Goal: Information Seeking & Learning: Find specific fact

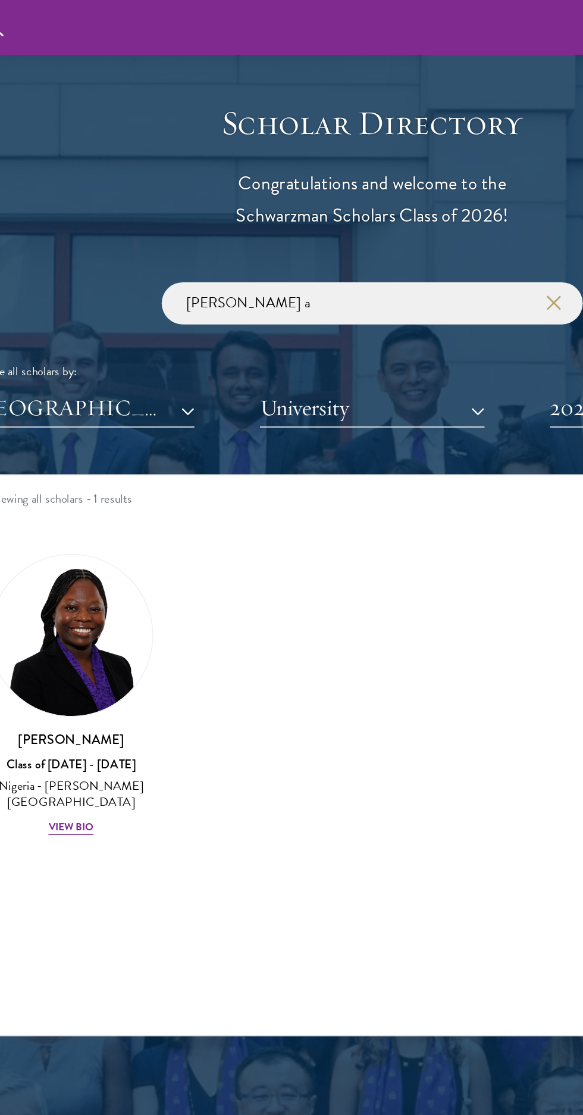
scroll to position [1283, 0]
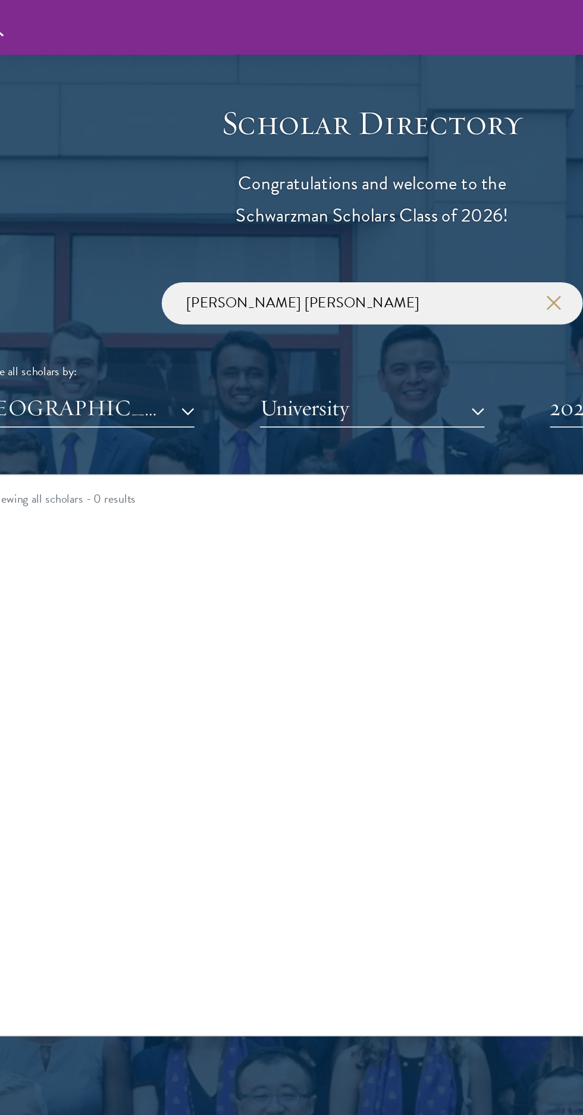
click button "submit" at bounding box center [0, 0] width 0 height 0
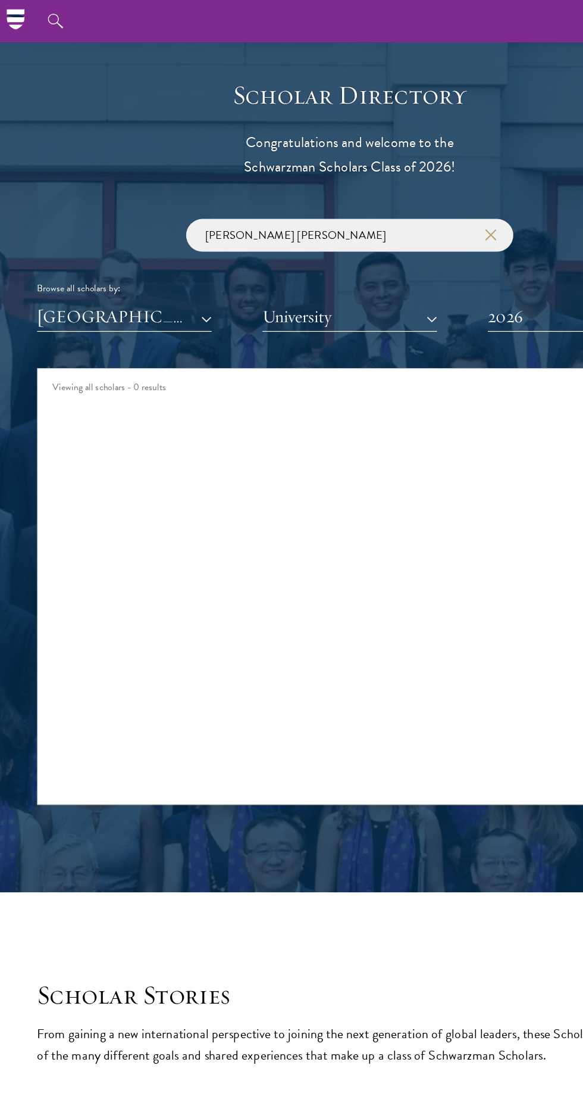
scroll to position [1274, 0]
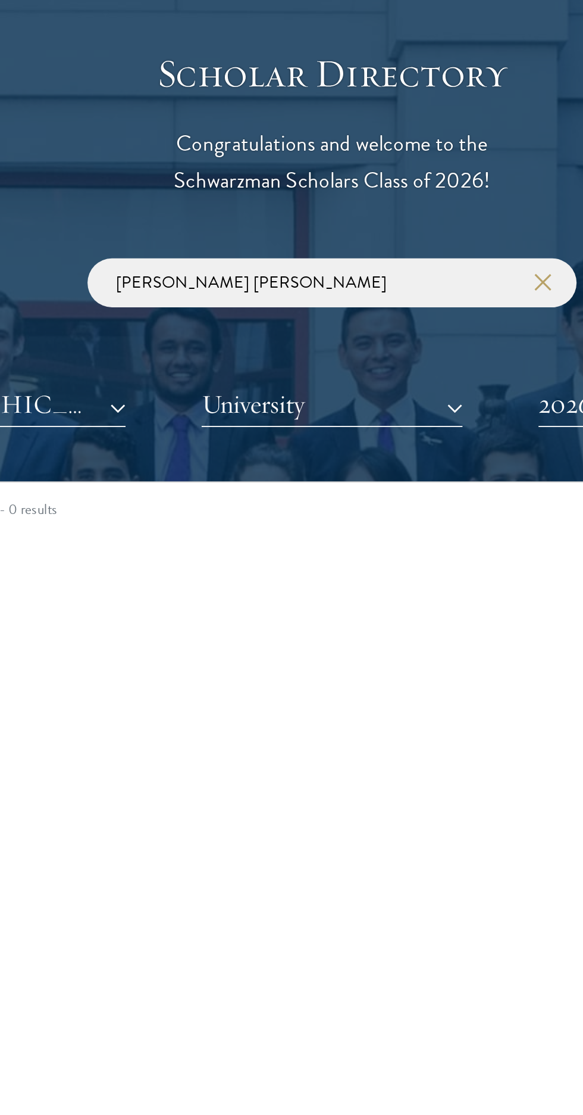
click at [257, 204] on input "Jackson Anderson" at bounding box center [292, 201] width 268 height 27
click button "submit" at bounding box center [0, 0] width 0 height 0
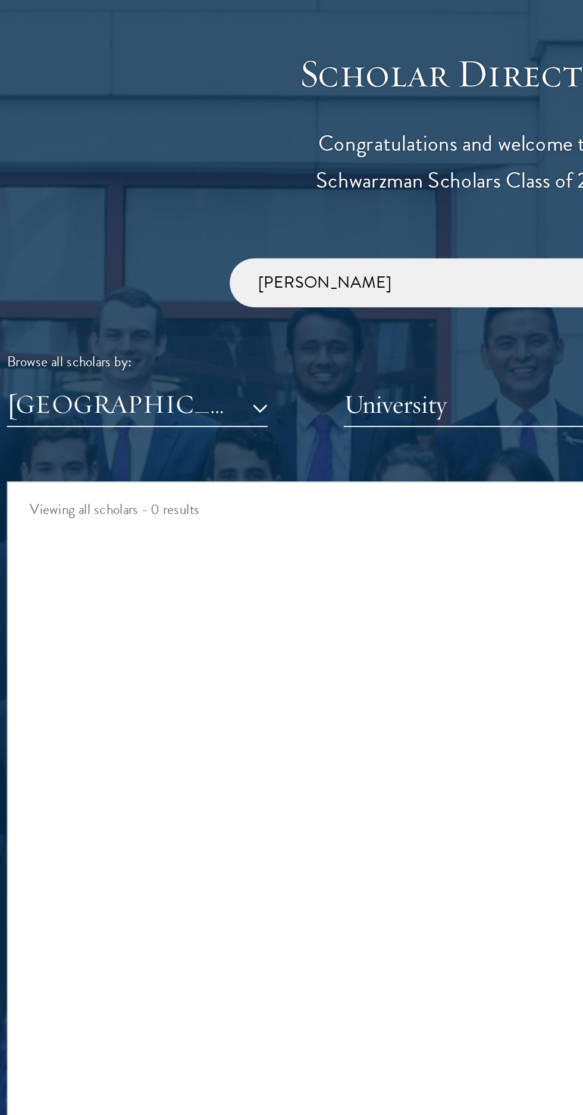
type input "J"
click button "submit" at bounding box center [0, 0] width 0 height 0
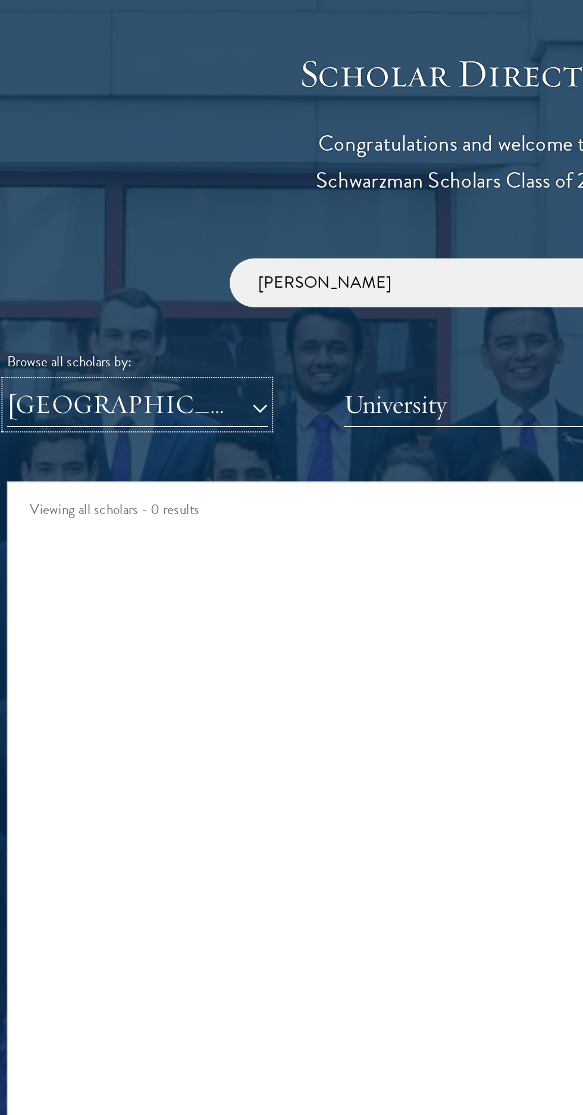
click at [174, 269] on button "[GEOGRAPHIC_DATA]" at bounding box center [107, 268] width 143 height 24
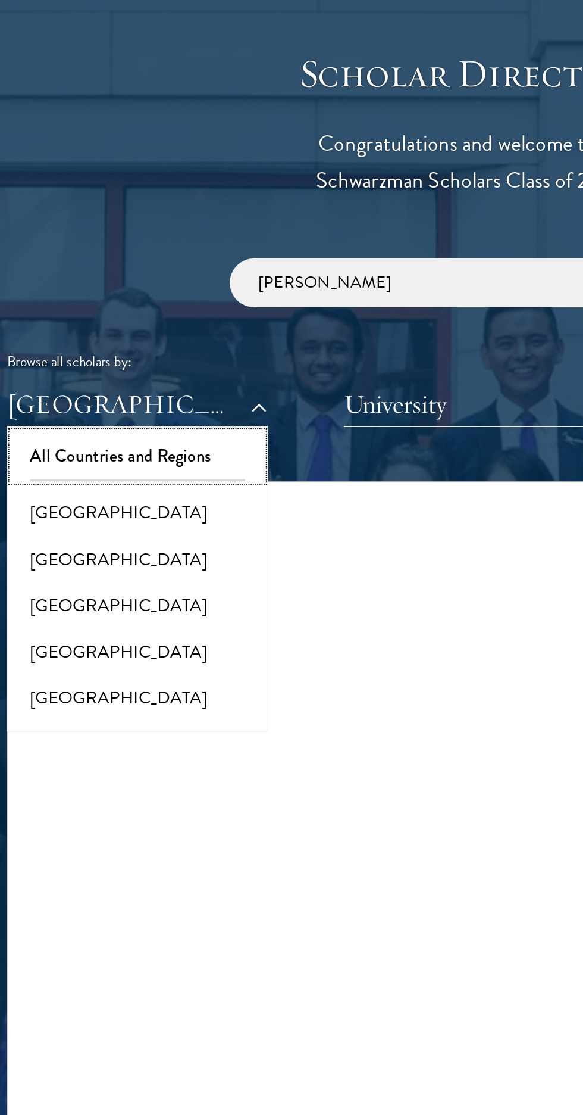
click at [78, 294] on button "All Countries and Regions" at bounding box center [107, 296] width 136 height 25
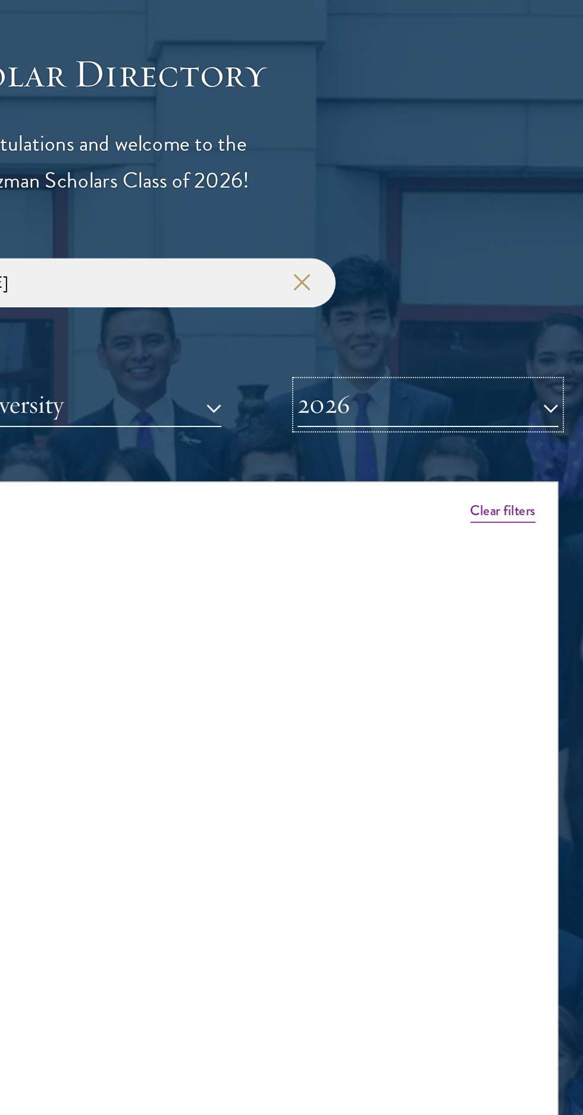
click at [449, 274] on button "2026" at bounding box center [476, 268] width 143 height 24
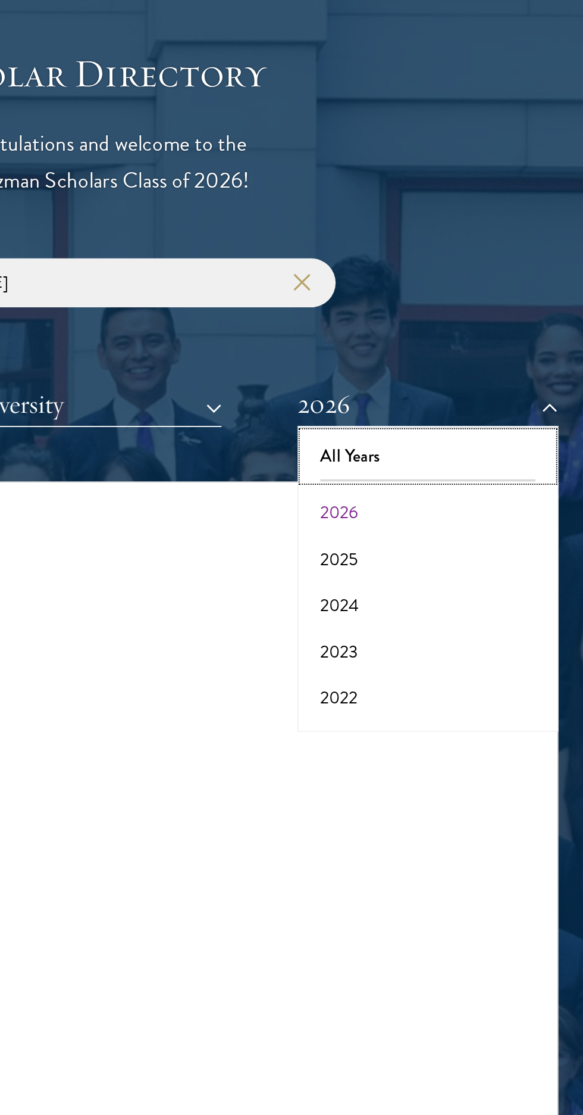
click at [444, 298] on button "All Years" at bounding box center [476, 296] width 136 height 25
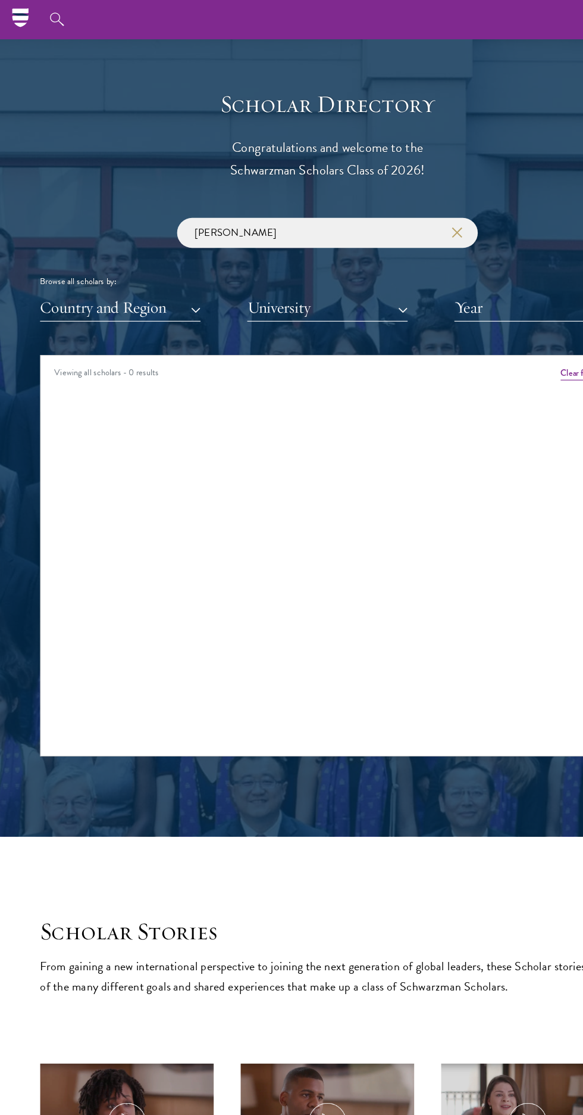
scroll to position [1252, 0]
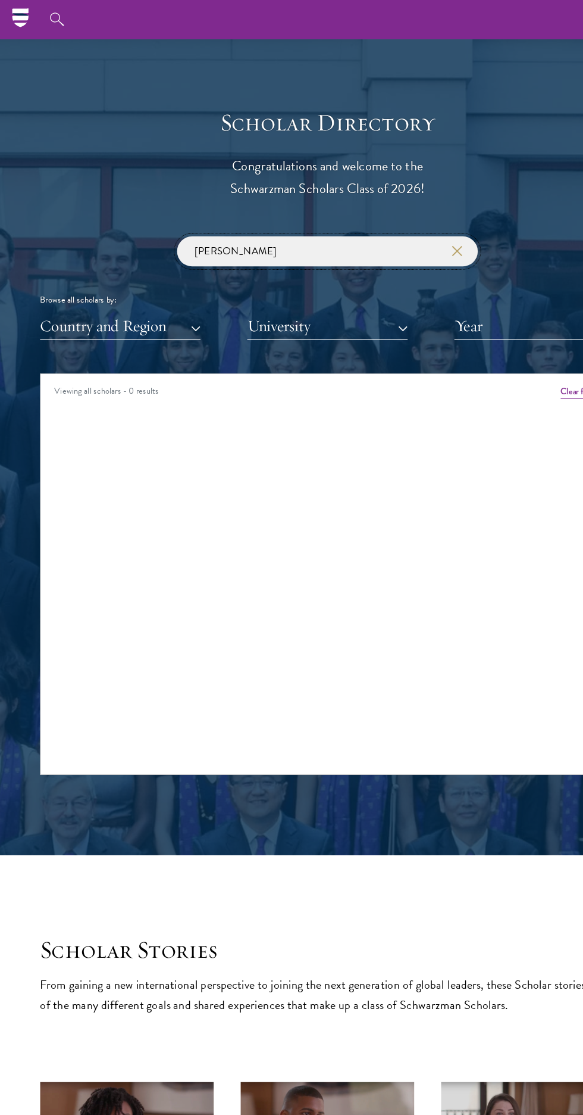
click at [235, 220] on input "Anderson" at bounding box center [292, 223] width 268 height 27
click button "submit" at bounding box center [0, 0] width 0 height 0
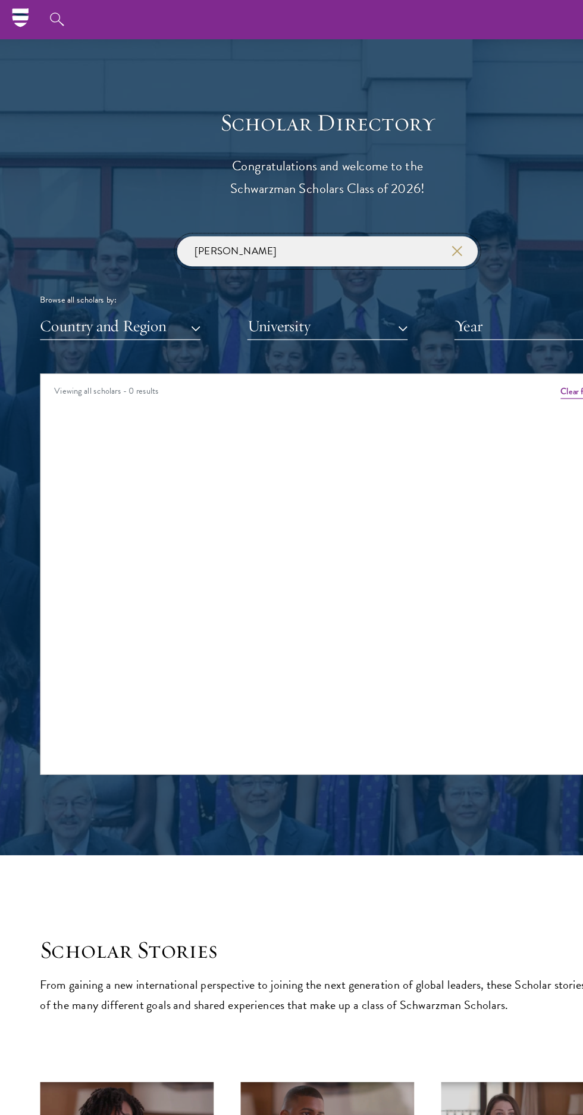
click button "submit" at bounding box center [0, 0] width 0 height 0
click at [211, 223] on input "Anderson" at bounding box center [292, 223] width 268 height 27
type input "Jackson Anderson"
click button "submit" at bounding box center [0, 0] width 0 height 0
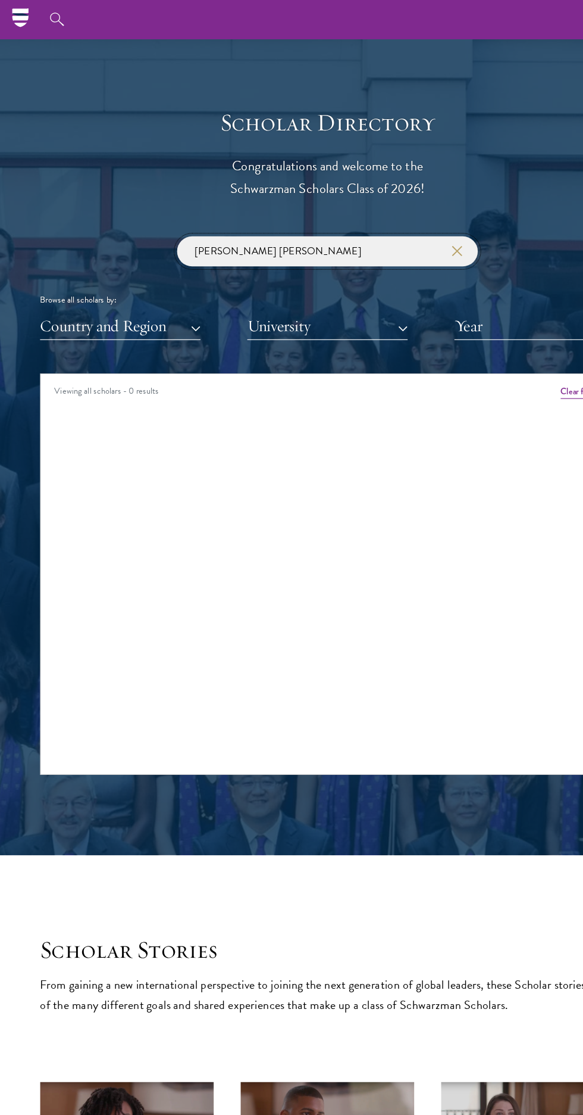
click button "submit" at bounding box center [0, 0] width 0 height 0
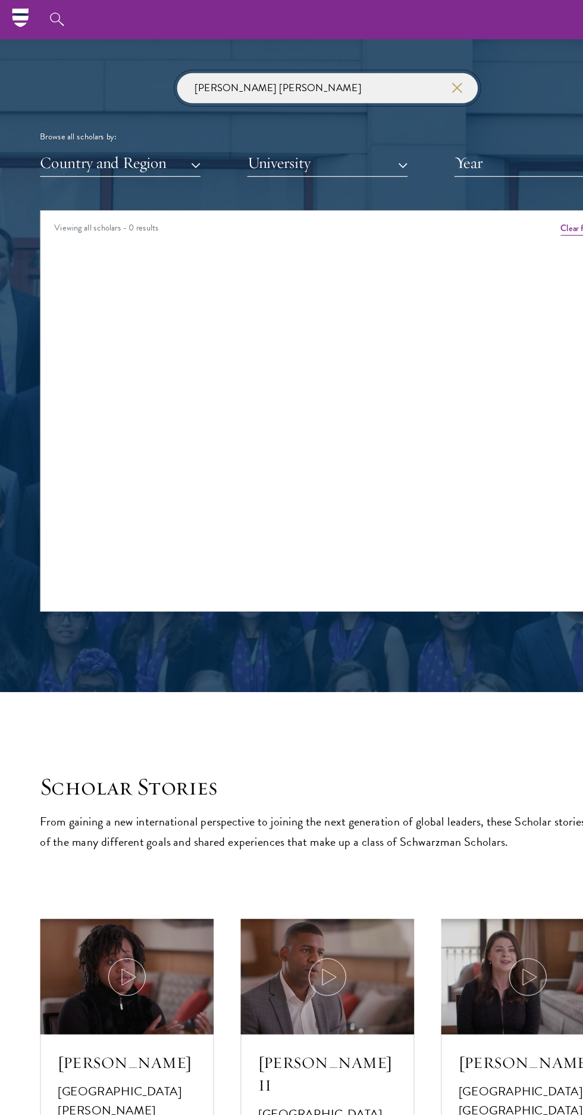
scroll to position [1394, 0]
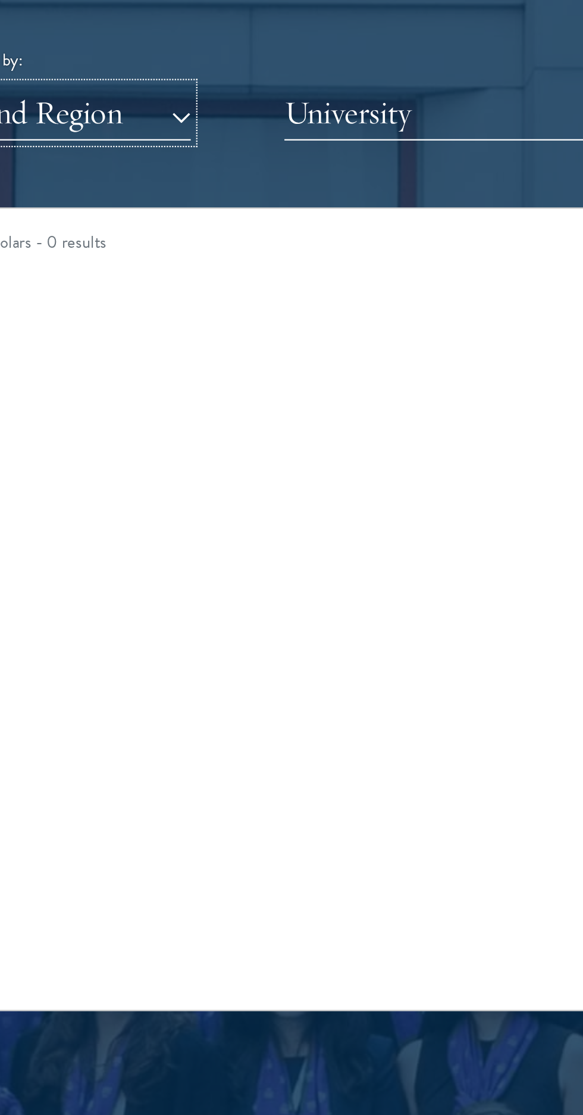
click at [171, 154] on button "Country and Region" at bounding box center [107, 148] width 143 height 24
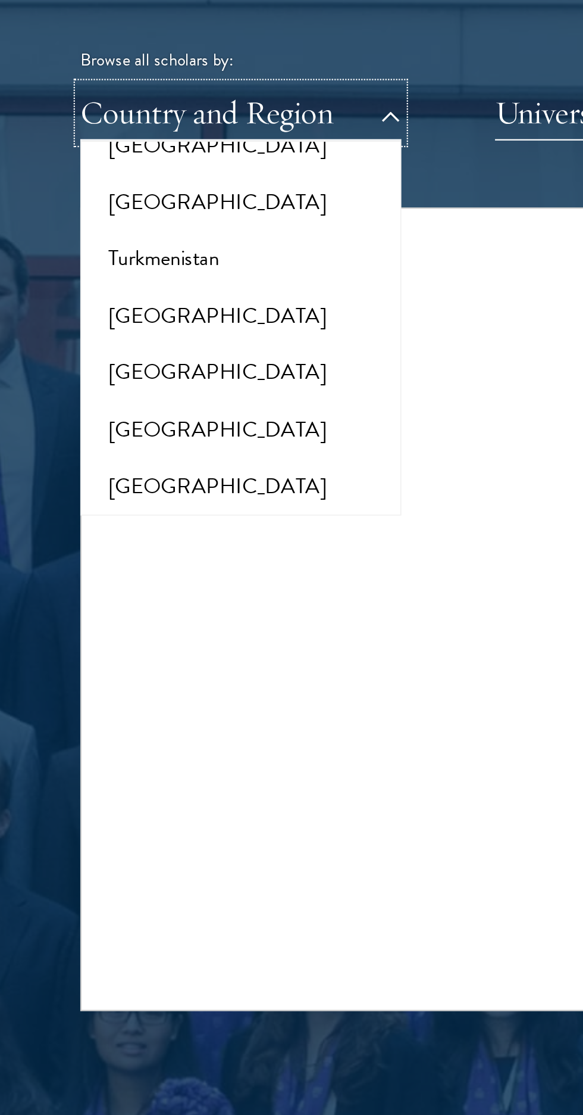
scroll to position [2366, 0]
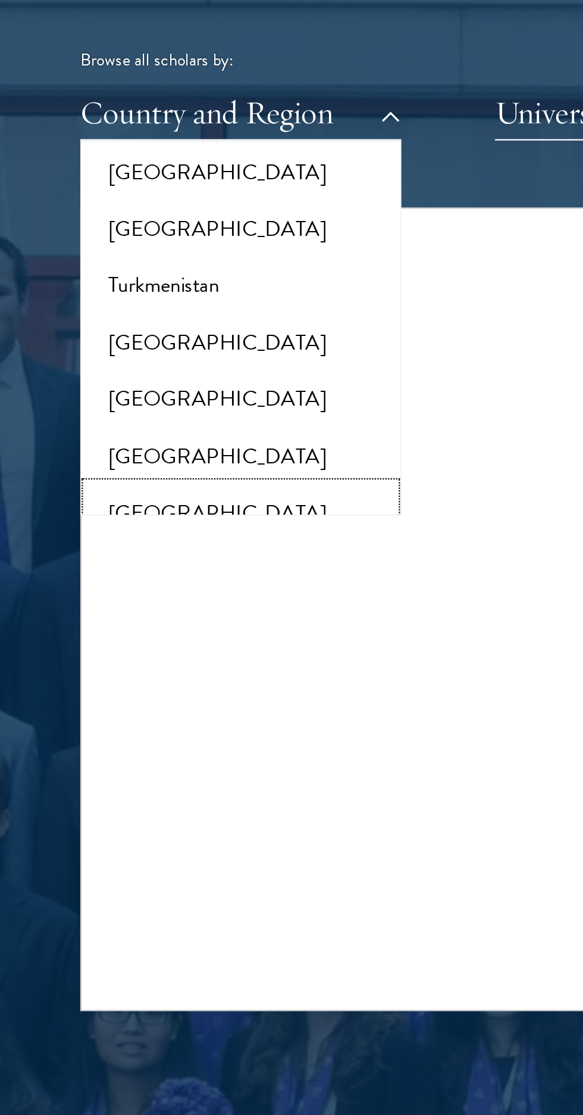
click at [133, 315] on button "[GEOGRAPHIC_DATA]" at bounding box center [107, 325] width 136 height 25
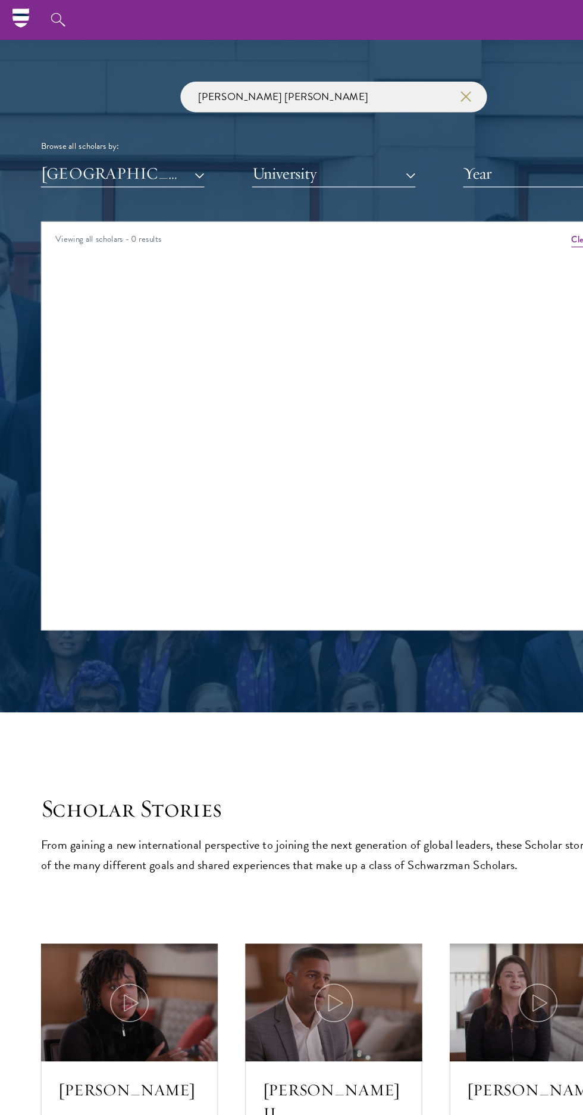
scroll to position [1390, 0]
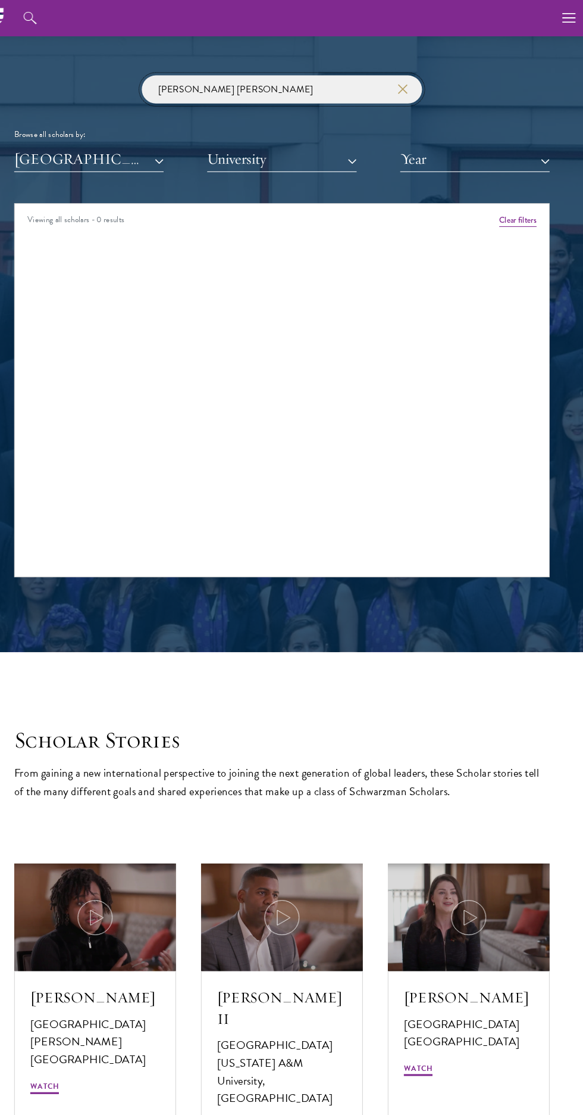
click at [344, 85] on input "Jackson Anderson" at bounding box center [292, 85] width 268 height 27
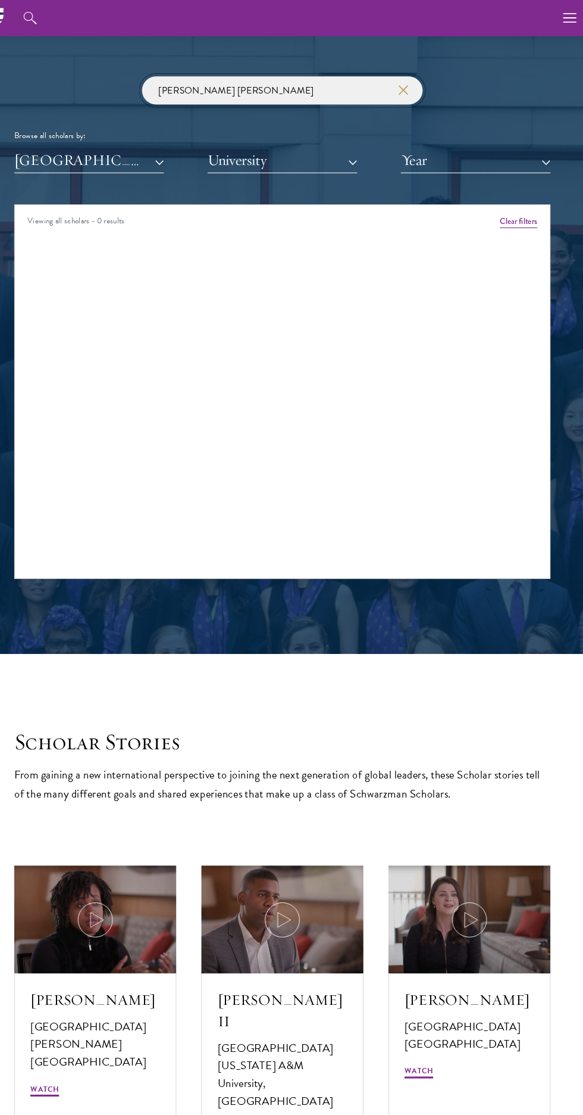
scroll to position [1283, 0]
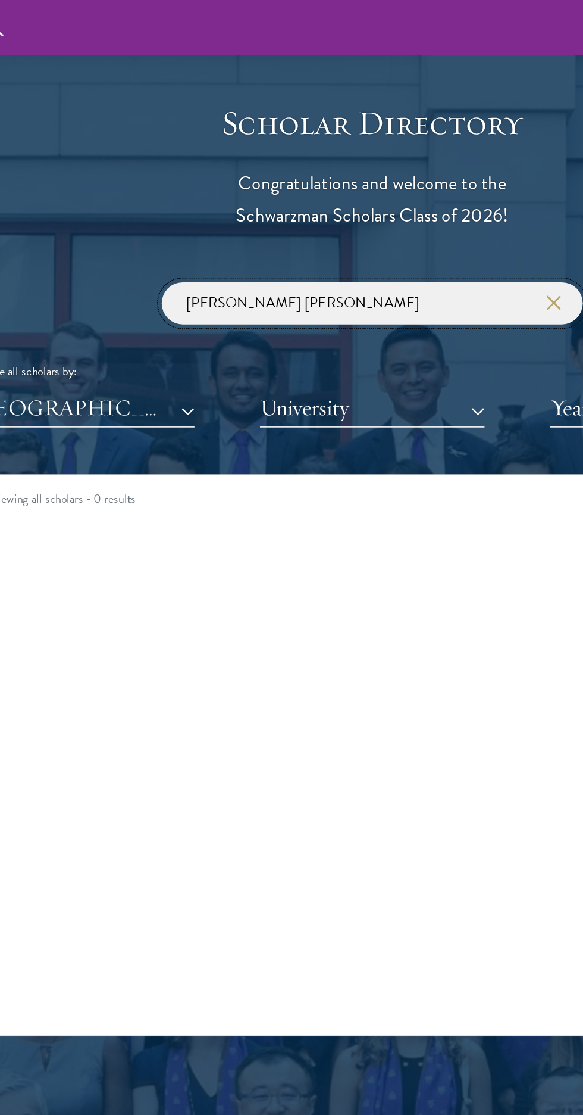
click button "submit" at bounding box center [0, 0] width 0 height 0
click at [294, 433] on div "Viewing all scholars - 0 results Clear filters Amber Class of [DATE] - [DATE] […" at bounding box center [292, 479] width 512 height 357
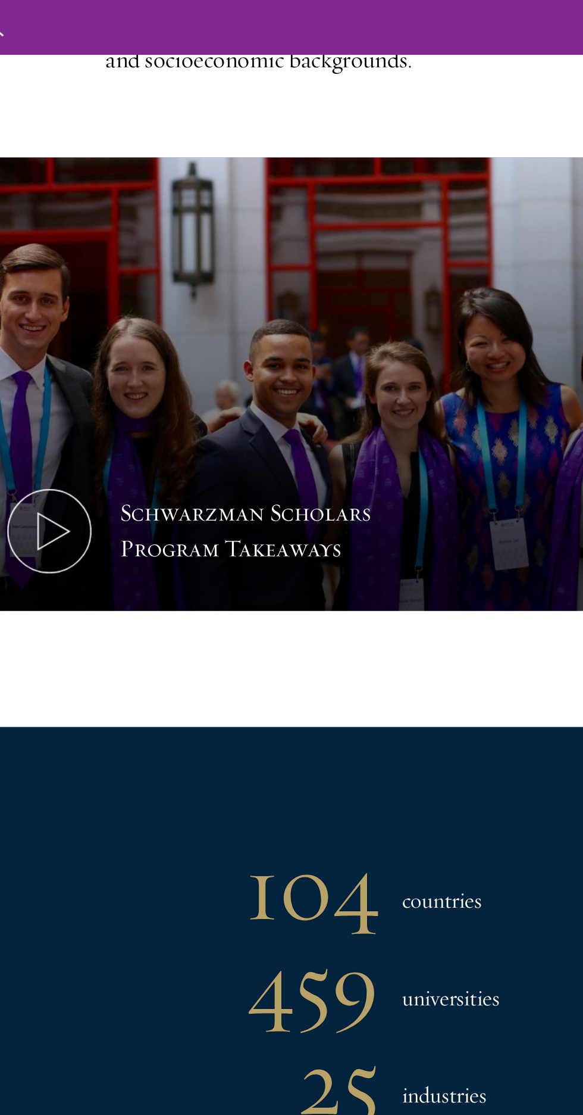
scroll to position [0, 0]
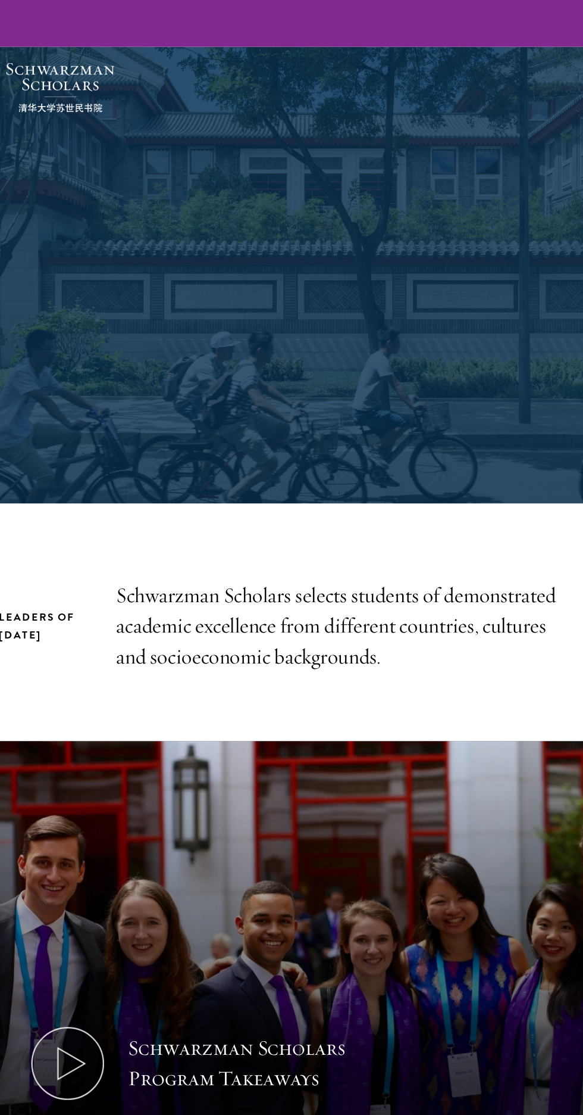
scroll to position [776, 0]
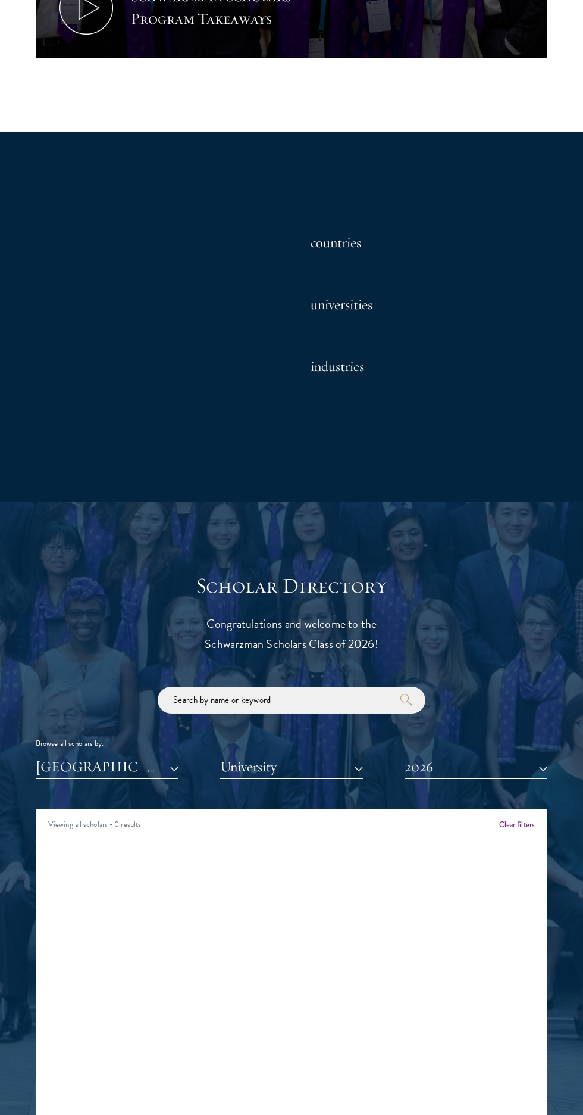
type input "[PERSON_NAME] [PERSON_NAME]"
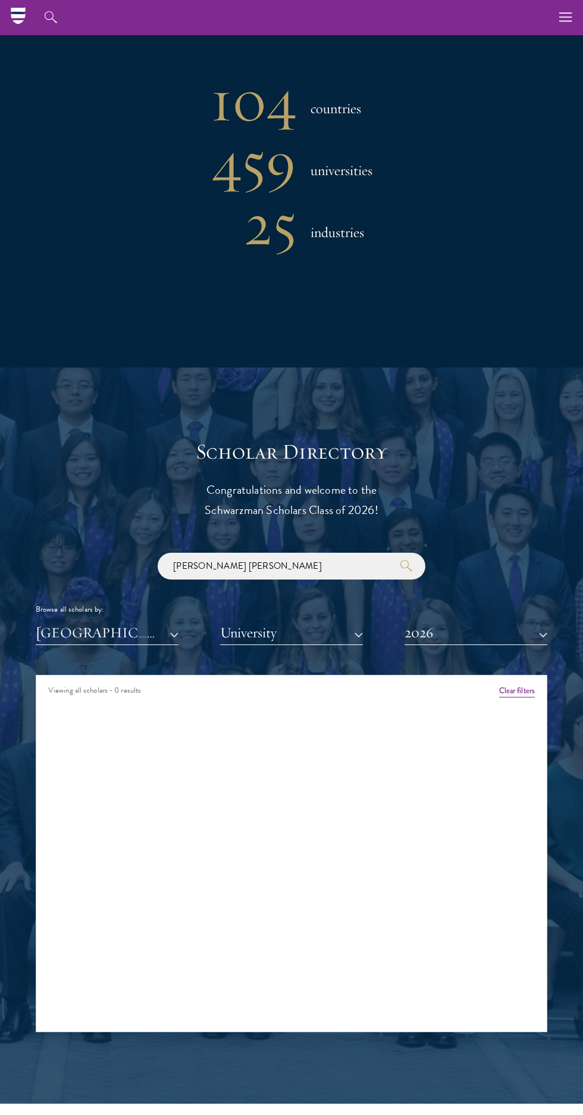
scroll to position [910, 0]
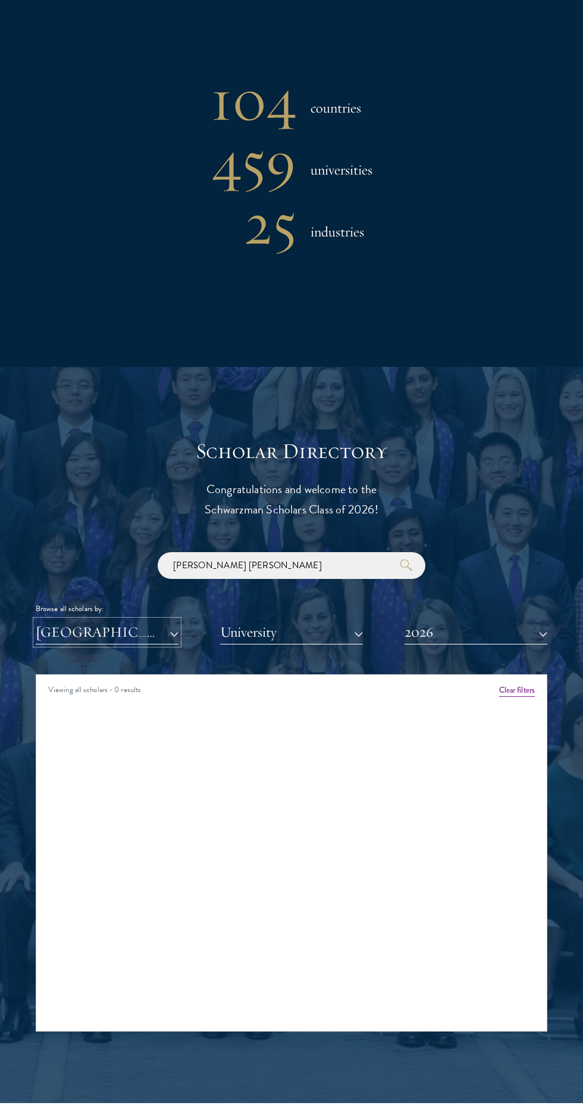
click at [104, 644] on button "[GEOGRAPHIC_DATA]" at bounding box center [107, 632] width 143 height 24
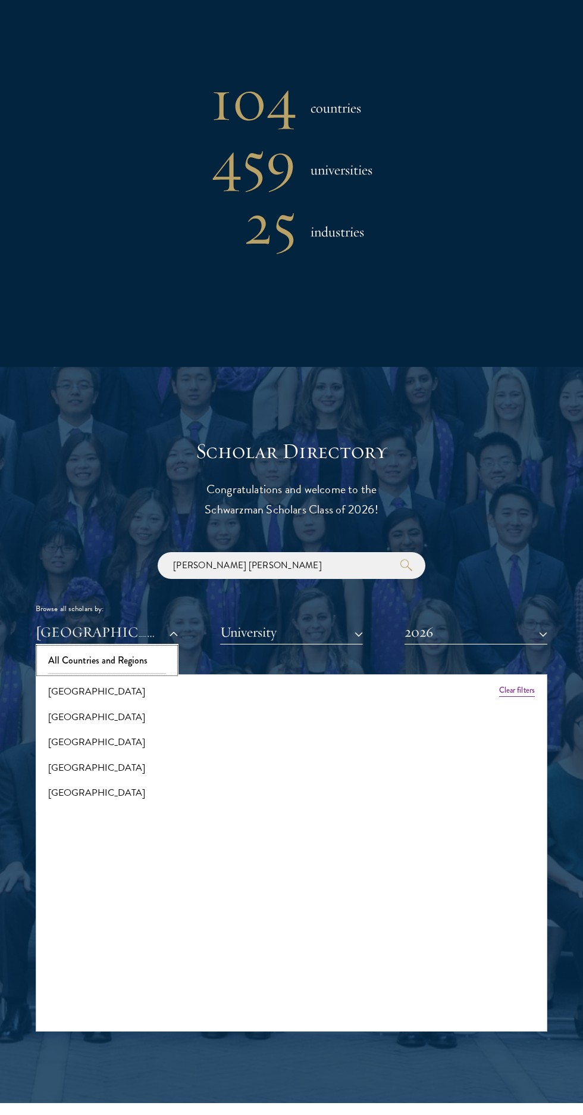
click at [81, 673] on button "All Countries and Regions" at bounding box center [107, 660] width 136 height 25
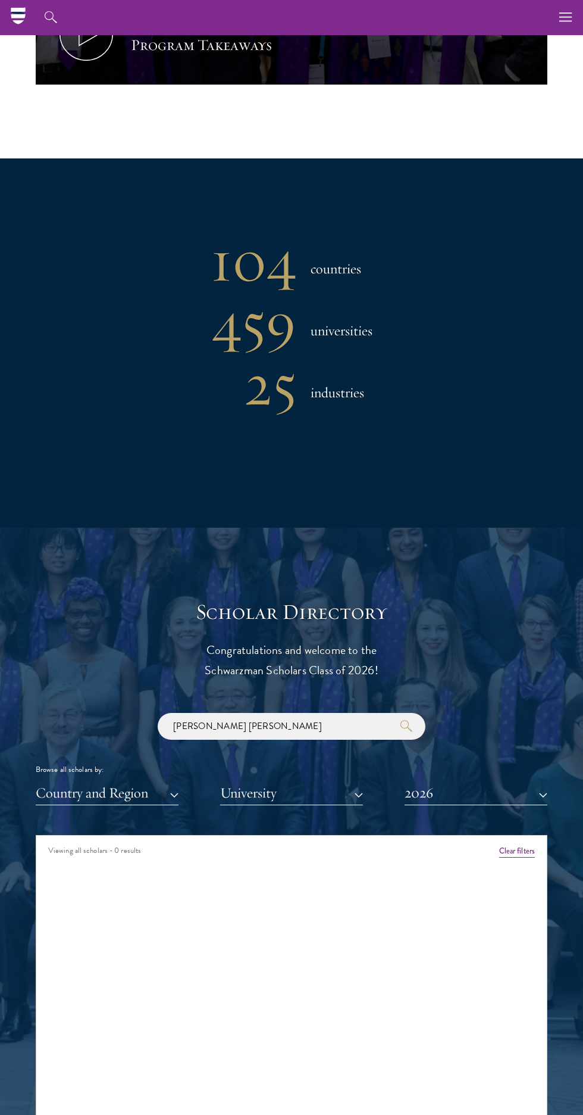
scroll to position [732, 0]
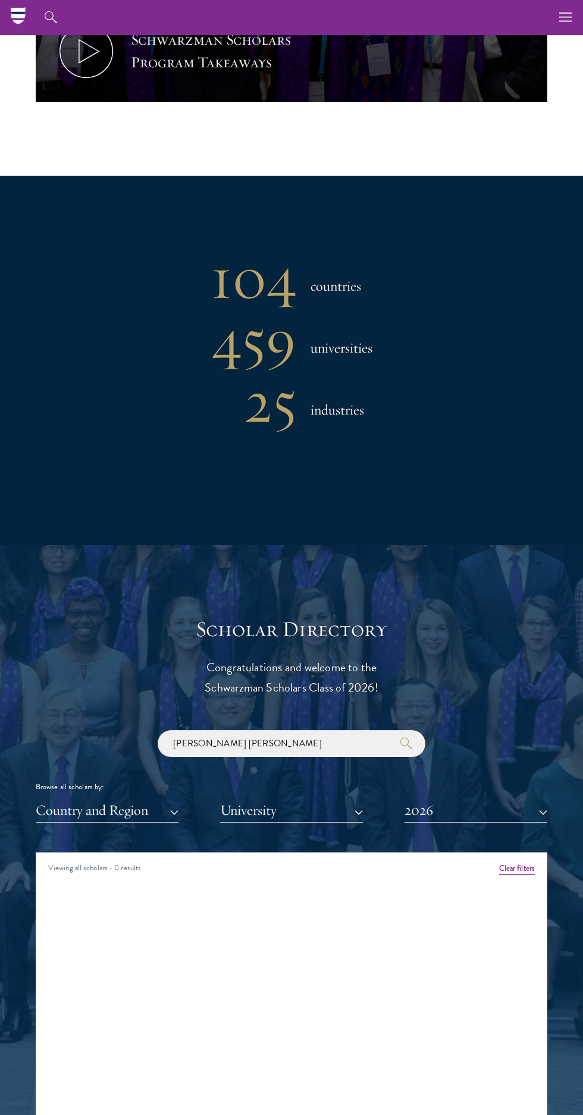
click at [263, 366] on h1 "459" at bounding box center [254, 340] width 86 height 62
click at [359, 364] on h3 "universities" at bounding box center [335, 333] width 76 height 62
click at [359, 357] on h3 "universities" at bounding box center [335, 333] width 76 height 62
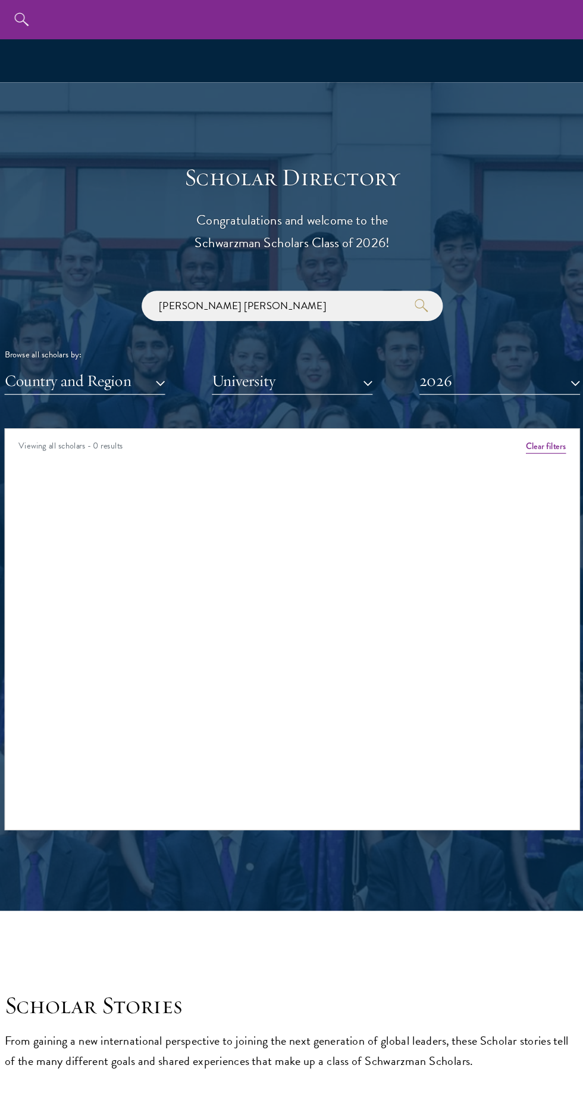
scroll to position [1178, 0]
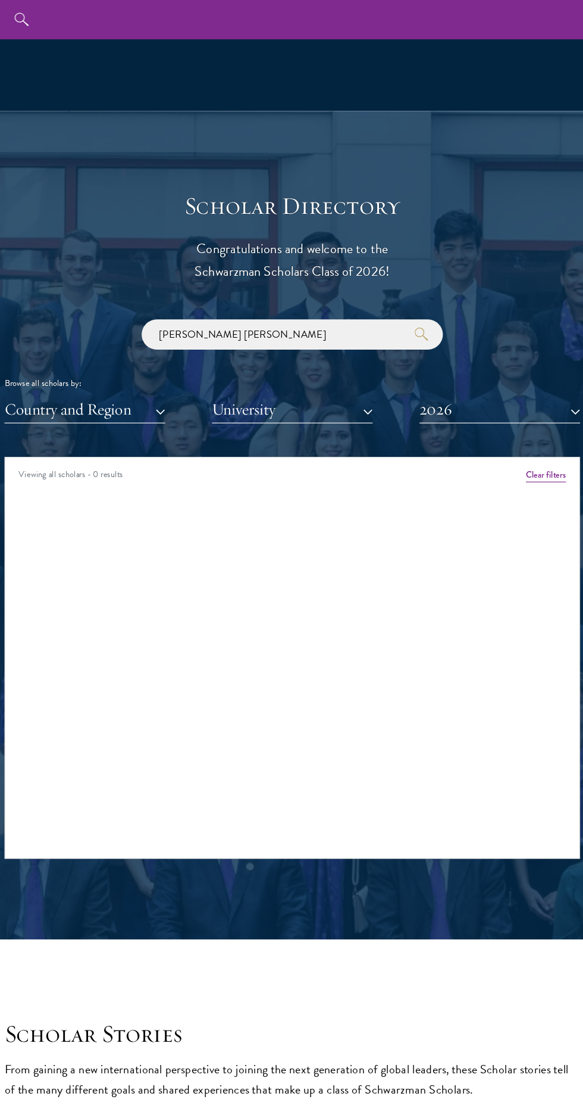
click at [442, 486] on div "Viewing all scholars - 0 results Clear filters Amber Class of [DATE] - [DATE] […" at bounding box center [292, 584] width 512 height 357
click at [514, 376] on button "2026" at bounding box center [476, 364] width 143 height 24
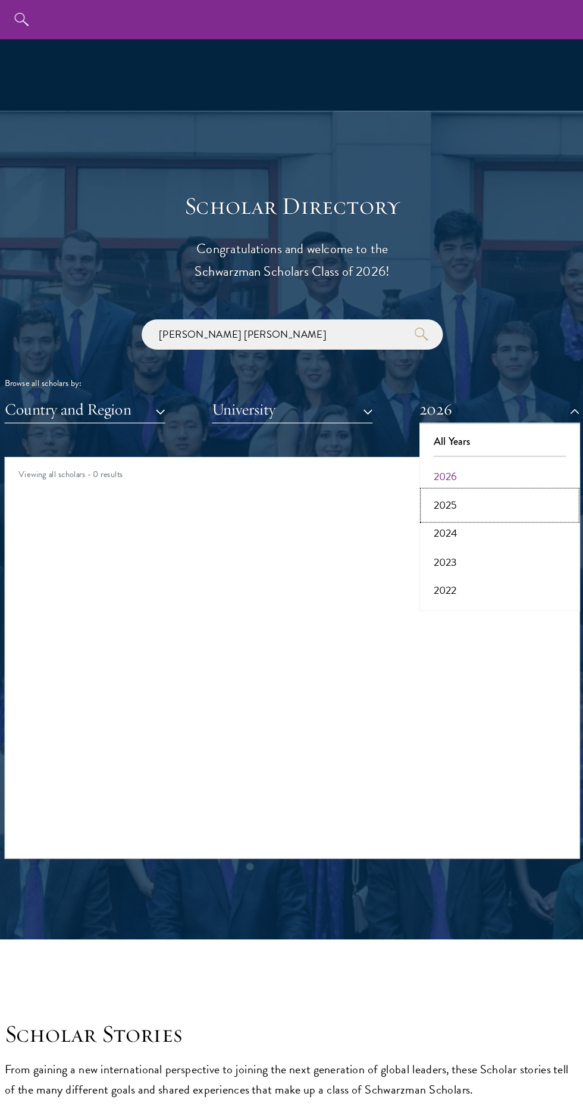
click at [464, 461] on button "2025" at bounding box center [476, 448] width 136 height 25
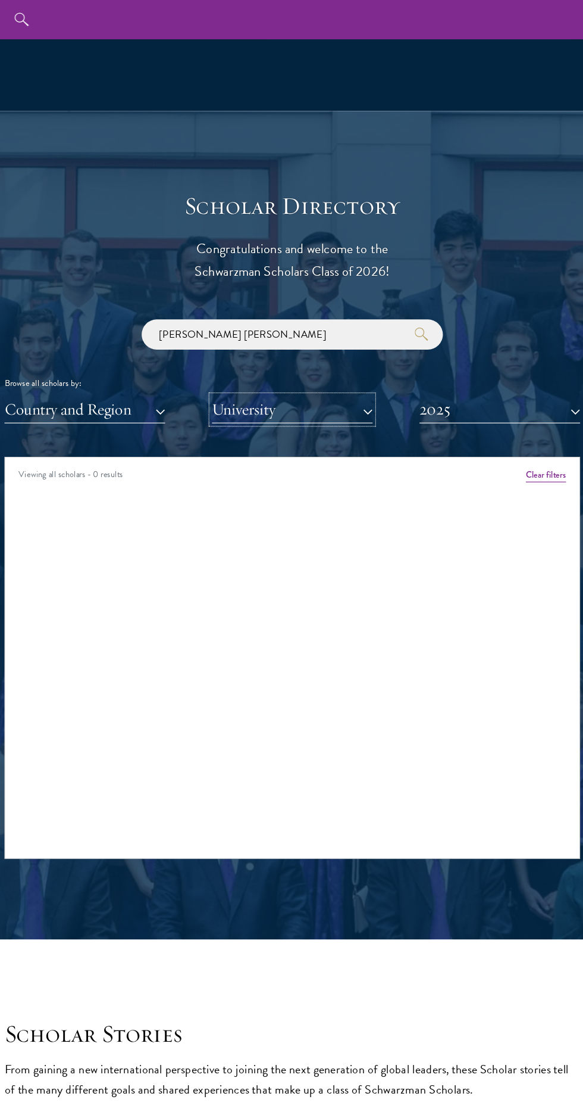
click at [314, 376] on button "University" at bounding box center [291, 364] width 143 height 24
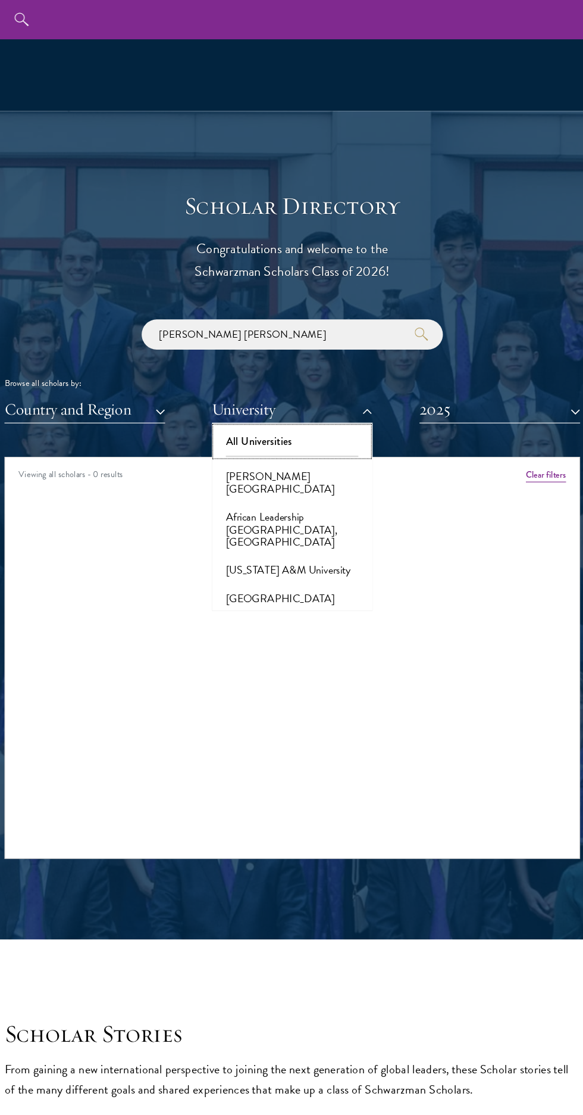
click at [317, 405] on button "All Universities" at bounding box center [292, 392] width 136 height 25
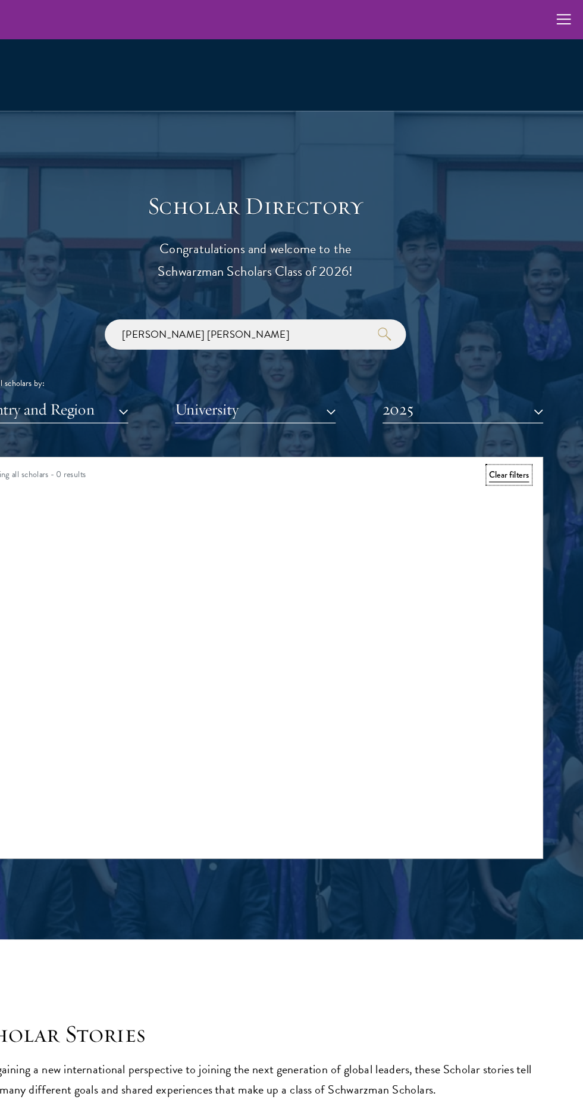
click at [528, 429] on button "Clear filters" at bounding box center [518, 422] width 36 height 13
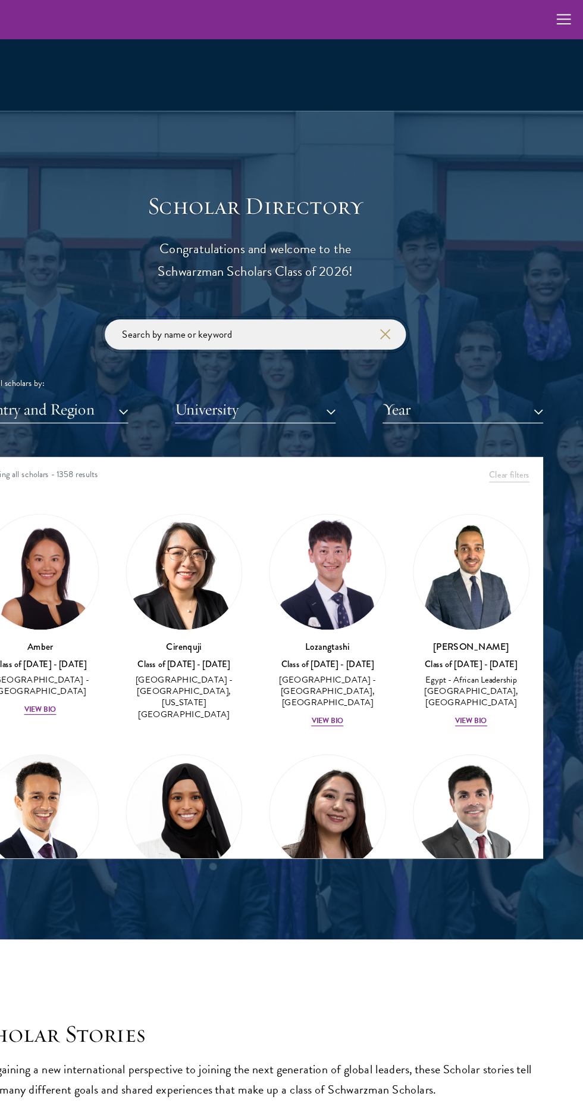
click at [332, 311] on input "search" at bounding box center [292, 297] width 268 height 27
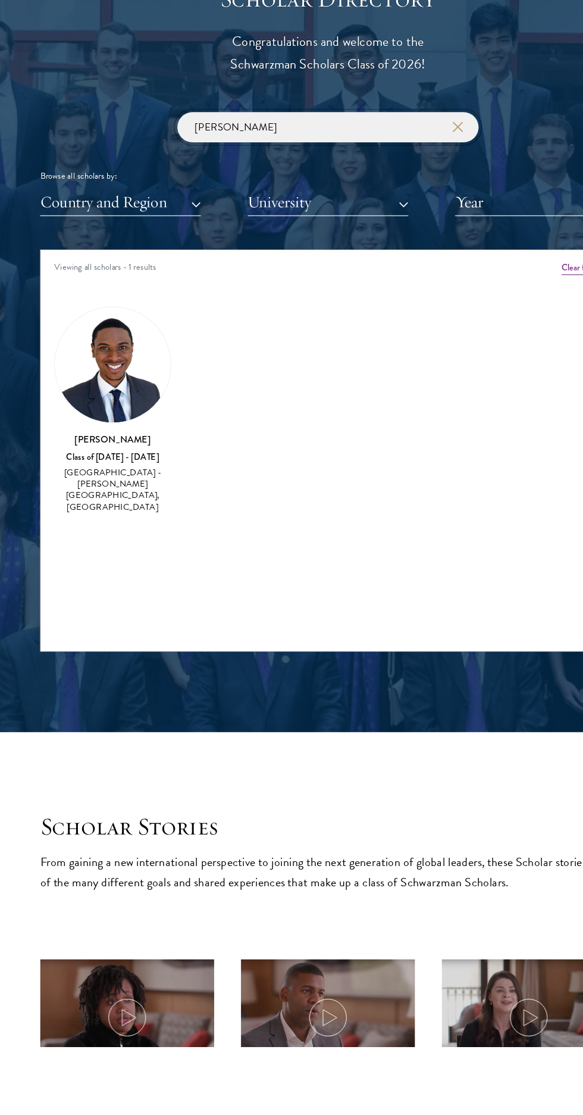
type input "J"
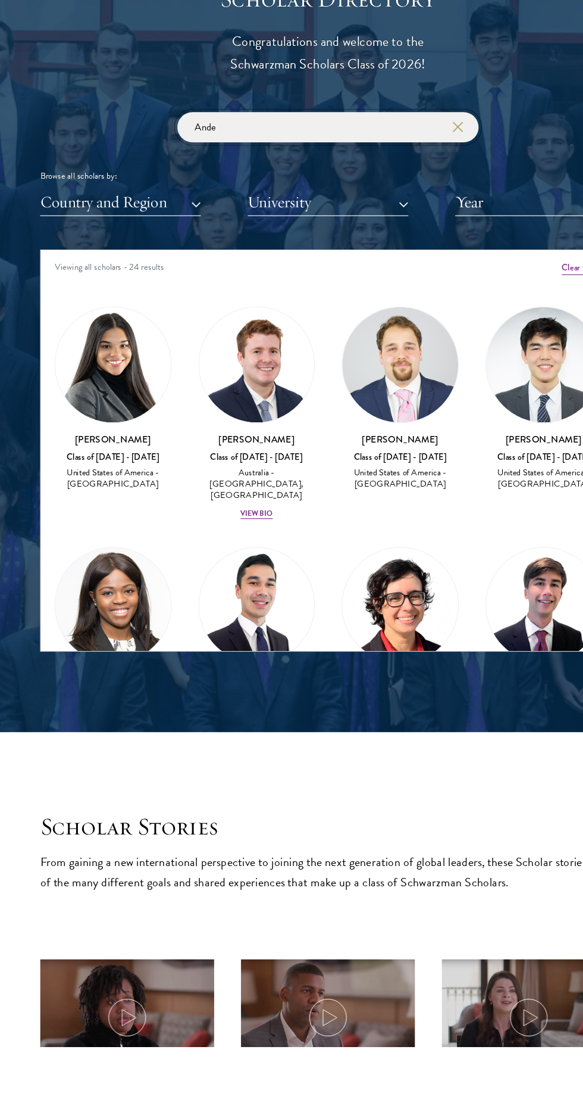
type input "Ande"
click at [213, 557] on img at bounding box center [228, 508] width 103 height 103
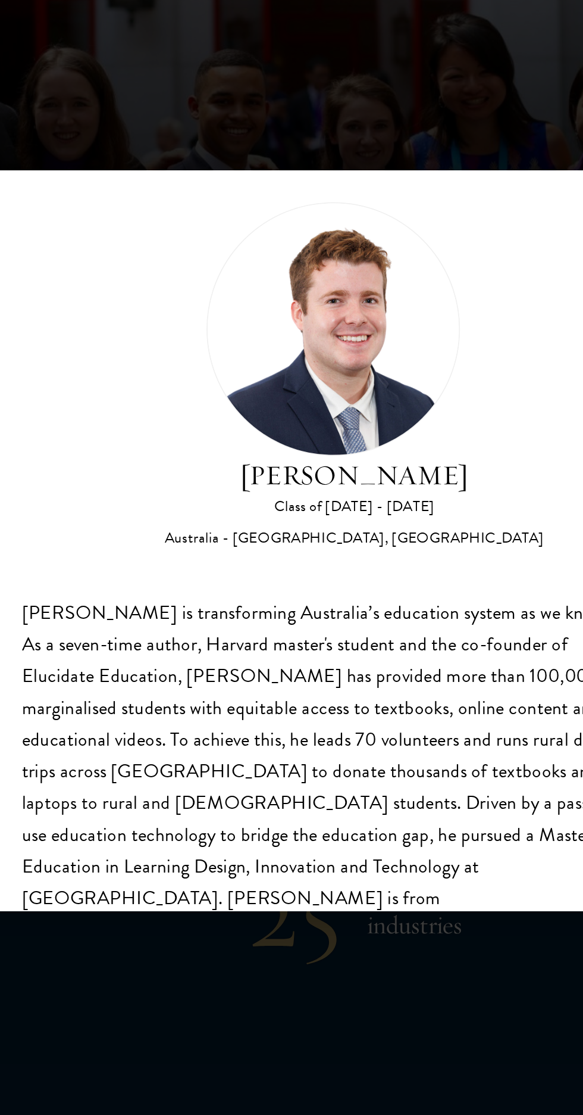
scroll to position [18, 0]
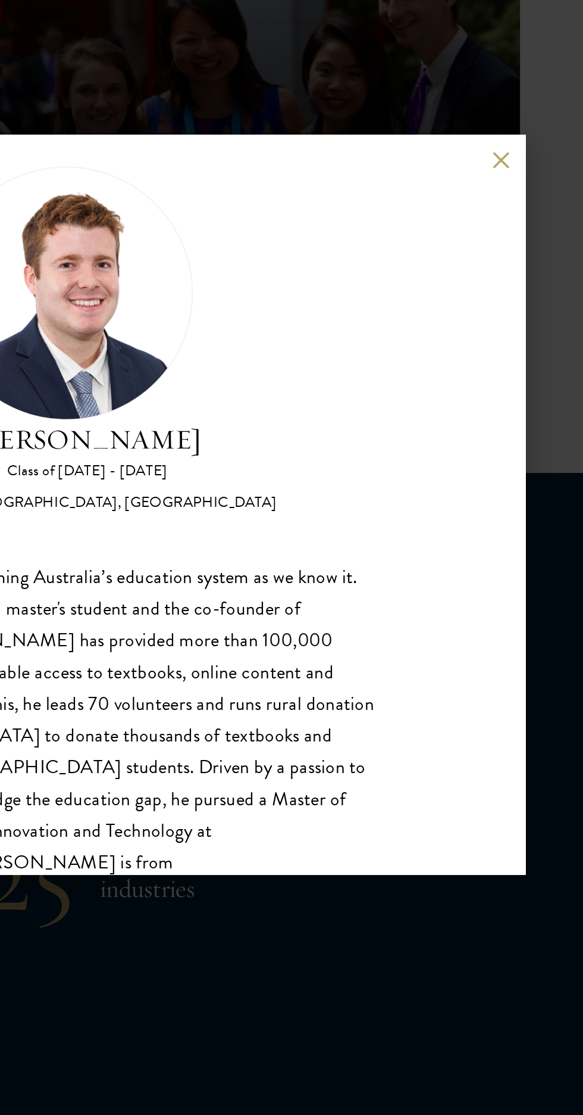
click at [536, 368] on button at bounding box center [537, 363] width 10 height 10
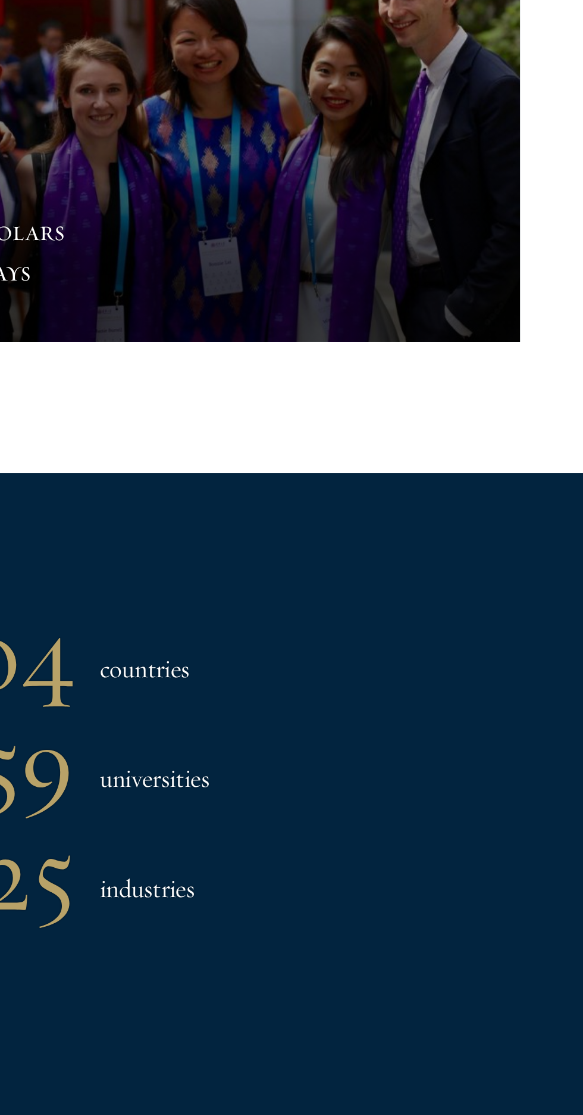
scroll to position [881, 0]
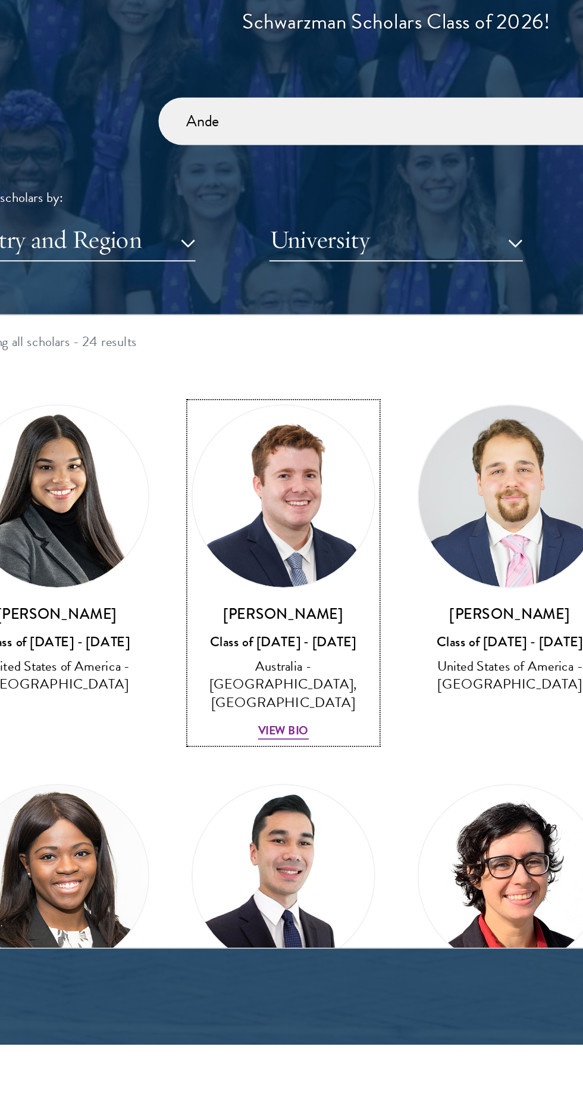
click at [239, 942] on div "View Bio" at bounding box center [228, 938] width 29 height 10
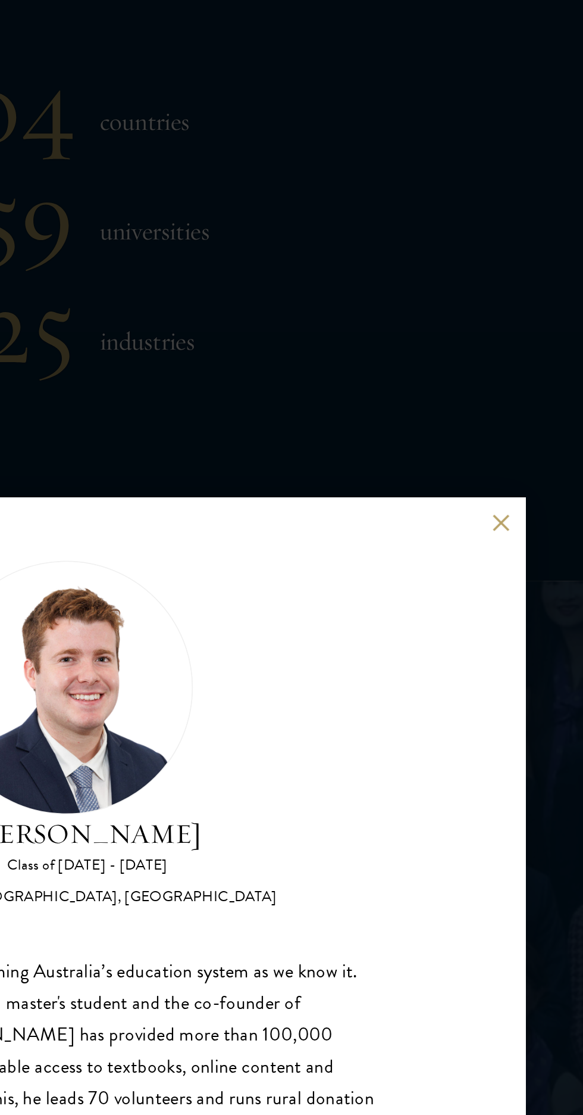
click at [559, 402] on div "[PERSON_NAME] Class of [DATE] - [DATE] [GEOGRAPHIC_DATA] - [GEOGRAPHIC_DATA], […" at bounding box center [291, 557] width 583 height 1115
click at [536, 396] on div "104 countries 459 universities 25 industries" at bounding box center [292, 211] width 512 height 369
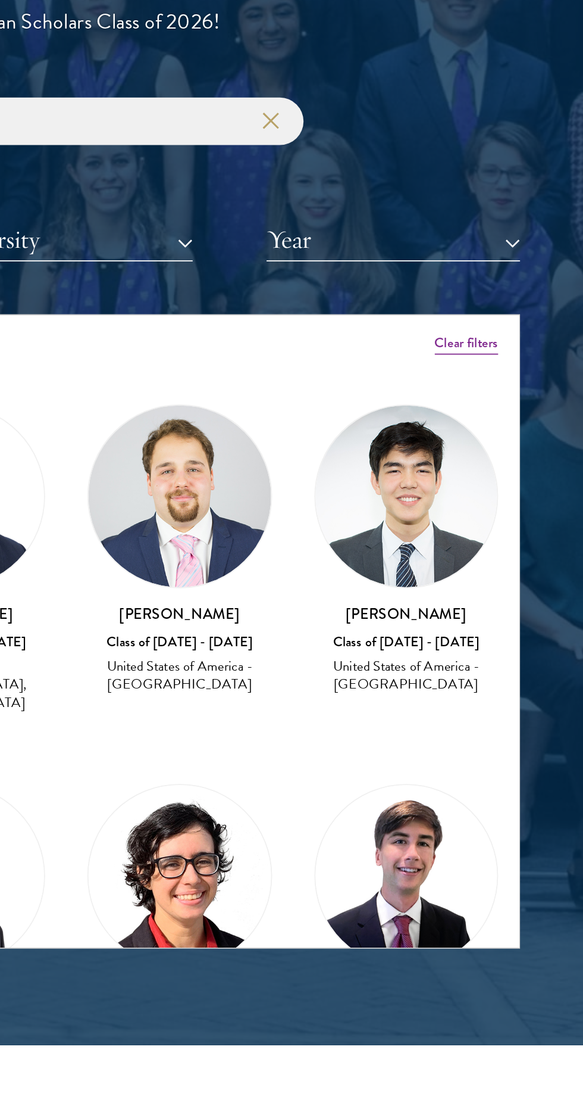
click at [544, 870] on div "[PERSON_NAME] Class of [DATE] - [DATE] United States of America - [GEOGRAPHIC_D…" at bounding box center [484, 836] width 128 height 188
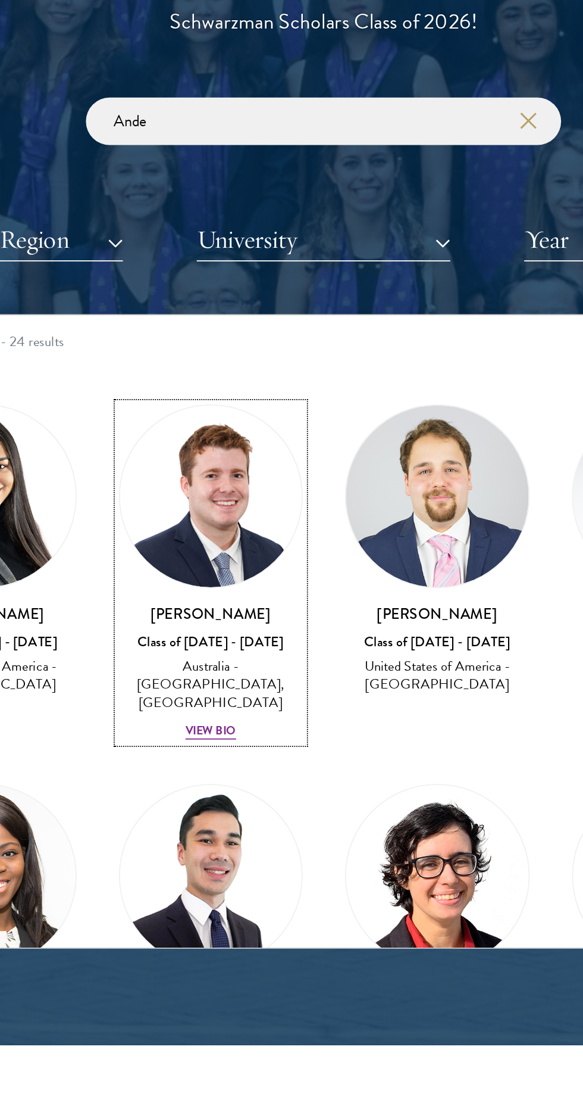
click at [230, 942] on div "View Bio" at bounding box center [228, 938] width 29 height 10
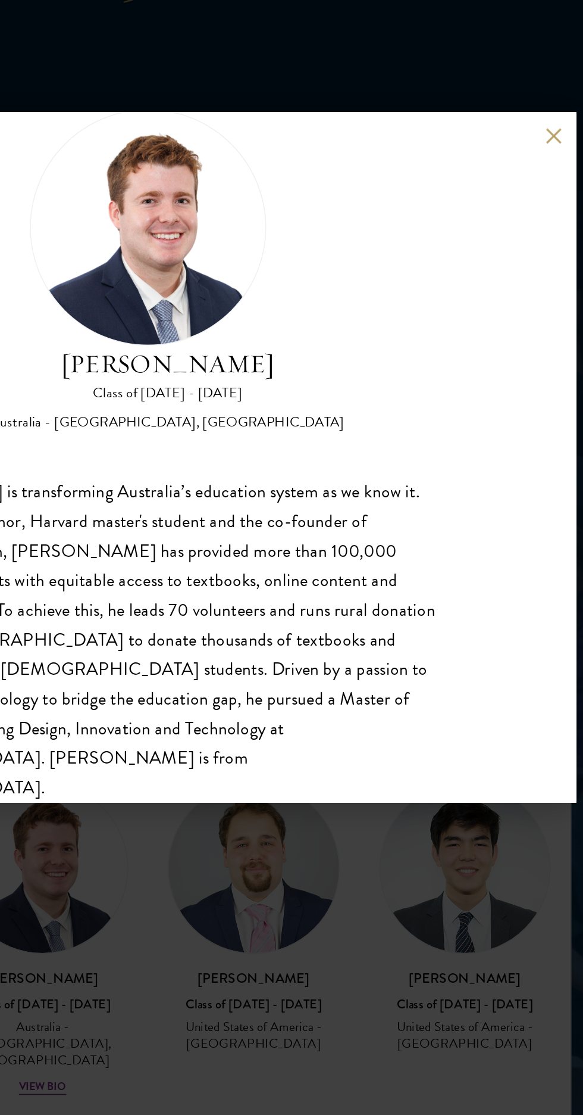
scroll to position [35, 0]
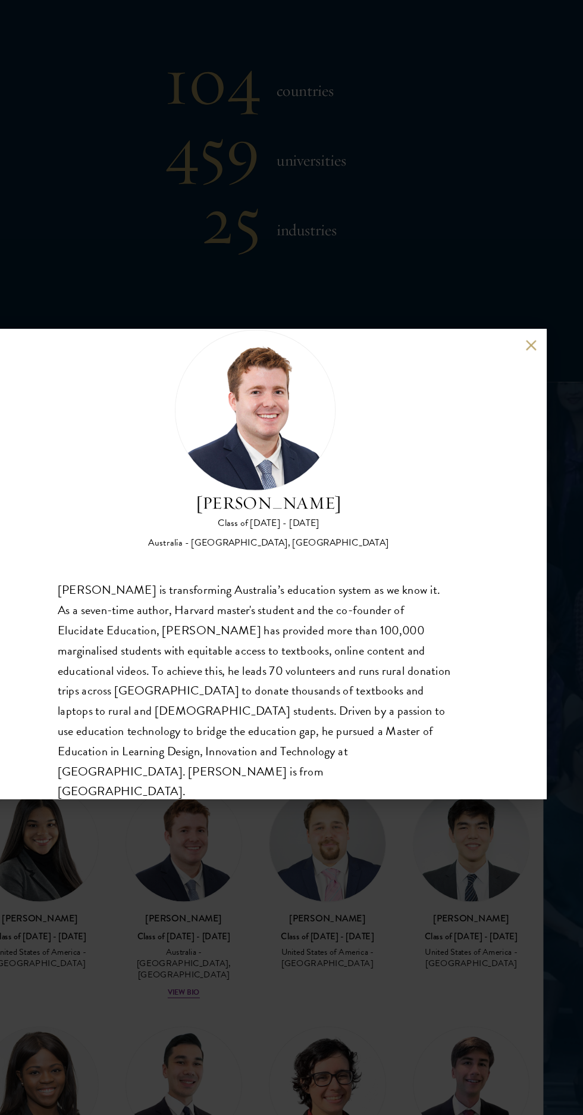
click at [536, 368] on button at bounding box center [537, 363] width 10 height 10
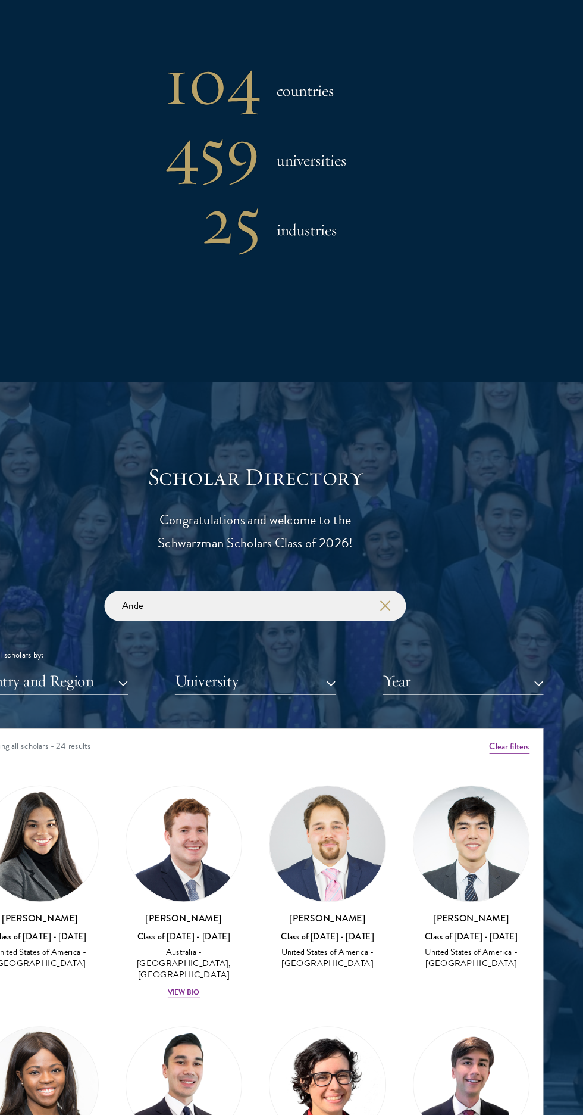
click at [369, 827] on img at bounding box center [355, 805] width 103 height 103
click at [366, 852] on img at bounding box center [355, 805] width 103 height 103
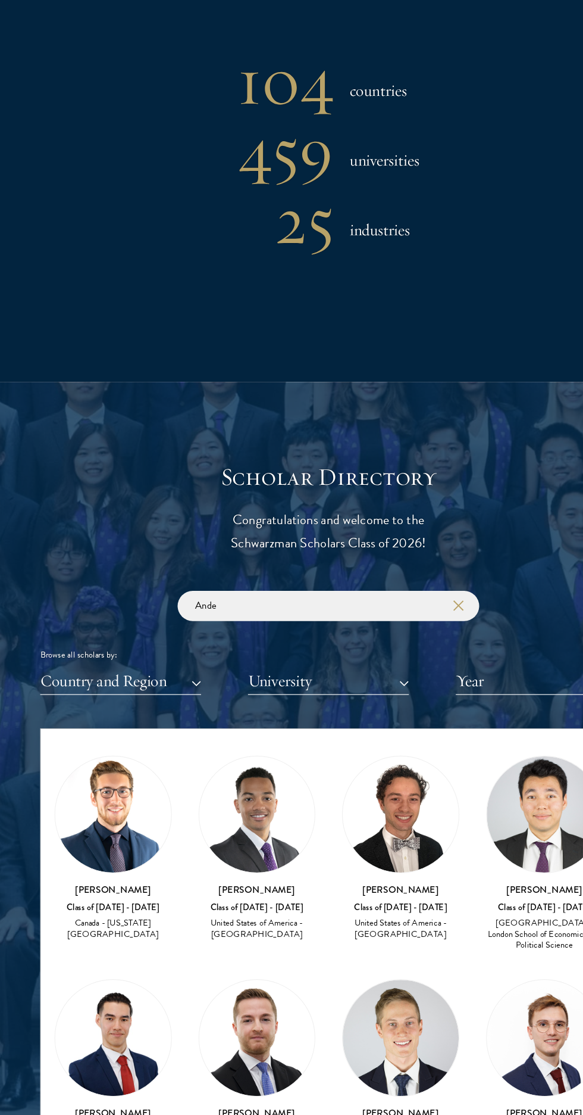
scroll to position [895, 0]
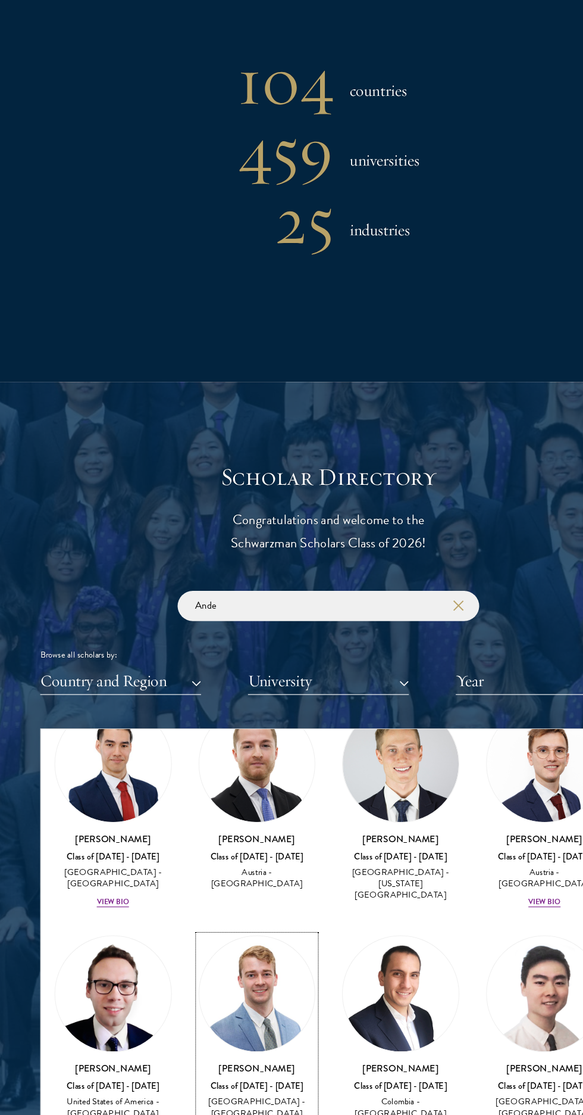
click at [227, 1056] on div "View Bio" at bounding box center [228, 1061] width 29 height 10
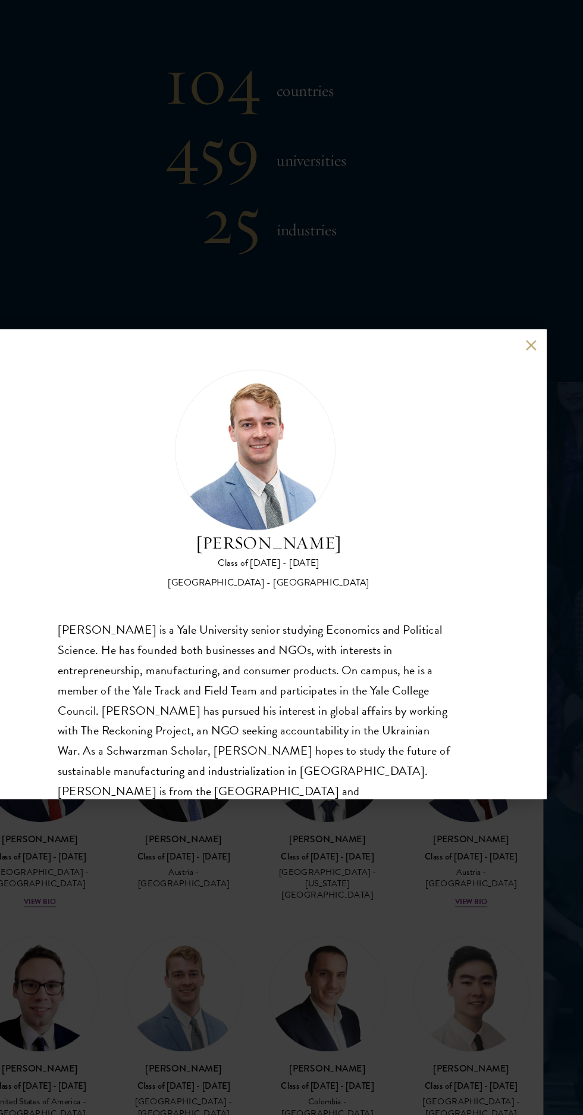
scroll to position [20, 0]
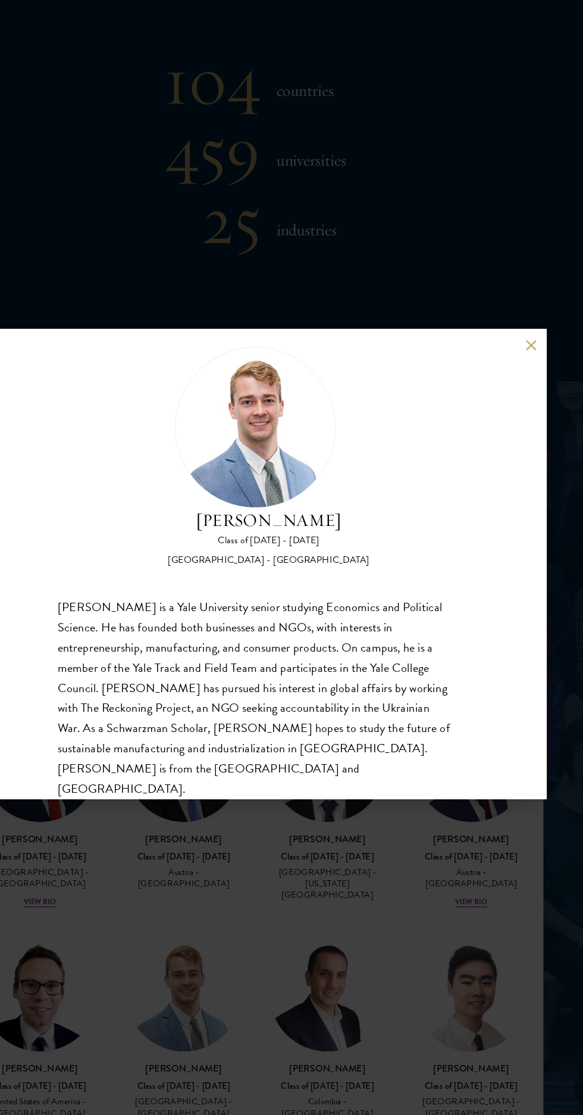
click at [536, 368] on button at bounding box center [537, 363] width 10 height 10
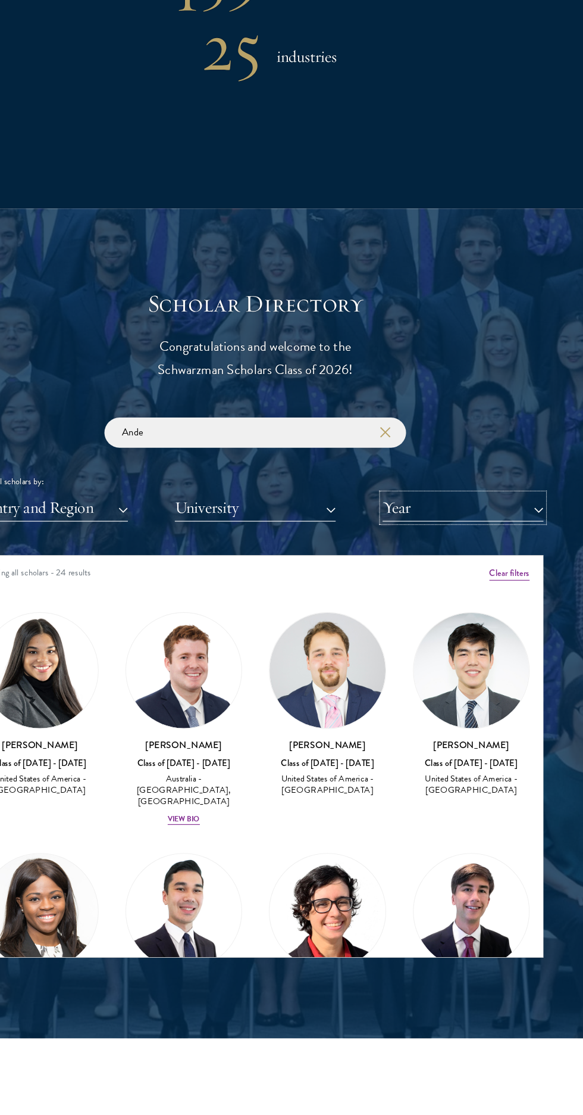
click at [541, 557] on button "Year" at bounding box center [476, 544] width 143 height 24
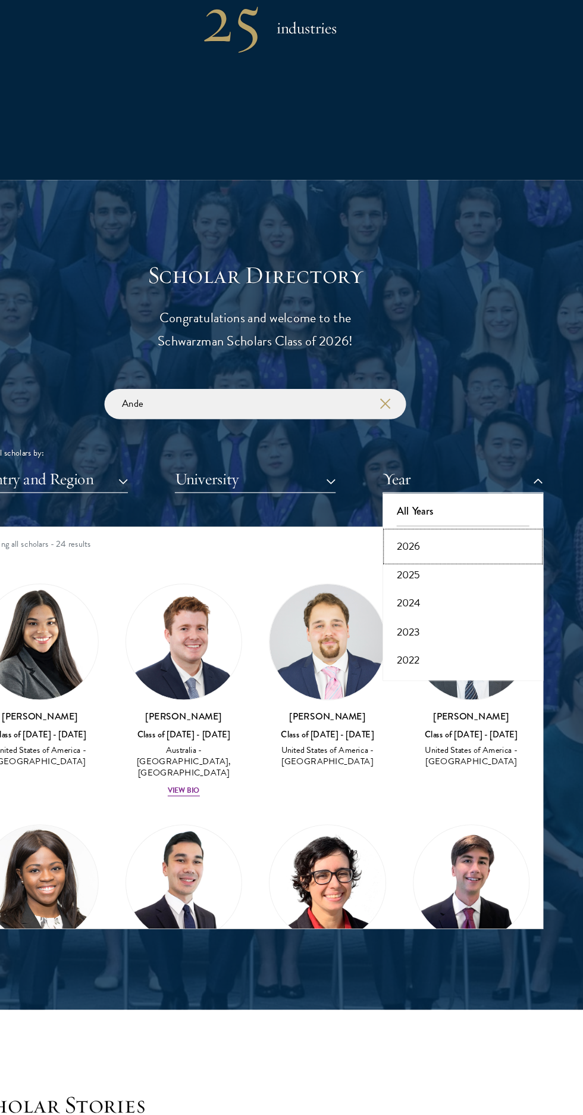
click at [473, 616] on button "2026" at bounding box center [476, 603] width 136 height 25
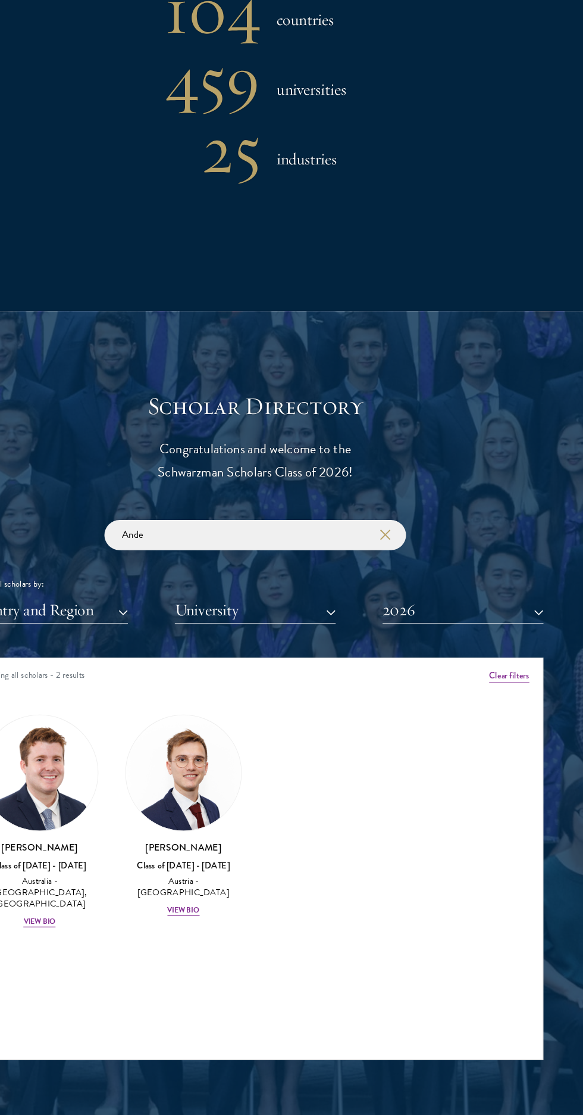
scroll to position [995, 0]
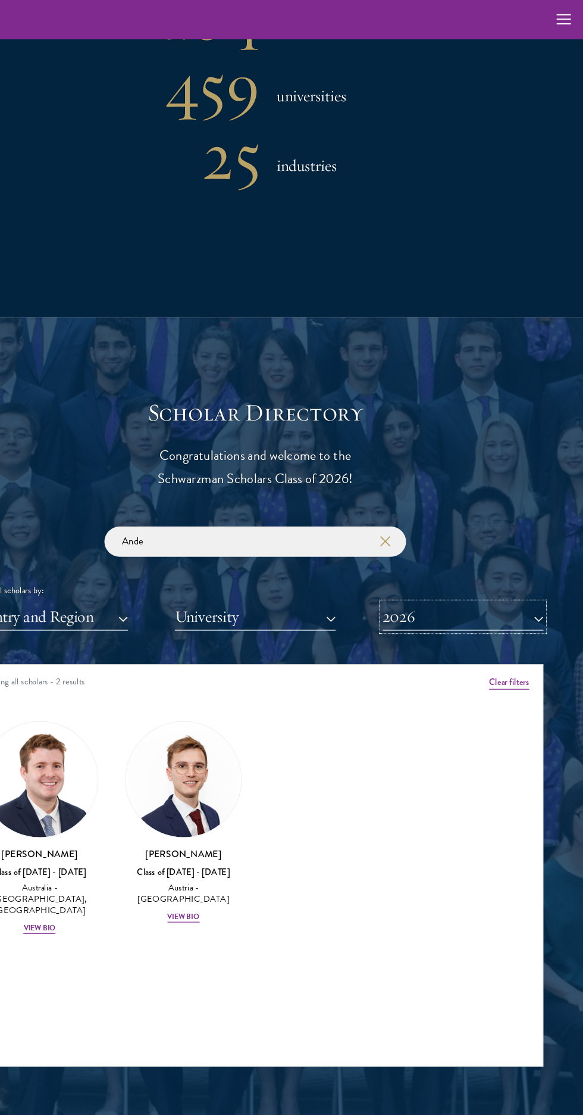
click at [517, 560] on button "2026" at bounding box center [476, 547] width 143 height 24
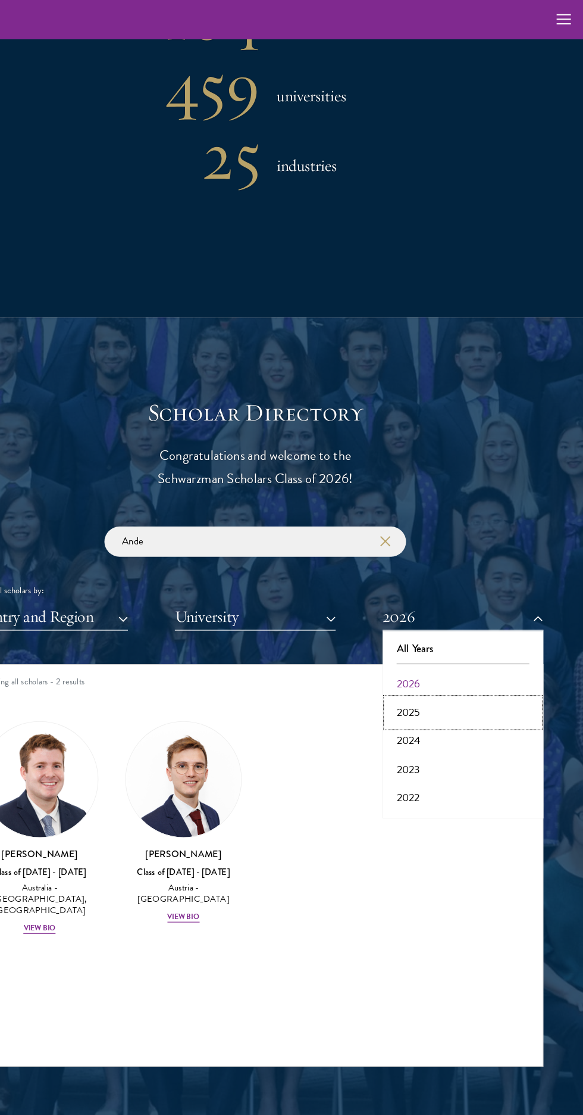
click at [466, 645] on button "2025" at bounding box center [476, 632] width 136 height 25
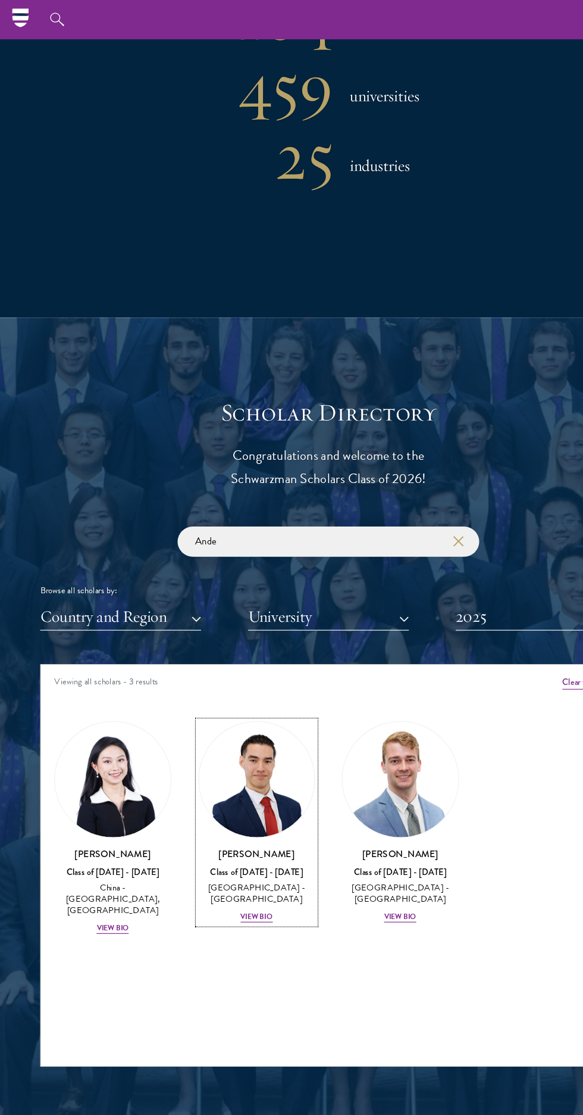
click at [232, 764] on h3 "[PERSON_NAME]" at bounding box center [228, 758] width 104 height 12
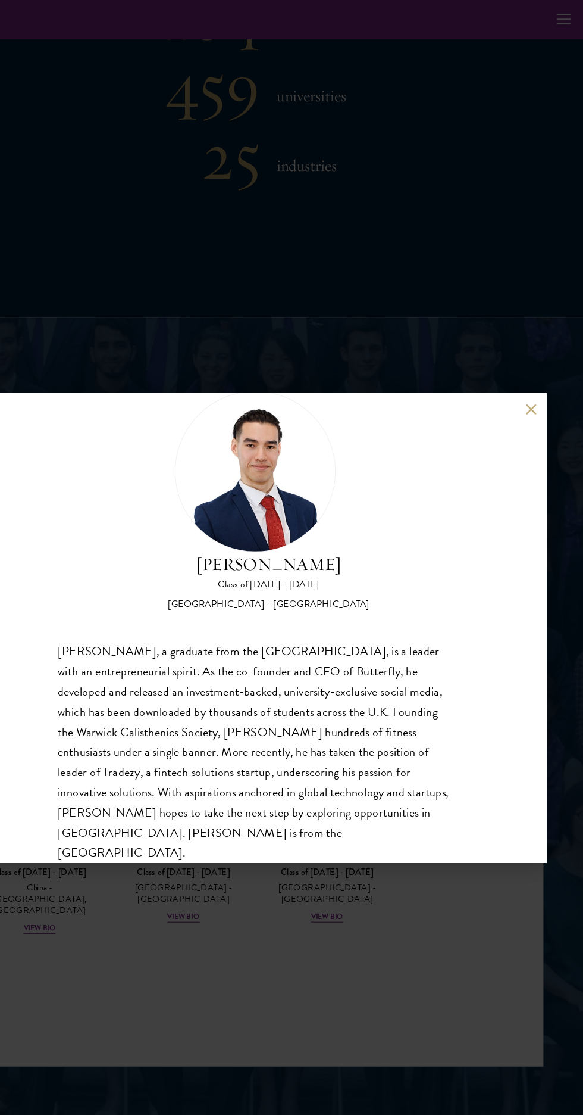
scroll to position [978, 0]
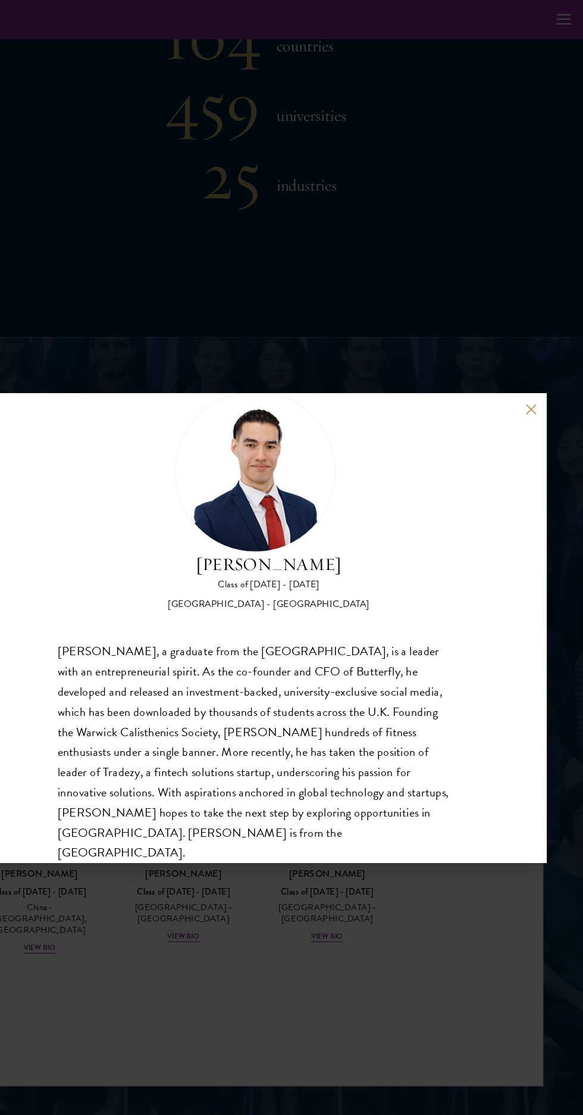
click at [537, 368] on button at bounding box center [537, 363] width 10 height 10
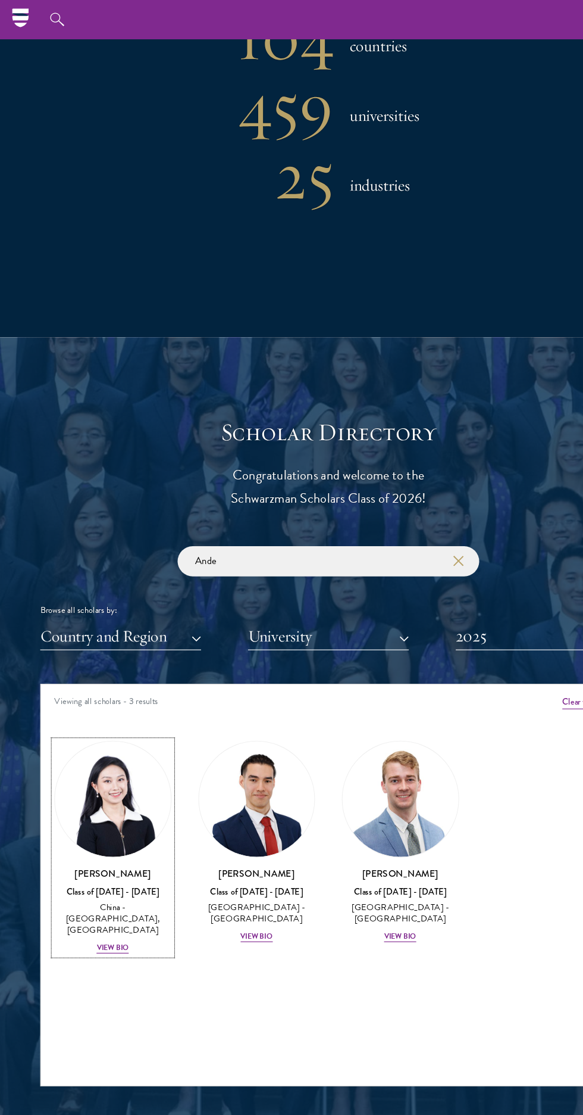
click at [83, 761] on img at bounding box center [100, 709] width 103 height 103
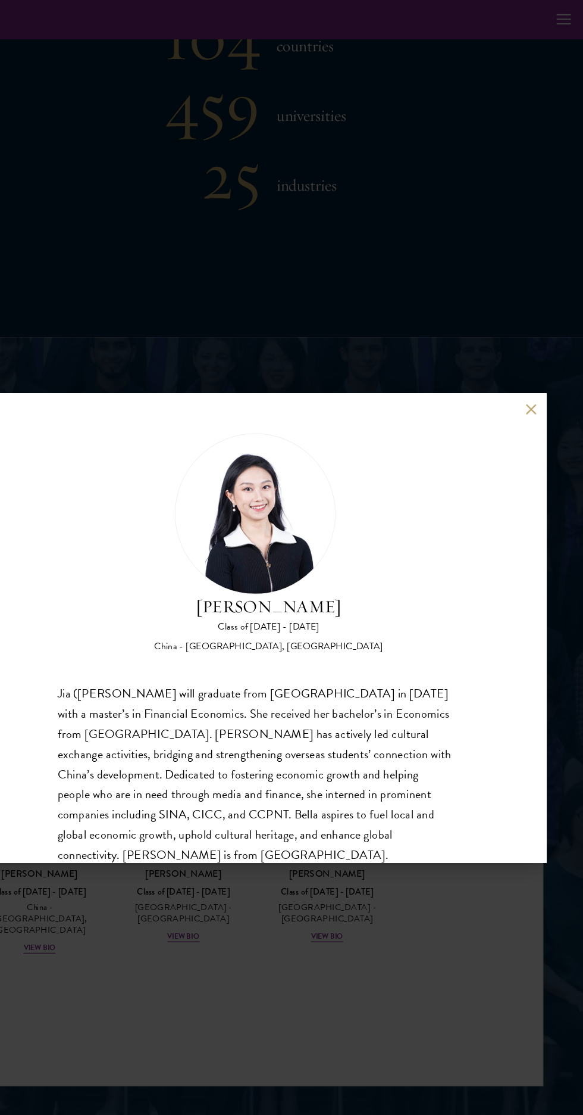
scroll to position [20, 0]
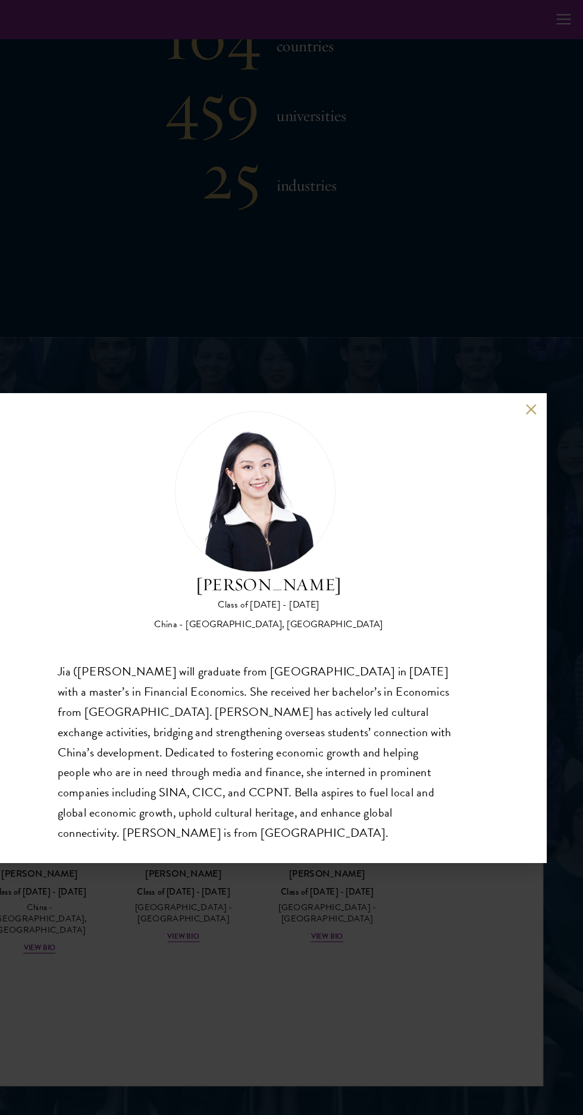
click at [536, 368] on button at bounding box center [537, 363] width 10 height 10
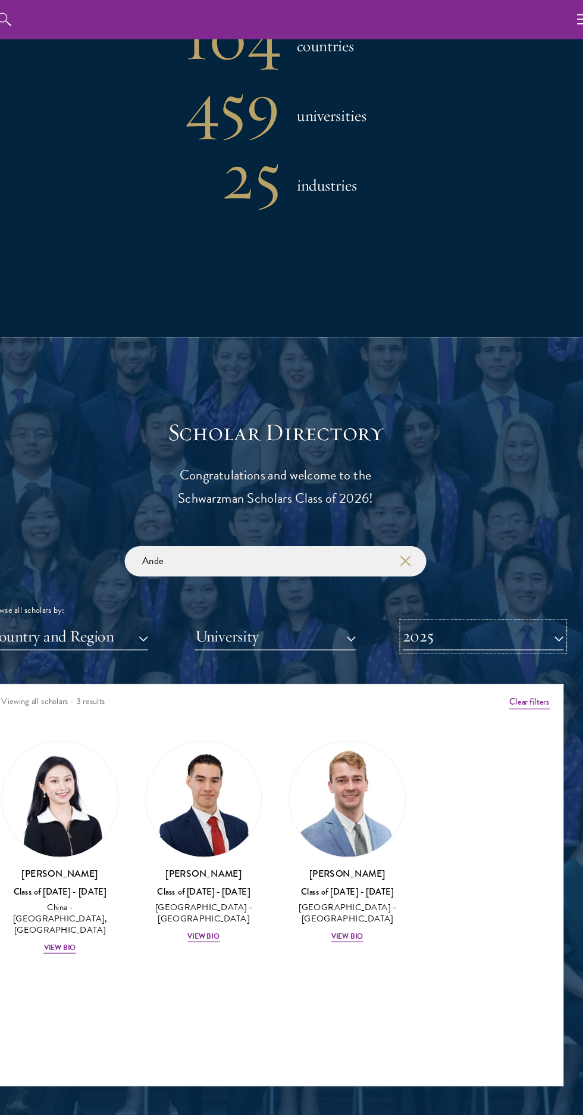
click at [492, 577] on button "2025" at bounding box center [476, 565] width 143 height 24
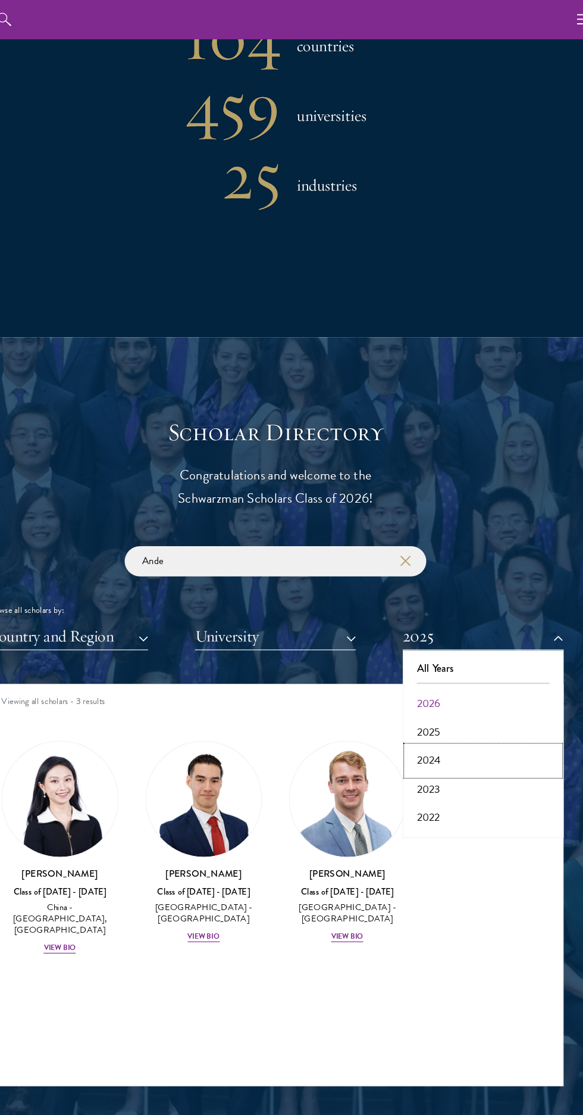
click at [460, 687] on button "2024" at bounding box center [476, 674] width 136 height 25
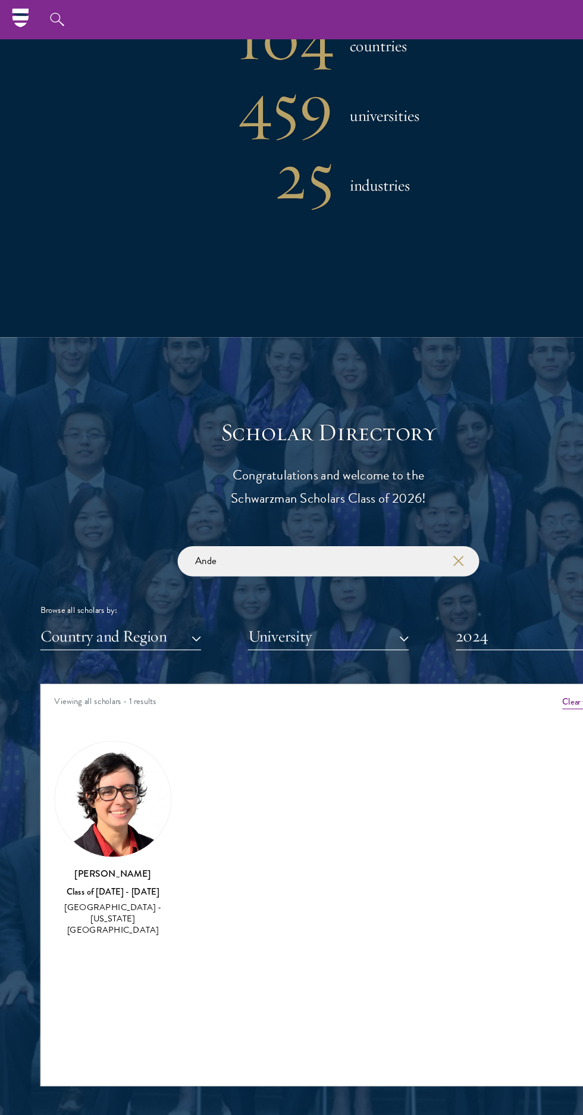
click at [93, 761] on img at bounding box center [100, 709] width 103 height 103
click at [101, 844] on div "[PERSON_NAME] Class of [DATE] - [DATE] [GEOGRAPHIC_DATA] - [US_STATE][GEOGRAPHI…" at bounding box center [100, 744] width 128 height 198
click at [406, 506] on use "button" at bounding box center [406, 497] width 17 height 17
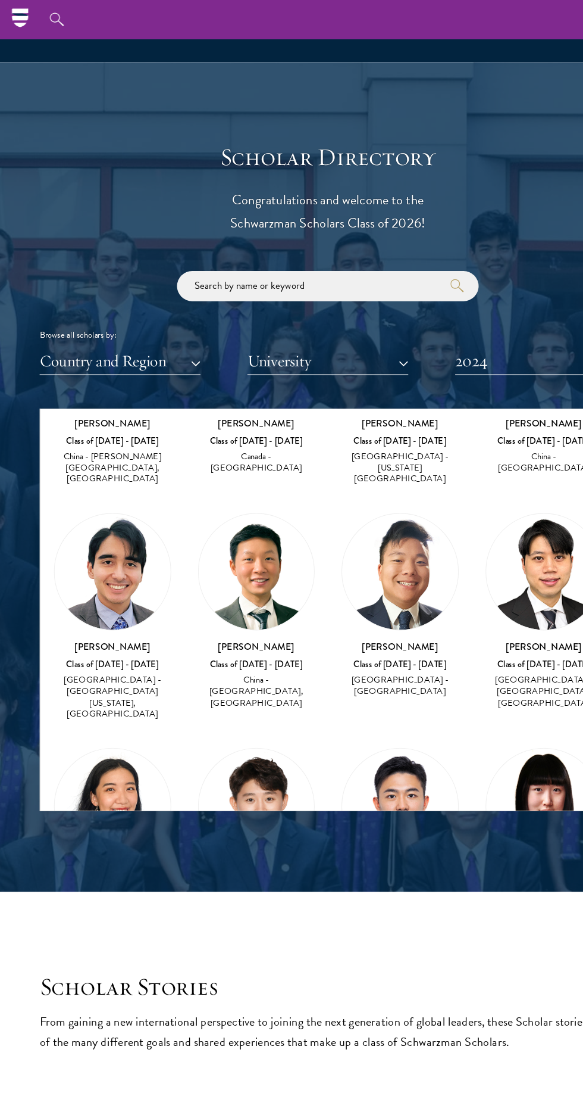
scroll to position [1196, 0]
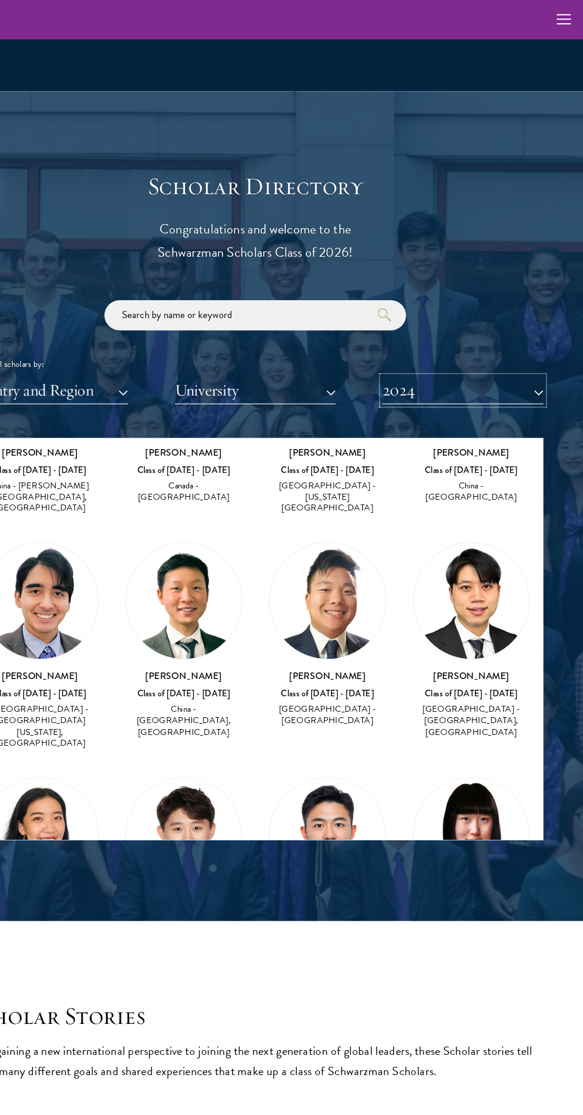
click at [513, 358] on button "2024" at bounding box center [476, 346] width 143 height 24
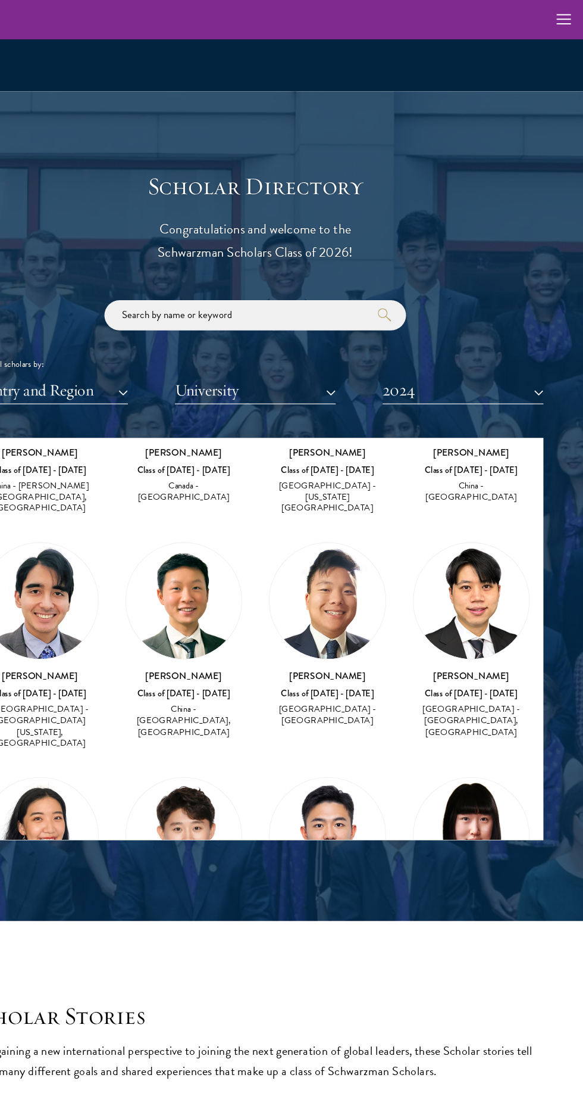
click at [228, 802] on h3 "[PERSON_NAME]" at bounding box center [228, 808] width 104 height 12
click at [376, 833] on div "[GEOGRAPHIC_DATA] - [GEOGRAPHIC_DATA]" at bounding box center [356, 843] width 104 height 20
click at [457, 802] on div "[PERSON_NAME] Class of [DATE] - [DATE] [GEOGRAPHIC_DATA] - [GEOGRAPHIC_DATA]" at bounding box center [484, 828] width 104 height 52
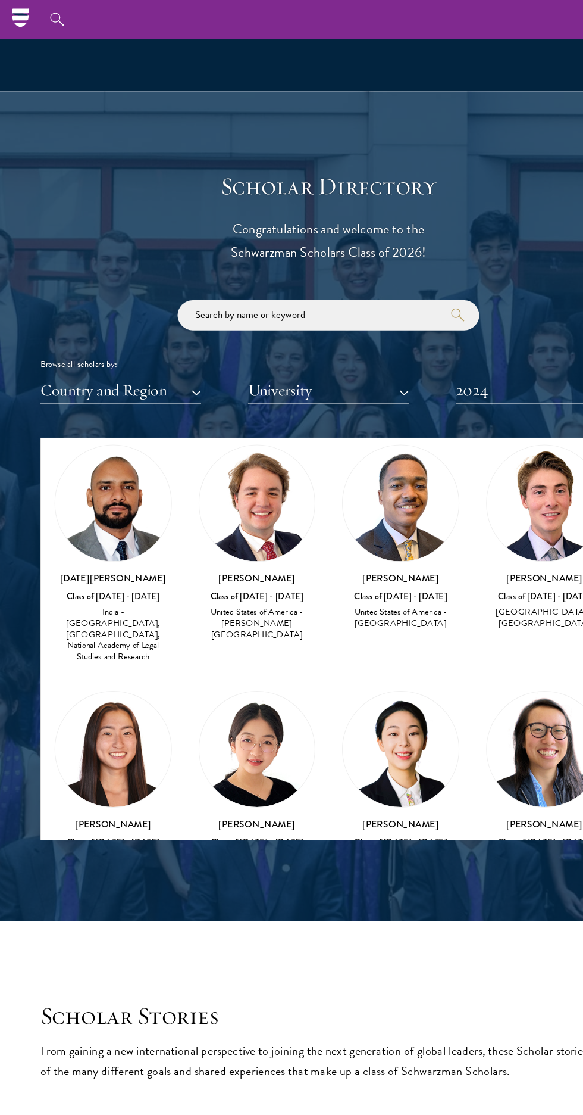
click at [227, 812] on img at bounding box center [228, 863] width 103 height 103
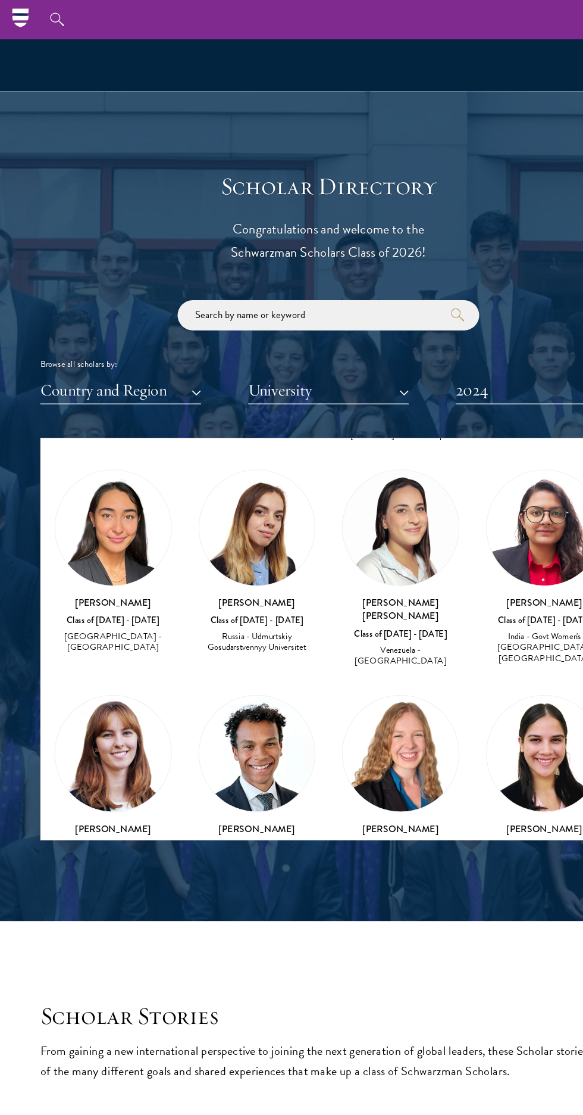
scroll to position [5341, 0]
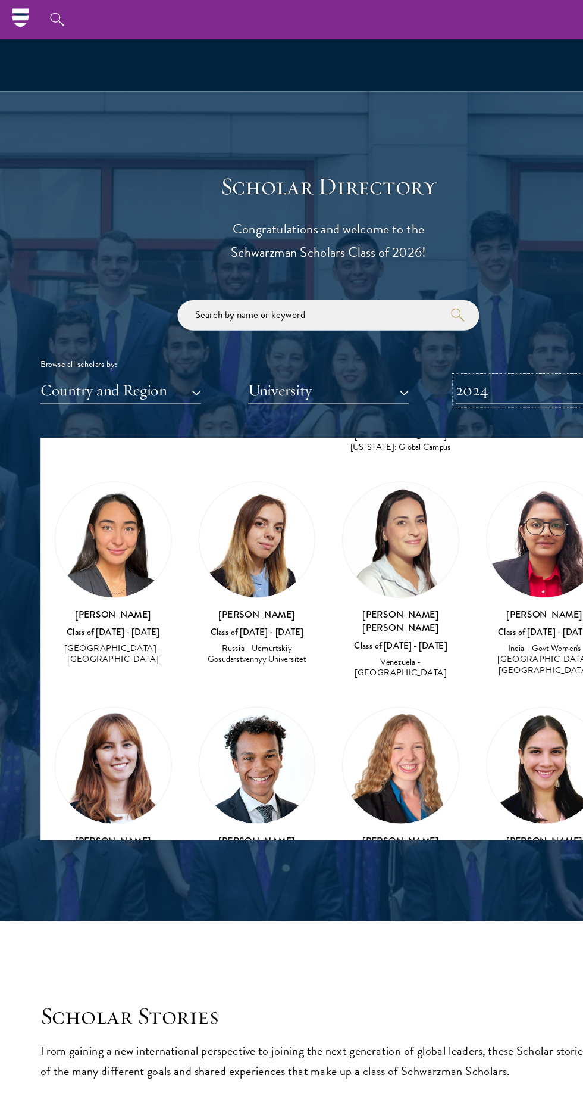
click at [459, 358] on button "2024" at bounding box center [476, 346] width 143 height 24
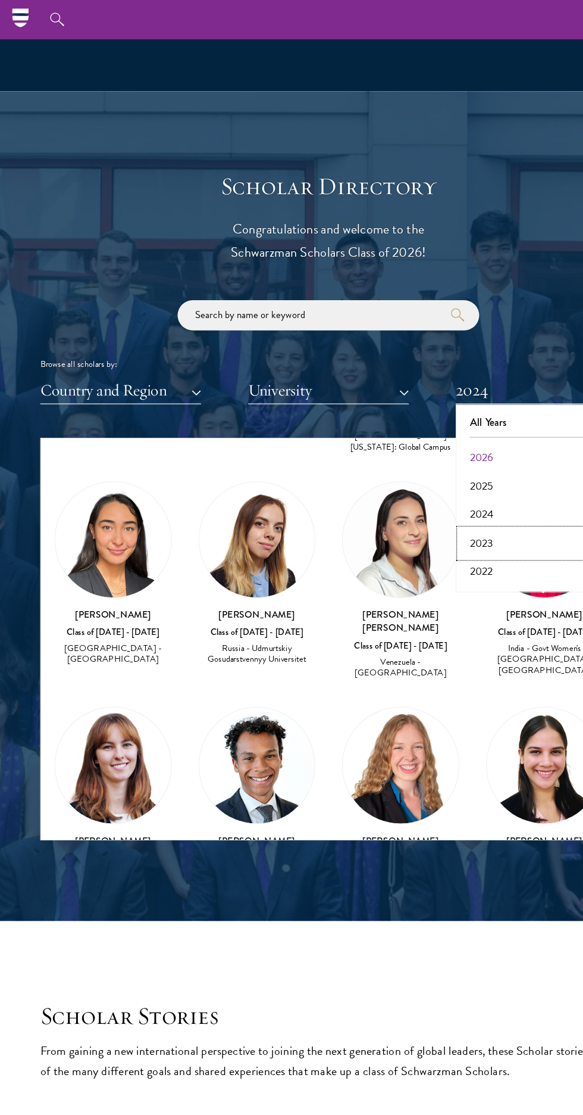
click at [435, 494] on button "2023" at bounding box center [476, 481] width 136 height 25
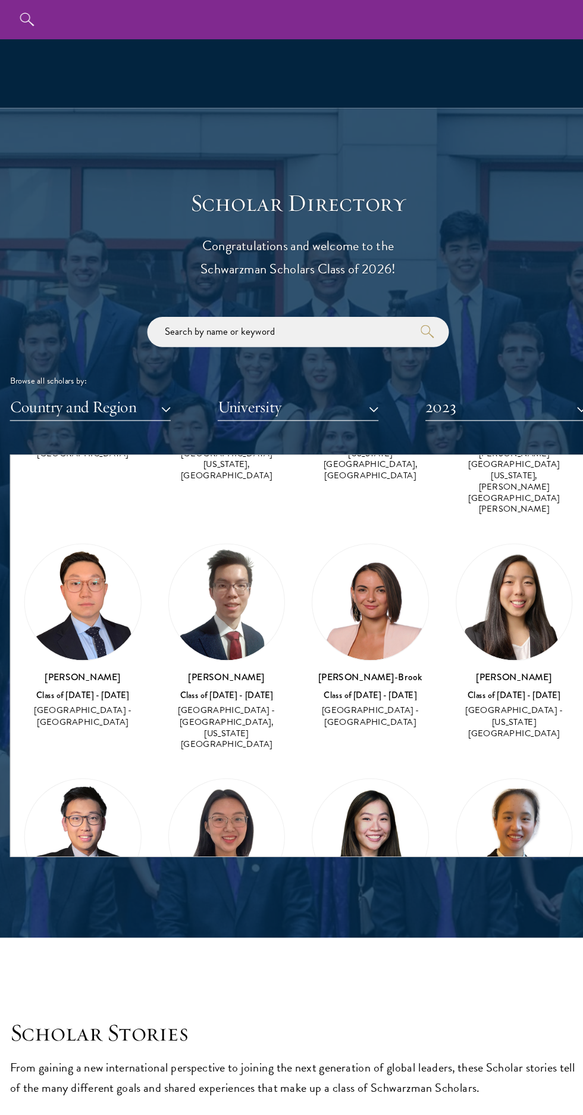
scroll to position [6667, 0]
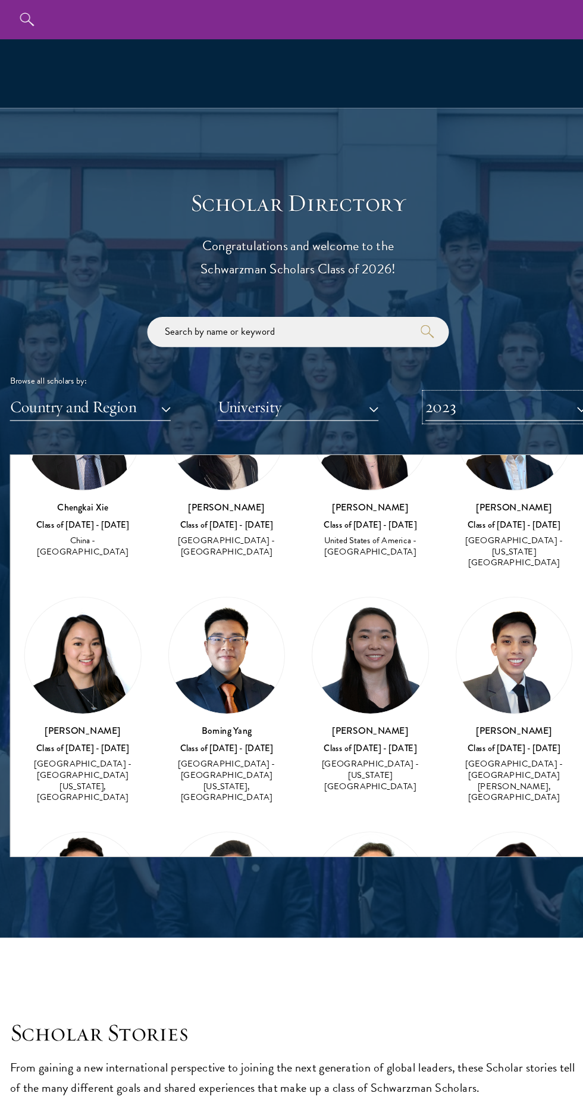
click at [494, 373] on button "2023" at bounding box center [476, 361] width 143 height 24
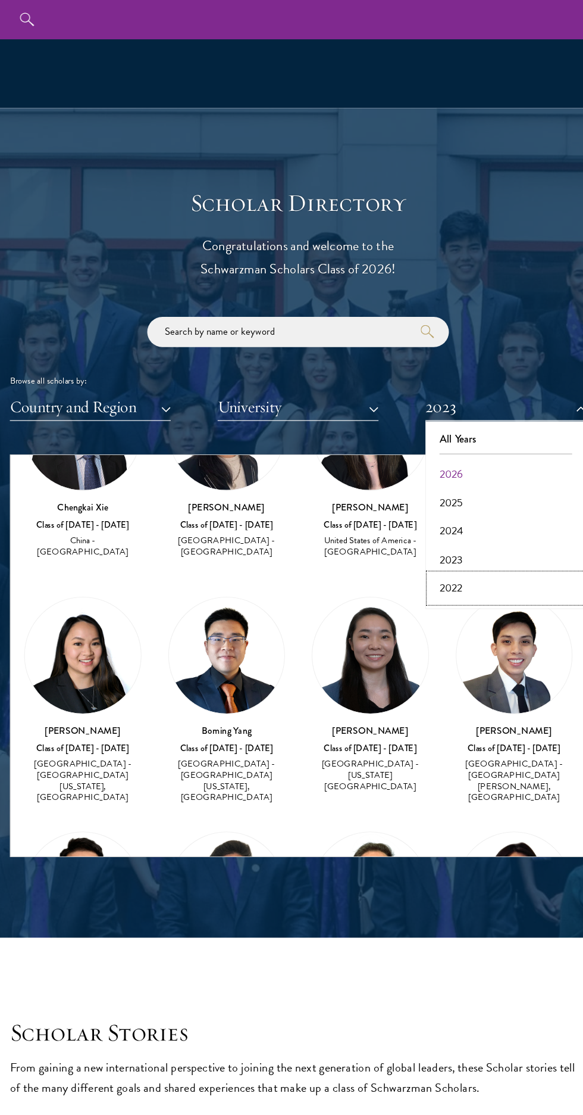
click at [457, 534] on button "2022" at bounding box center [476, 521] width 136 height 25
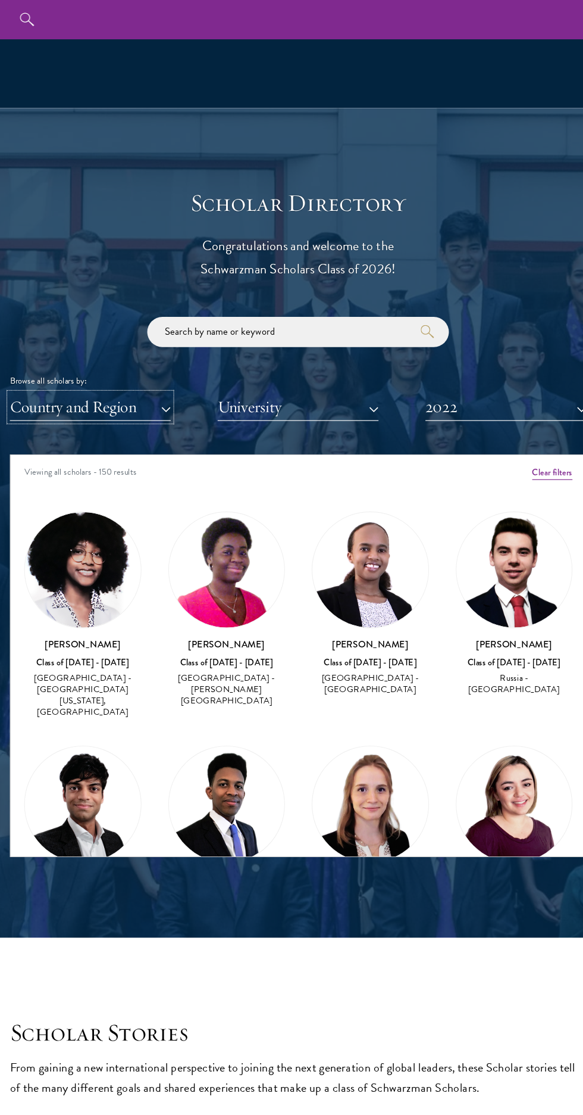
click at [152, 373] on button "Country and Region" at bounding box center [107, 361] width 143 height 24
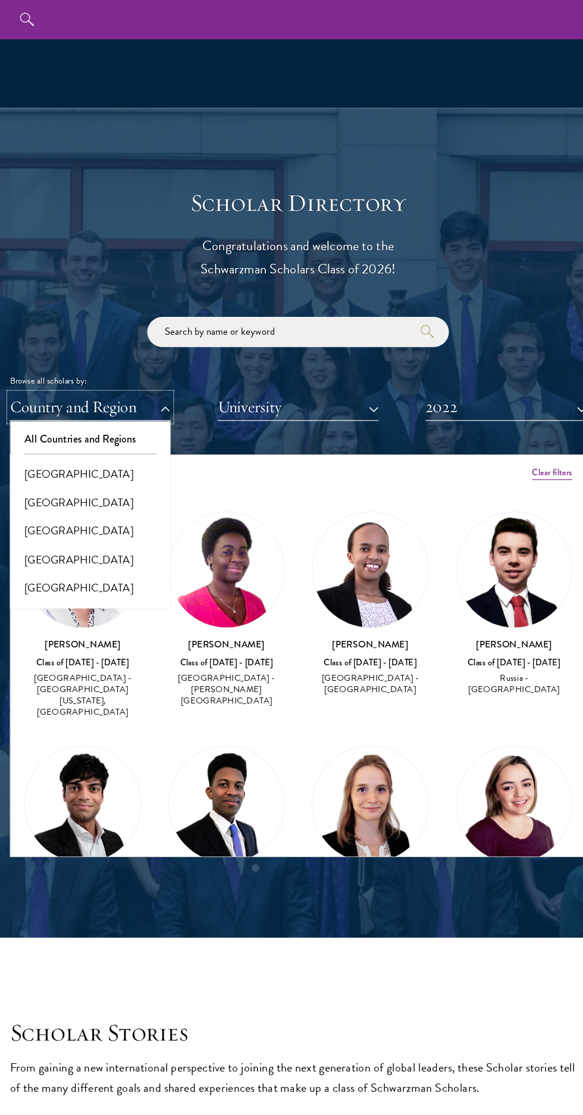
click at [155, 373] on button "Country and Region" at bounding box center [107, 361] width 143 height 24
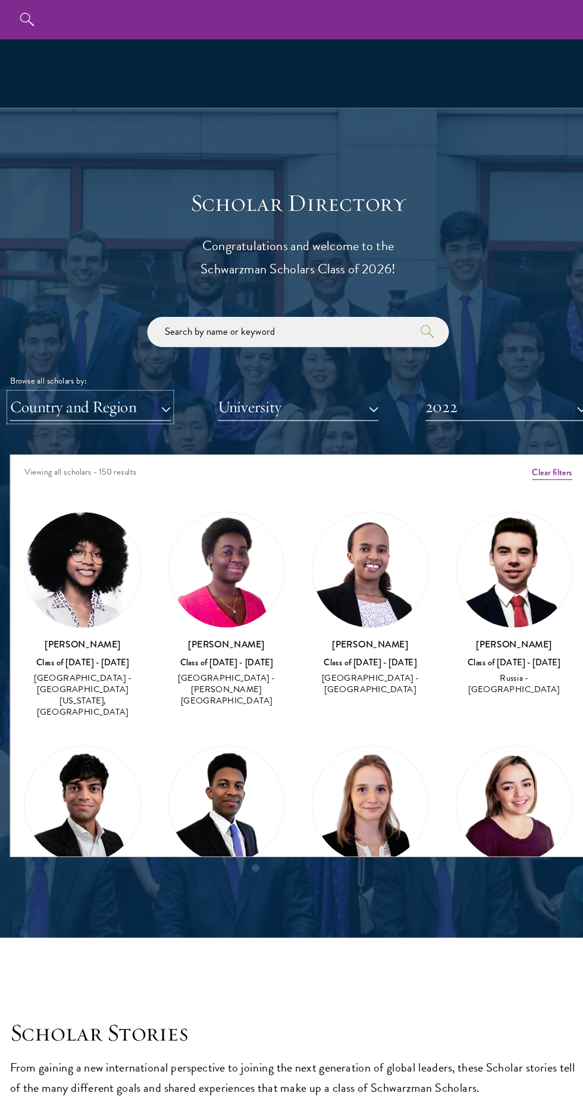
click at [151, 373] on button "Country and Region" at bounding box center [107, 361] width 143 height 24
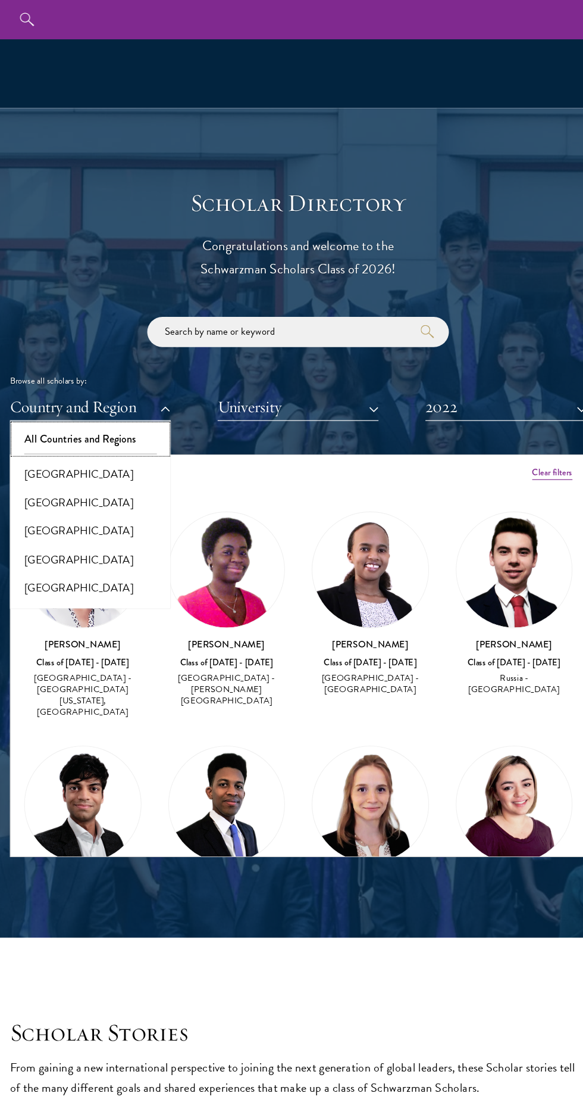
click at [136, 402] on button "All Countries and Regions" at bounding box center [107, 389] width 136 height 25
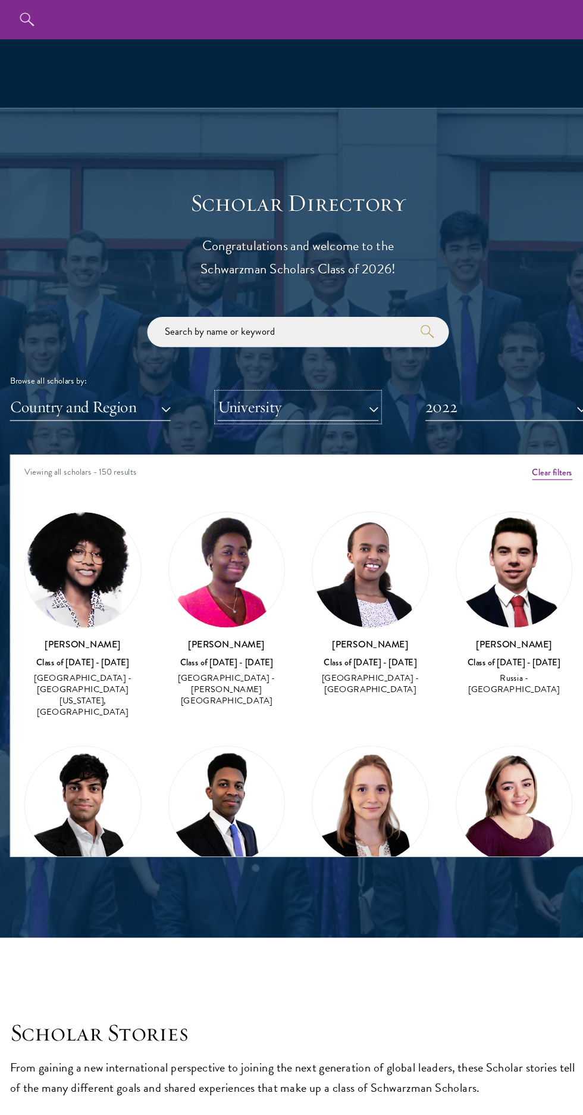
click at [358, 373] on button "University" at bounding box center [291, 361] width 143 height 24
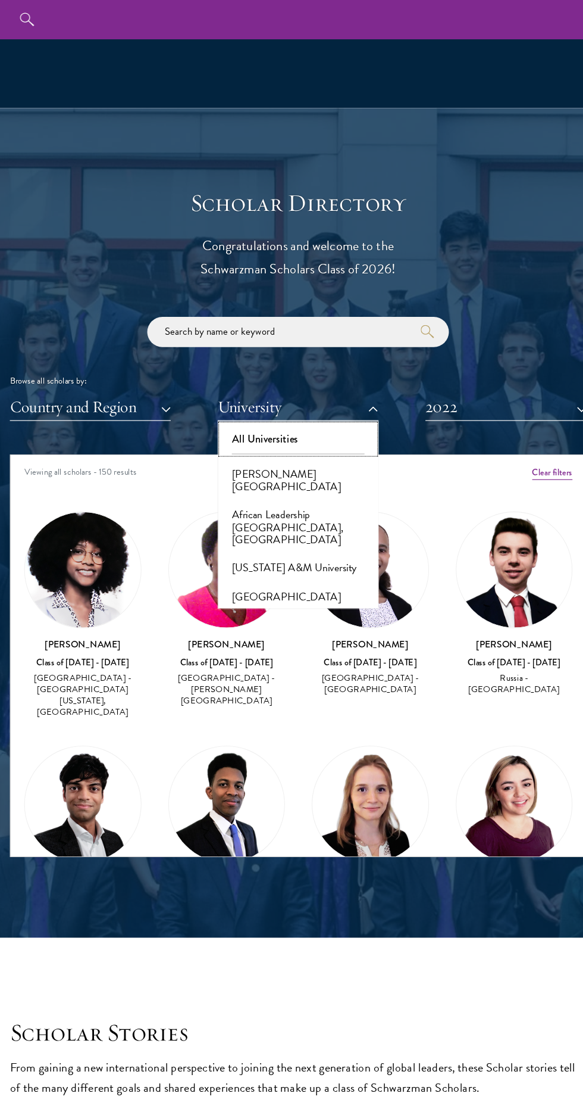
click at [320, 402] on button "All Universities" at bounding box center [292, 389] width 136 height 25
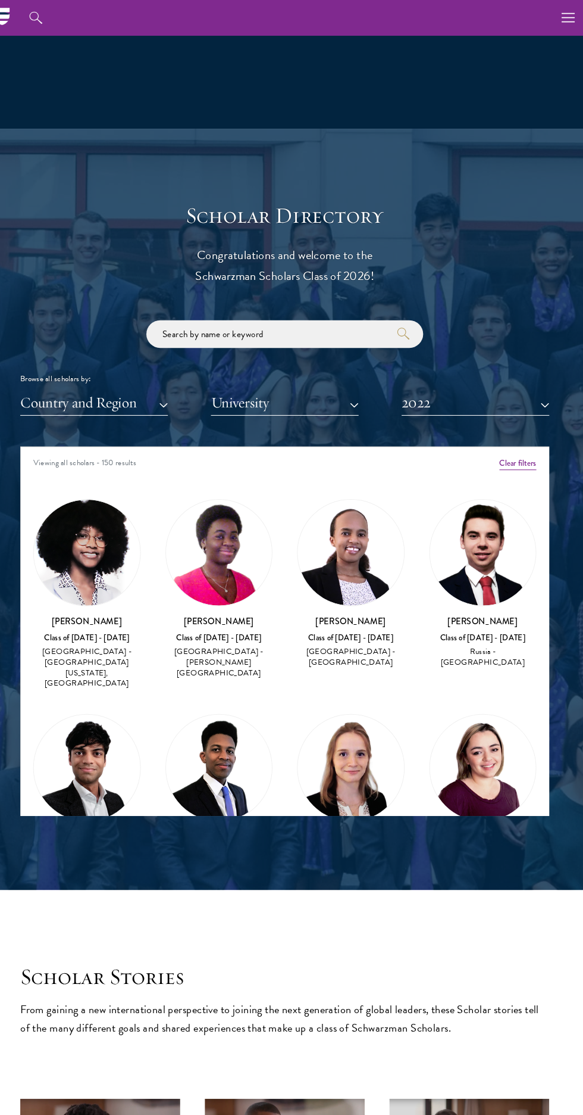
scroll to position [1151, 0]
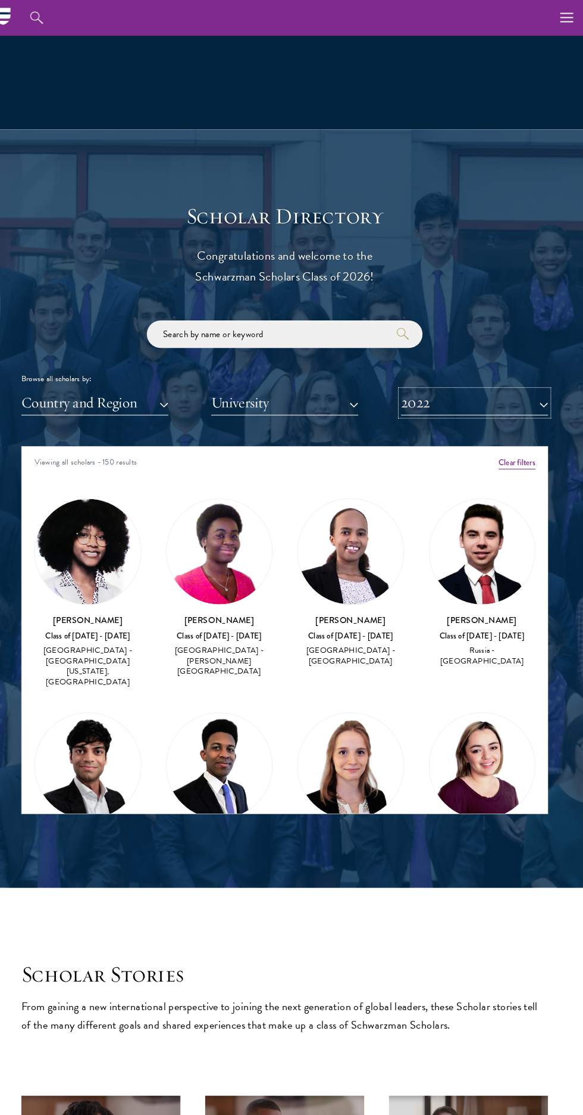
click at [541, 403] on button "2022" at bounding box center [476, 391] width 143 height 24
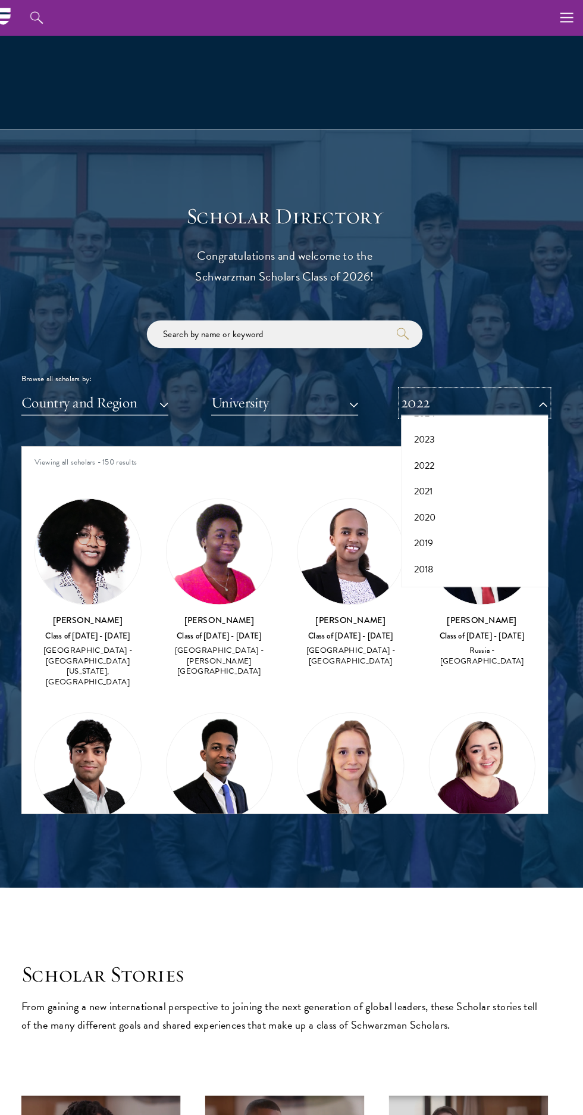
scroll to position [107, 0]
click at [475, 482] on button "2021" at bounding box center [476, 469] width 136 height 25
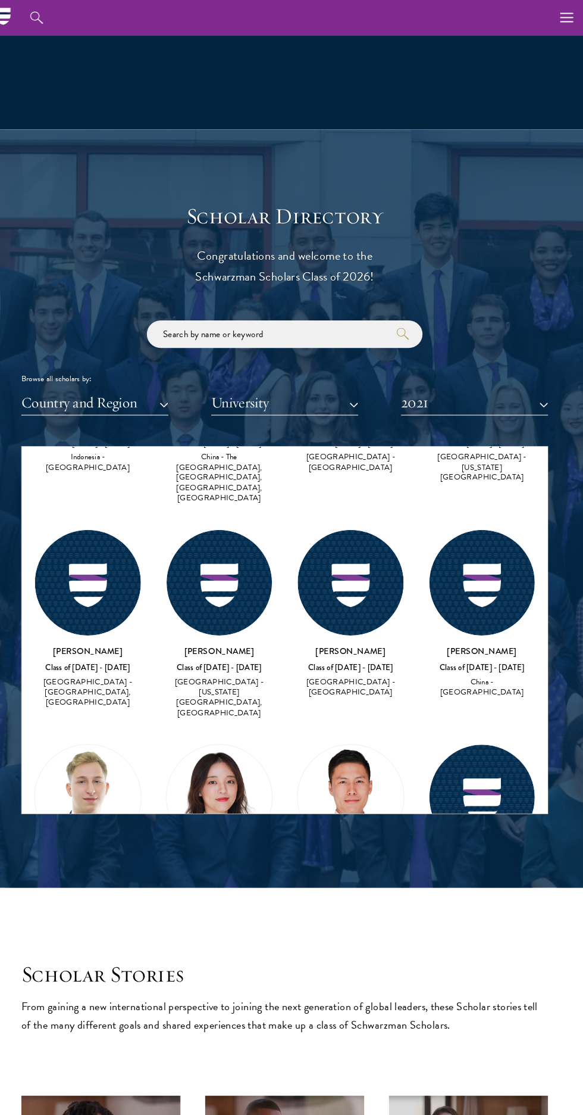
scroll to position [6093, 0]
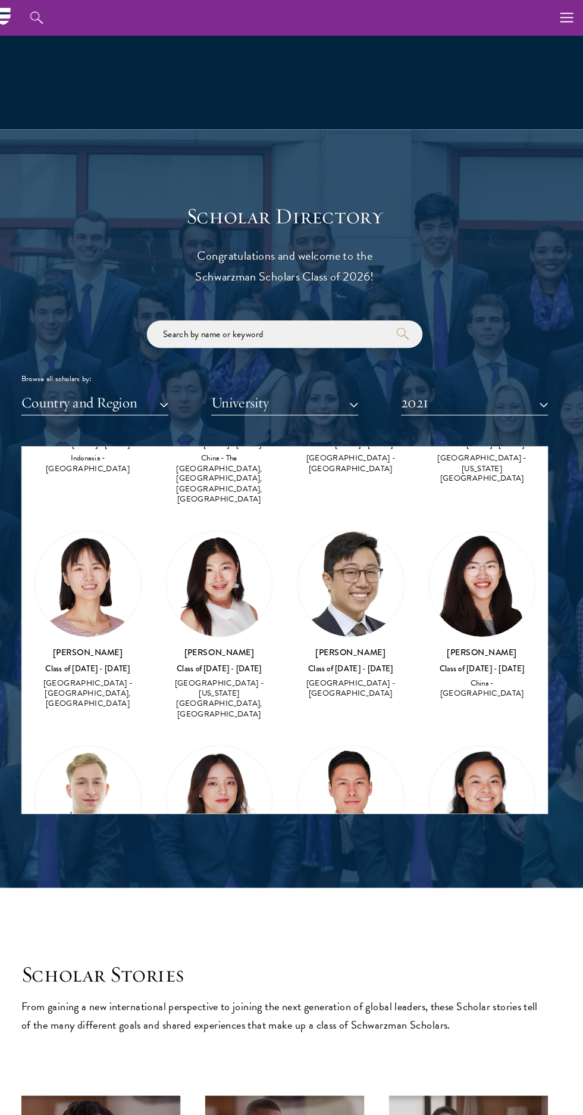
click at [356, 724] on img at bounding box center [355, 775] width 103 height 103
click at [479, 724] on img at bounding box center [483, 775] width 103 height 103
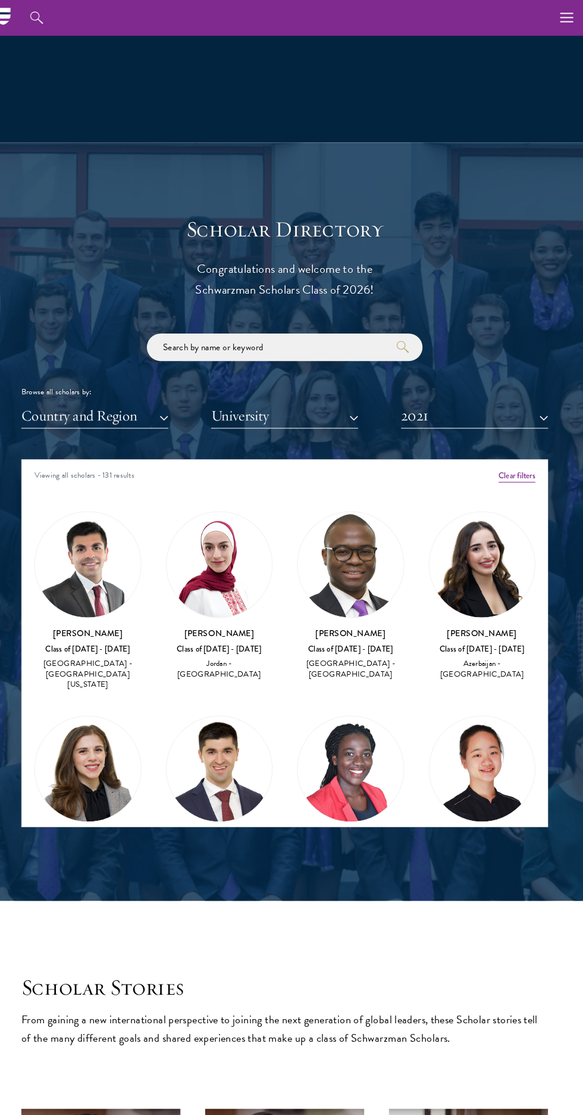
scroll to position [1113, 0]
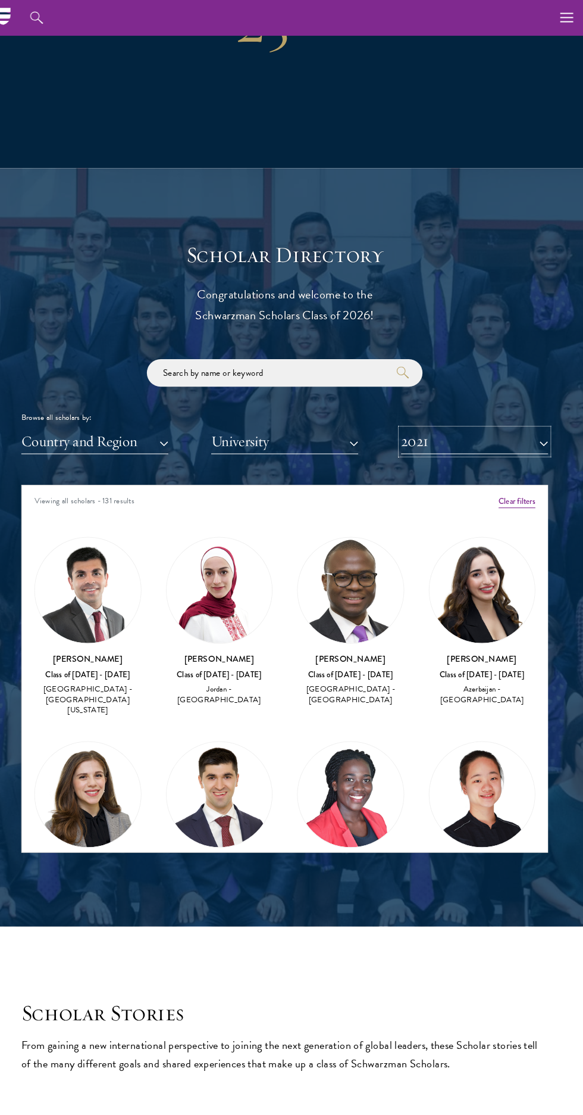
click at [486, 441] on button "2021" at bounding box center [476, 429] width 143 height 24
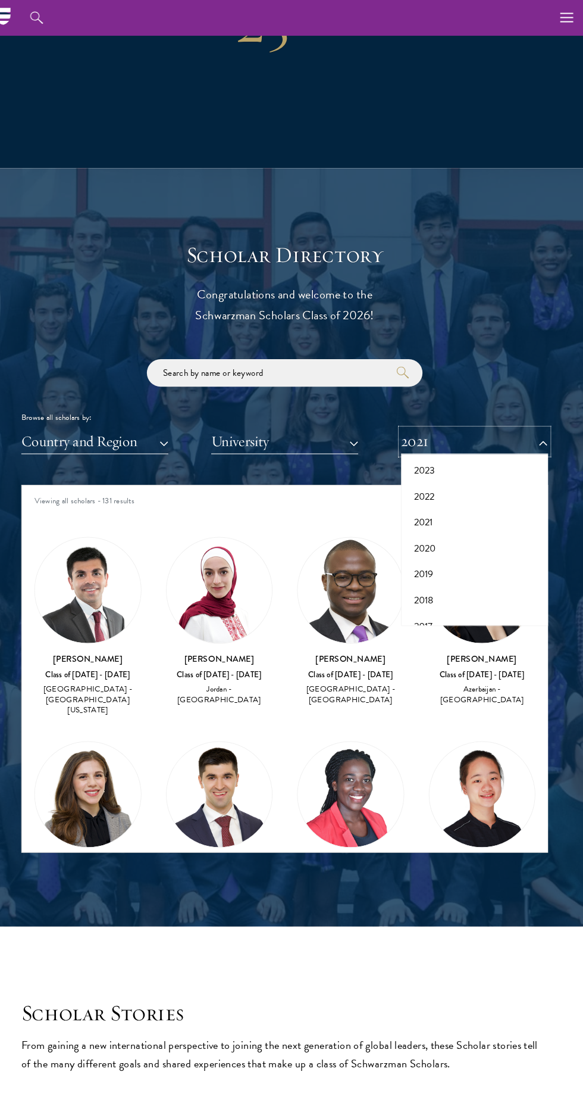
scroll to position [124, 0]
click at [478, 554] on button "2019" at bounding box center [476, 541] width 136 height 25
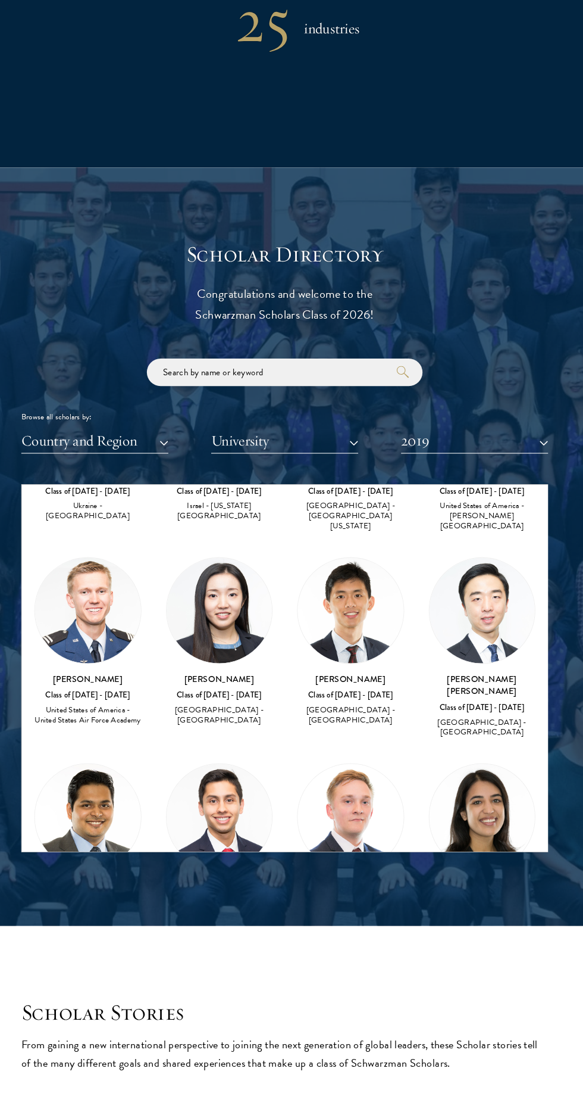
scroll to position [1760, 0]
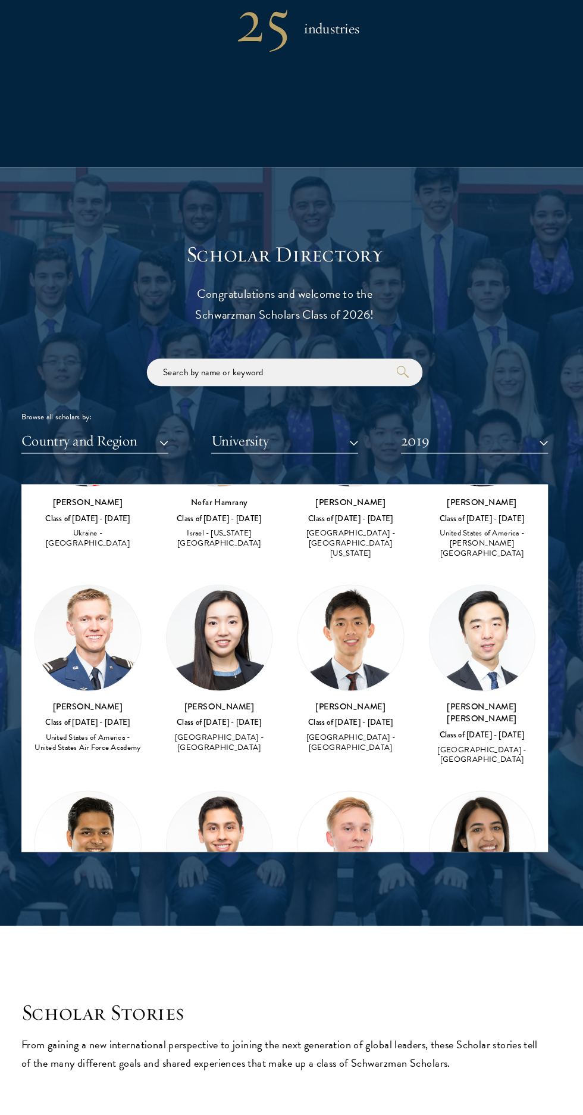
click at [95, 629] on img at bounding box center [100, 654] width 103 height 103
click at [112, 673] on div "[PERSON_NAME] Class of [DATE] - [DATE] United States of America - United States…" at bounding box center [100, 685] width 104 height 164
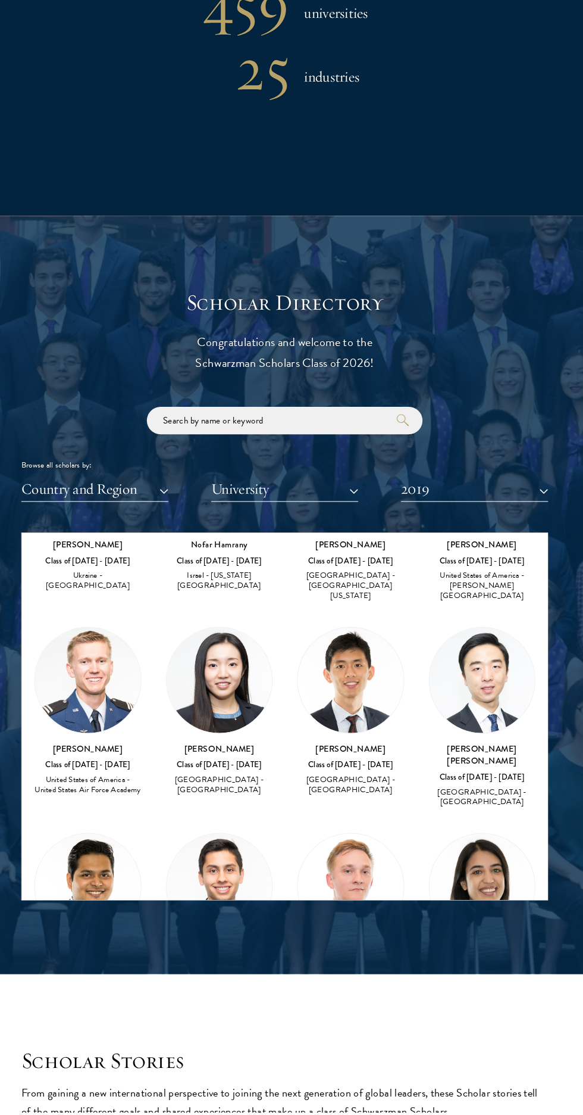
scroll to position [1685, 0]
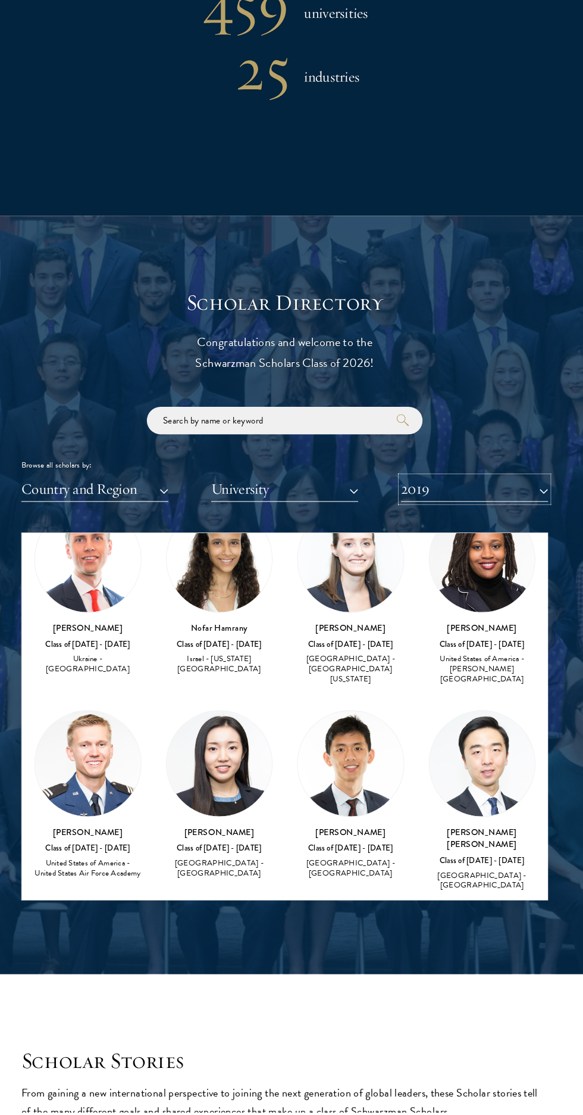
click at [491, 522] on button "2019" at bounding box center [476, 509] width 143 height 24
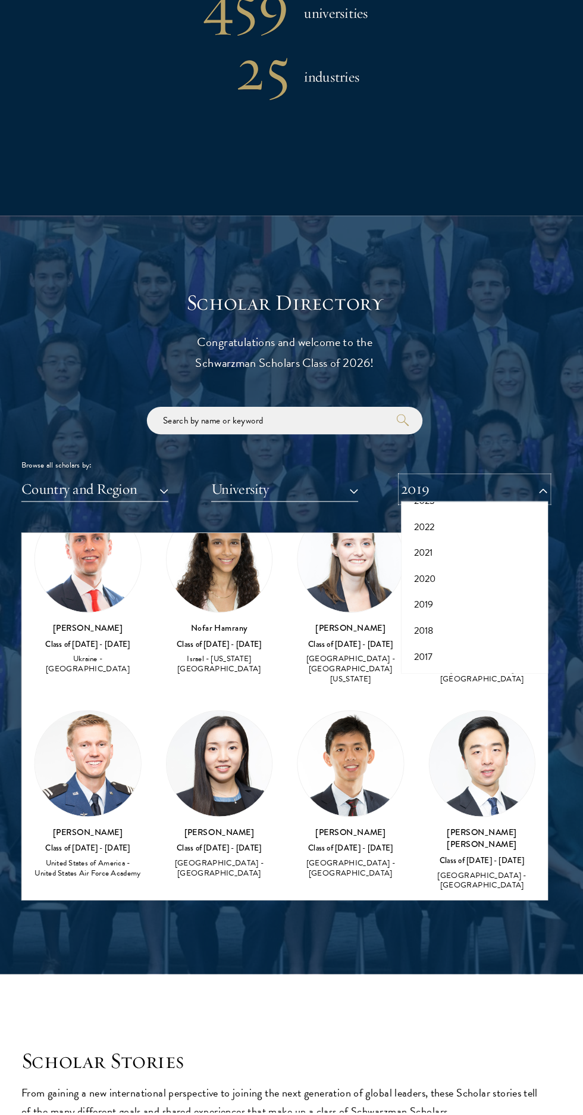
scroll to position [0, 0]
click at [475, 581] on button "2026" at bounding box center [476, 568] width 136 height 25
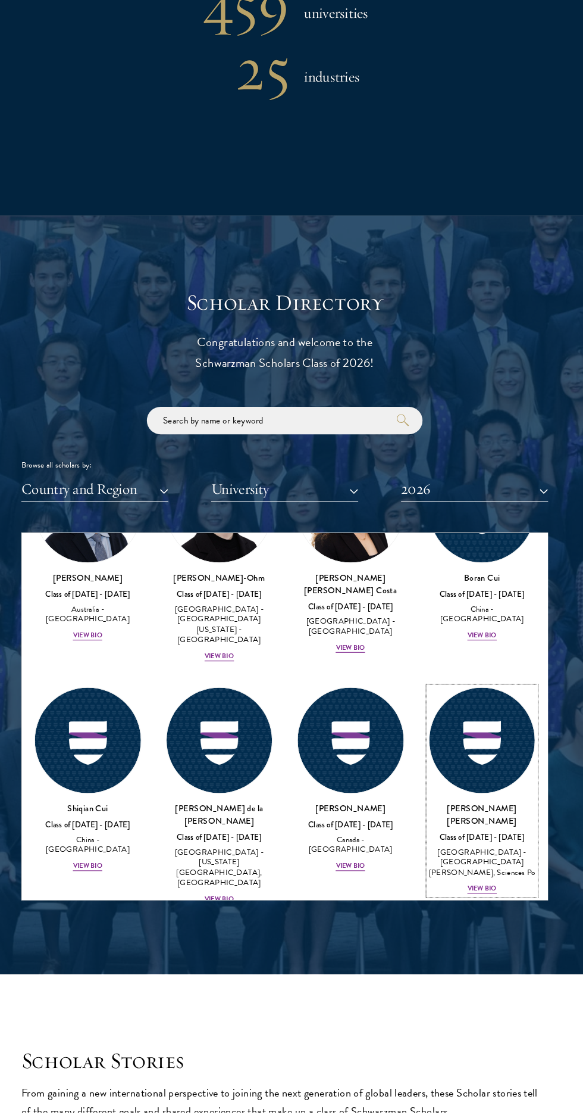
click at [485, 842] on div "Class of [DATE] - [DATE]" at bounding box center [484, 847] width 104 height 10
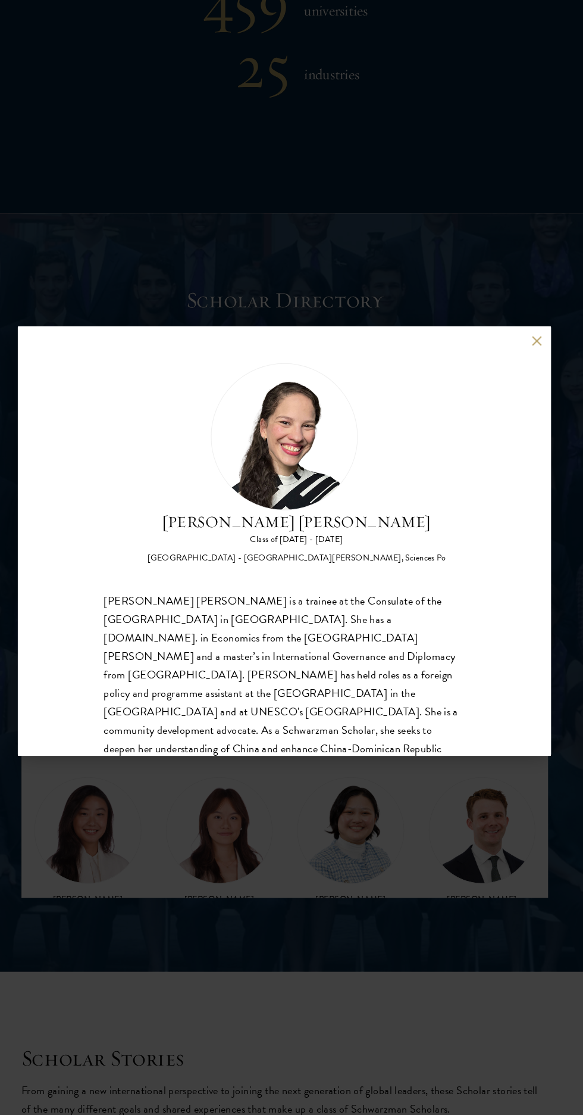
scroll to position [1068, 0]
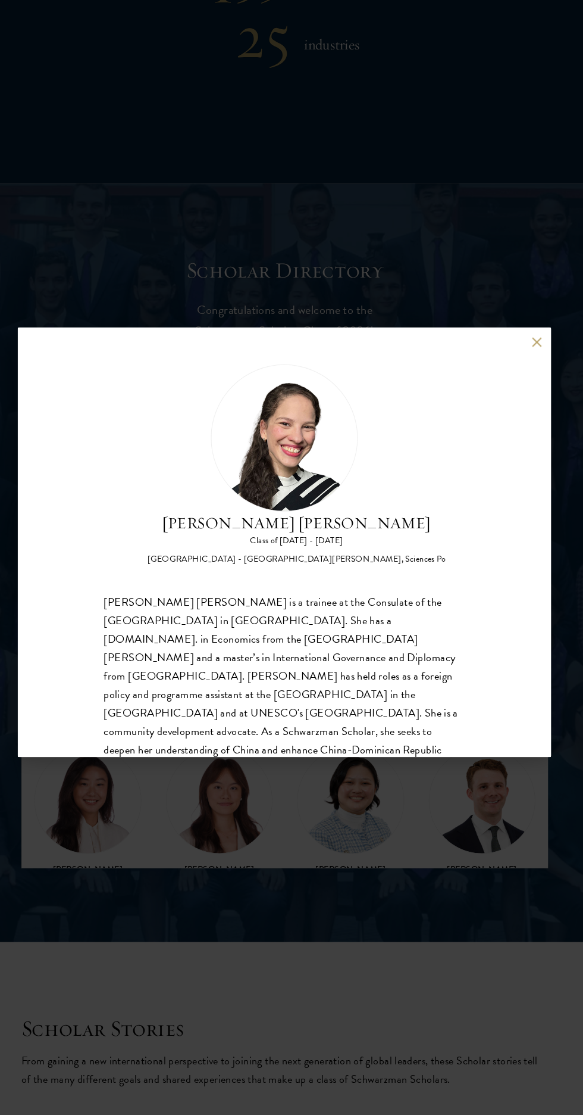
click at [536, 363] on button at bounding box center [537, 363] width 10 height 10
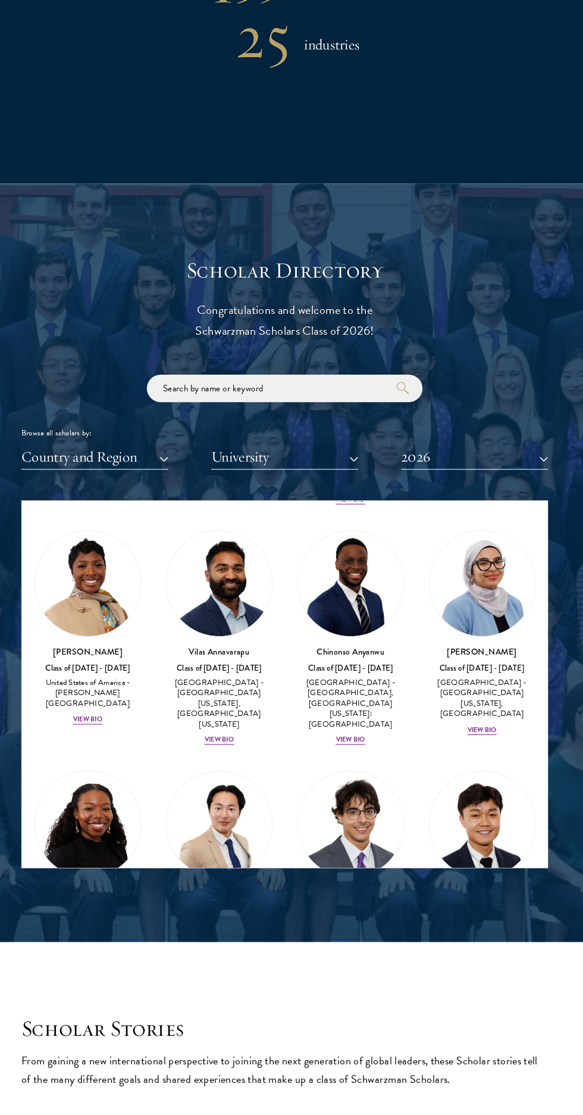
scroll to position [738, 0]
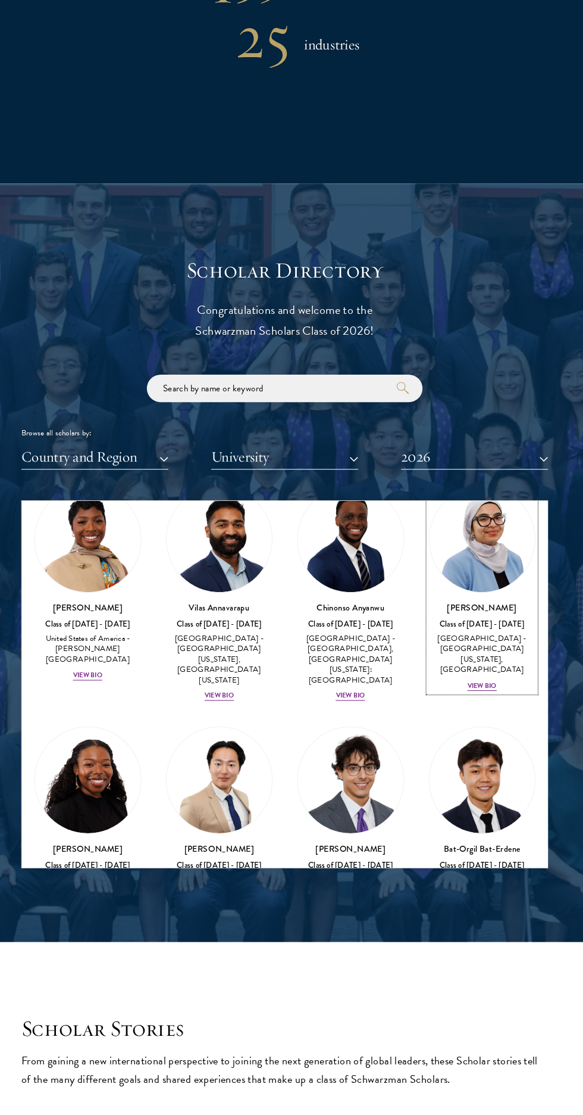
click at [482, 611] on link "[PERSON_NAME] Class of [DATE] - [DATE] [GEOGRAPHIC_DATA] - [GEOGRAPHIC_DATA][US…" at bounding box center [484, 603] width 104 height 200
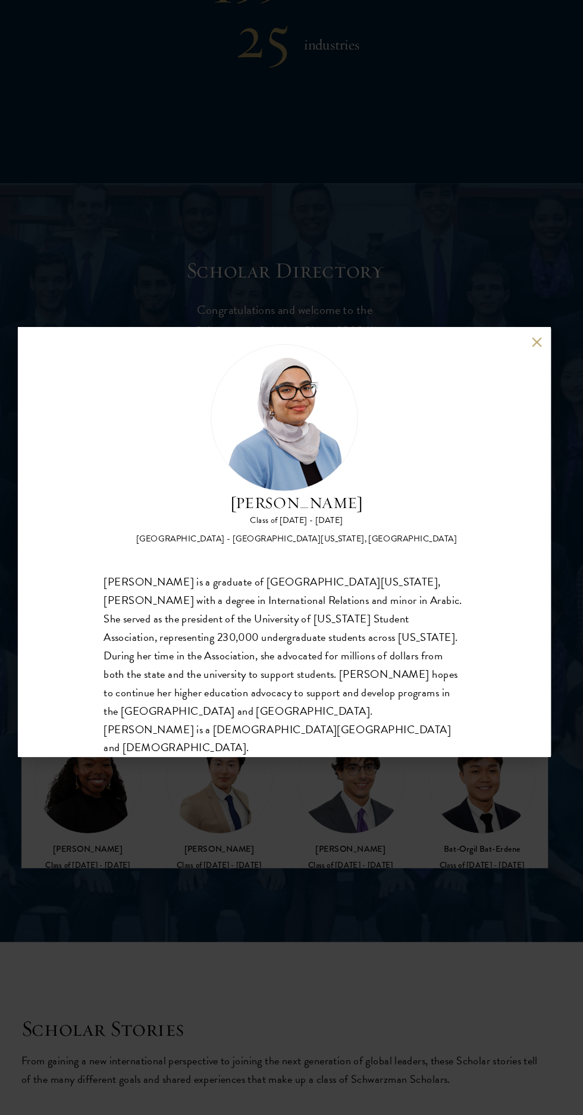
scroll to position [17, 0]
click at [536, 363] on button at bounding box center [537, 363] width 10 height 10
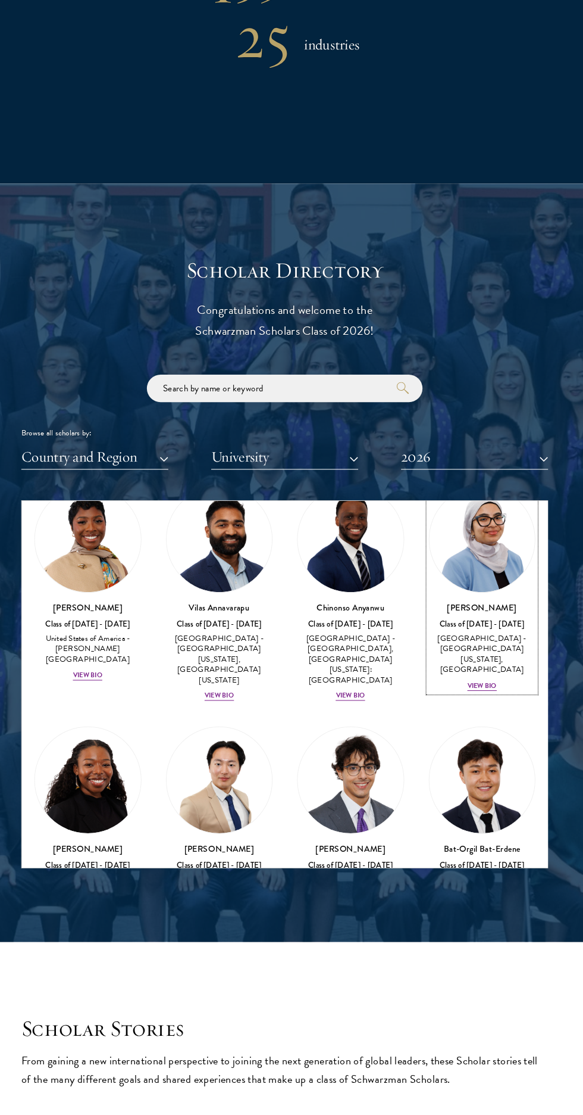
scroll to position [701, 0]
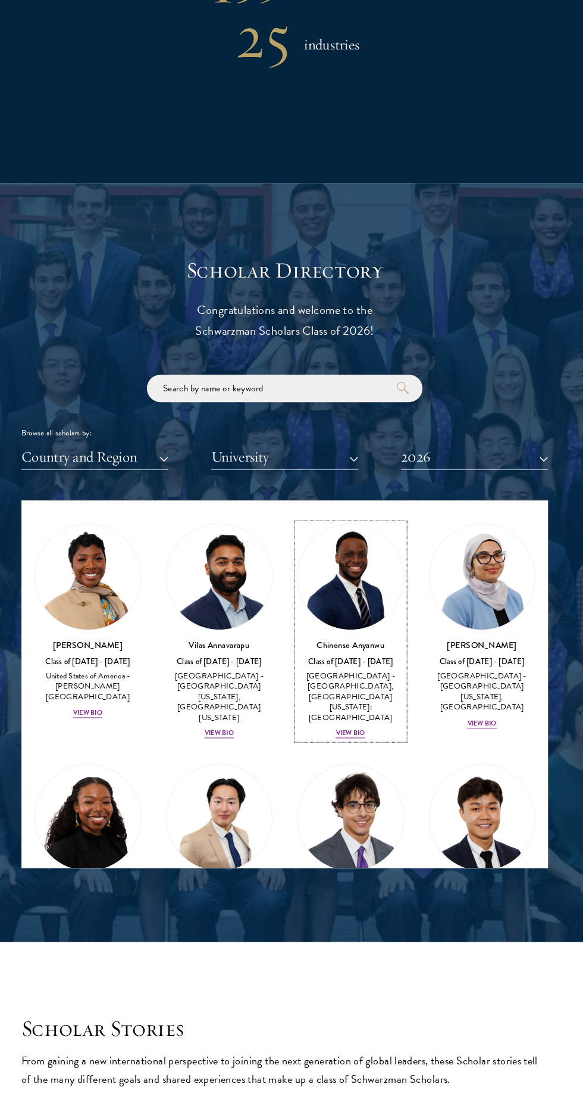
click at [338, 666] on div "[PERSON_NAME] Class of [DATE] - [DATE] [GEOGRAPHIC_DATA] - [GEOGRAPHIC_DATA], […" at bounding box center [356, 700] width 104 height 98
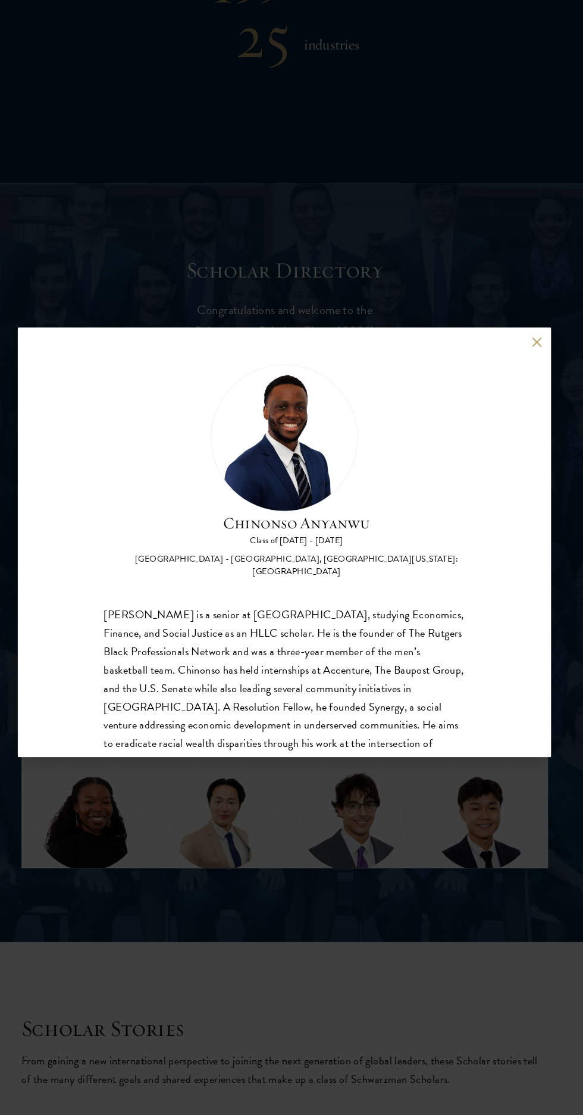
scroll to position [49, 0]
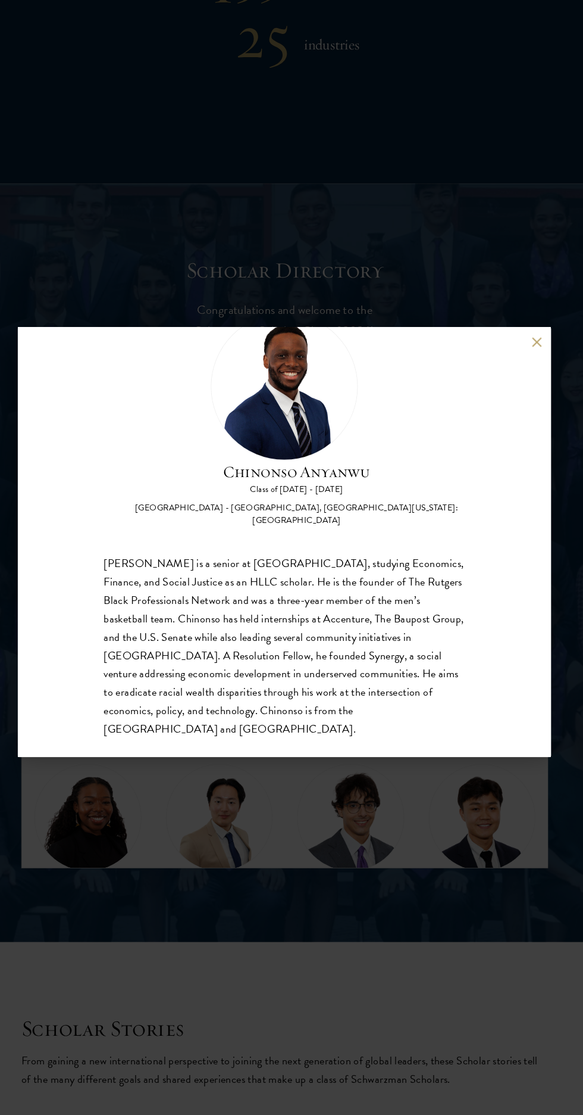
click at [536, 363] on button at bounding box center [537, 363] width 10 height 10
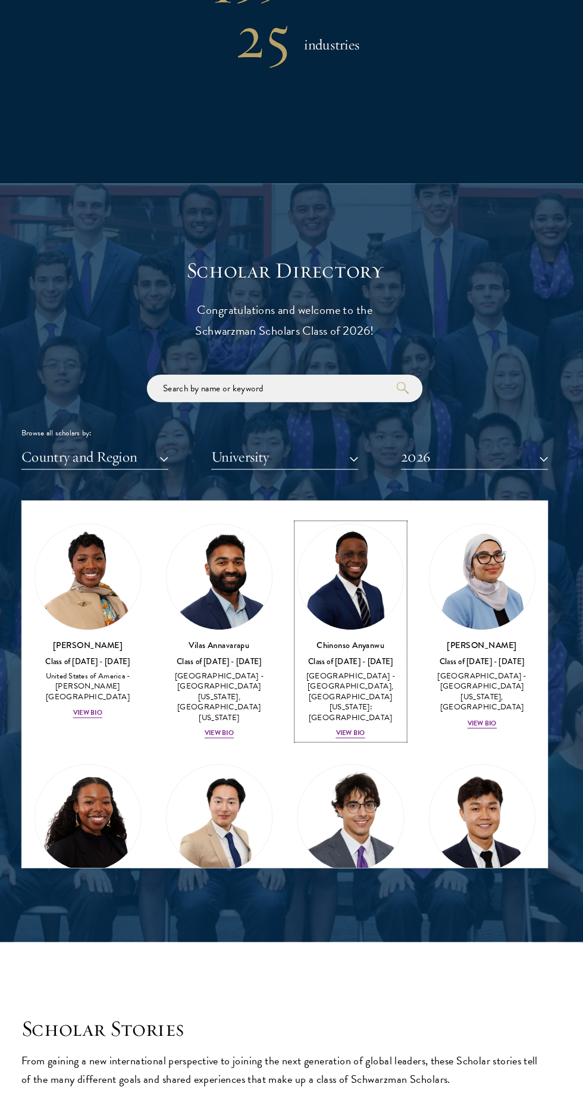
click at [376, 696] on div "[GEOGRAPHIC_DATA] - [GEOGRAPHIC_DATA], [GEOGRAPHIC_DATA][US_STATE]: [GEOGRAPHIC…" at bounding box center [356, 707] width 104 height 50
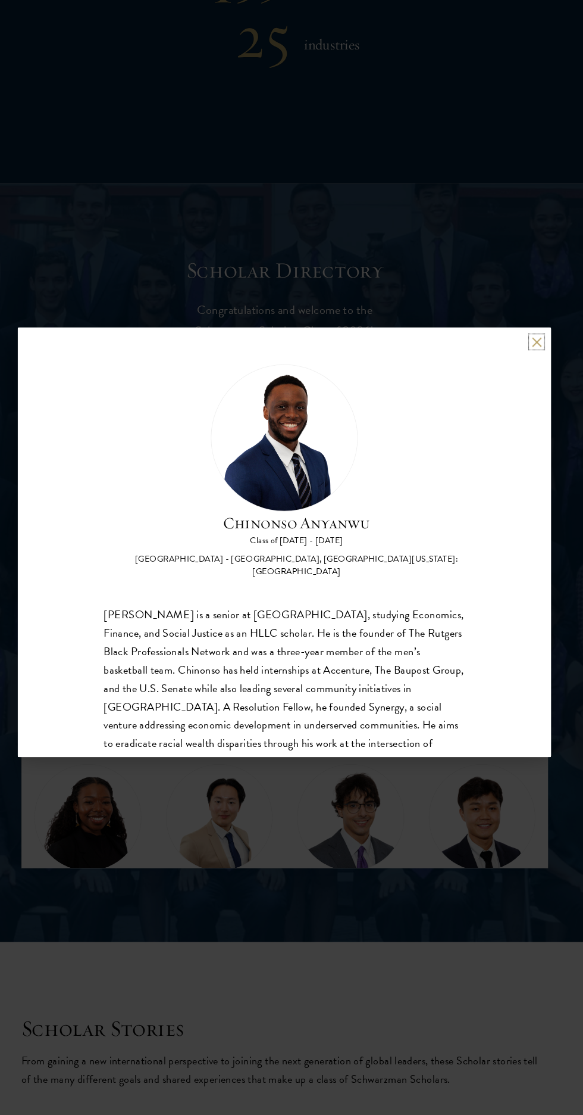
click at [536, 363] on button at bounding box center [537, 363] width 10 height 10
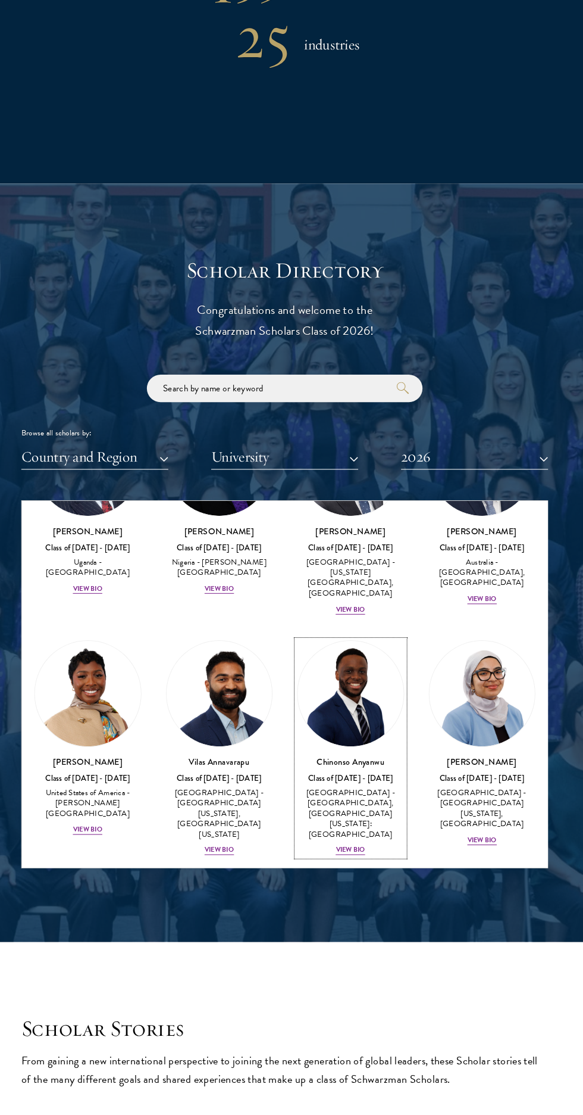
scroll to position [586, 0]
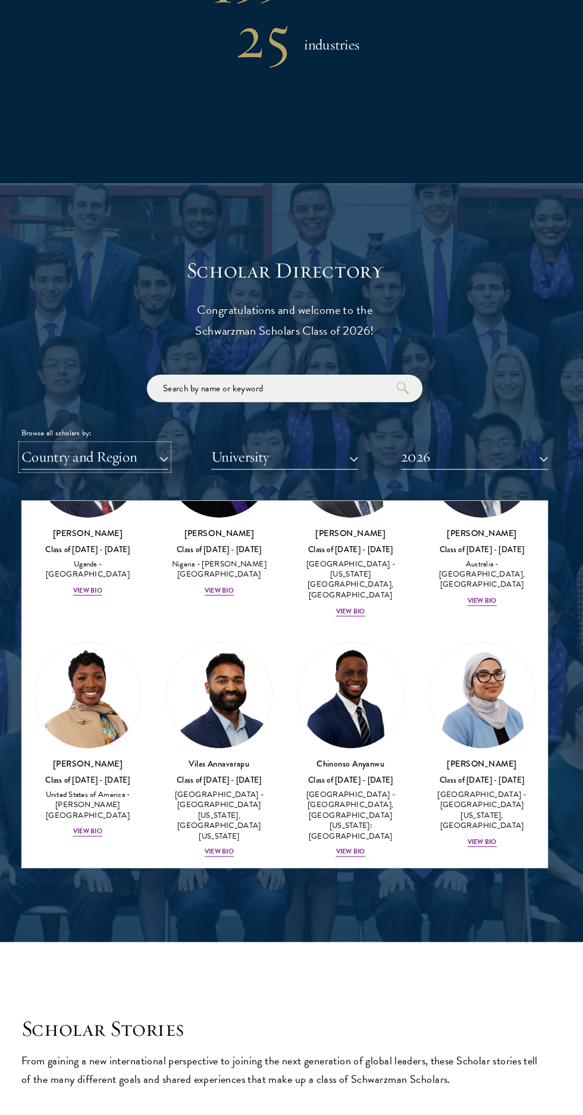
click at [125, 487] on button "Country and Region" at bounding box center [107, 475] width 143 height 24
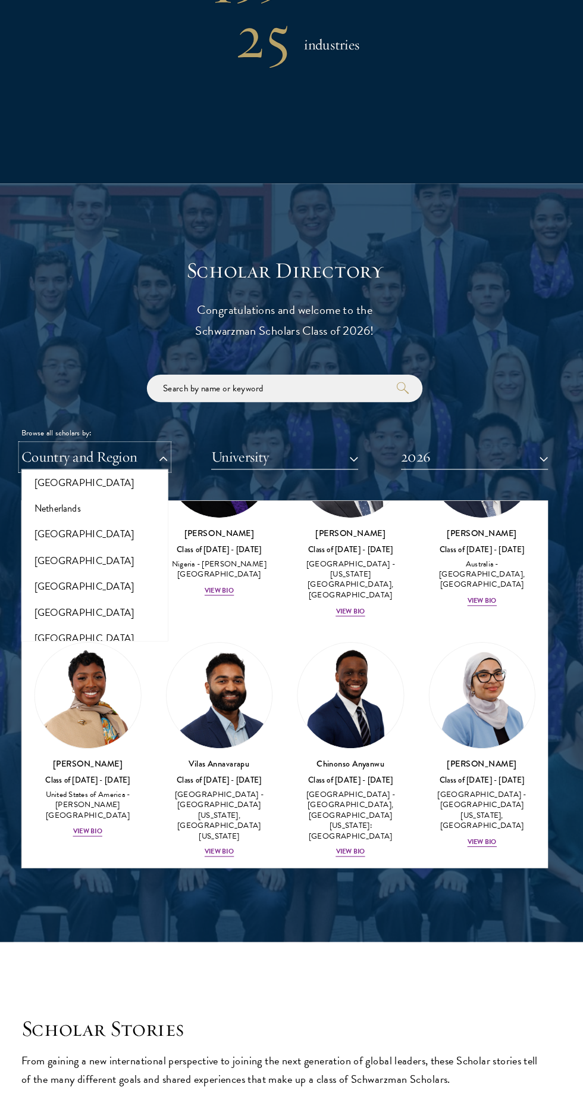
scroll to position [1584, 0]
click at [49, 614] on button "[GEOGRAPHIC_DATA]" at bounding box center [107, 601] width 136 height 25
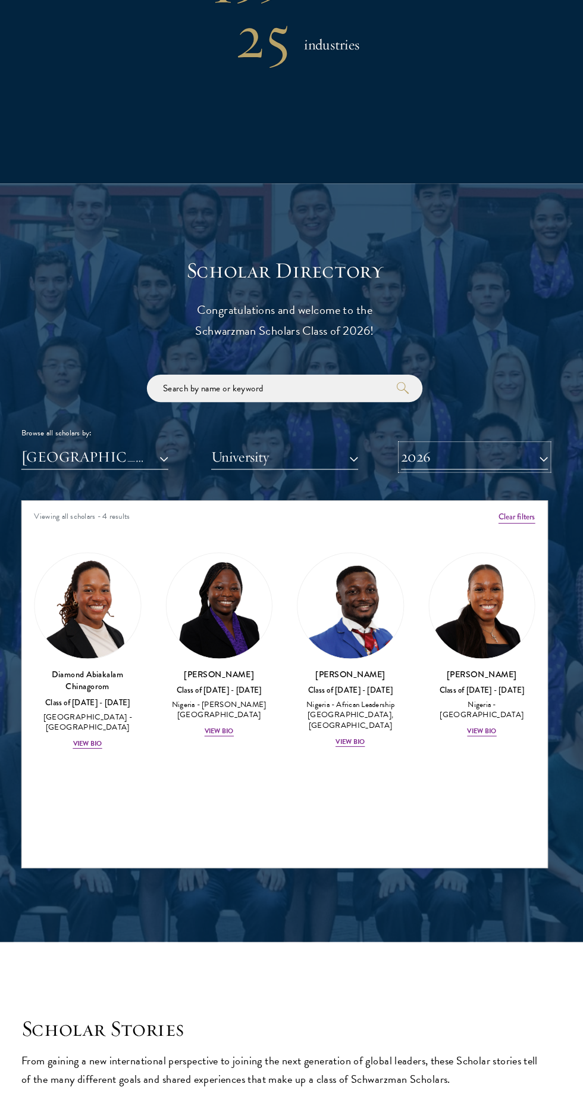
click at [519, 487] on button "2026" at bounding box center [476, 475] width 143 height 24
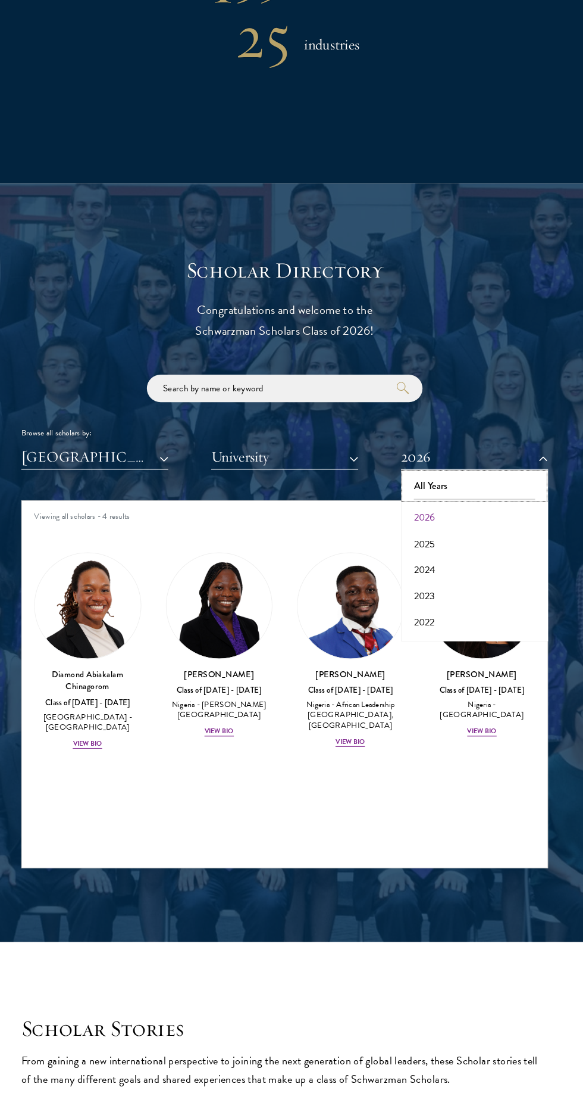
click at [489, 516] on button "All Years" at bounding box center [476, 503] width 136 height 25
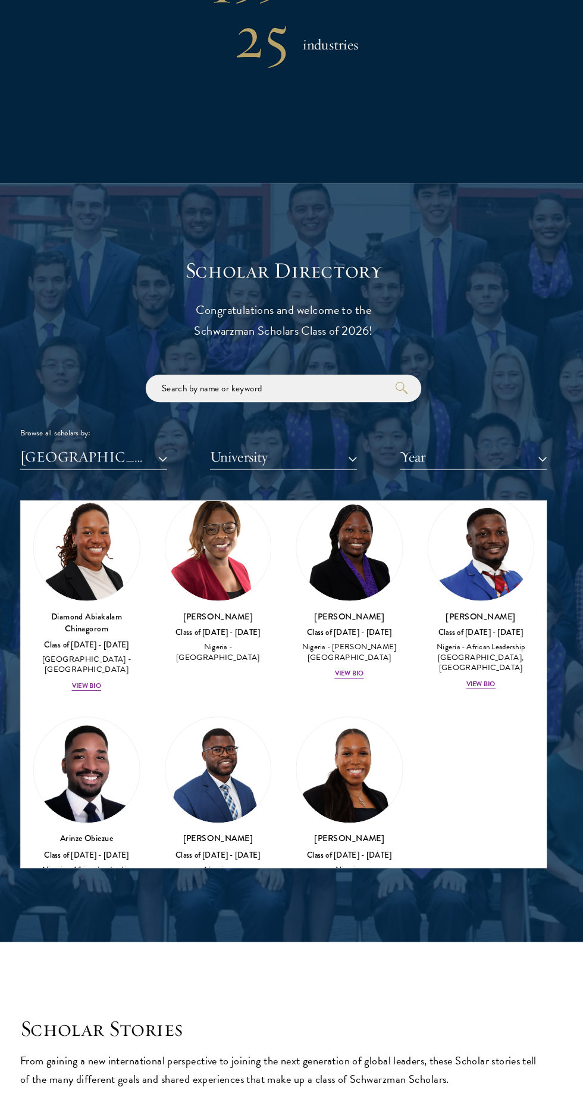
scroll to position [1070, 0]
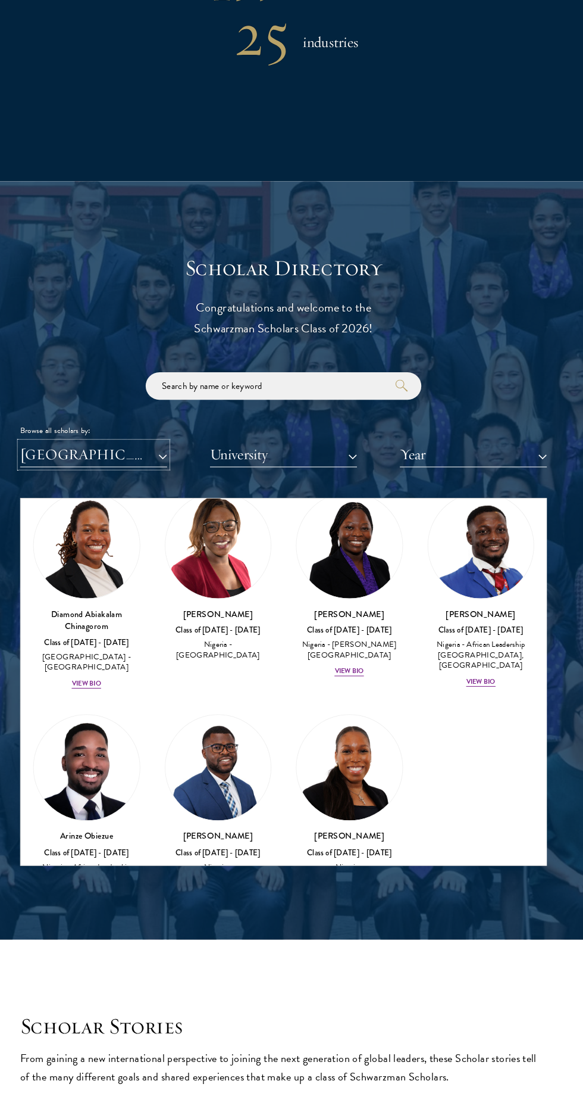
click at [137, 485] on button "[GEOGRAPHIC_DATA]" at bounding box center [107, 472] width 143 height 24
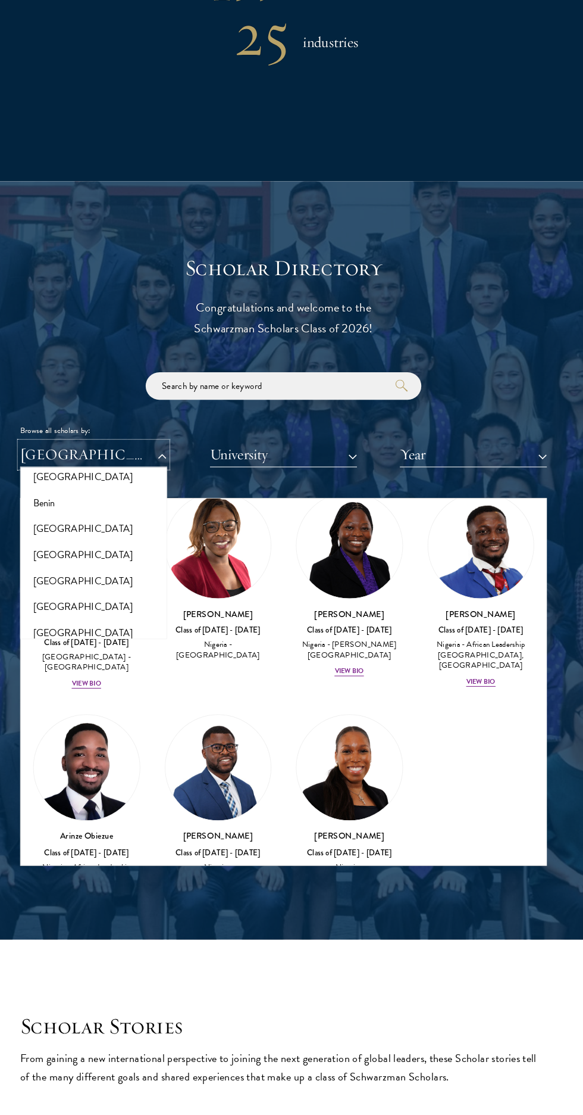
scroll to position [0, 0]
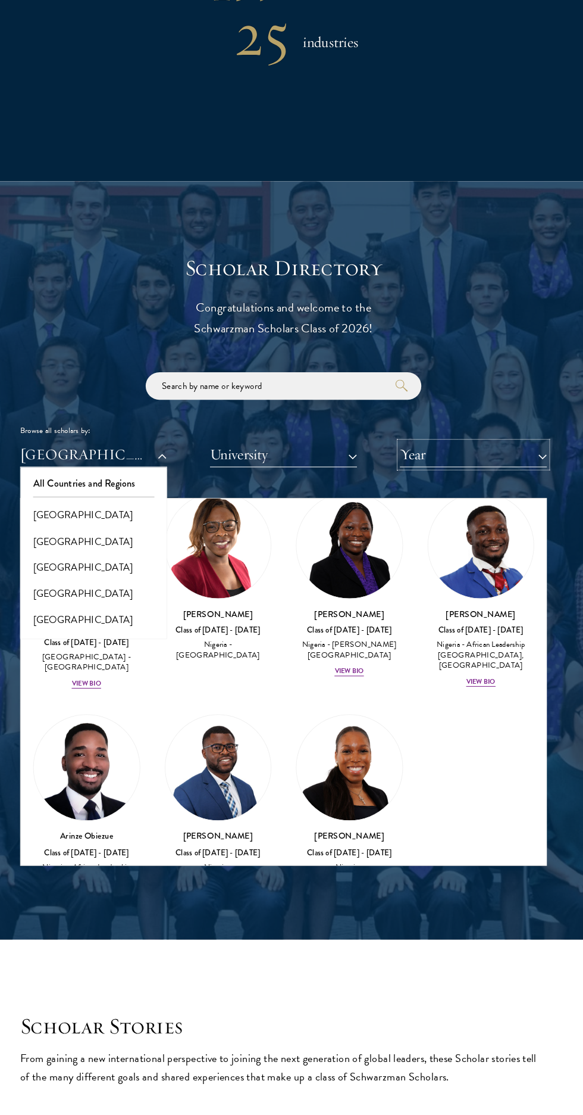
click at [543, 485] on button "Year" at bounding box center [476, 472] width 143 height 24
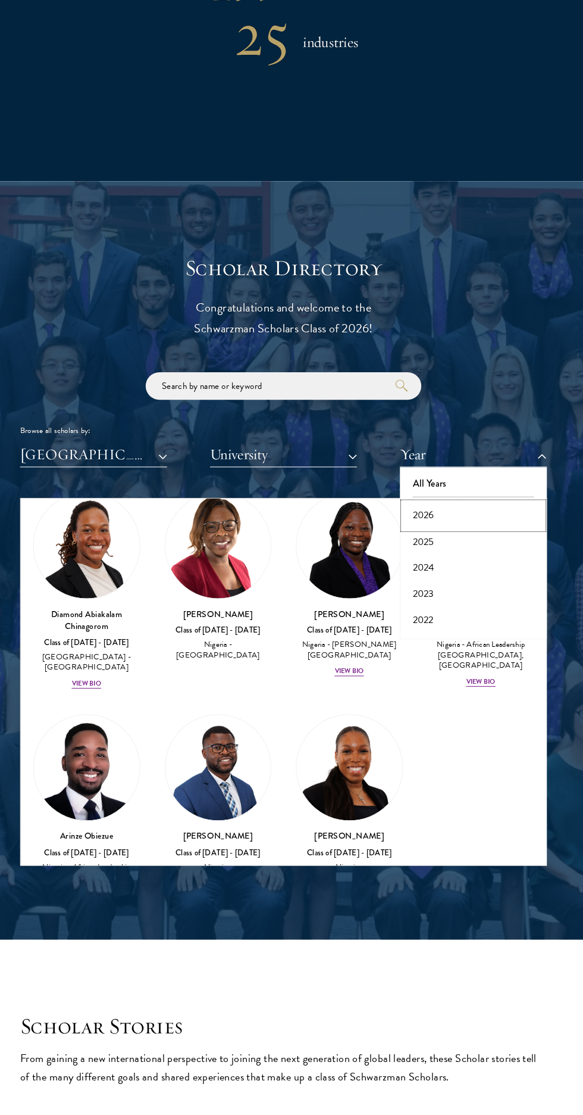
click at [502, 544] on button "2026" at bounding box center [476, 531] width 136 height 25
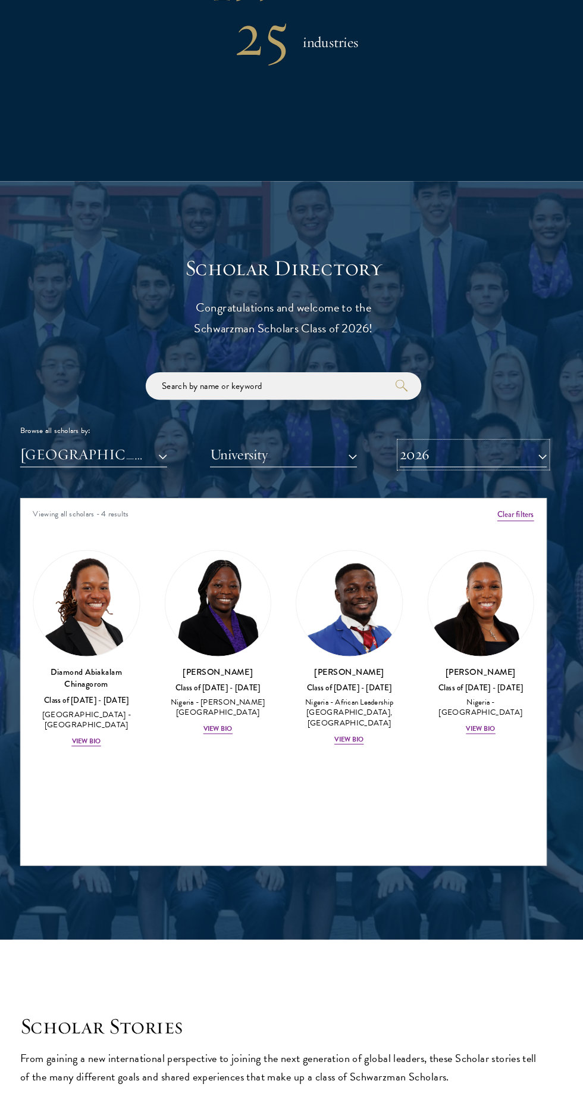
click at [542, 485] on button "2026" at bounding box center [476, 472] width 143 height 24
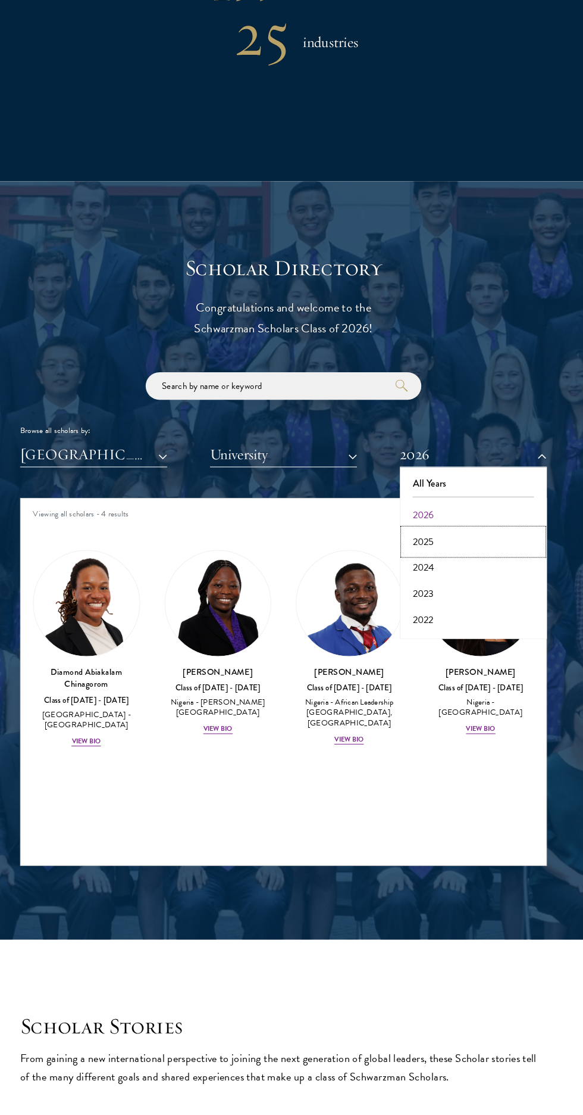
click at [461, 570] on button "2025" at bounding box center [476, 557] width 136 height 25
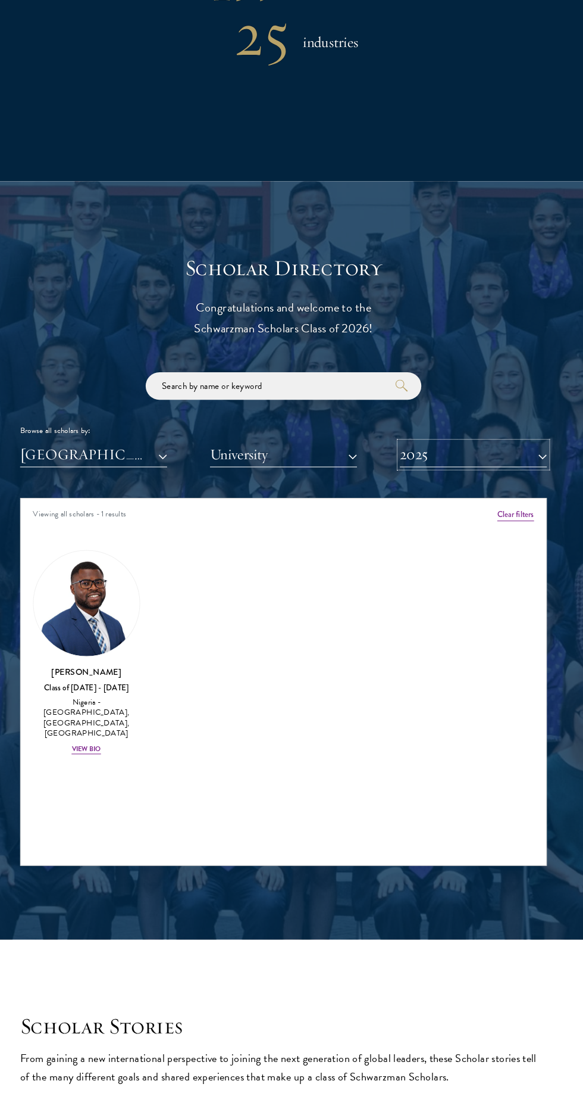
click at [543, 485] on button "2025" at bounding box center [476, 472] width 143 height 24
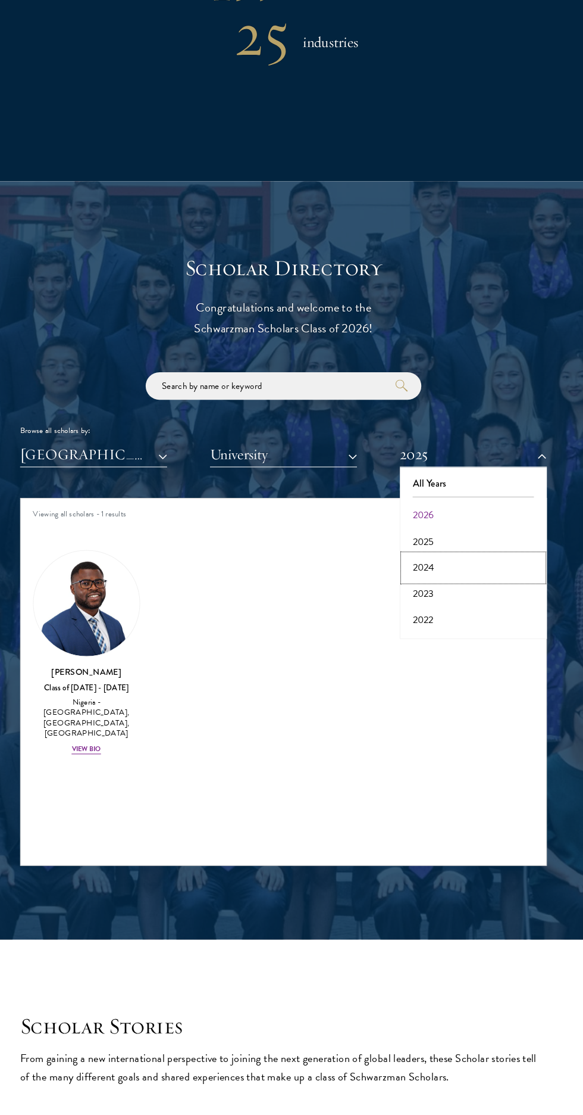
click at [435, 595] on button "2024" at bounding box center [476, 582] width 136 height 25
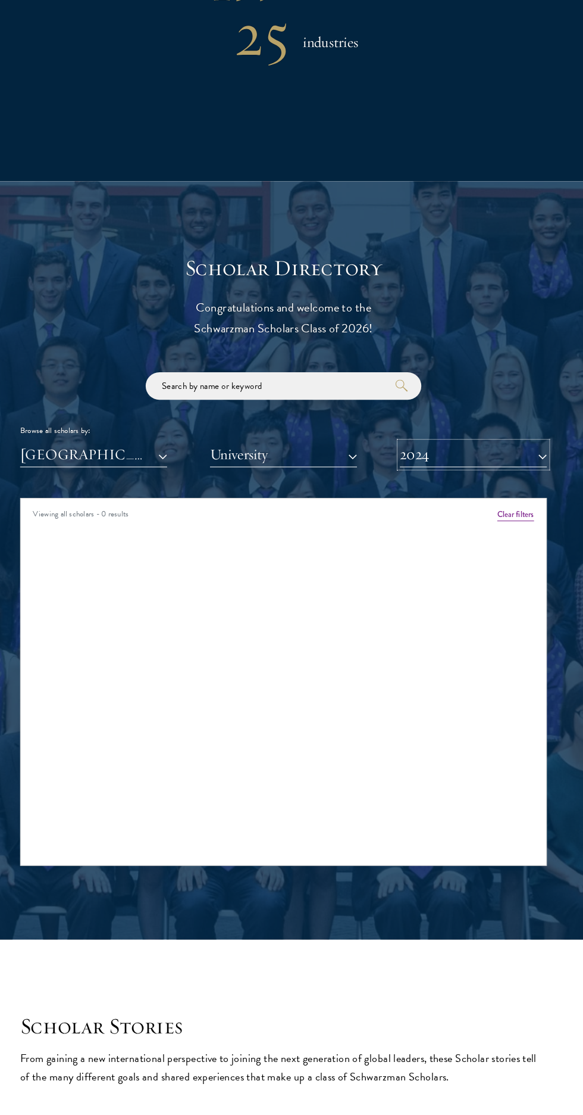
click at [541, 485] on button "2024" at bounding box center [476, 472] width 143 height 24
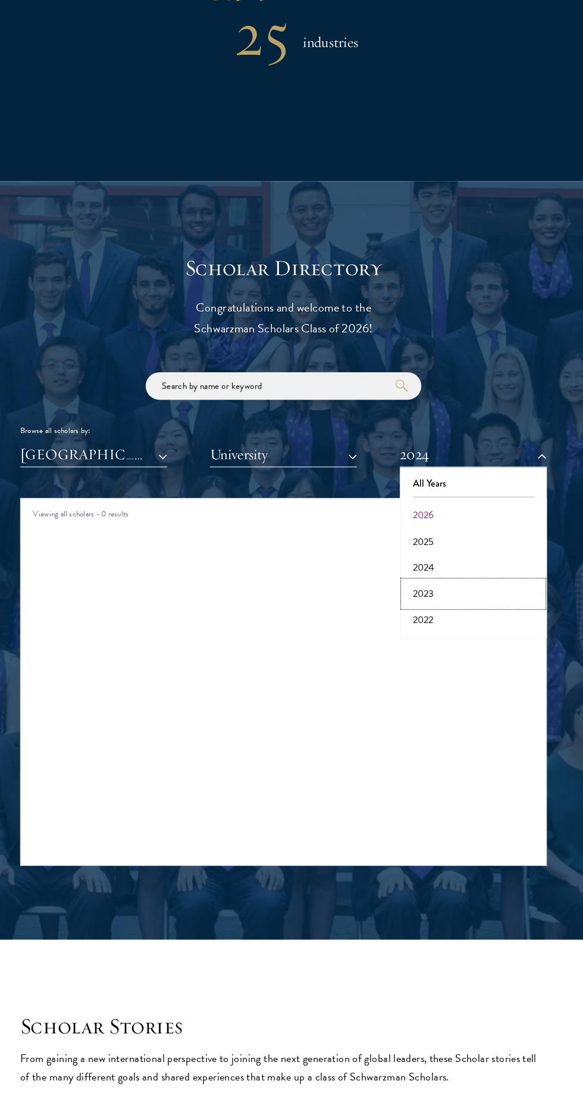
click at [436, 620] on button "2023" at bounding box center [476, 607] width 136 height 25
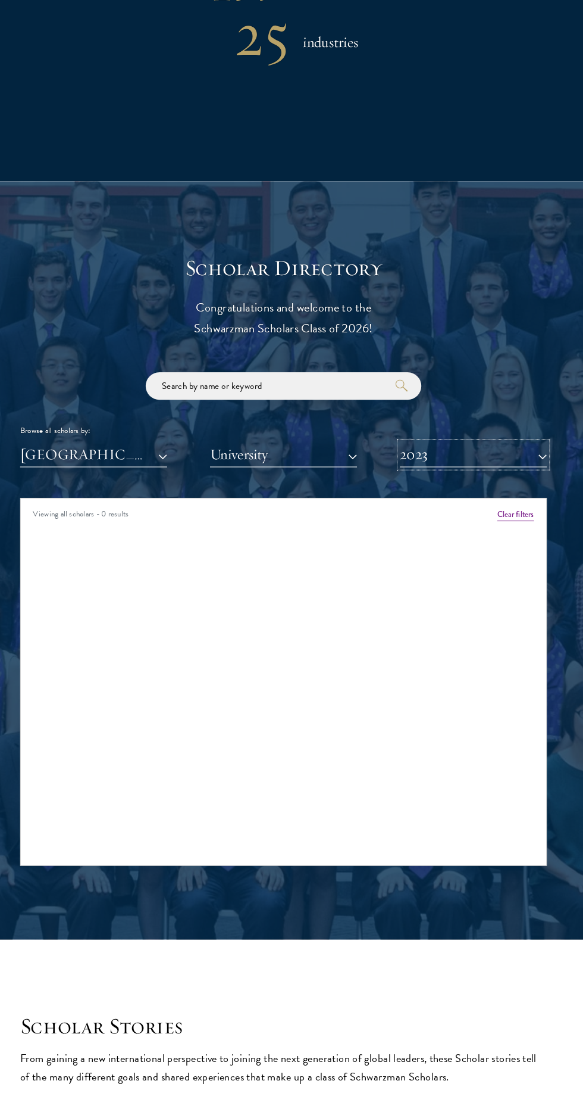
click at [539, 485] on button "2023" at bounding box center [476, 472] width 143 height 24
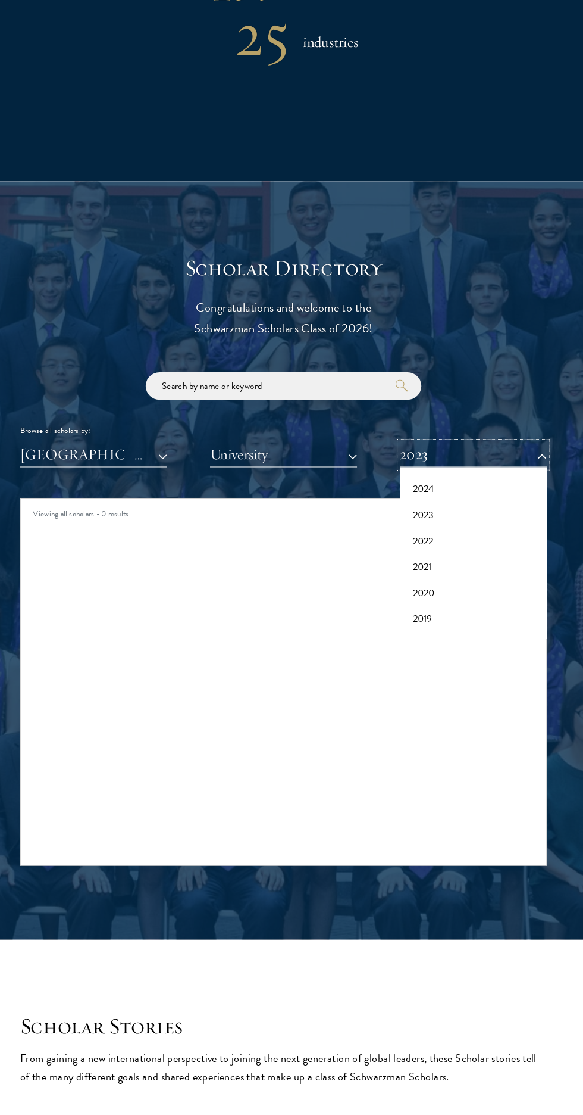
scroll to position [79, 0]
click at [482, 566] on button "2022" at bounding box center [476, 553] width 136 height 25
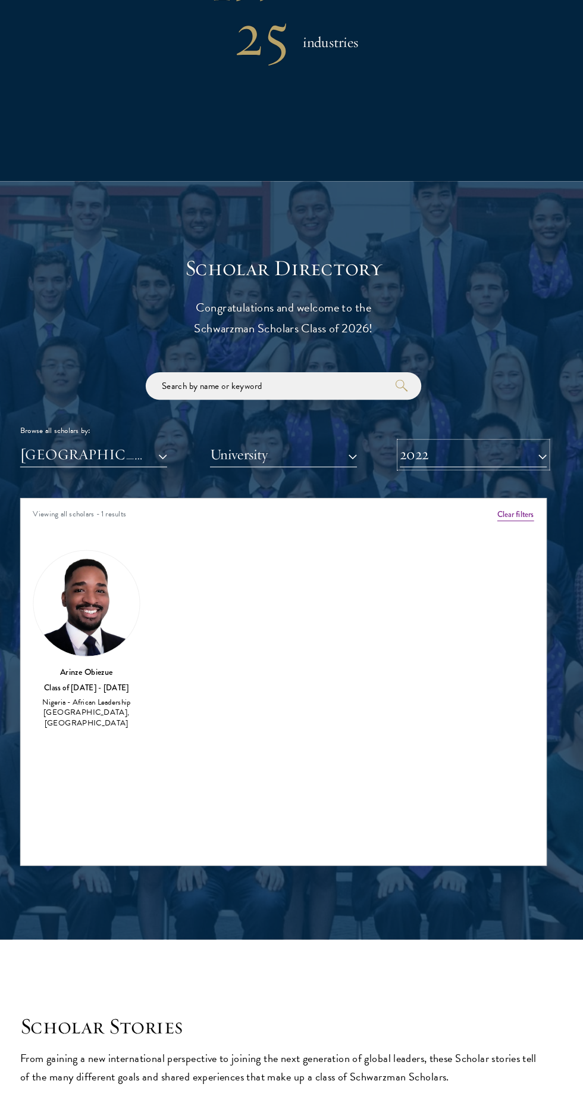
click at [542, 485] on button "2022" at bounding box center [476, 472] width 143 height 24
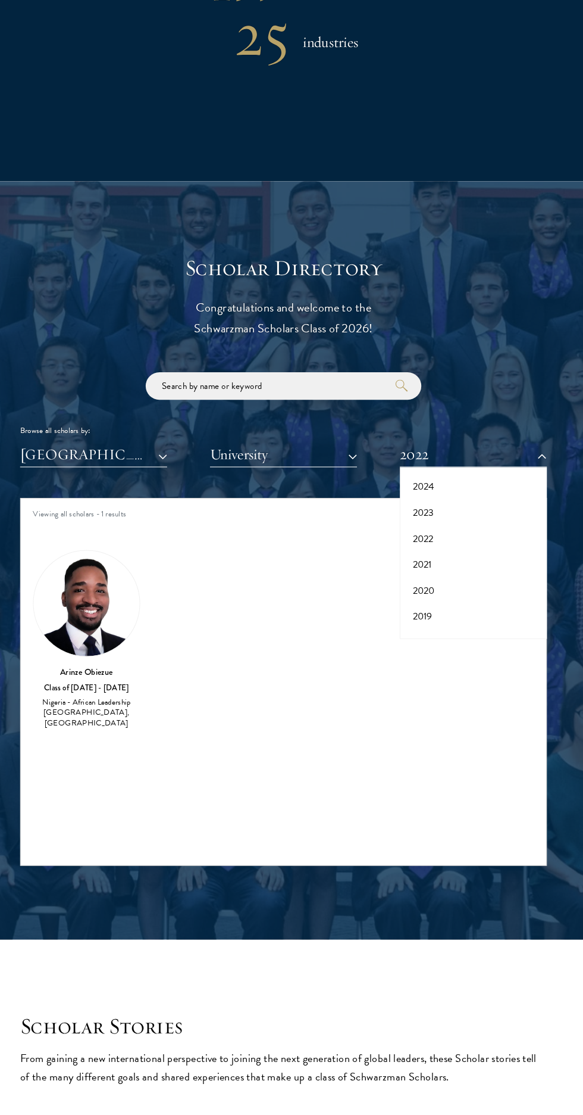
click at [145, 676] on div "[PERSON_NAME] Class of [DATE] - [DATE] [GEOGRAPHIC_DATA] - African Leadership […" at bounding box center [100, 652] width 104 height 174
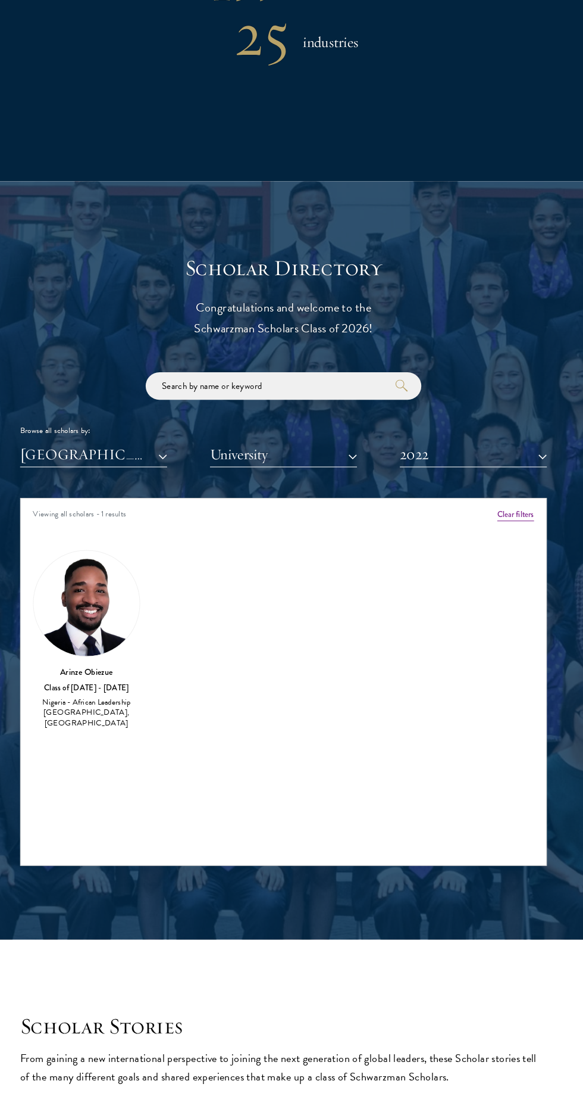
click at [110, 669] on img at bounding box center [100, 617] width 103 height 103
click at [80, 646] on img at bounding box center [100, 617] width 103 height 103
click at [543, 485] on button "2022" at bounding box center [476, 472] width 143 height 24
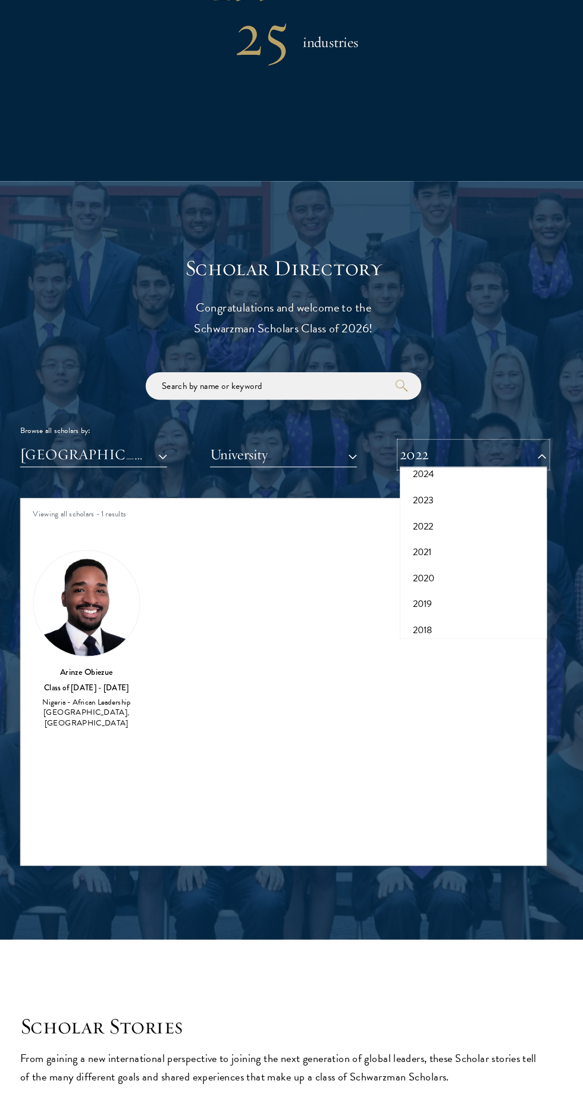
scroll to position [124, 0]
click at [476, 522] on button "2022" at bounding box center [476, 509] width 136 height 25
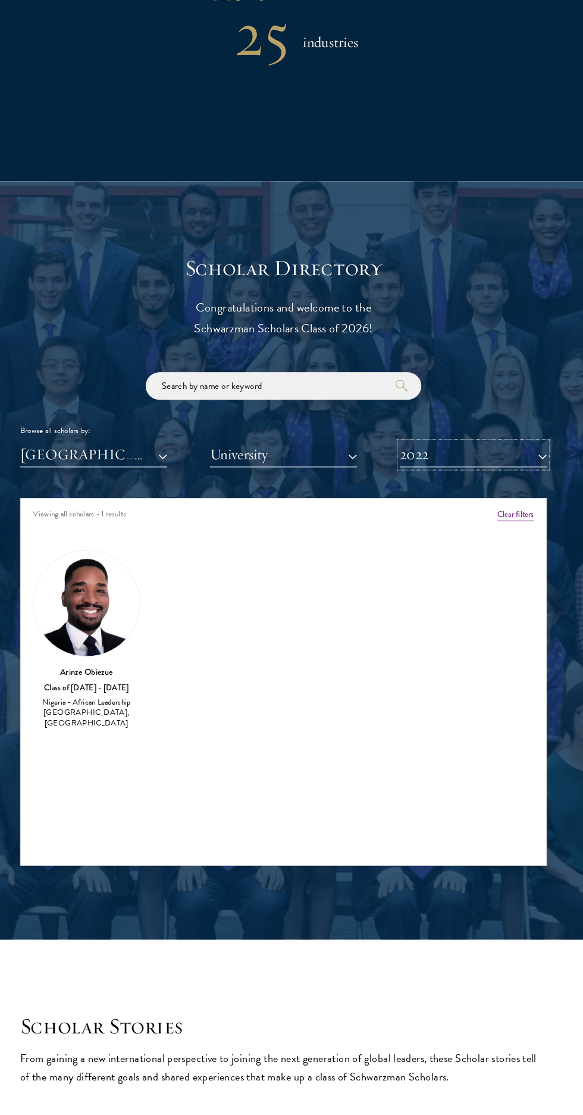
click at [543, 485] on button "2022" at bounding box center [476, 472] width 143 height 24
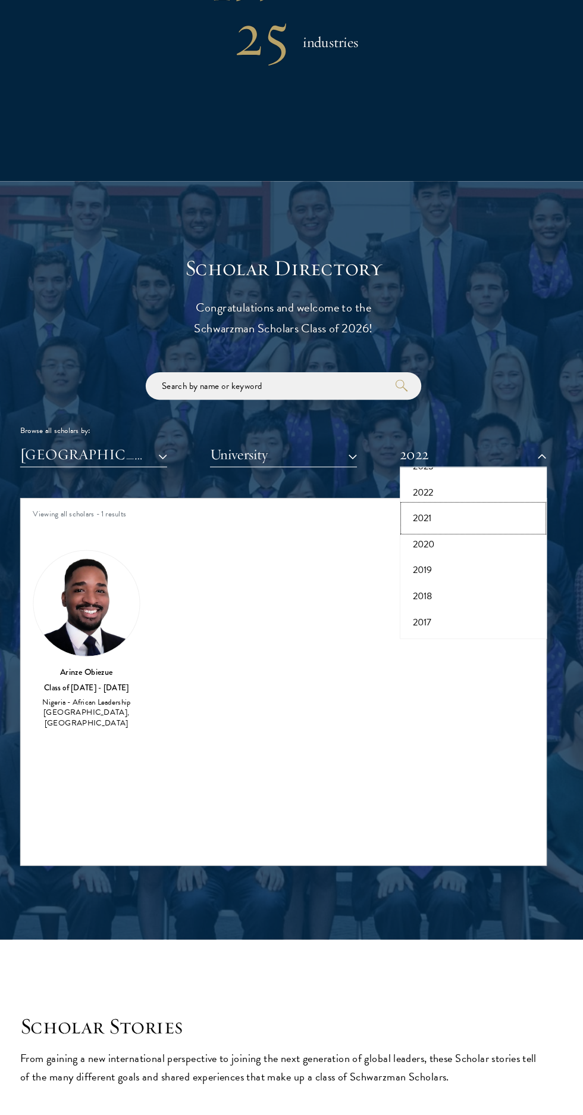
click at [473, 547] on button "2021" at bounding box center [476, 534] width 136 height 25
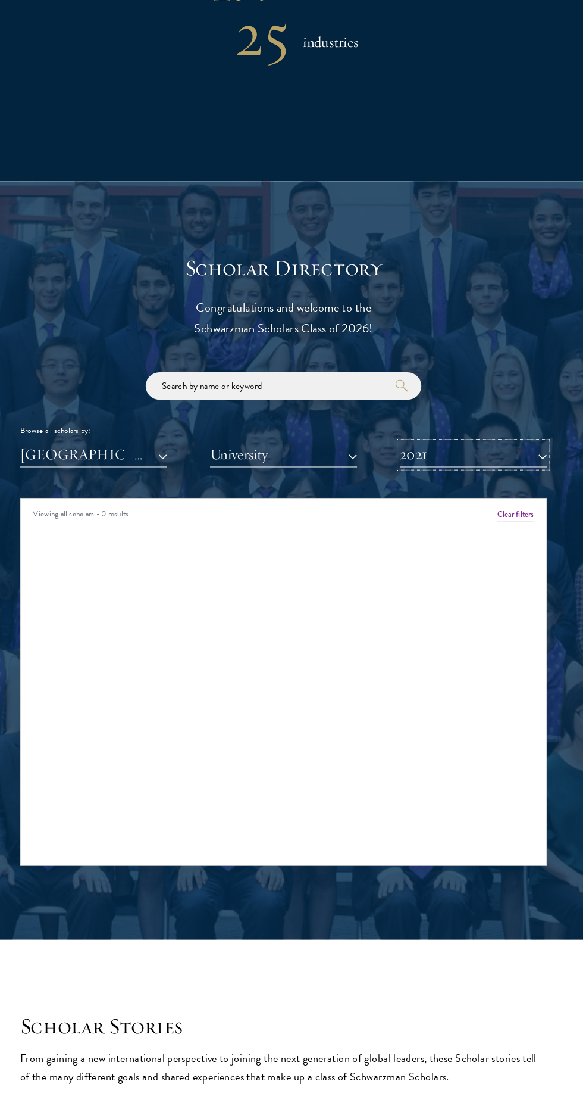
click at [539, 485] on button "2021" at bounding box center [476, 472] width 143 height 24
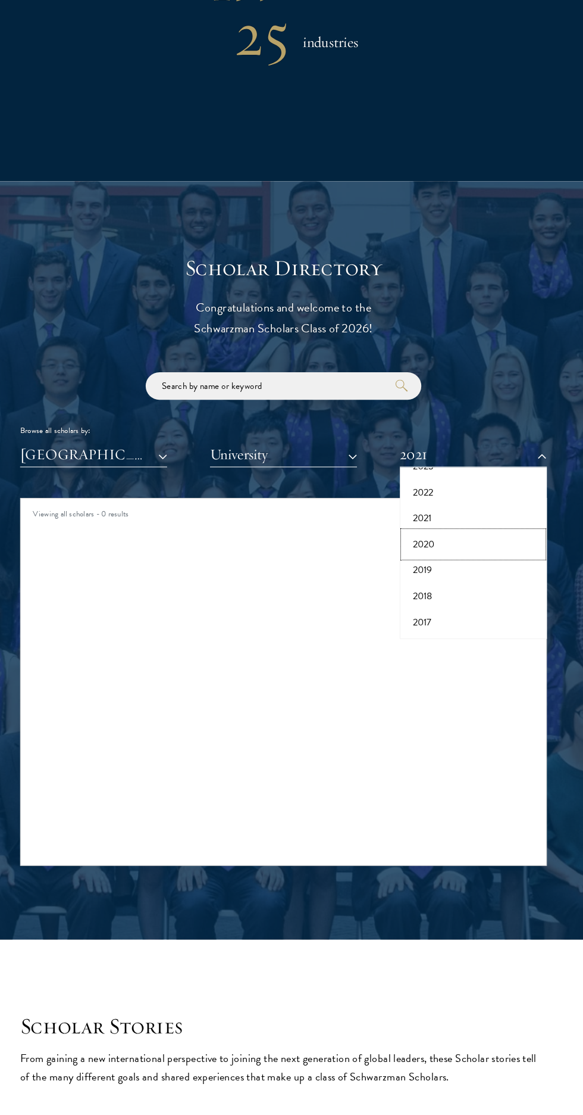
click at [481, 572] on button "2020" at bounding box center [476, 559] width 136 height 25
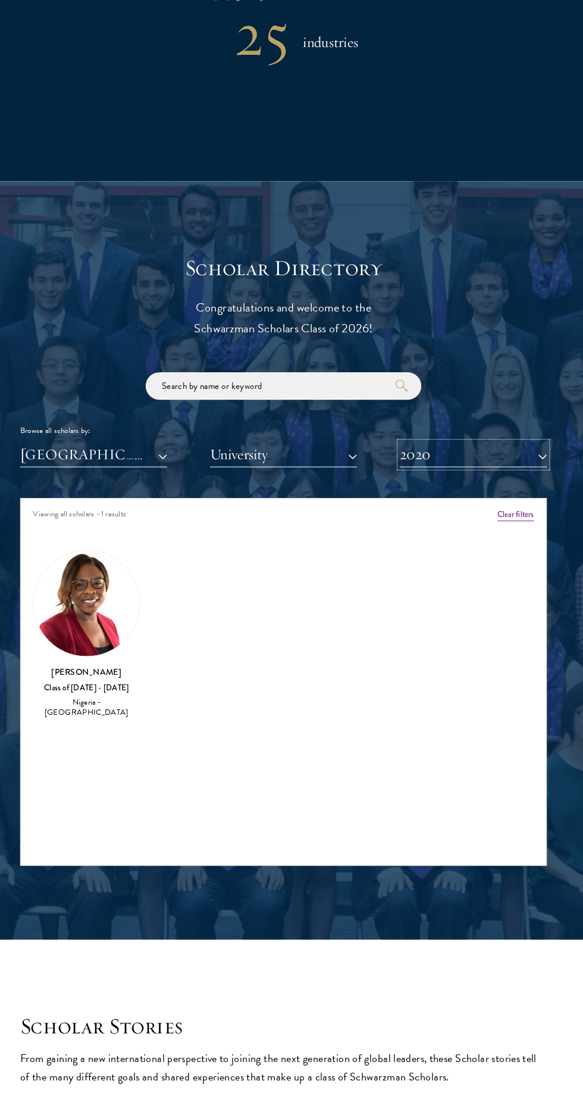
click at [543, 485] on button "2020" at bounding box center [476, 472] width 143 height 24
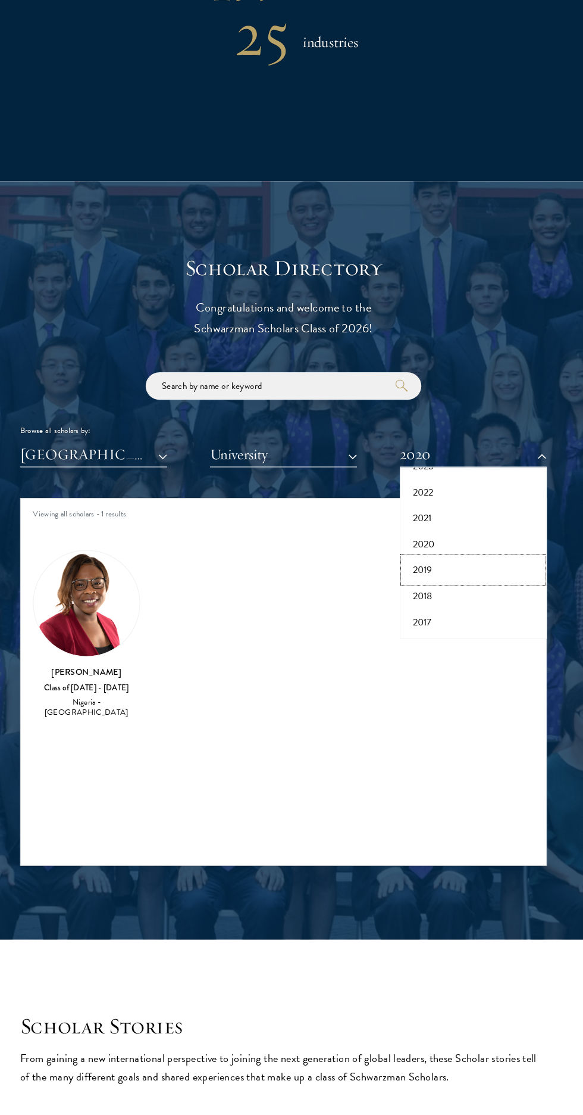
click at [477, 597] on button "2019" at bounding box center [476, 584] width 136 height 25
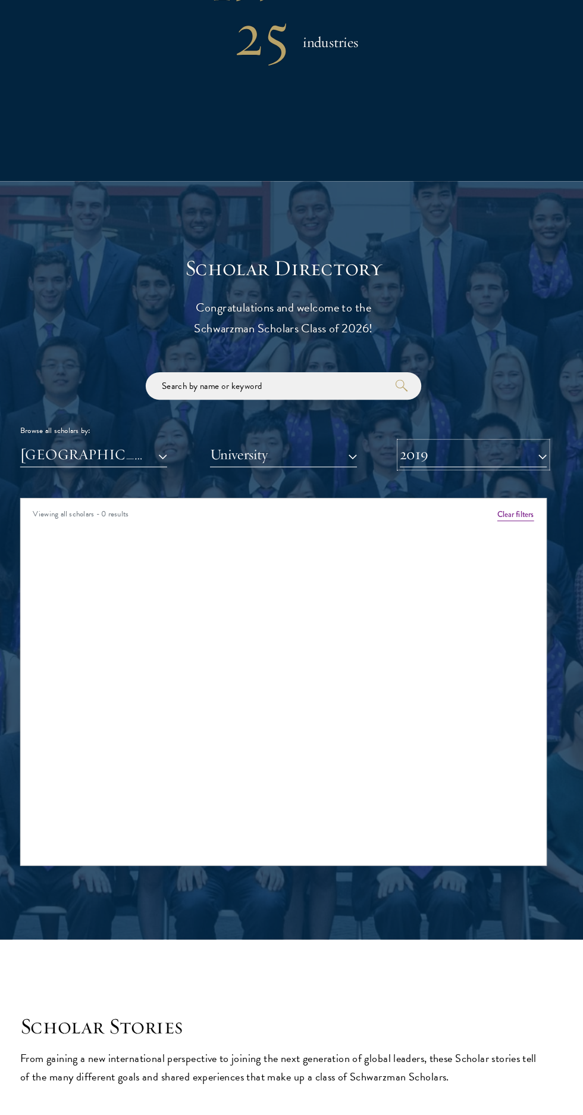
click at [543, 485] on button "2019" at bounding box center [476, 472] width 143 height 24
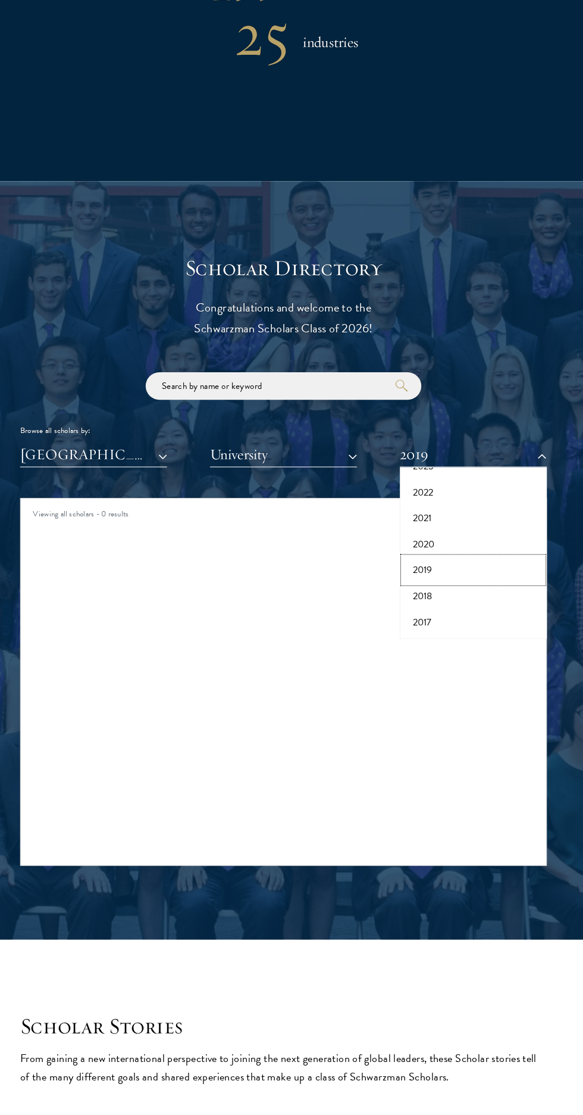
click at [470, 597] on button "2019" at bounding box center [476, 584] width 136 height 25
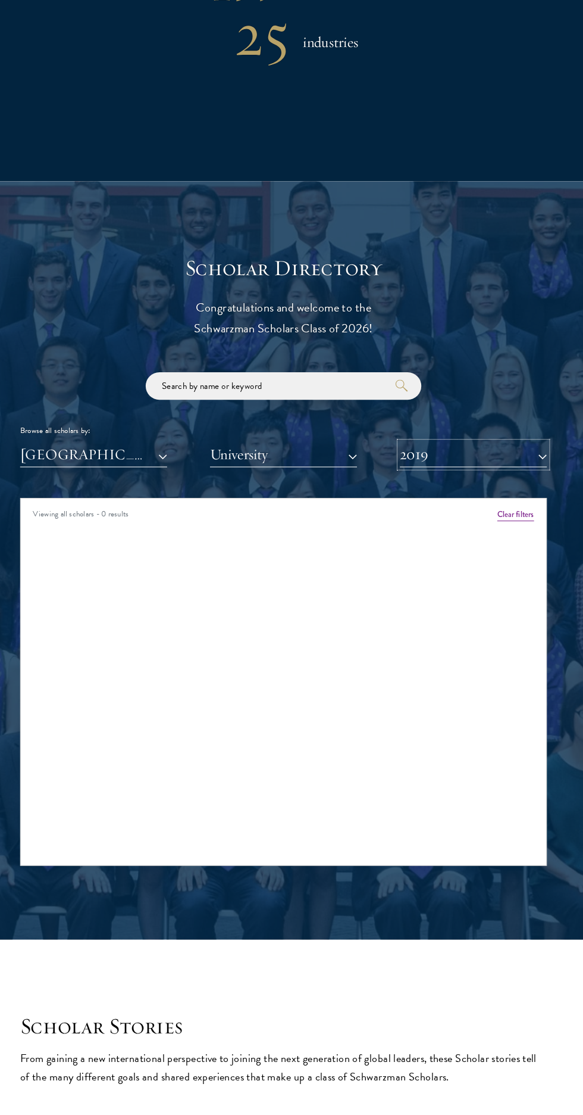
click at [543, 485] on button "2019" at bounding box center [476, 472] width 143 height 24
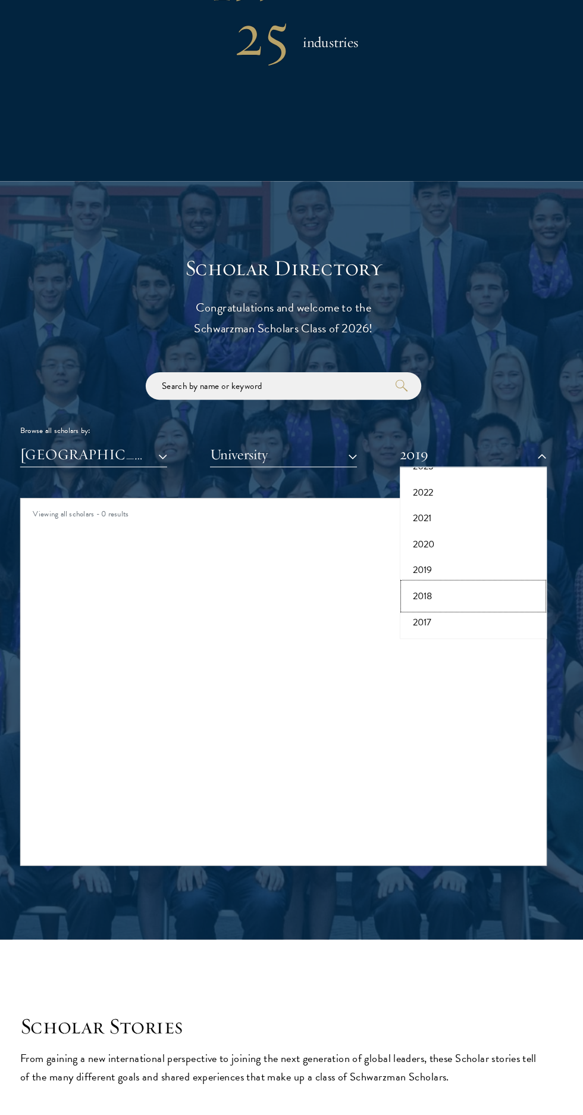
click at [483, 621] on button "2018" at bounding box center [476, 609] width 136 height 25
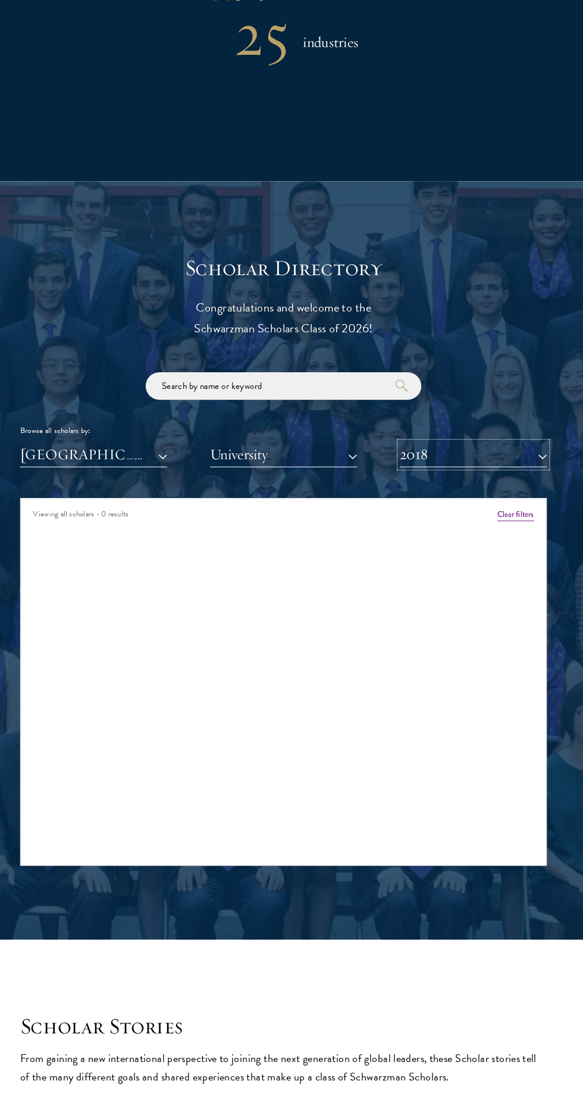
click at [543, 485] on button "2018" at bounding box center [476, 472] width 143 height 24
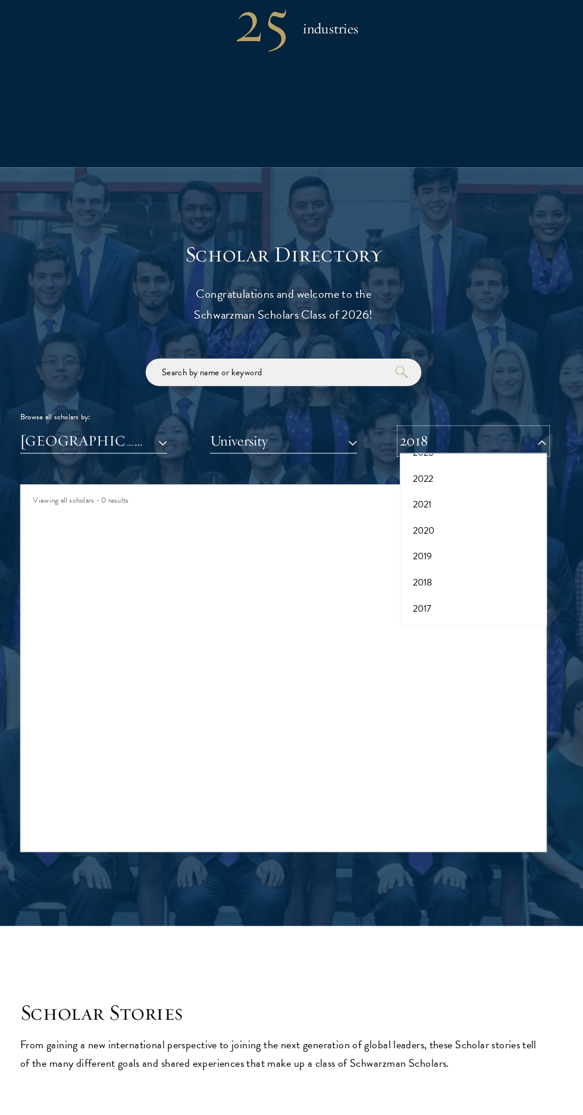
scroll to position [1081, 0]
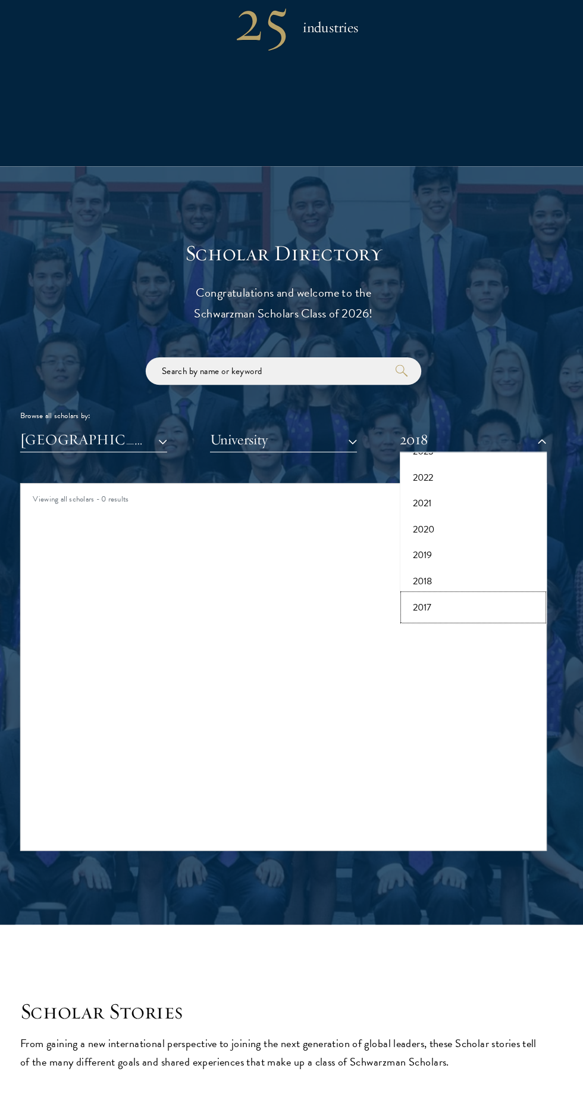
click at [483, 637] on button "2017" at bounding box center [476, 624] width 136 height 25
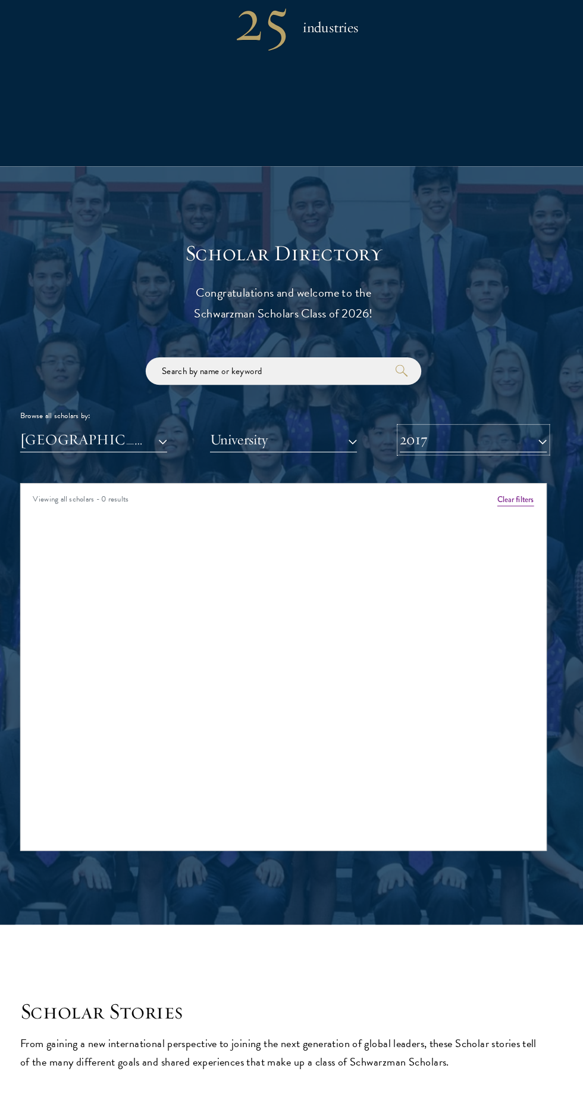
click at [543, 474] on button "2017" at bounding box center [476, 462] width 143 height 24
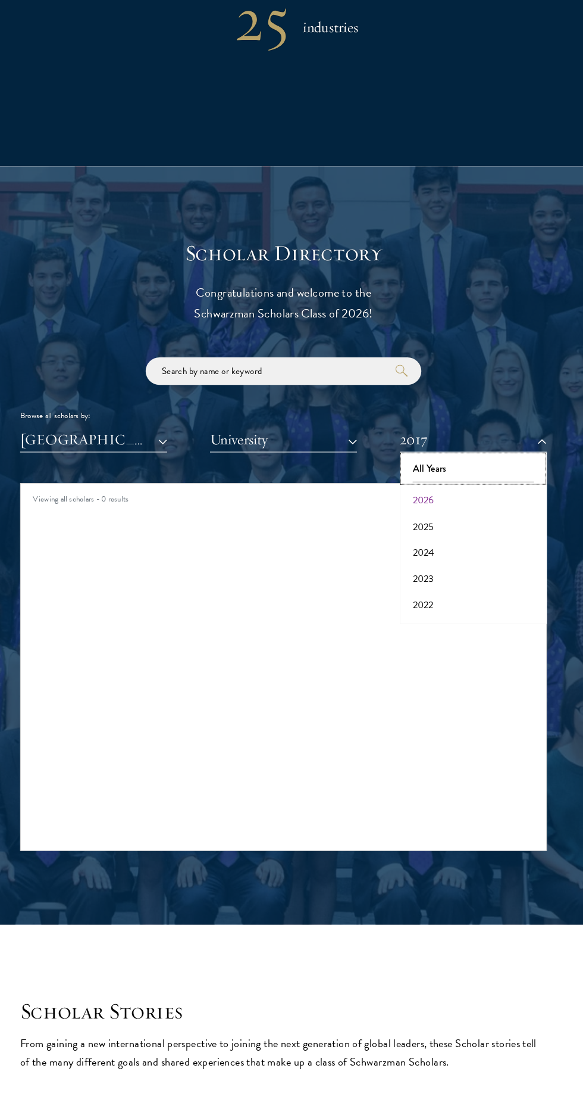
click at [492, 503] on button "All Years" at bounding box center [476, 489] width 136 height 25
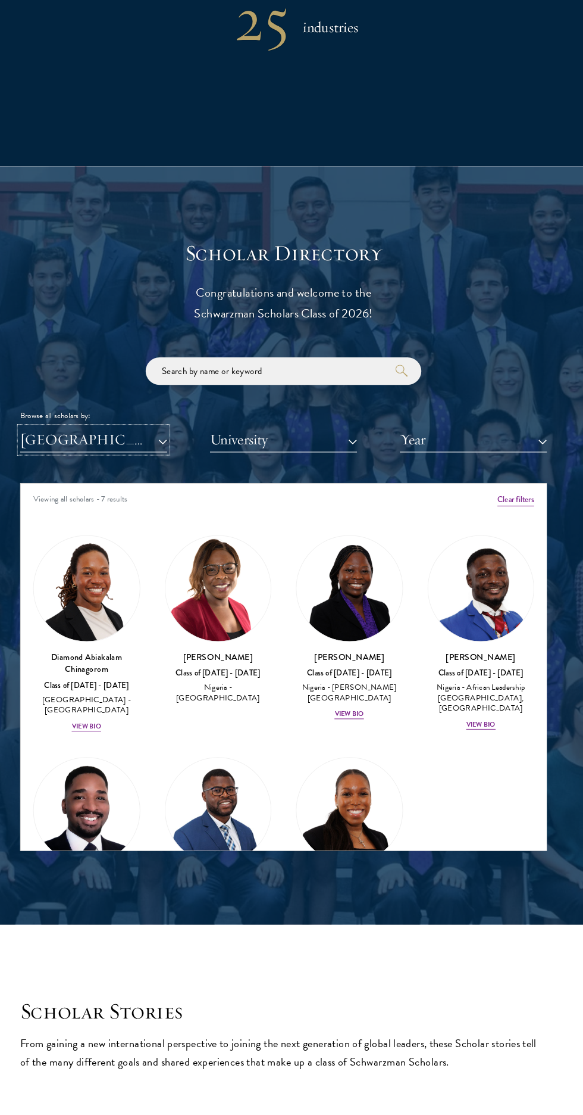
click at [149, 474] on button "[GEOGRAPHIC_DATA]" at bounding box center [107, 462] width 143 height 24
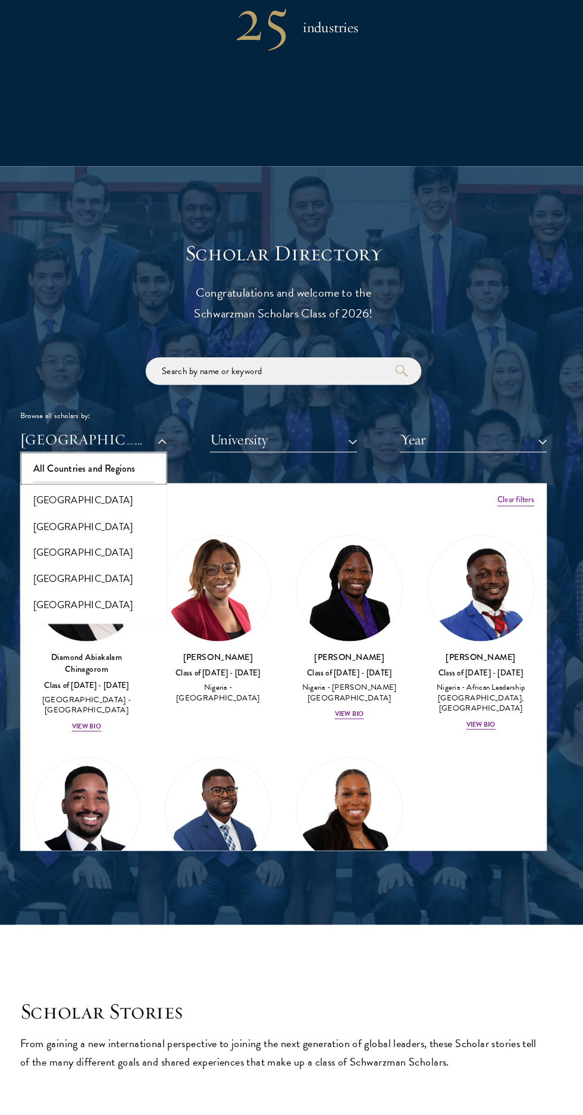
click at [77, 503] on button "All Countries and Regions" at bounding box center [107, 489] width 136 height 25
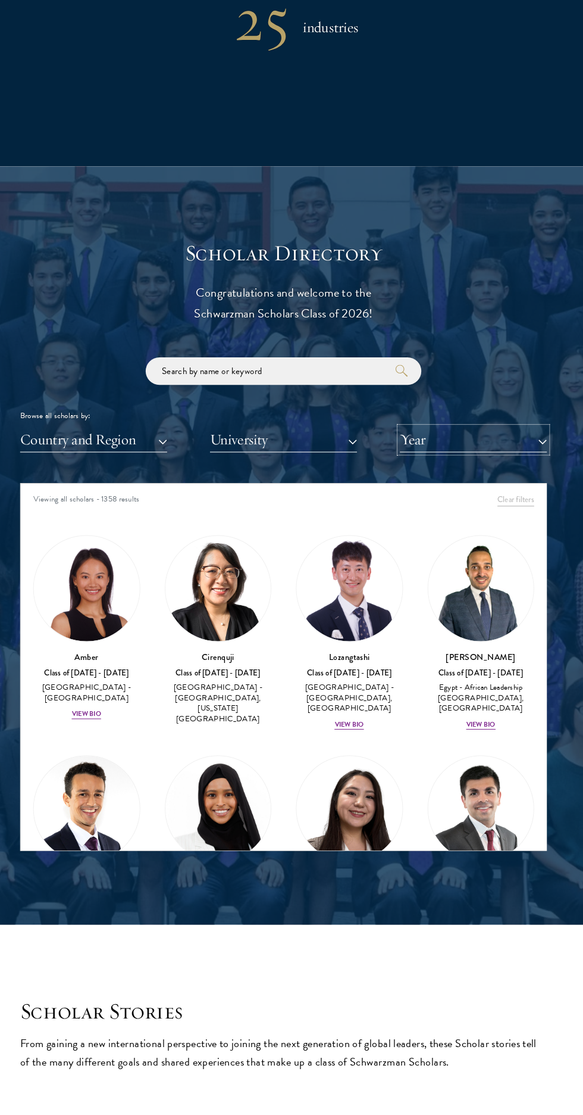
click at [543, 474] on button "Year" at bounding box center [476, 462] width 143 height 24
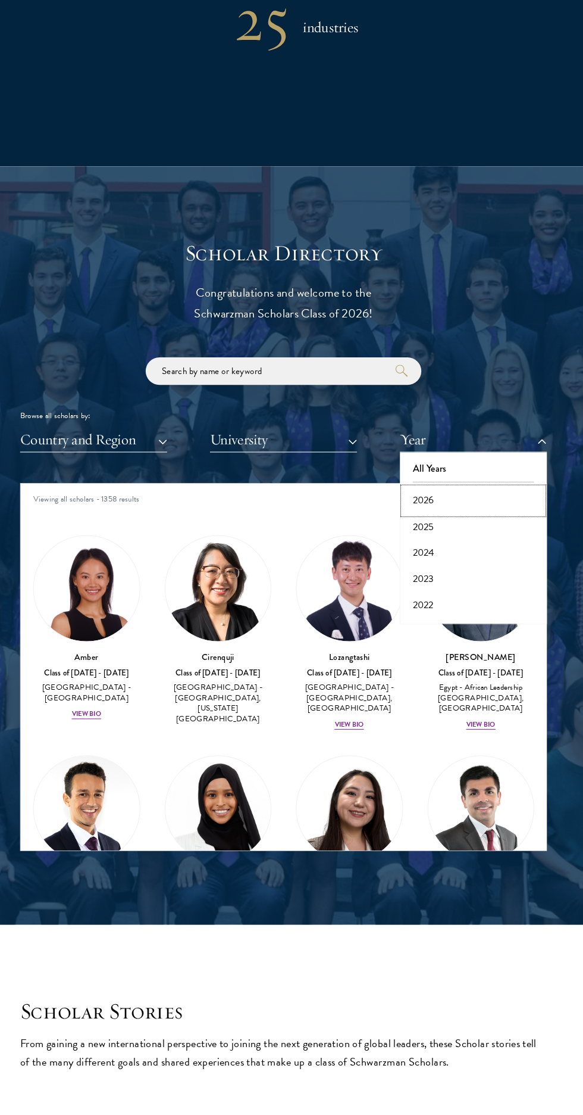
click at [510, 533] on button "2026" at bounding box center [476, 520] width 136 height 25
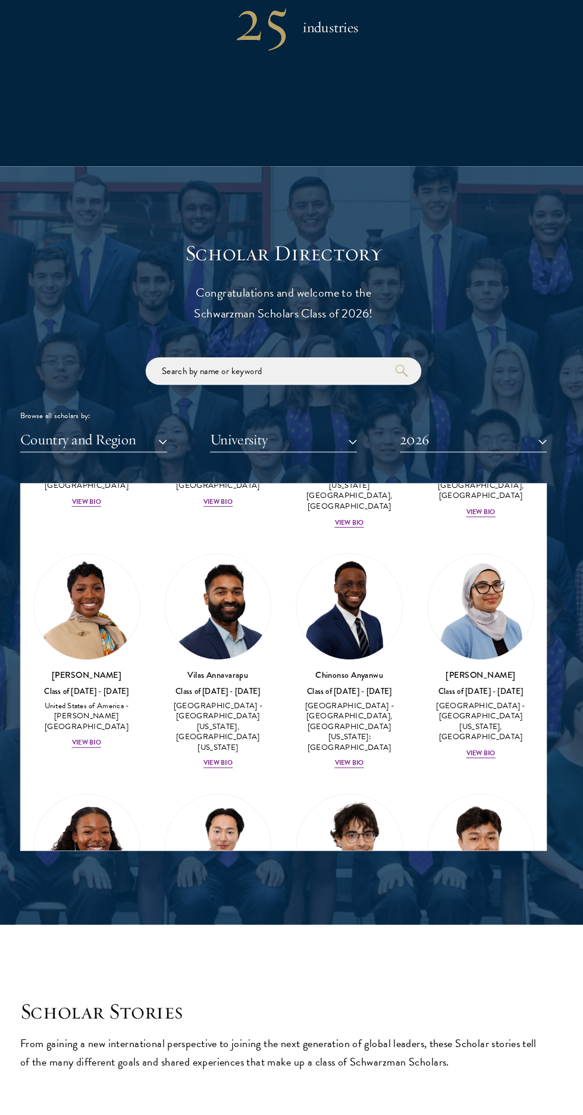
scroll to position [656, 0]
click at [360, 770] on div "View Bio" at bounding box center [355, 775] width 29 height 10
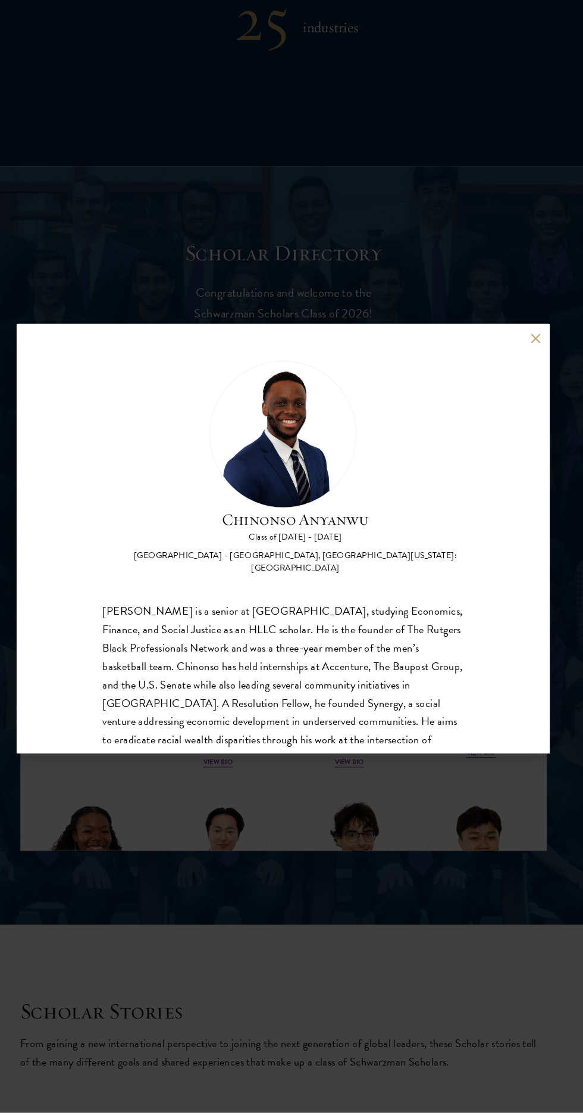
click at [536, 368] on button at bounding box center [537, 363] width 10 height 10
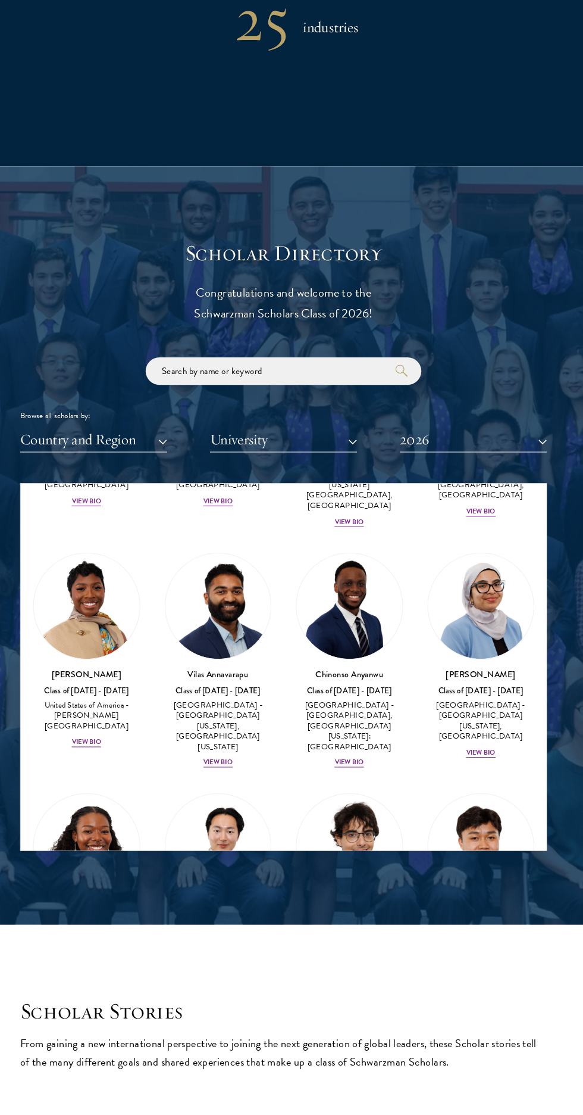
click at [536, 408] on div "Browse all scholars by: Country and Region All Countries and Regions [GEOGRAPHI…" at bounding box center [292, 428] width 512 height 92
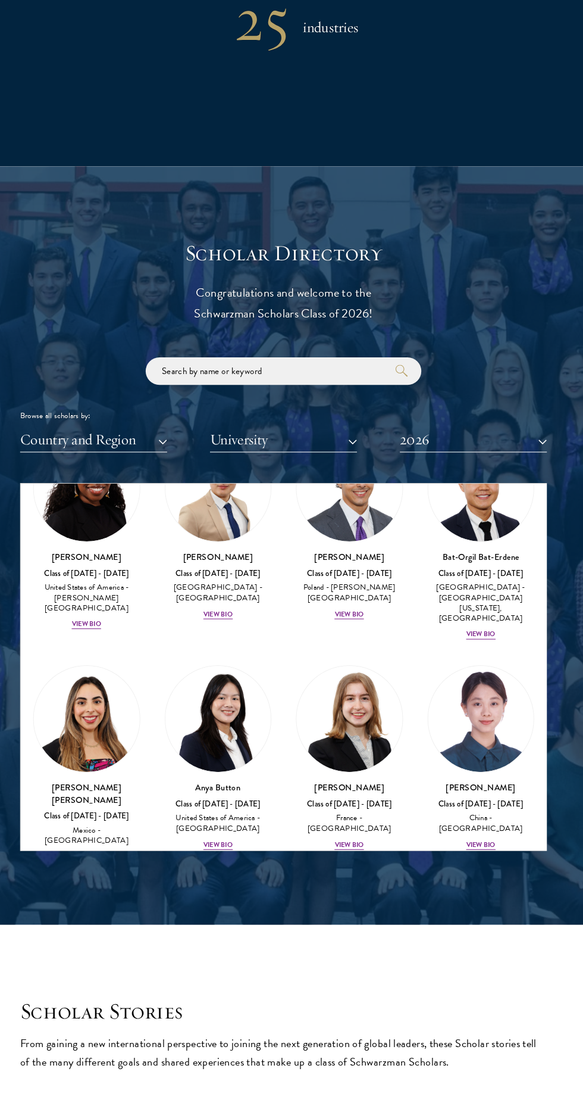
scroll to position [1008, 0]
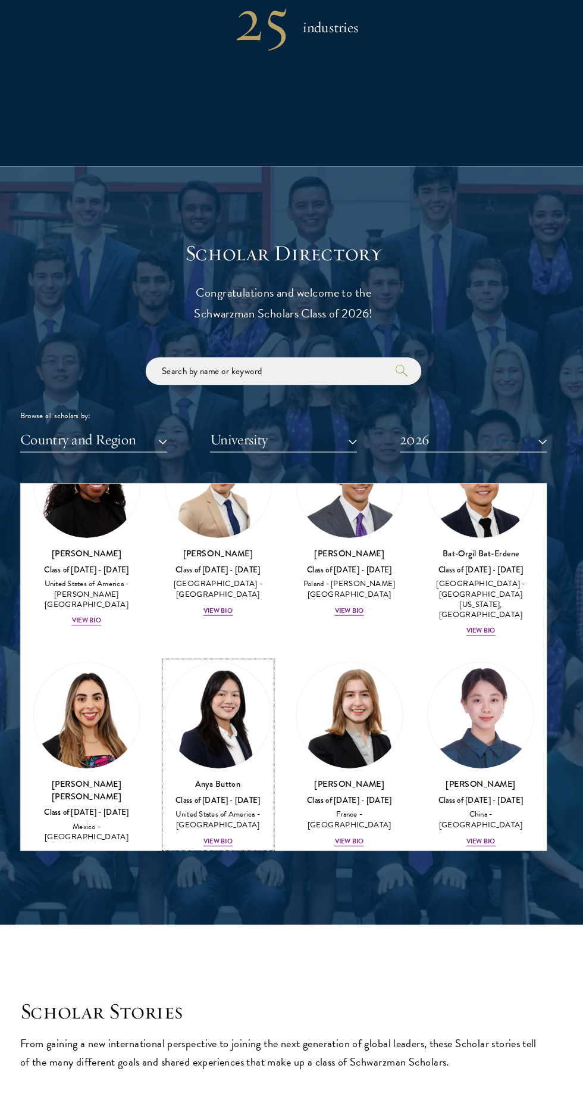
click at [191, 759] on link "Anya Button Class of [DATE] - [DATE] [GEOGRAPHIC_DATA] - [GEOGRAPHIC_DATA] View…" at bounding box center [228, 767] width 104 height 180
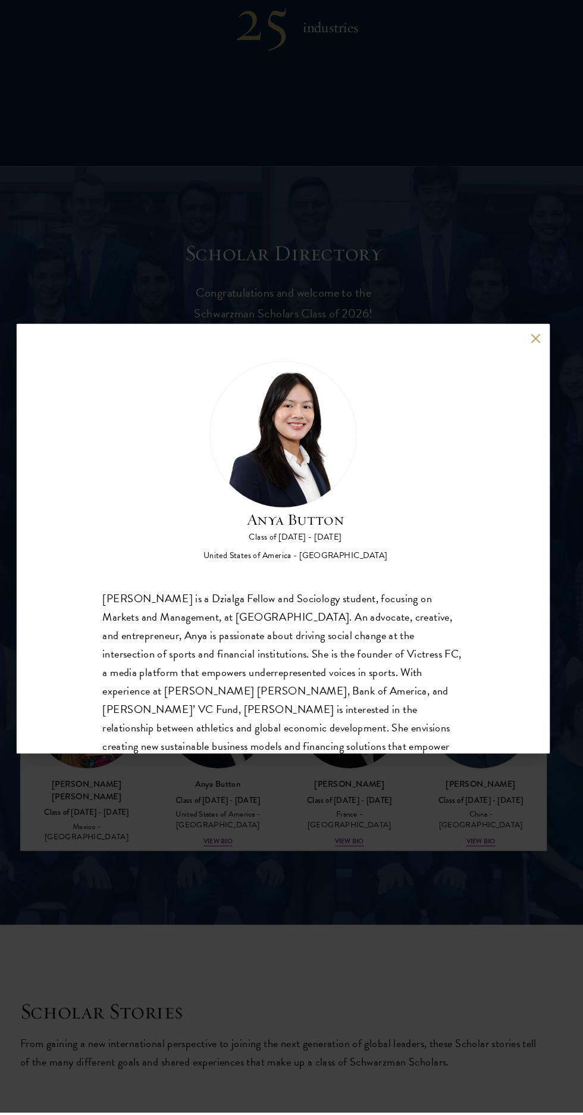
scroll to position [38, 0]
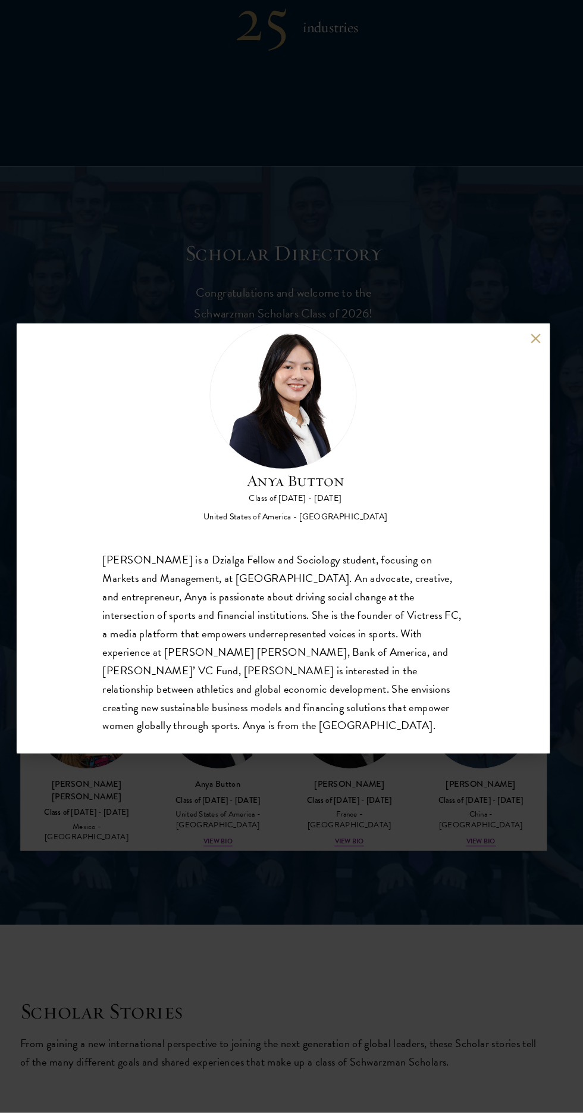
click at [536, 368] on button at bounding box center [537, 363] width 10 height 10
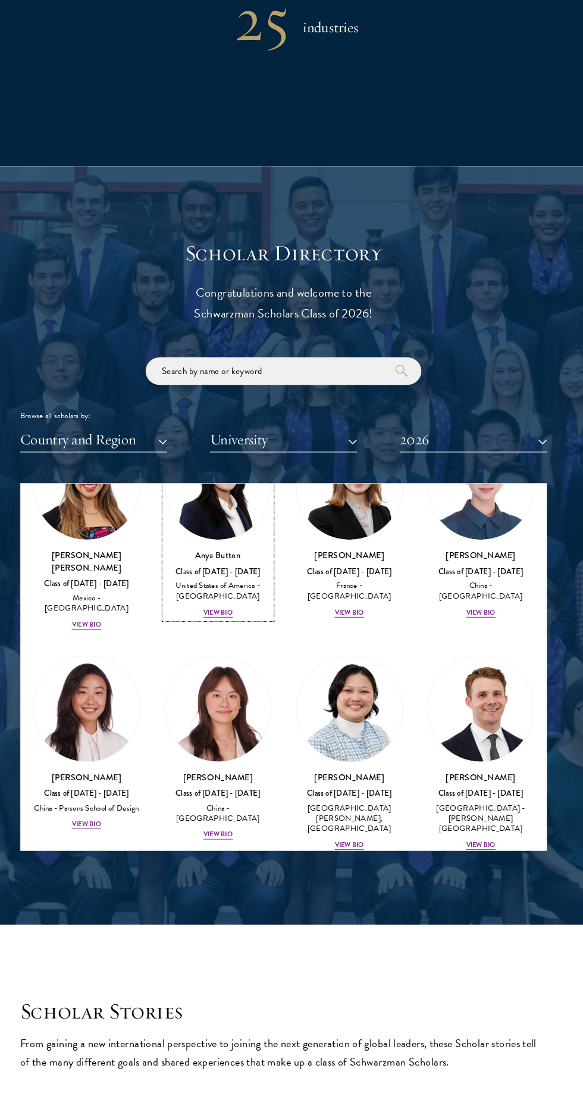
scroll to position [1261, 0]
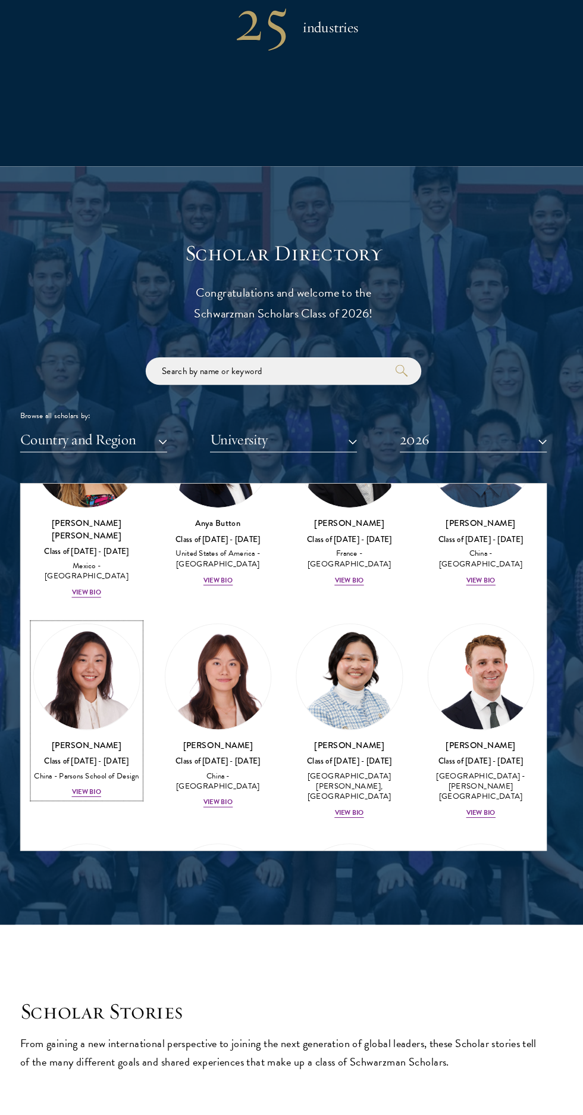
click at [131, 668] on img at bounding box center [100, 692] width 103 height 103
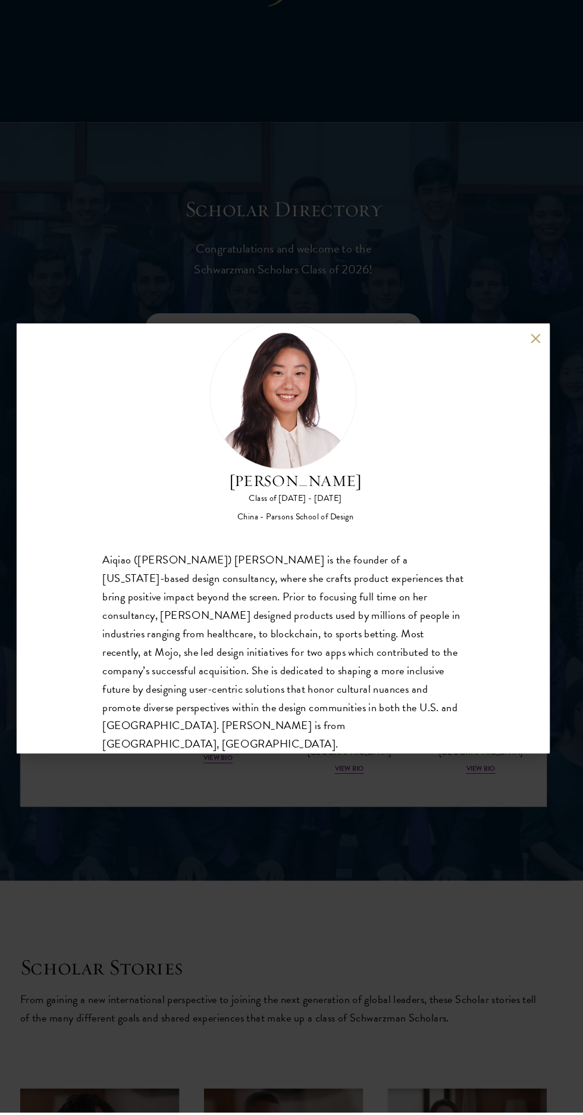
scroll to position [1124, 0]
click at [555, 388] on div "[PERSON_NAME] Class of [DATE] - [DATE] China - [PERSON_NAME] School of Design […" at bounding box center [291, 557] width 583 height 1115
click at [536, 408] on div "Browse all scholars by: Country and Region All Countries and Regions [GEOGRAPHI…" at bounding box center [292, 384] width 512 height 92
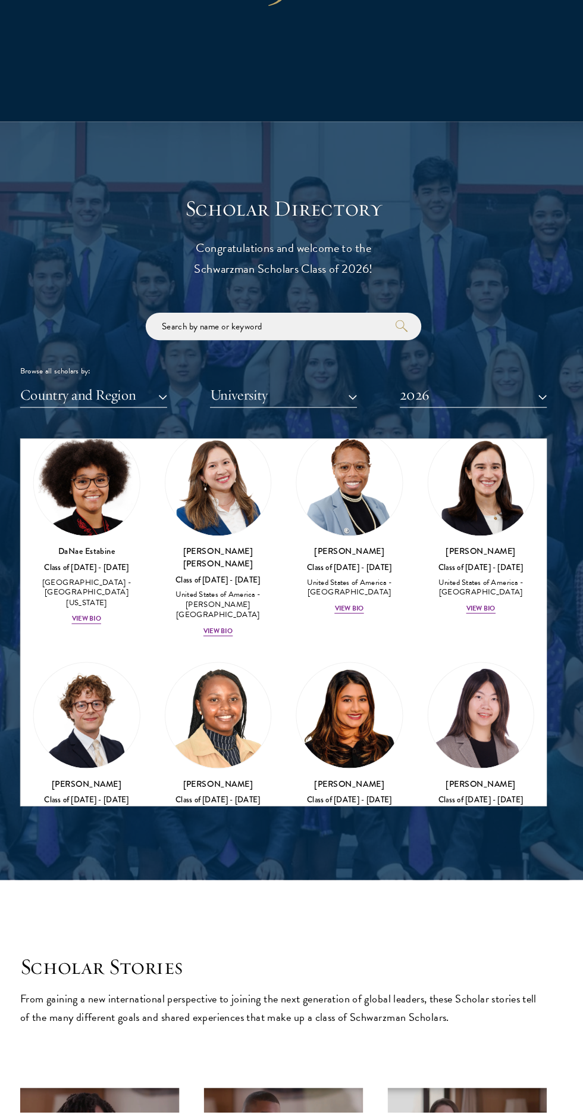
scroll to position [2103, 0]
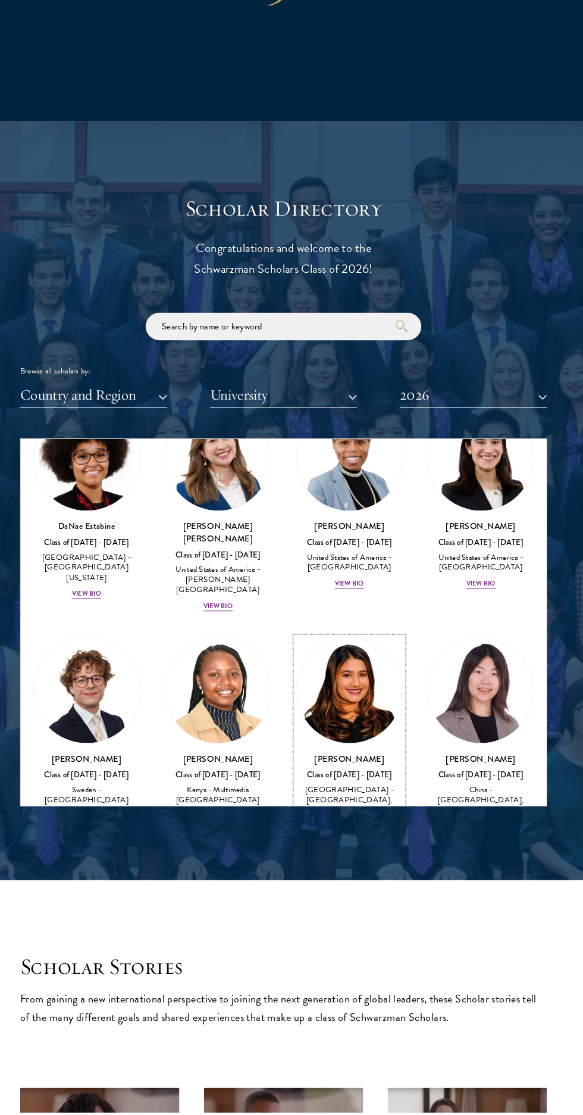
click at [385, 654] on img at bounding box center [355, 705] width 103 height 103
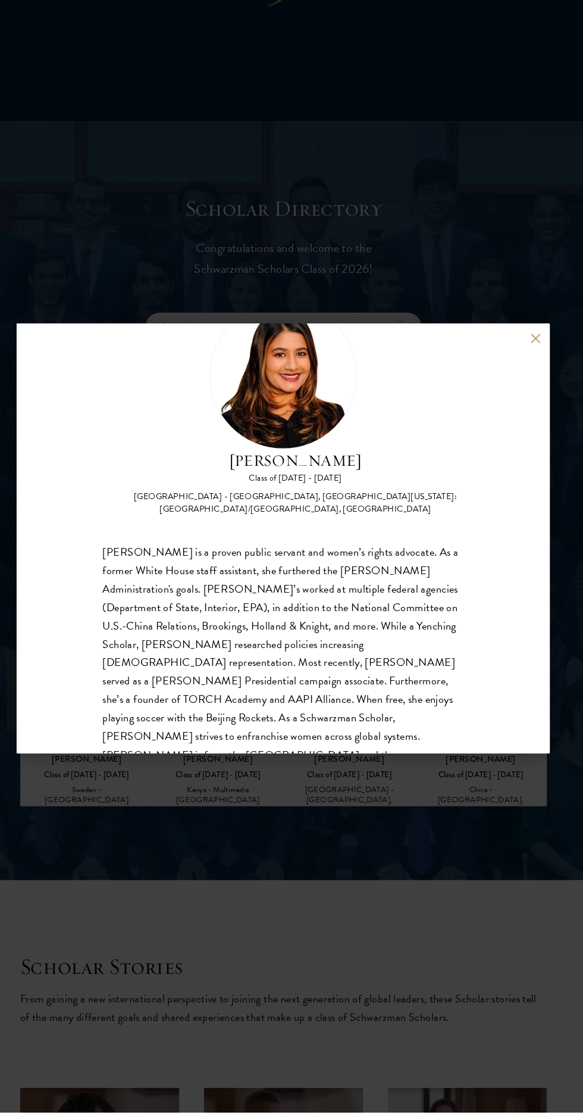
scroll to position [67, 0]
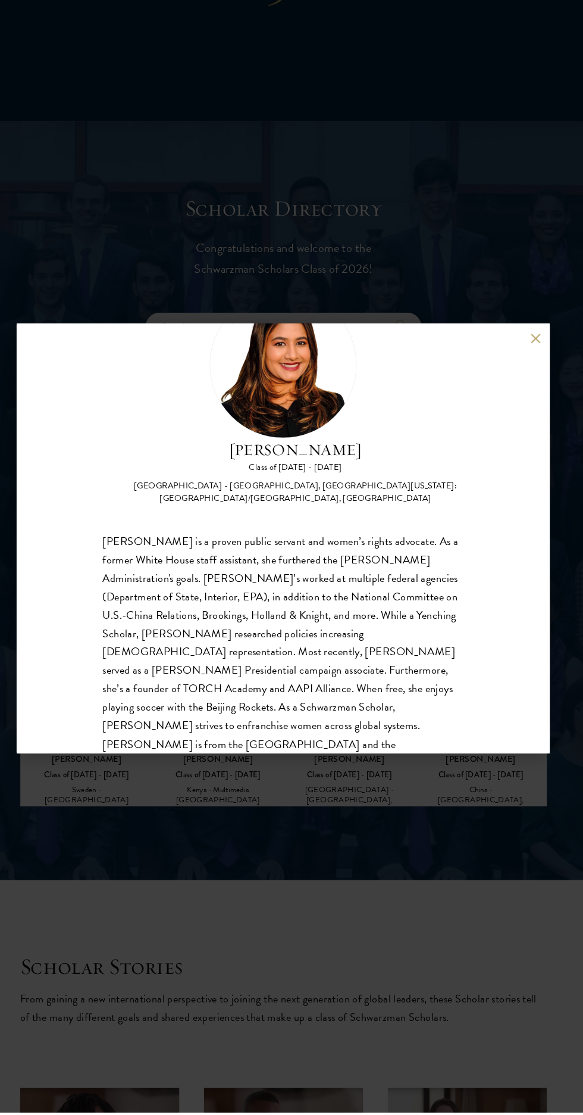
click at [536, 368] on button at bounding box center [537, 363] width 10 height 10
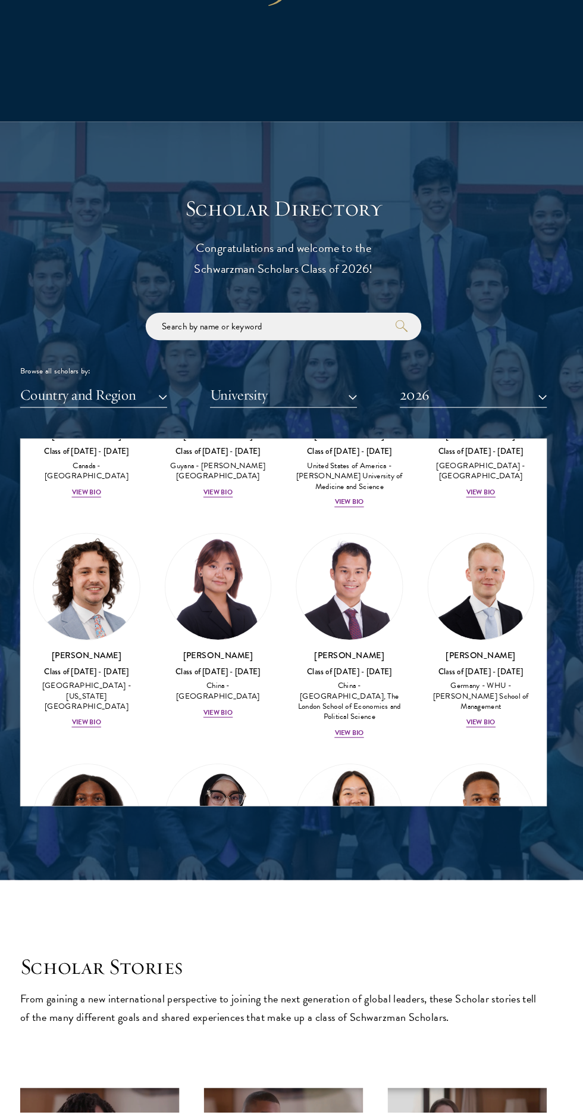
scroll to position [2674, 0]
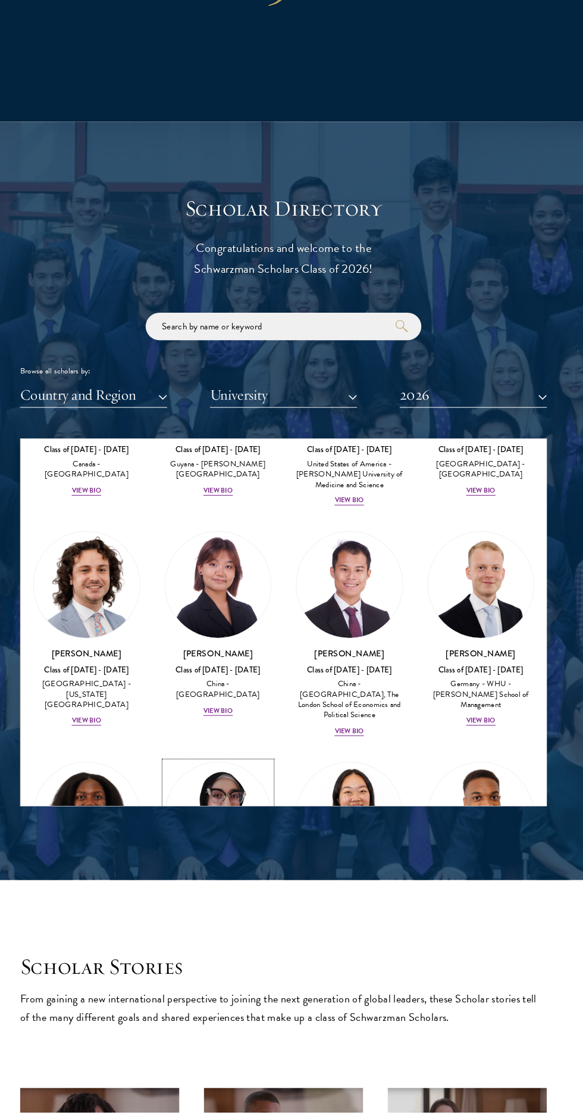
click at [236, 775] on img at bounding box center [228, 826] width 103 height 103
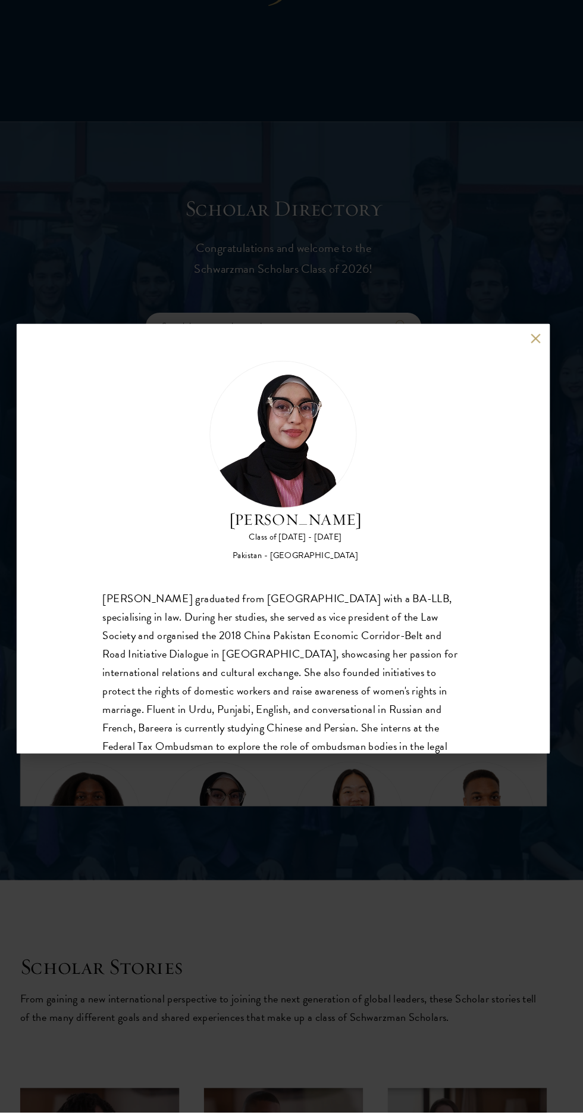
scroll to position [38, 0]
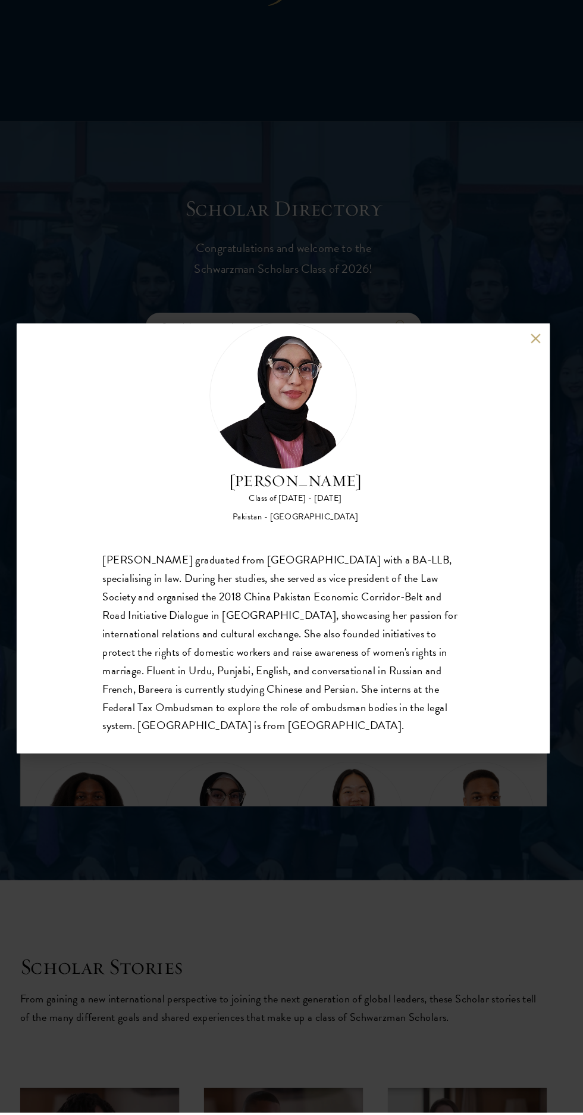
click at [536, 368] on button at bounding box center [537, 363] width 10 height 10
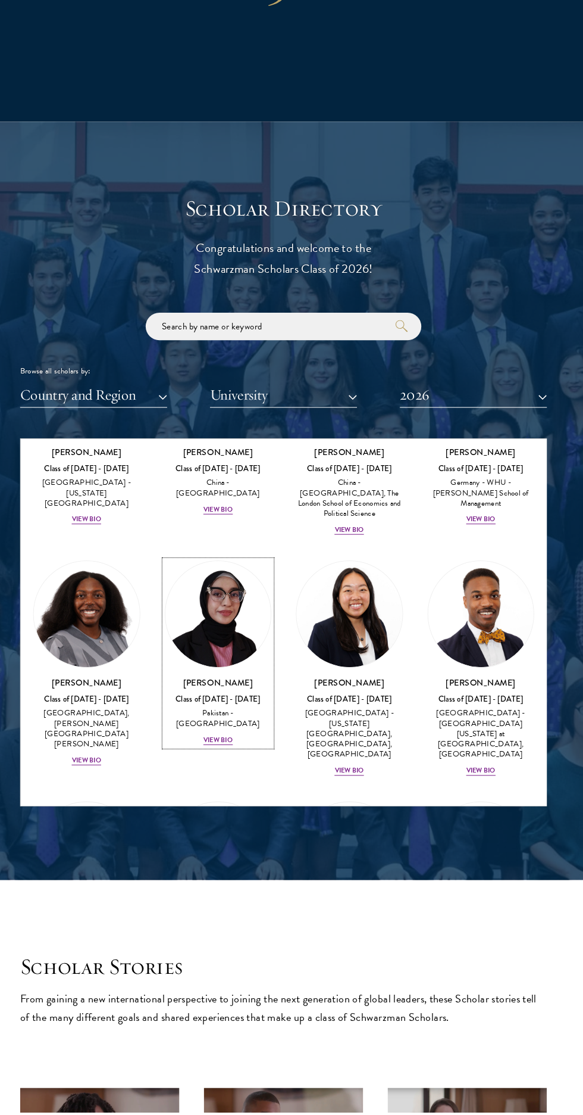
scroll to position [2873, 0]
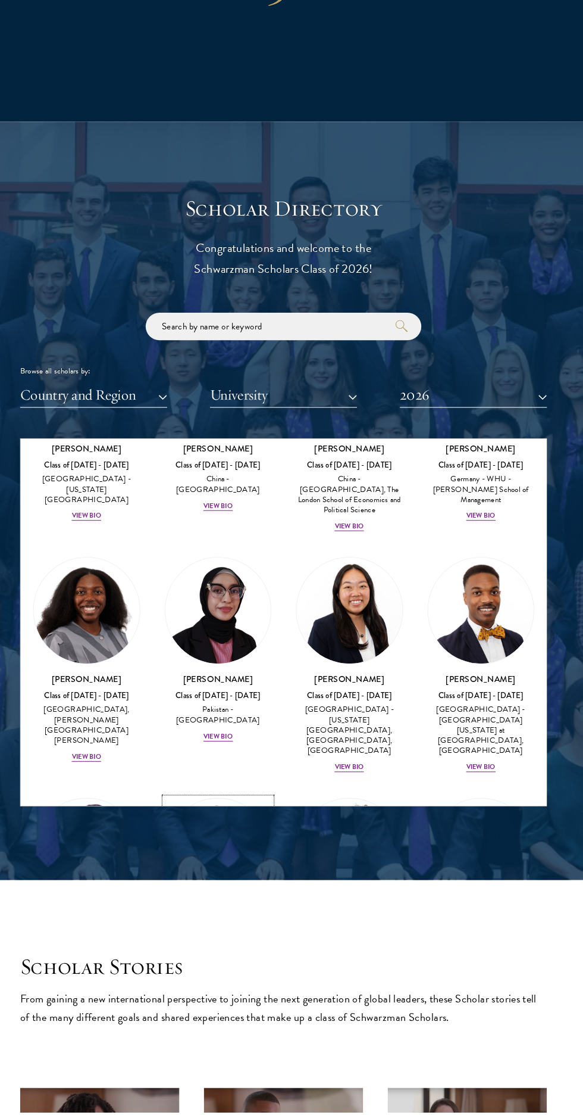
click at [227, 810] on img at bounding box center [228, 861] width 103 height 103
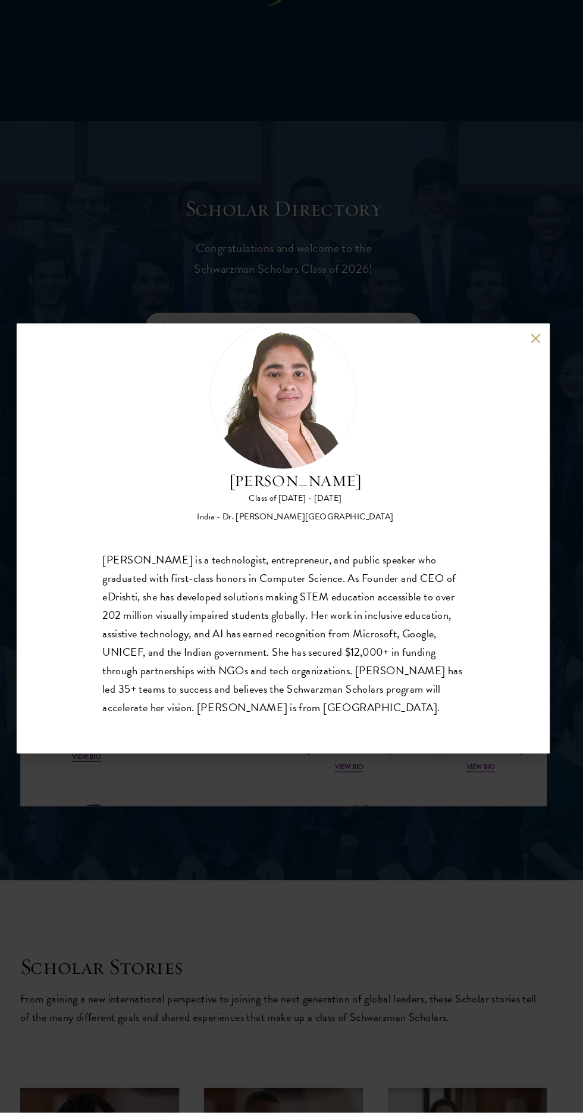
scroll to position [30, 0]
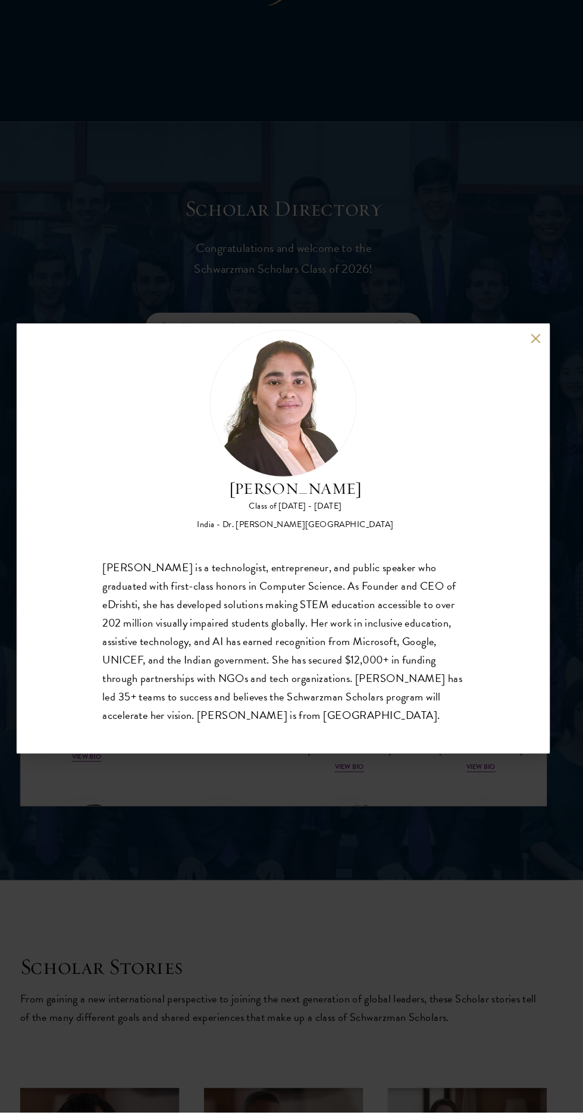
click at [537, 368] on button at bounding box center [537, 363] width 10 height 10
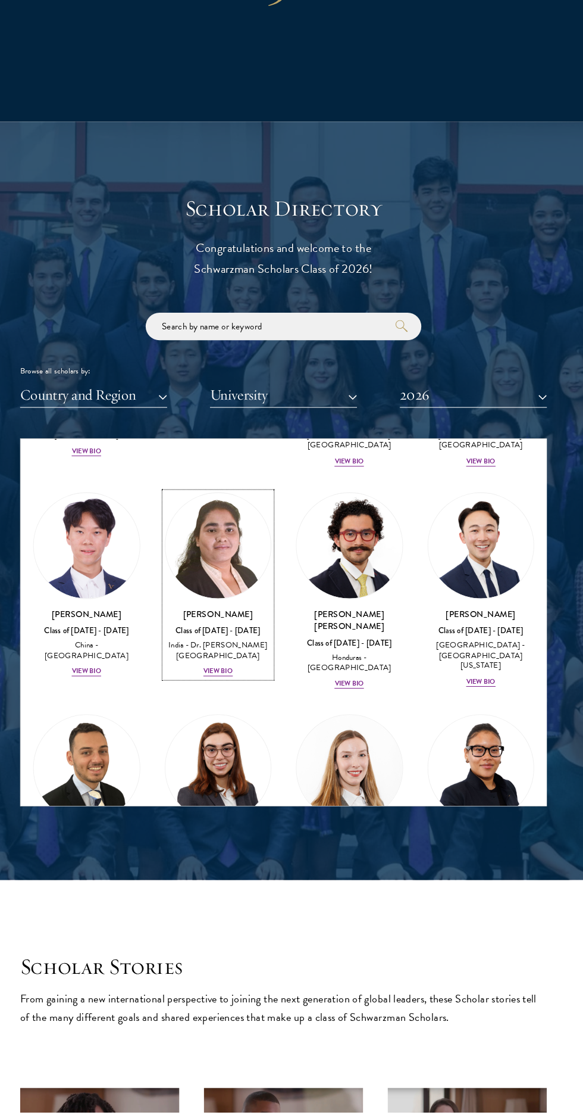
scroll to position [3189, 0]
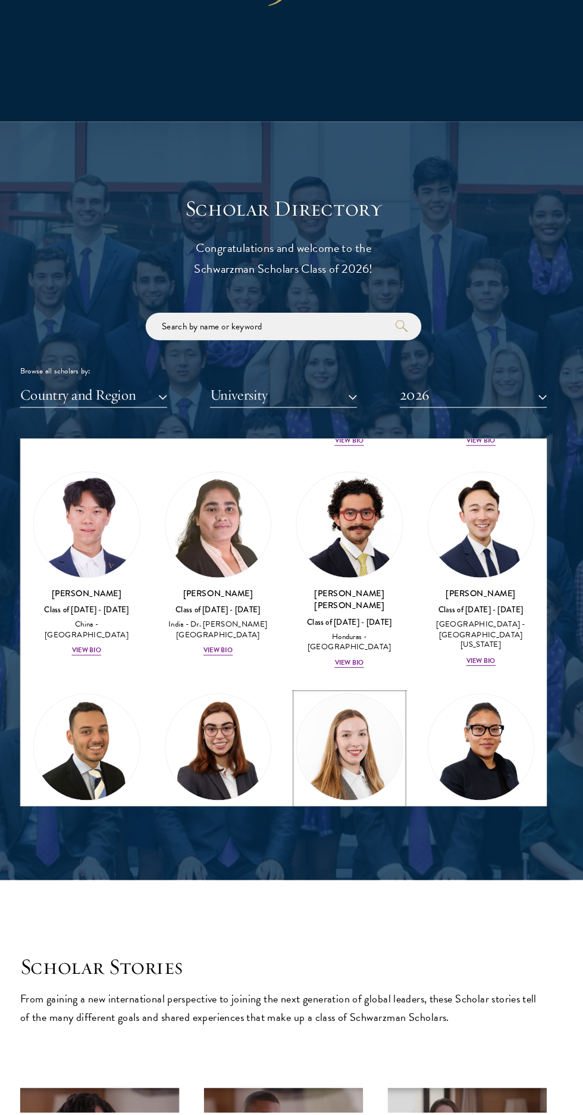
click at [365, 851] on div "[GEOGRAPHIC_DATA] - [GEOGRAPHIC_DATA], [GEOGRAPHIC_DATA]" at bounding box center [356, 866] width 104 height 30
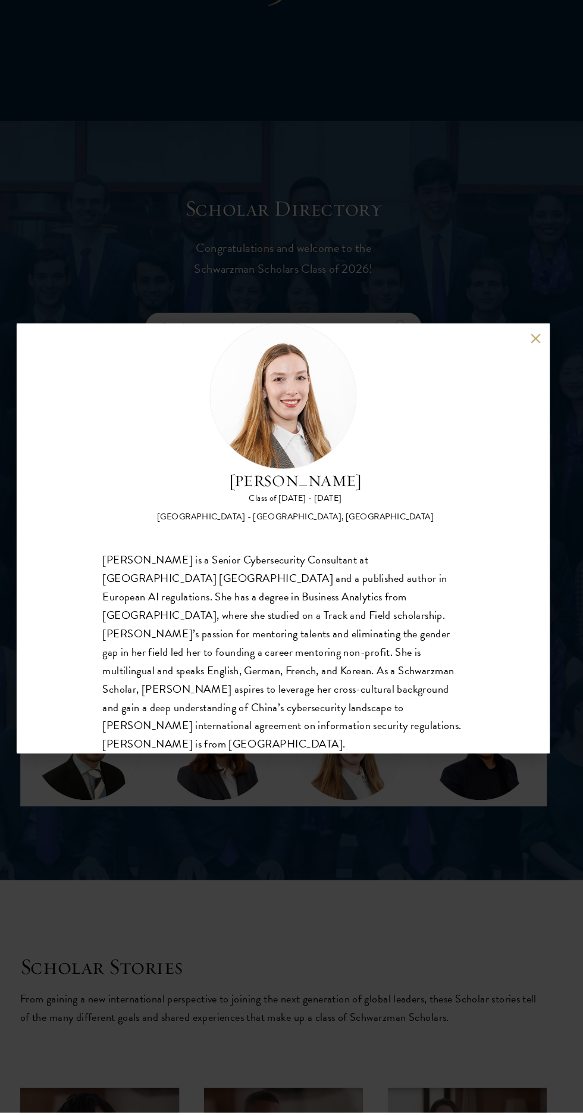
scroll to position [33, 0]
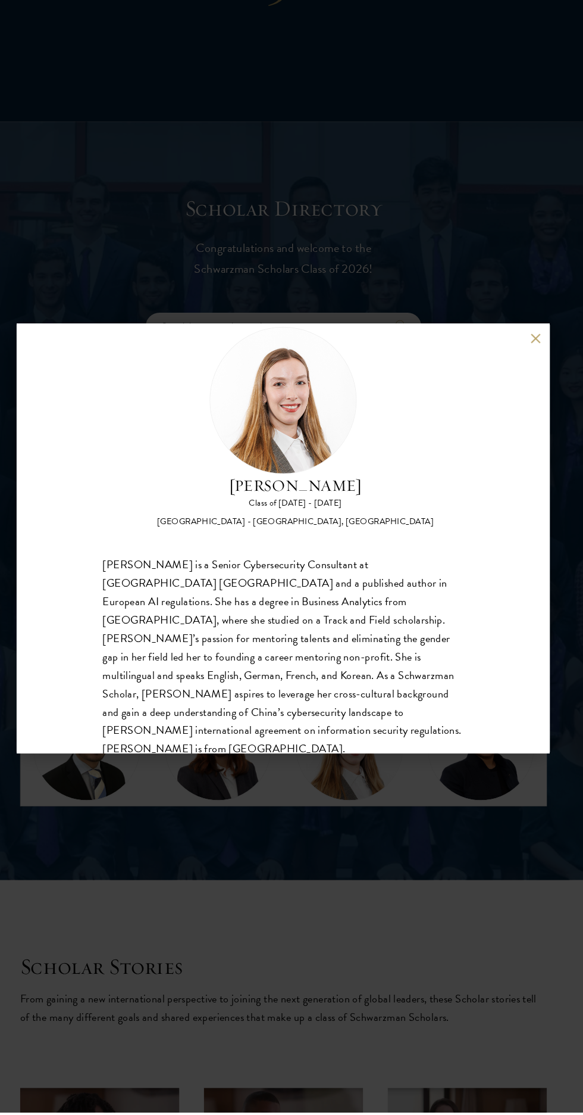
click at [526, 386] on div "[PERSON_NAME] Class of [DATE] - [DATE] [GEOGRAPHIC_DATA] - [GEOGRAPHIC_DATA], […" at bounding box center [291, 557] width 583 height 1115
click at [557, 383] on div at bounding box center [291, 521] width 583 height 736
click at [521, 384] on div "Browse all scholars by: Country and Region All Countries and Regions [GEOGRAPHI…" at bounding box center [292, 384] width 512 height 92
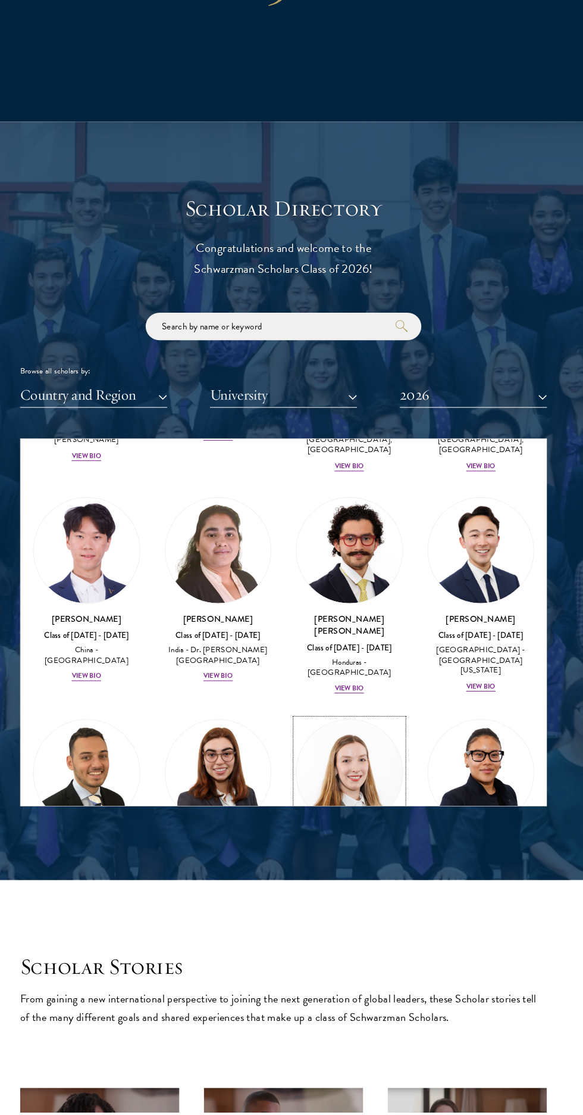
scroll to position [1219, 0]
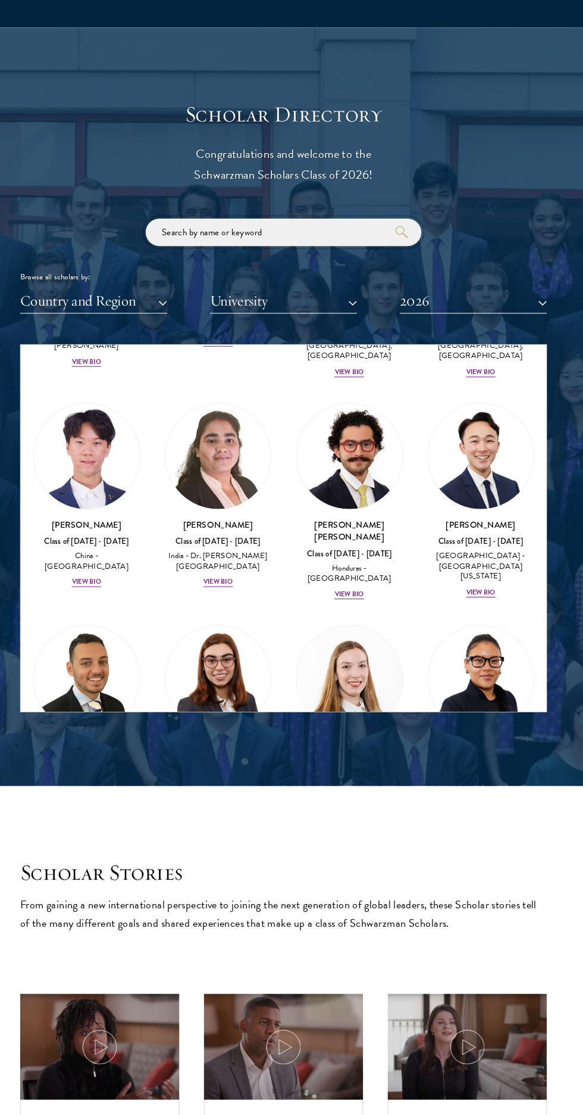
click at [291, 270] on input "search" at bounding box center [292, 256] width 268 height 27
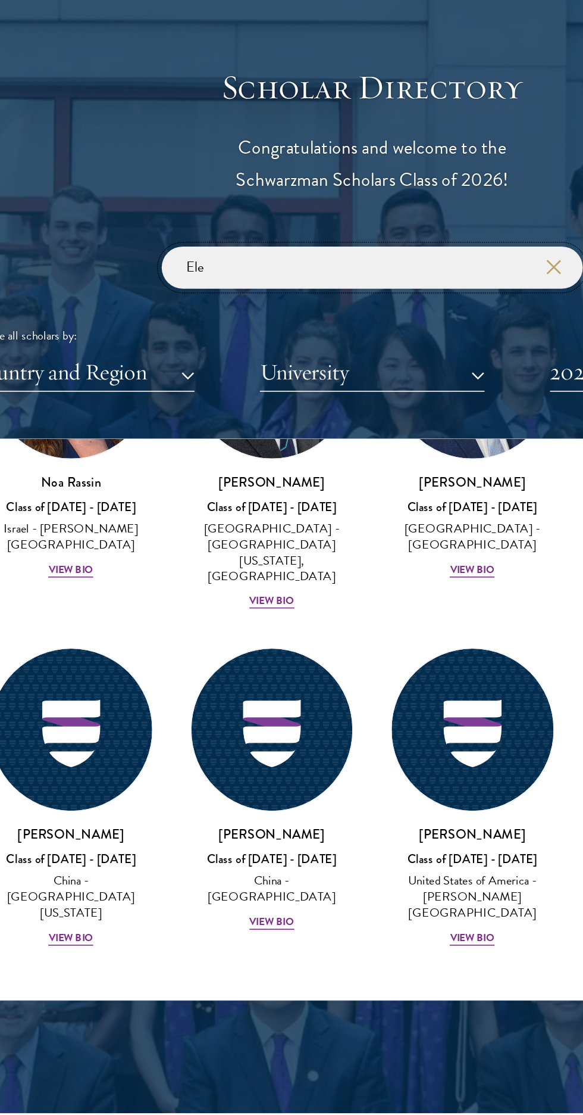
scroll to position [384, 0]
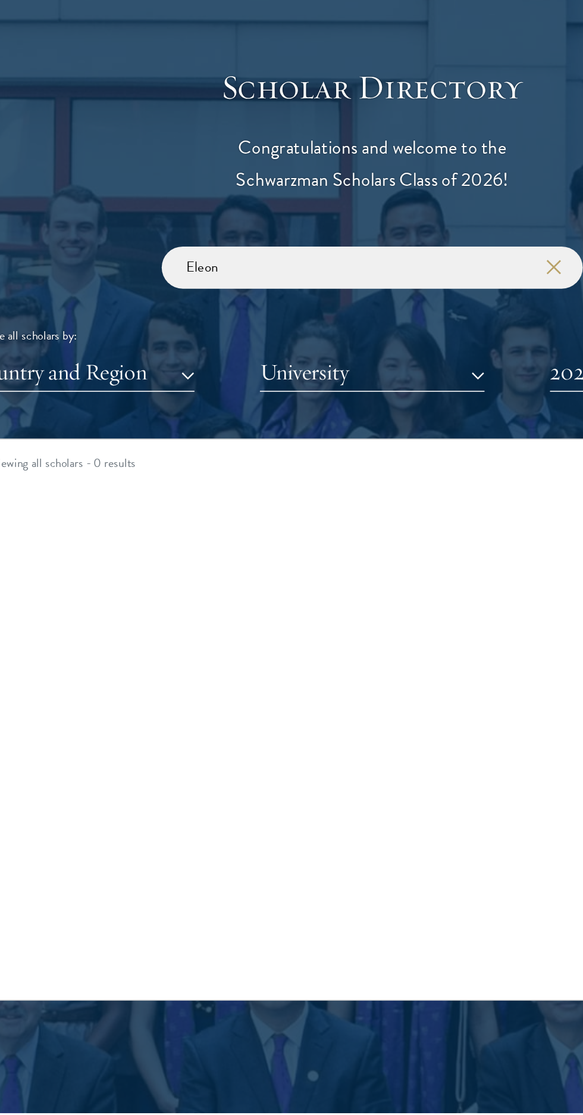
click at [370, 561] on div "Viewing all scholars - 0 results Clear filters Amber Class of [DATE] - [DATE] […" at bounding box center [292, 543] width 512 height 357
click at [274, 270] on input "Eleon" at bounding box center [292, 256] width 268 height 27
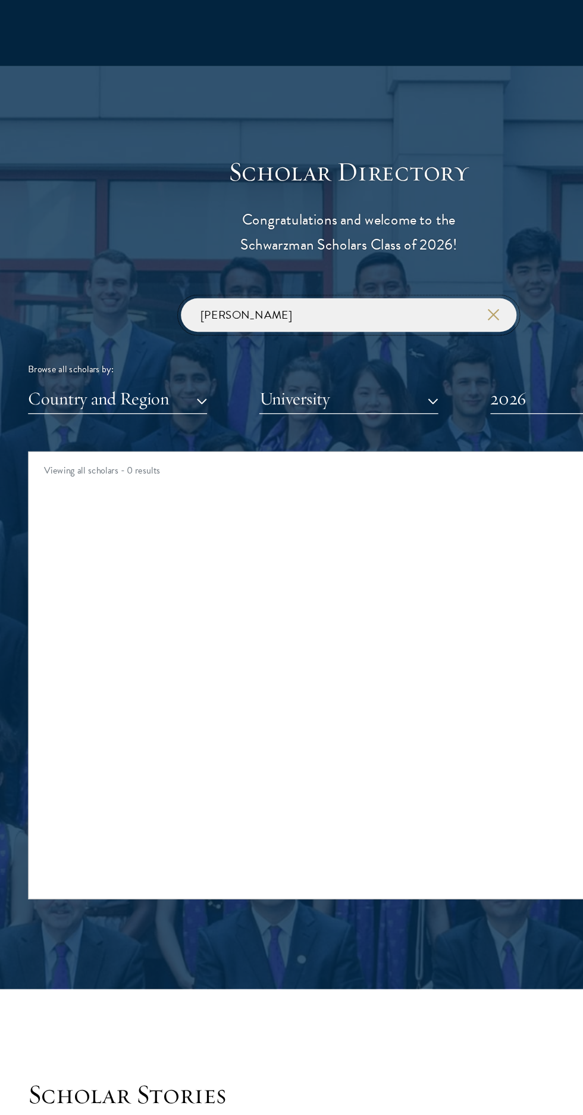
scroll to position [1216, 0]
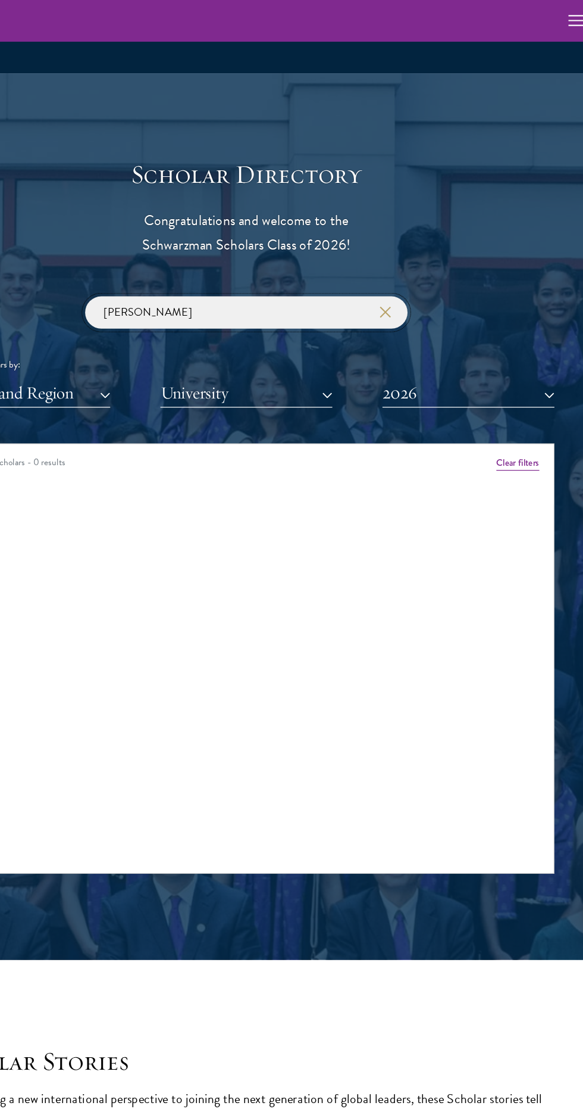
type input "[PERSON_NAME]"
click at [531, 391] on button "Clear filters" at bounding box center [518, 383] width 36 height 13
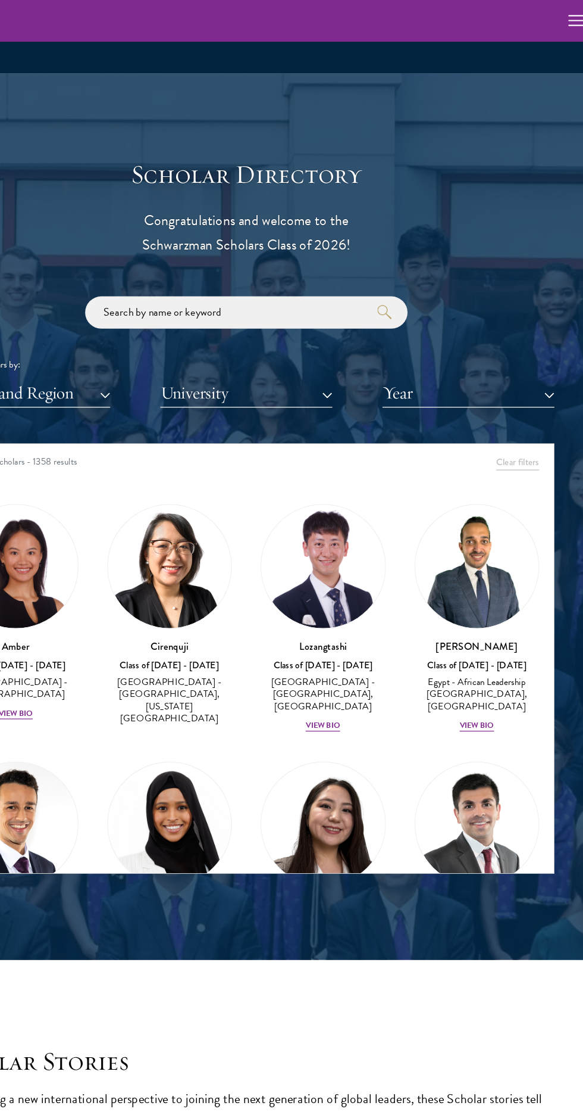
scroll to position [1200, 0]
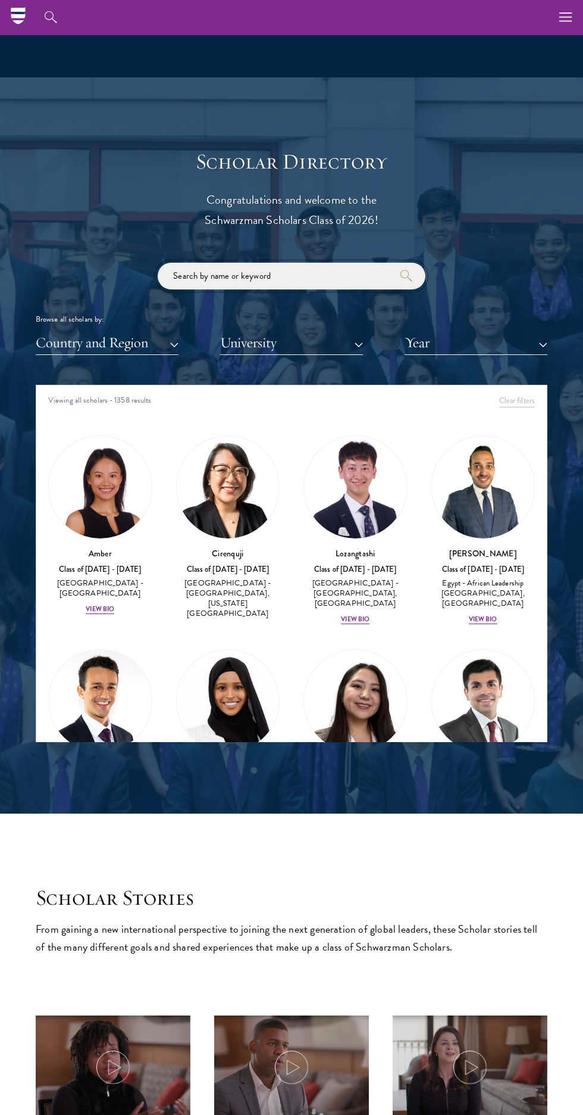
click at [276, 289] on input "search" at bounding box center [292, 276] width 268 height 27
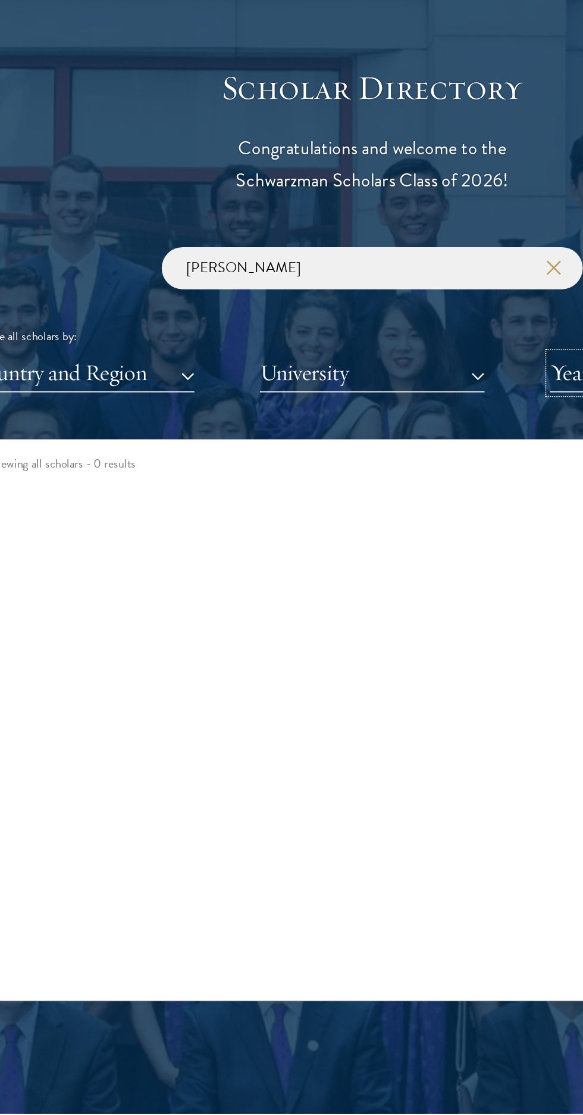
click at [406, 355] on button "Year" at bounding box center [476, 342] width 143 height 24
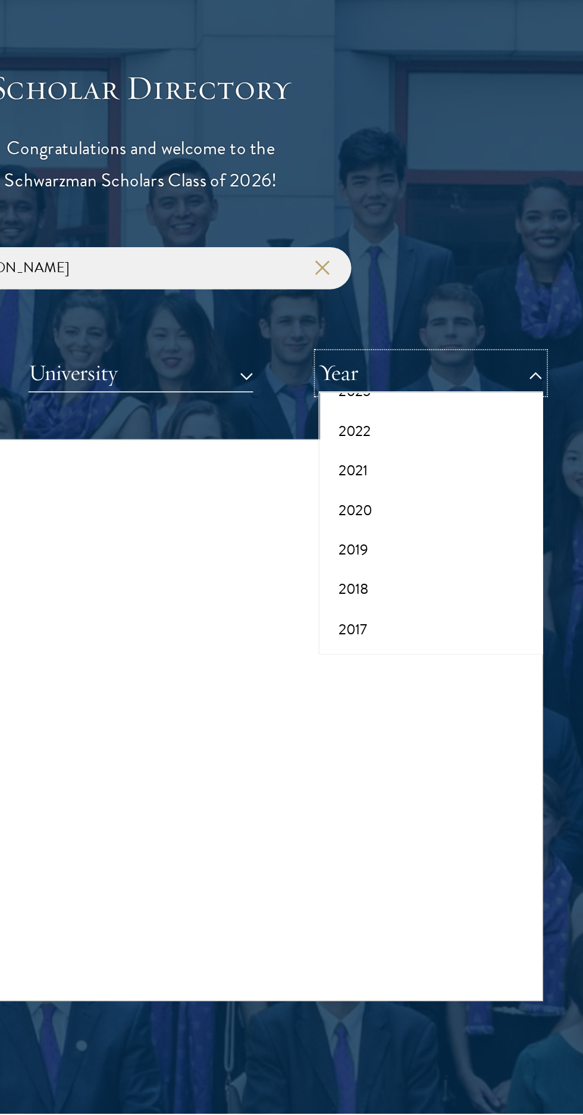
scroll to position [124, 0]
click at [460, 492] on button "2018" at bounding box center [476, 479] width 136 height 25
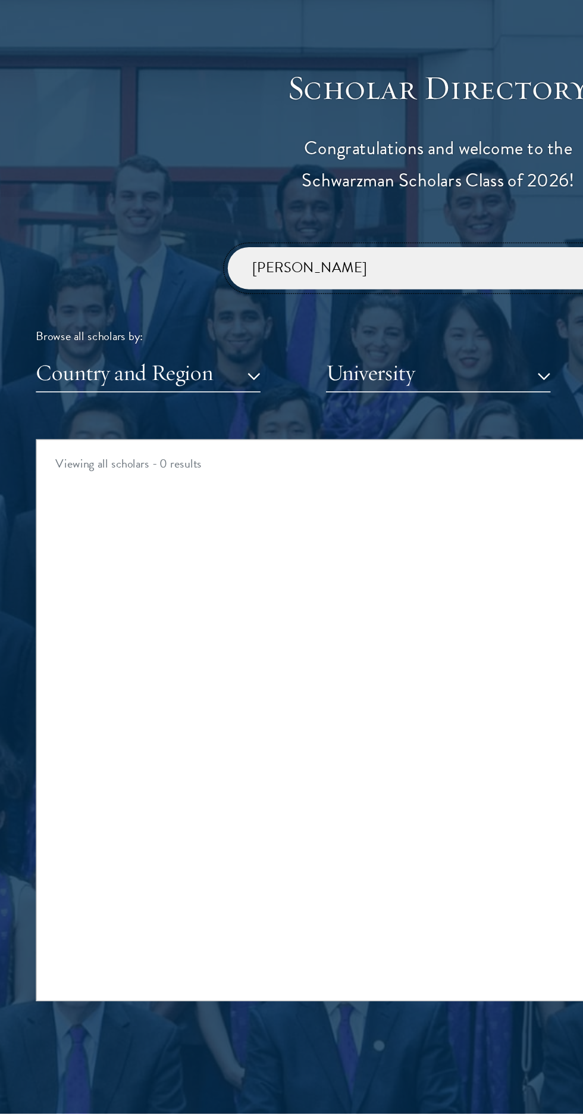
click at [238, 289] on input "[PERSON_NAME]" at bounding box center [292, 276] width 268 height 27
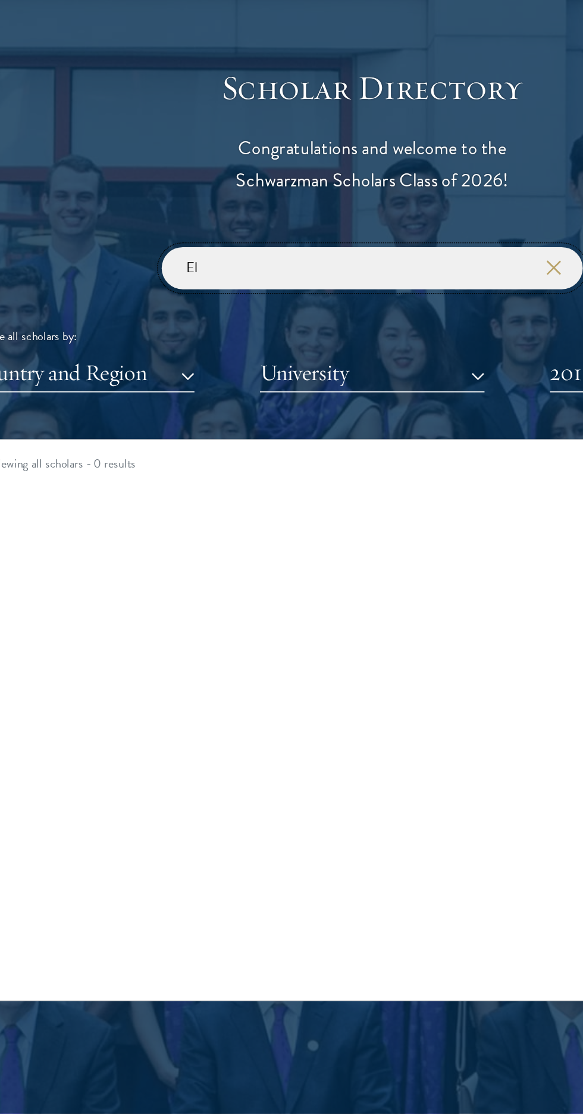
type input "E"
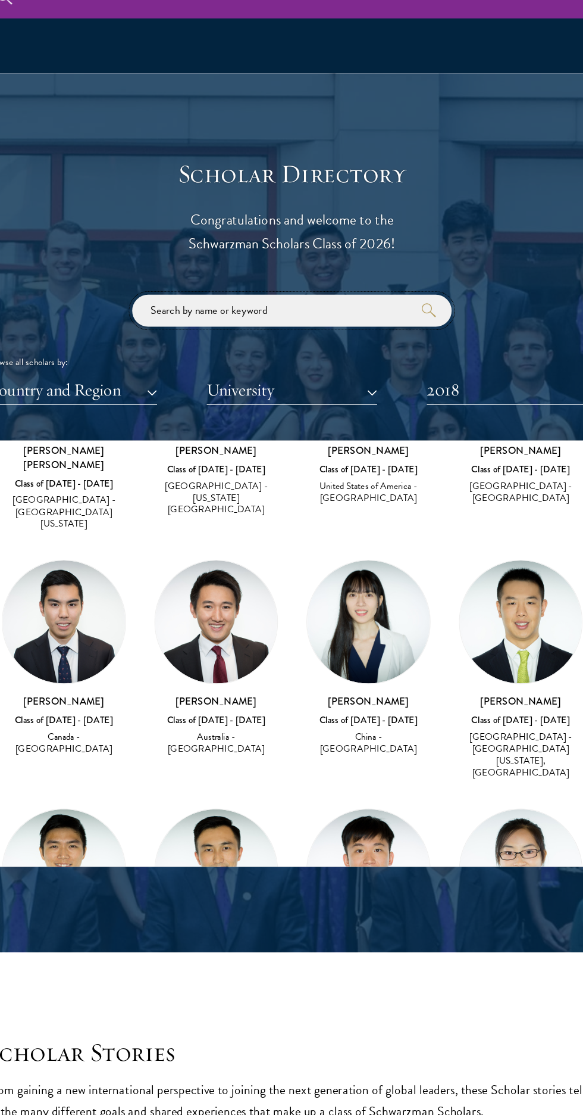
scroll to position [5822, 0]
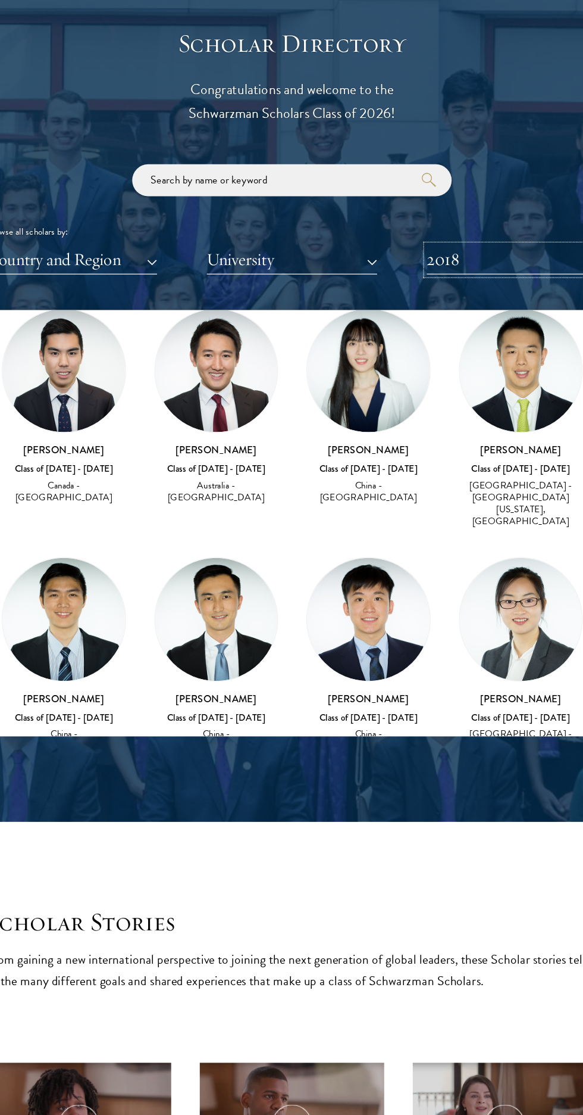
click at [480, 358] on button "2018" at bounding box center [476, 346] width 143 height 24
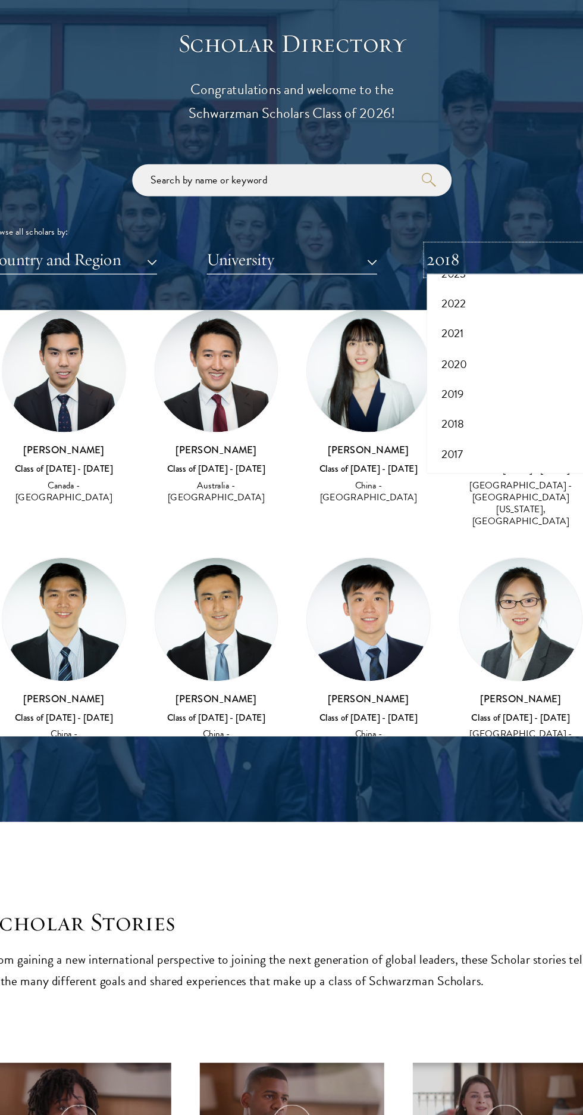
scroll to position [0, 0]
click at [476, 418] on button "2026" at bounding box center [476, 405] width 136 height 25
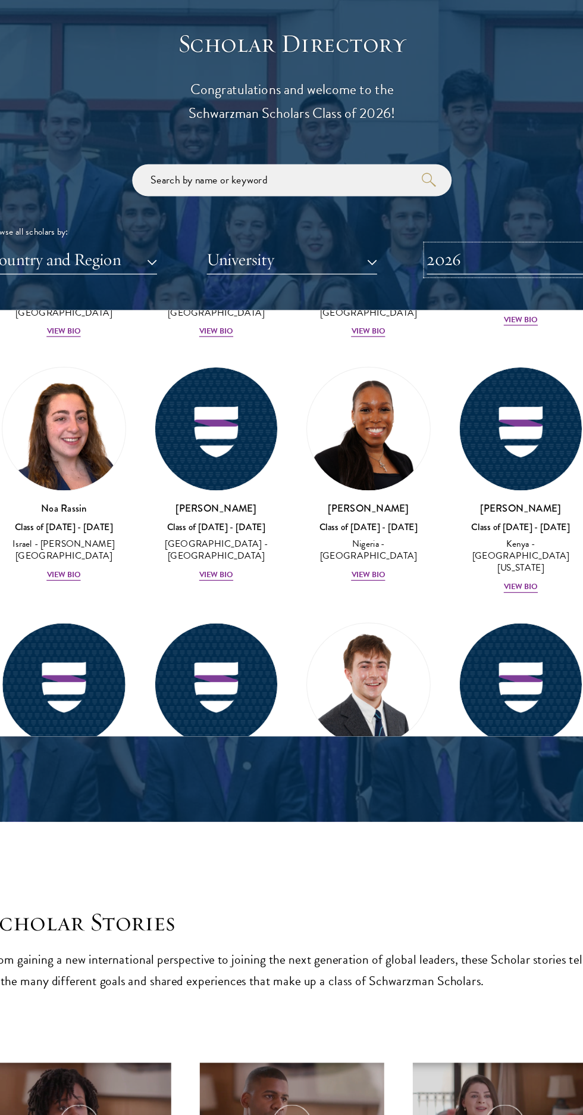
click at [472, 358] on button "2026" at bounding box center [476, 346] width 143 height 24
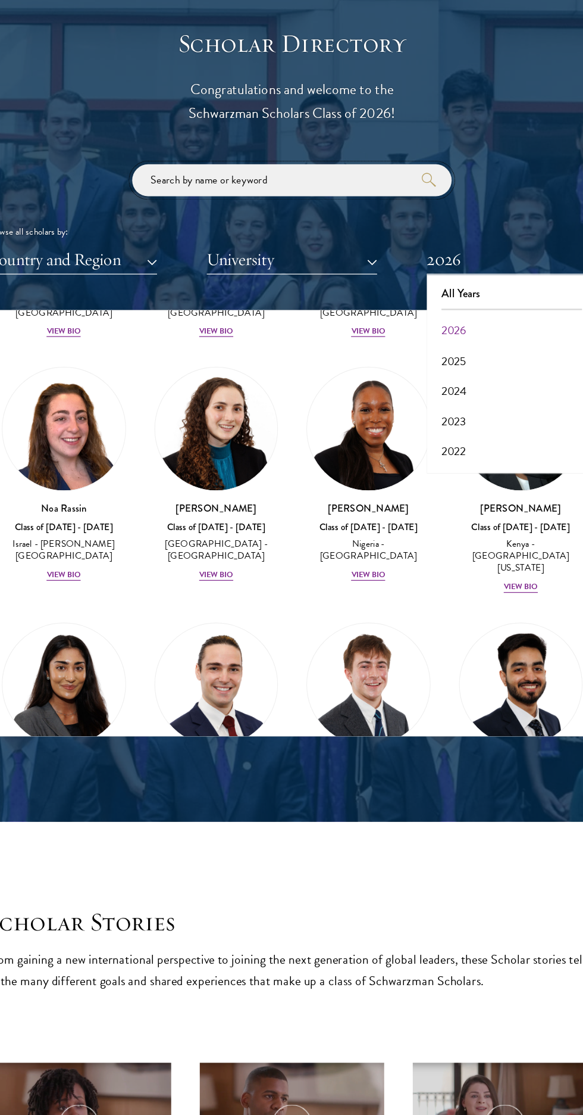
click at [315, 293] on input "search" at bounding box center [292, 279] width 268 height 27
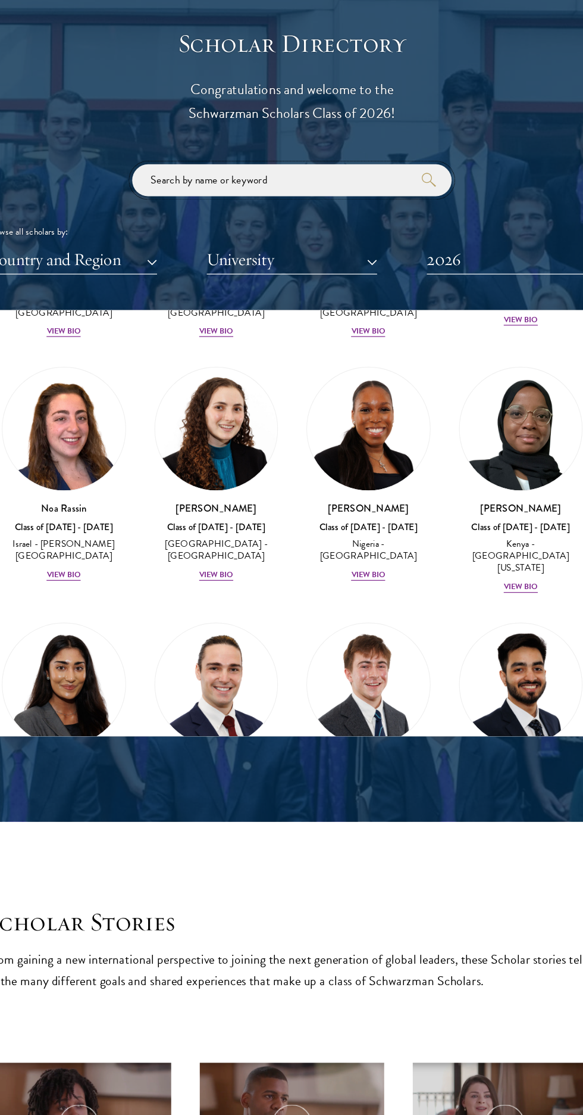
click at [329, 293] on input "search" at bounding box center [292, 279] width 268 height 27
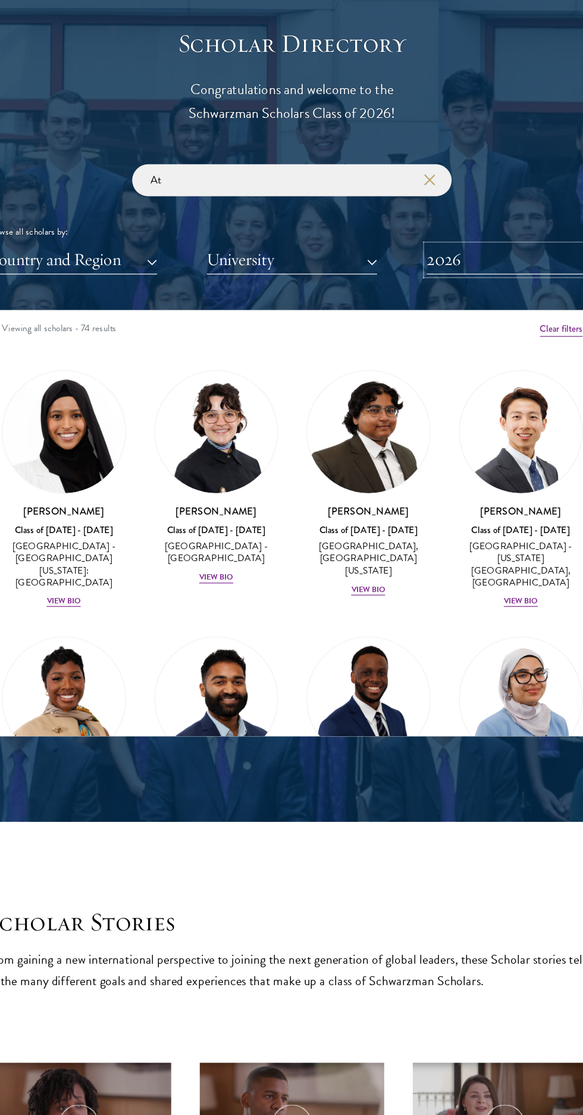
click at [505, 358] on button "2026" at bounding box center [476, 346] width 143 height 24
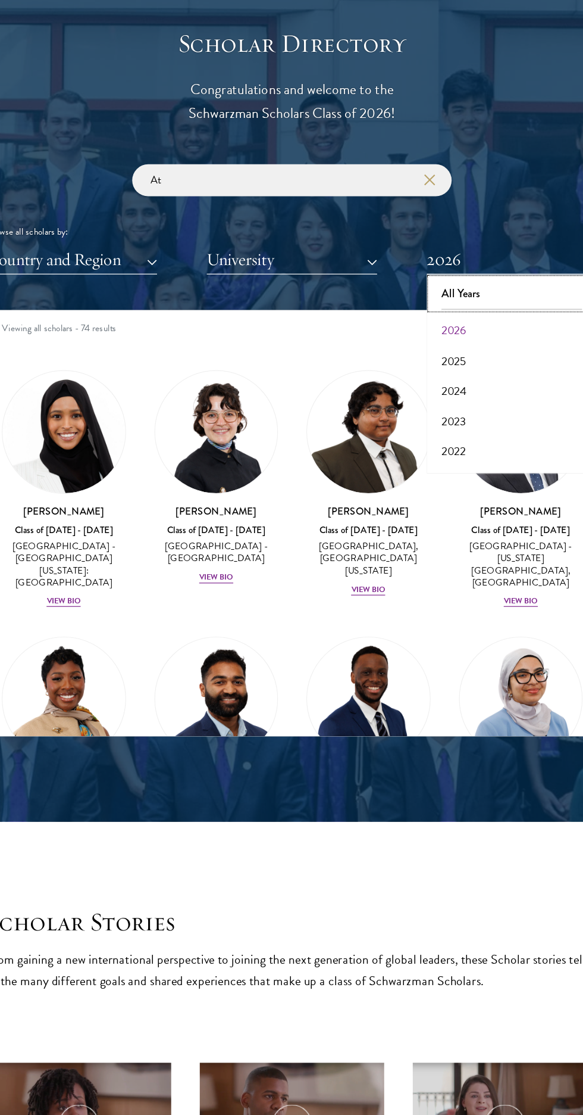
click at [466, 387] on button "All Years" at bounding box center [476, 374] width 136 height 25
click at [257, 293] on input "At" at bounding box center [292, 279] width 268 height 27
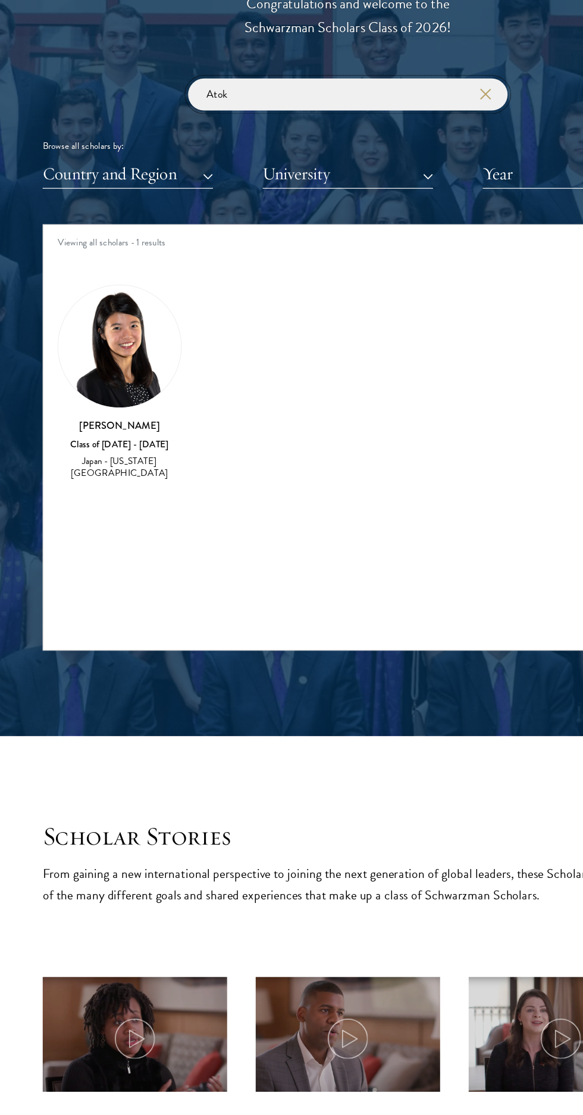
type input "Atok"
click at [106, 572] on div "Atoka Jo Class of [DATE] - [DATE] [GEOGRAPHIC_DATA] - [US_STATE][GEOGRAPHIC_DAT…" at bounding box center [100, 521] width 104 height 164
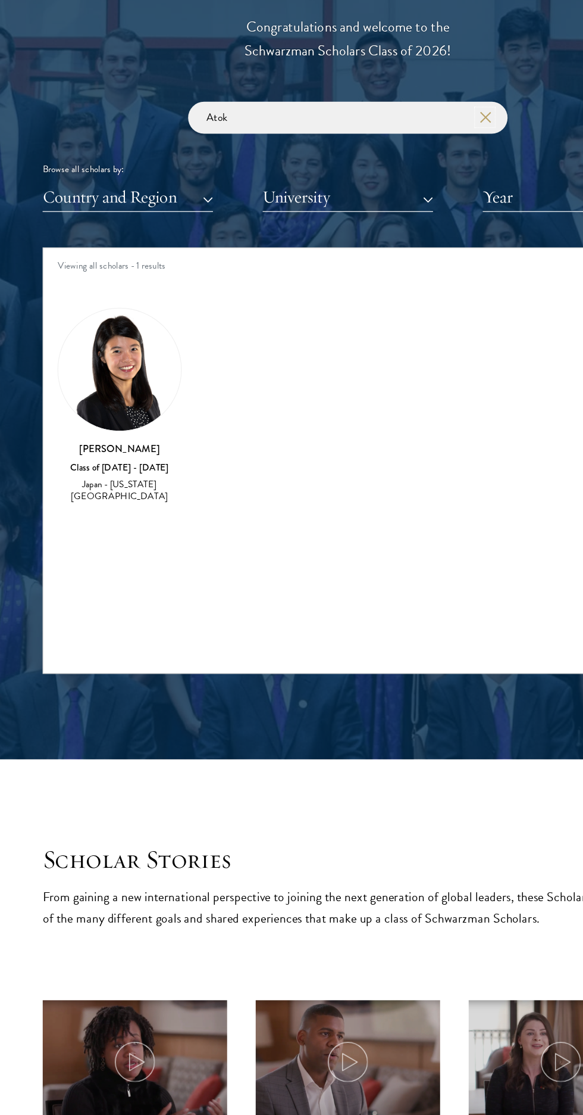
click at [407, 287] on use "button" at bounding box center [406, 278] width 17 height 17
click at [397, 292] on input "search" at bounding box center [292, 279] width 268 height 27
click at [339, 292] on input "search" at bounding box center [292, 279] width 268 height 27
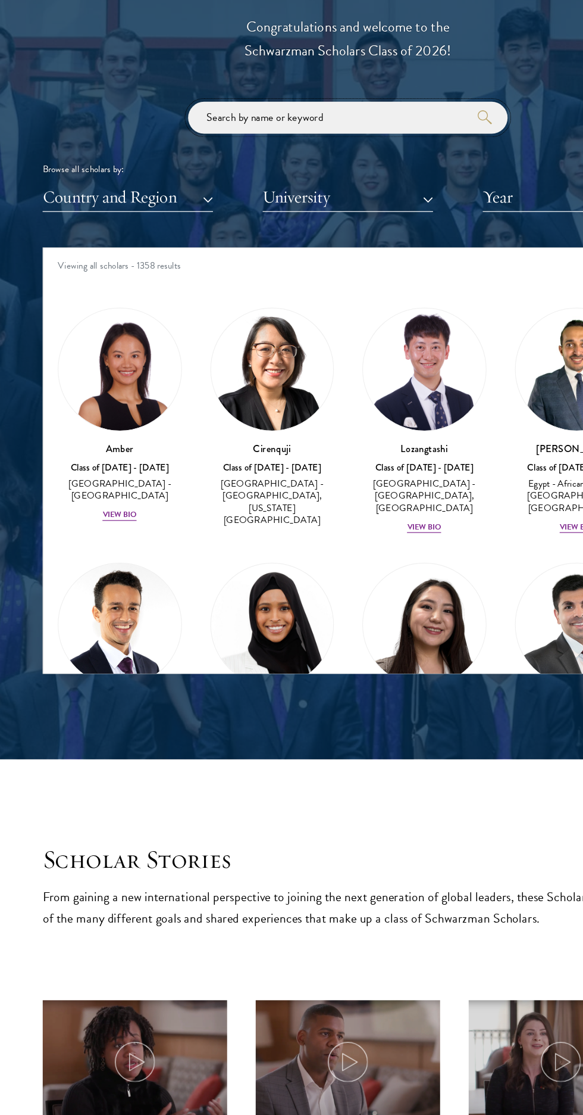
click at [296, 292] on input "search" at bounding box center [292, 279] width 268 height 27
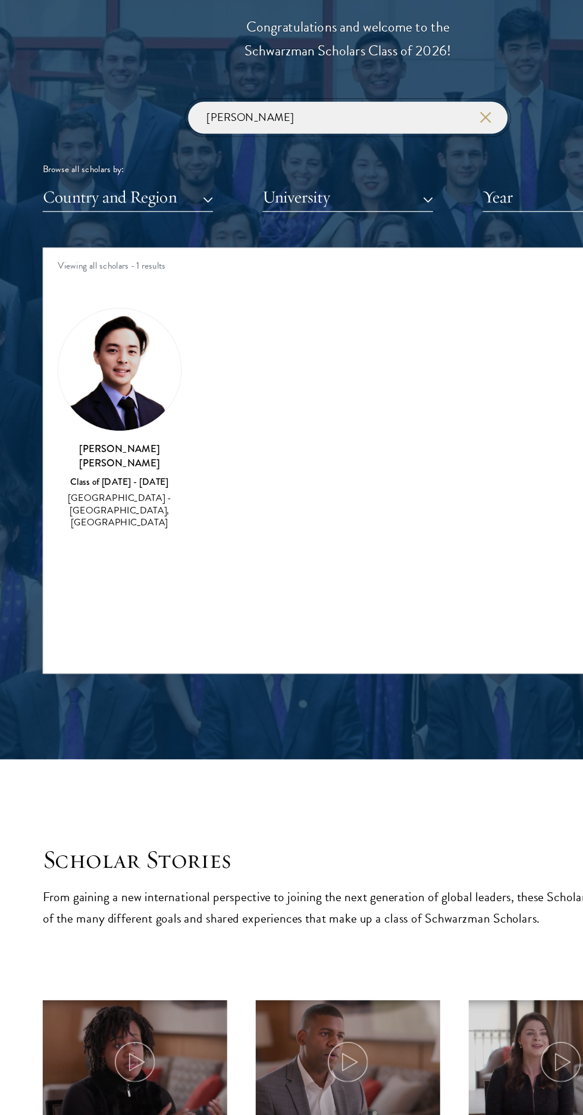
type input "[PERSON_NAME]"
click at [406, 287] on use "button" at bounding box center [406, 278] width 17 height 17
click at [214, 292] on input "search" at bounding box center [292, 279] width 268 height 27
click at [189, 292] on input "search" at bounding box center [292, 279] width 268 height 27
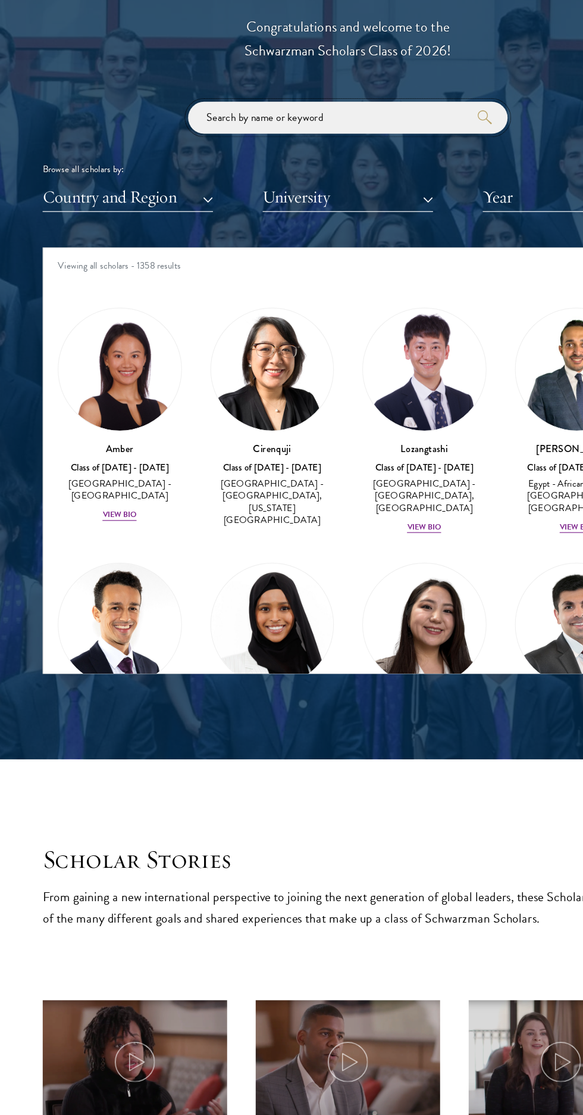
click at [176, 292] on input "search" at bounding box center [292, 279] width 268 height 27
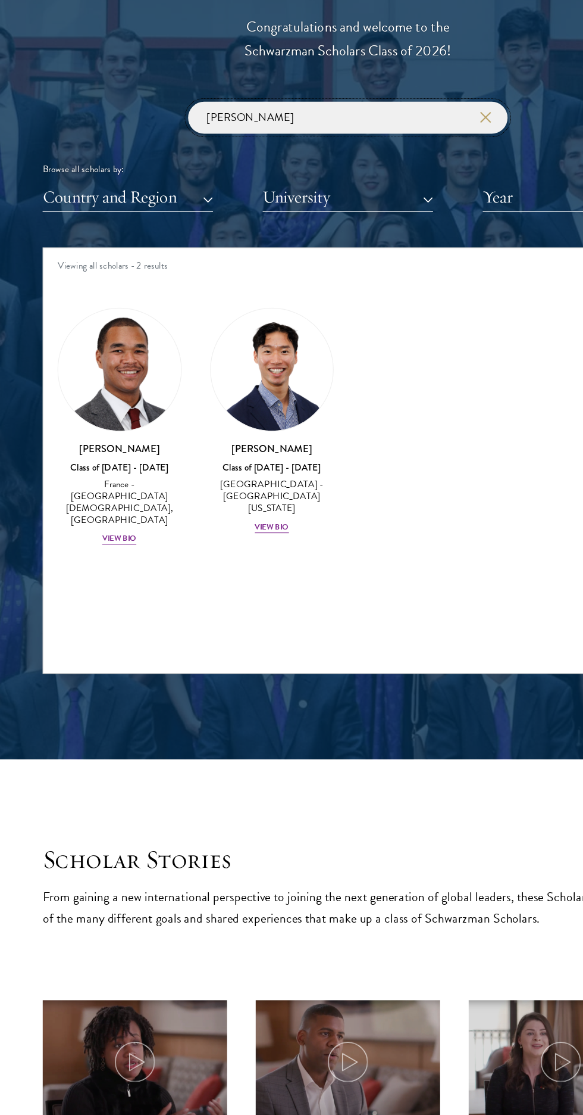
type input "[PERSON_NAME]"
click at [238, 541] on img at bounding box center [228, 490] width 103 height 103
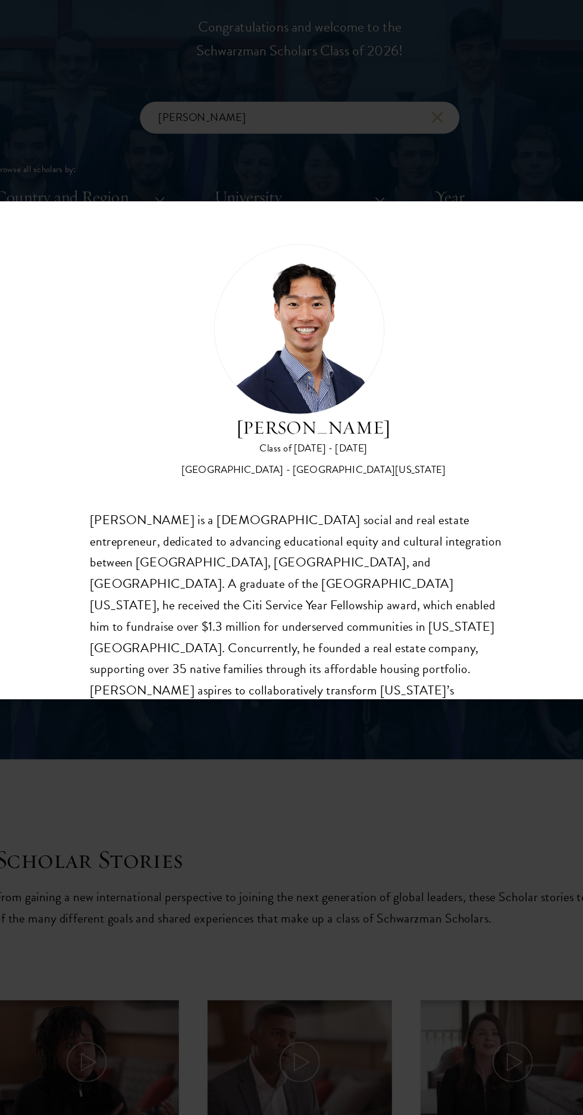
scroll to position [38, 0]
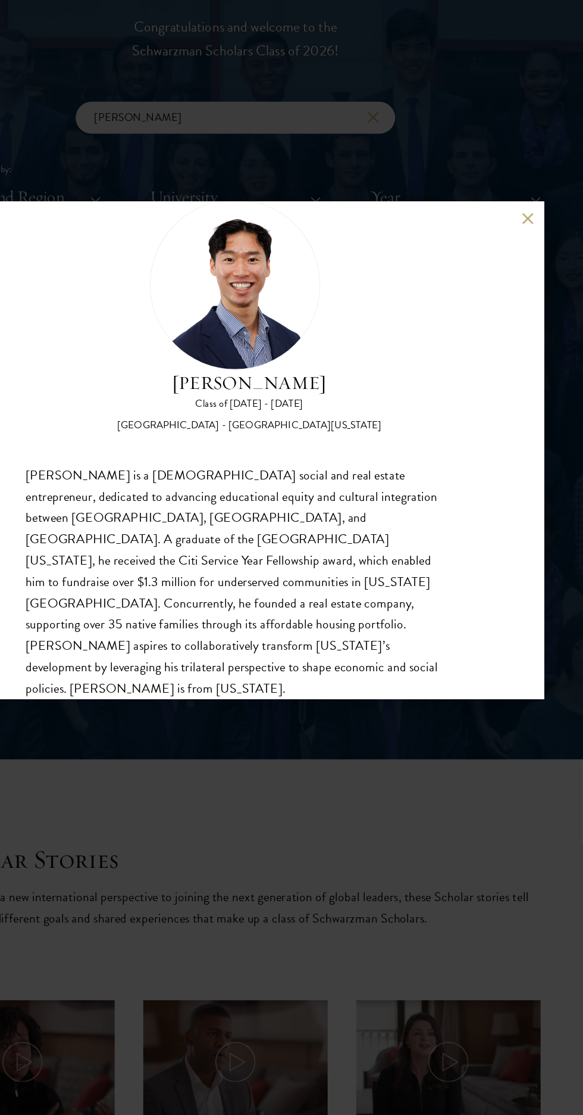
click at [536, 363] on button at bounding box center [537, 363] width 10 height 10
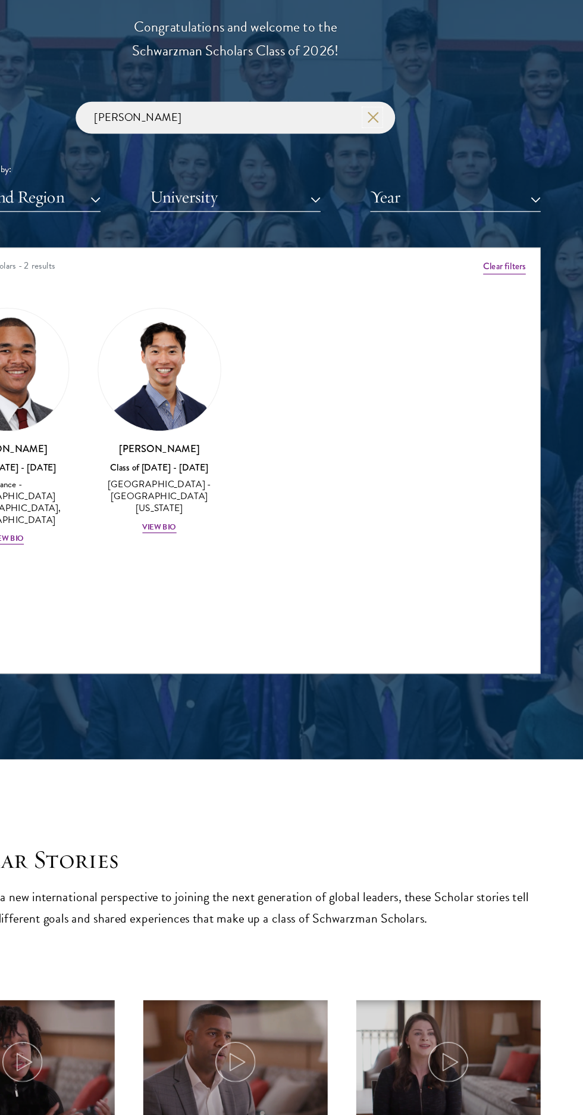
click at [407, 287] on use "button" at bounding box center [406, 278] width 17 height 17
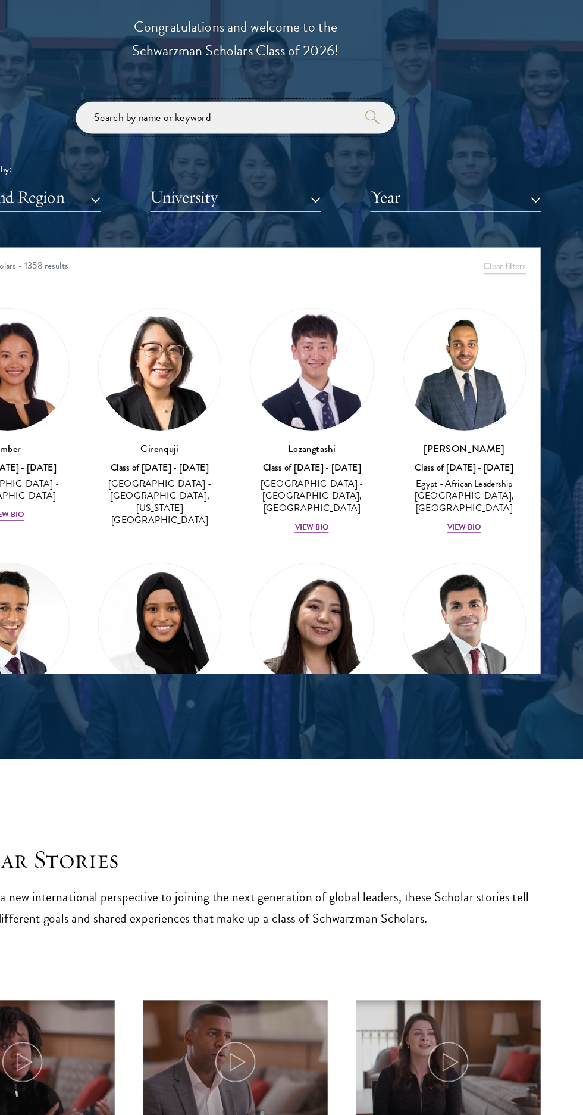
click at [313, 292] on input "search" at bounding box center [292, 279] width 268 height 27
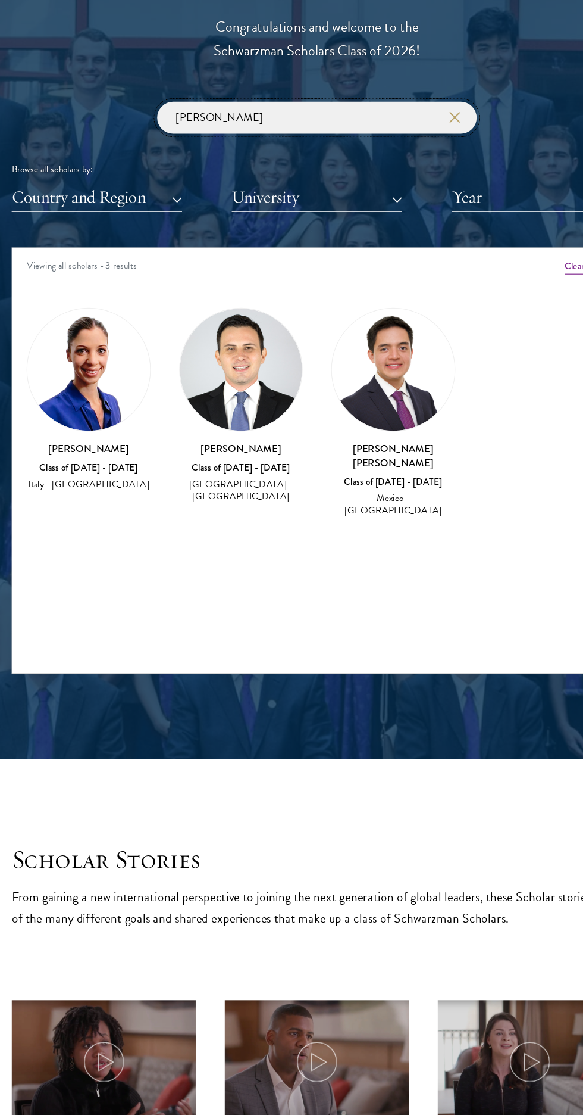
type input "[PERSON_NAME]"
click at [407, 287] on use "button" at bounding box center [406, 278] width 17 height 17
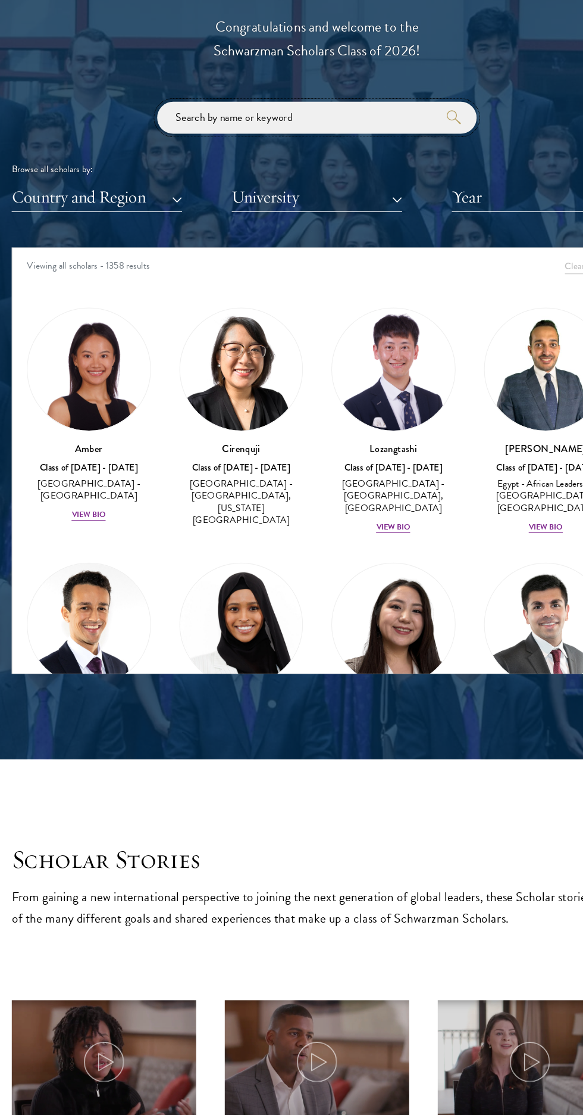
click at [324, 292] on input "search" at bounding box center [292, 279] width 268 height 27
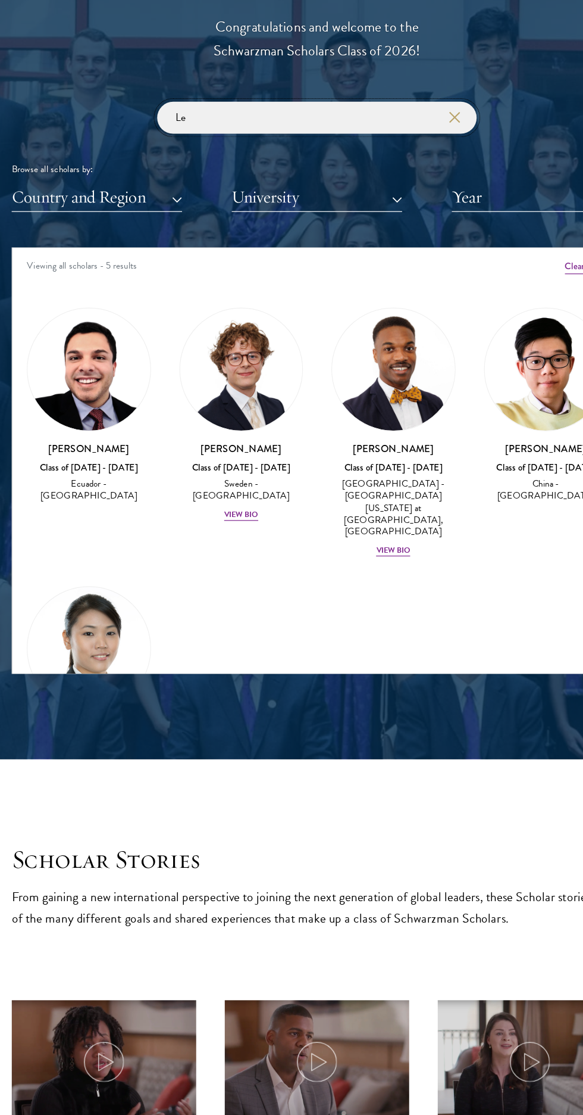
type input "L"
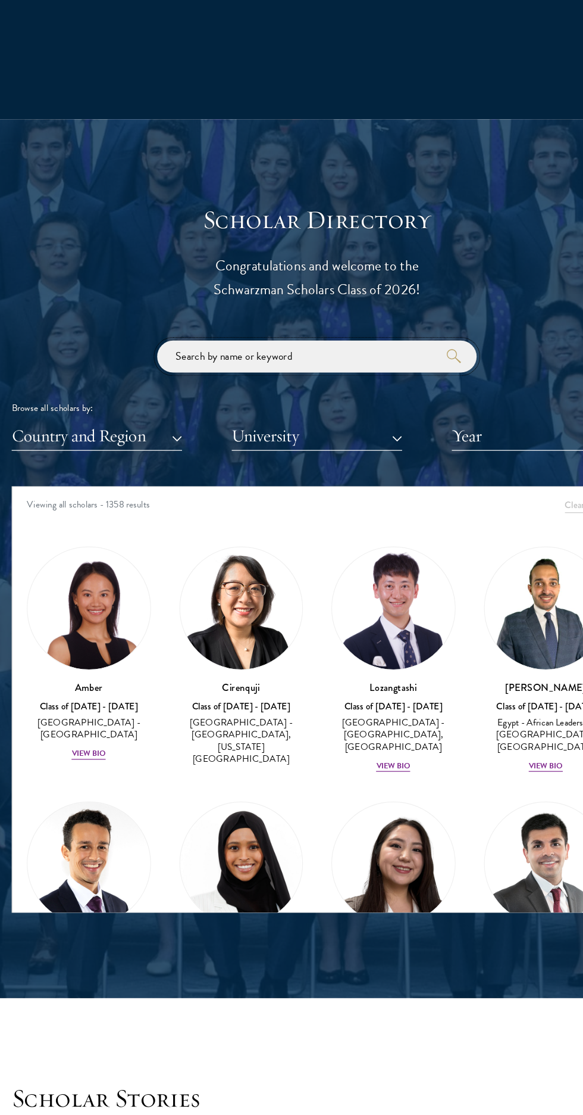
scroll to position [1390, 0]
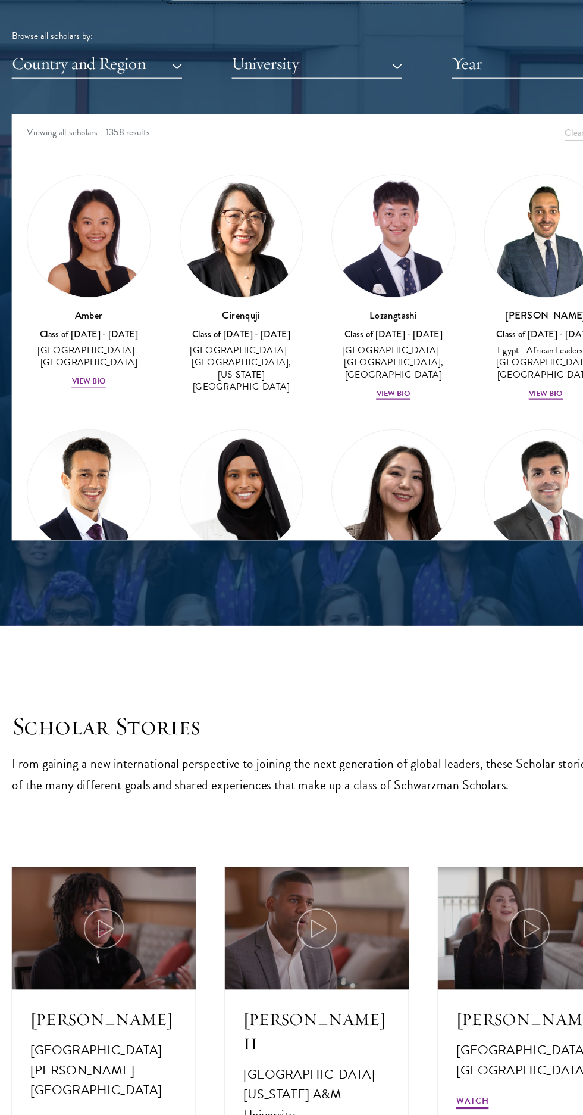
click at [214, 99] on input "search" at bounding box center [292, 85] width 268 height 27
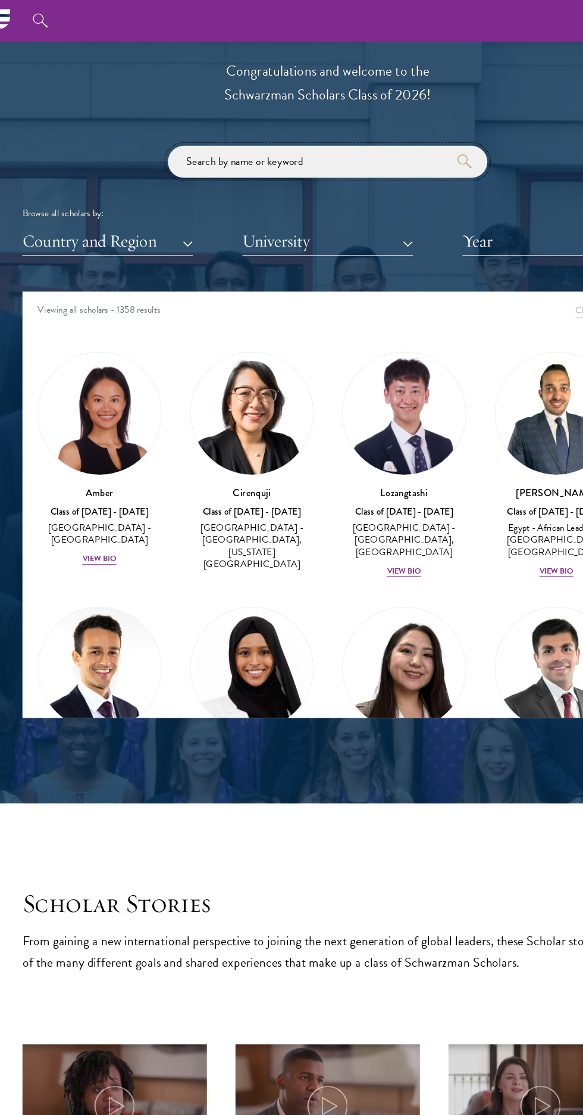
scroll to position [1244, 0]
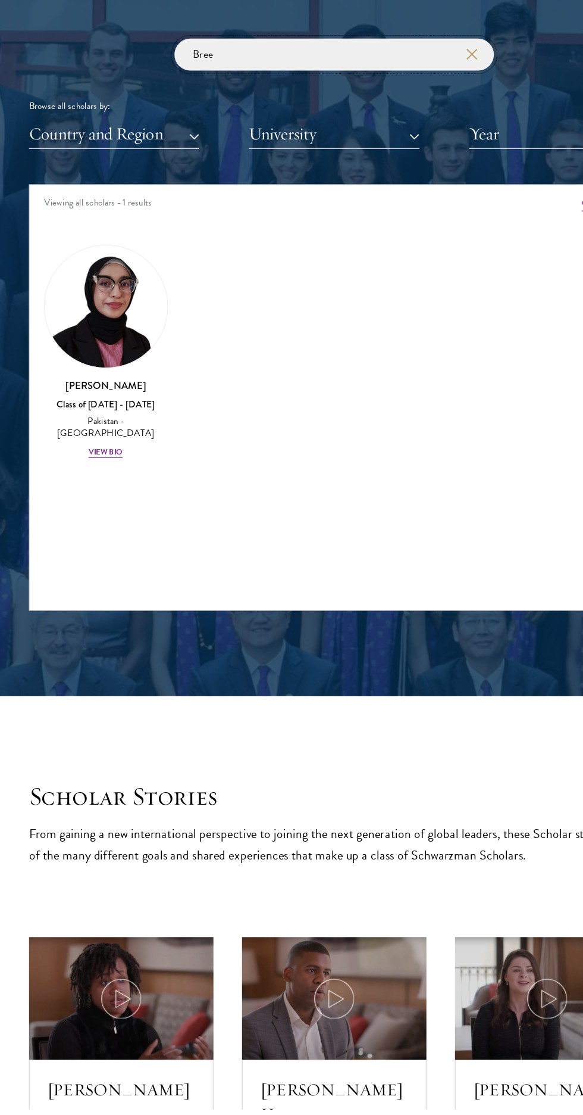
type input "Bree"
click at [96, 569] on div "View Bio" at bounding box center [100, 565] width 29 height 10
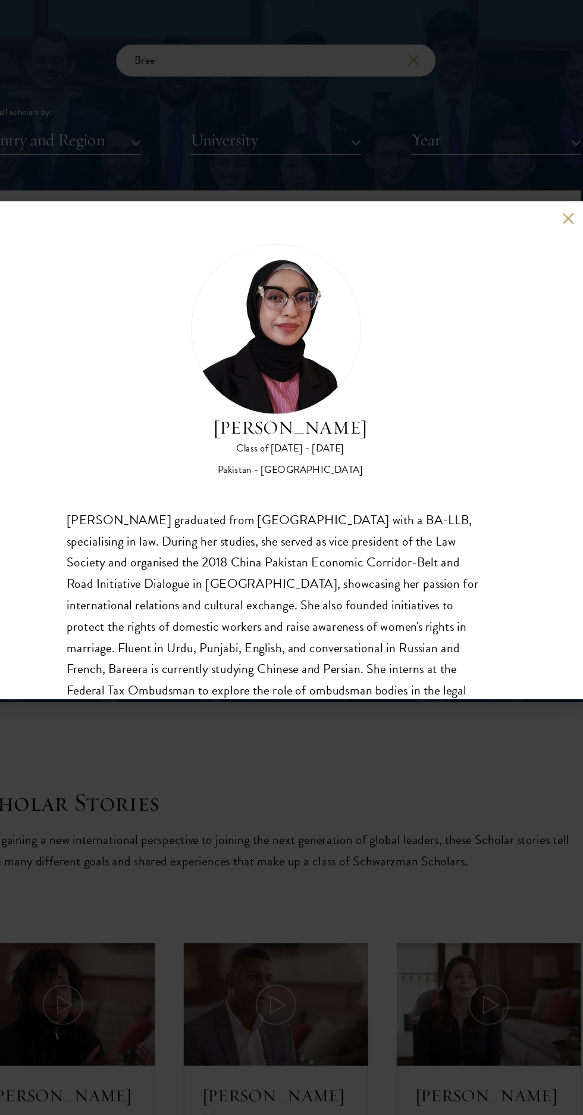
scroll to position [38, 0]
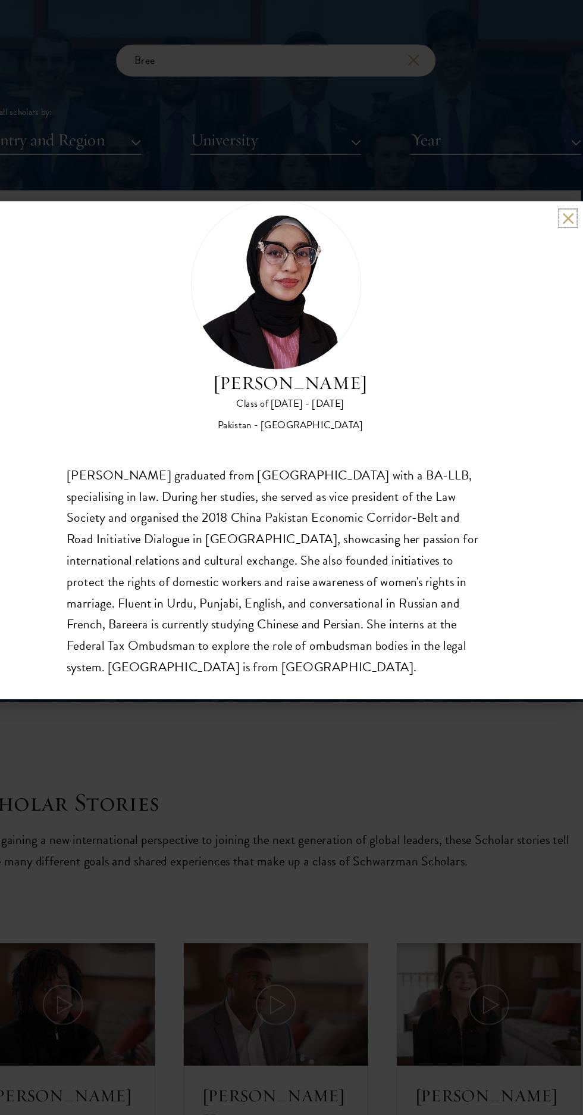
click at [536, 363] on button at bounding box center [537, 363] width 10 height 10
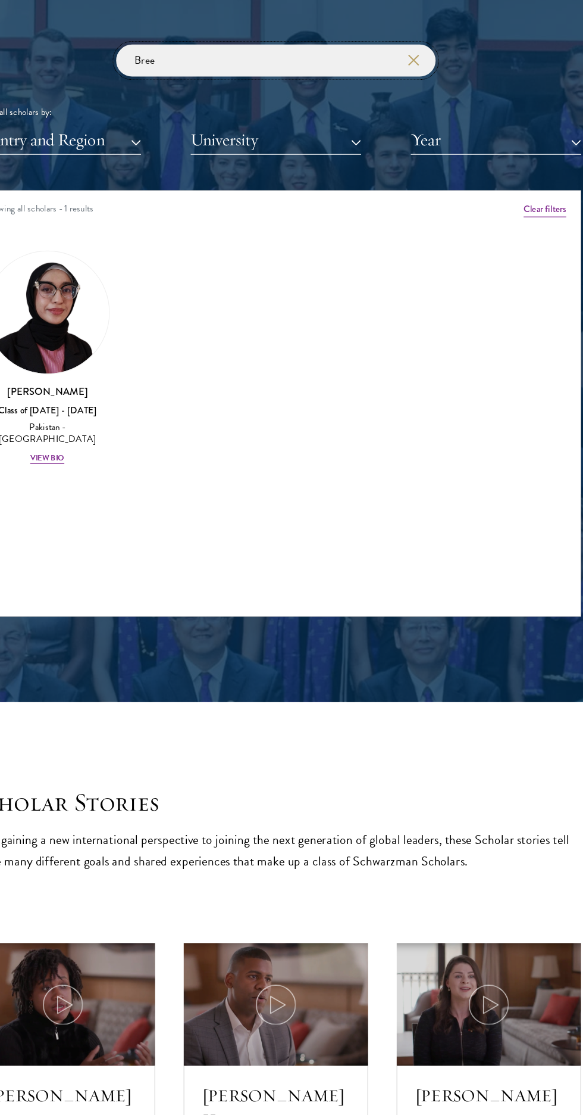
click at [329, 244] on input "Bree" at bounding box center [292, 230] width 268 height 27
click at [406, 239] on use "button" at bounding box center [406, 230] width 17 height 17
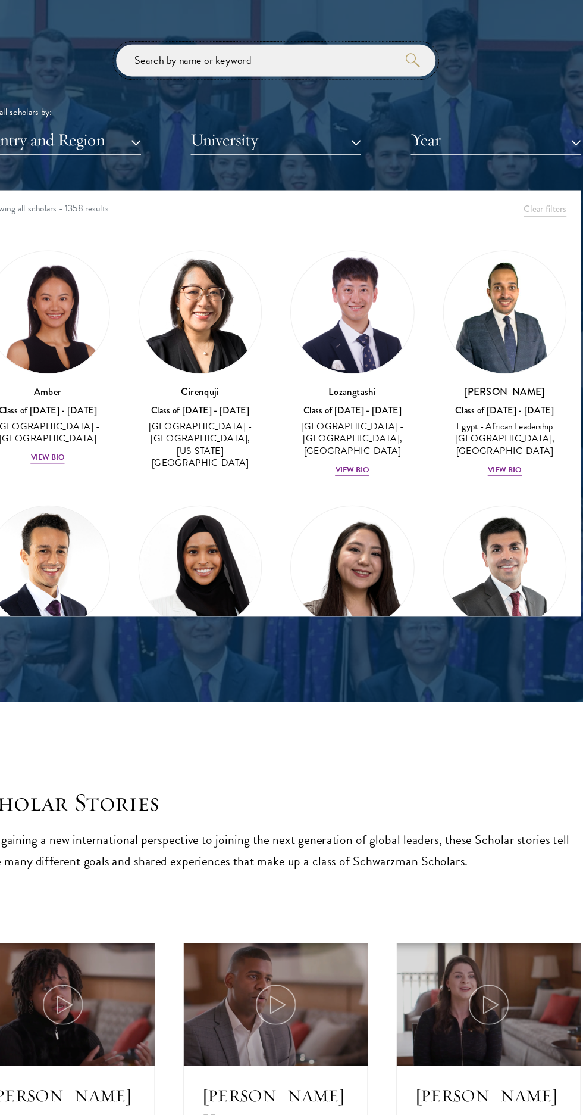
click at [280, 244] on input "search" at bounding box center [292, 230] width 268 height 27
click at [279, 244] on input "search" at bounding box center [292, 230] width 268 height 27
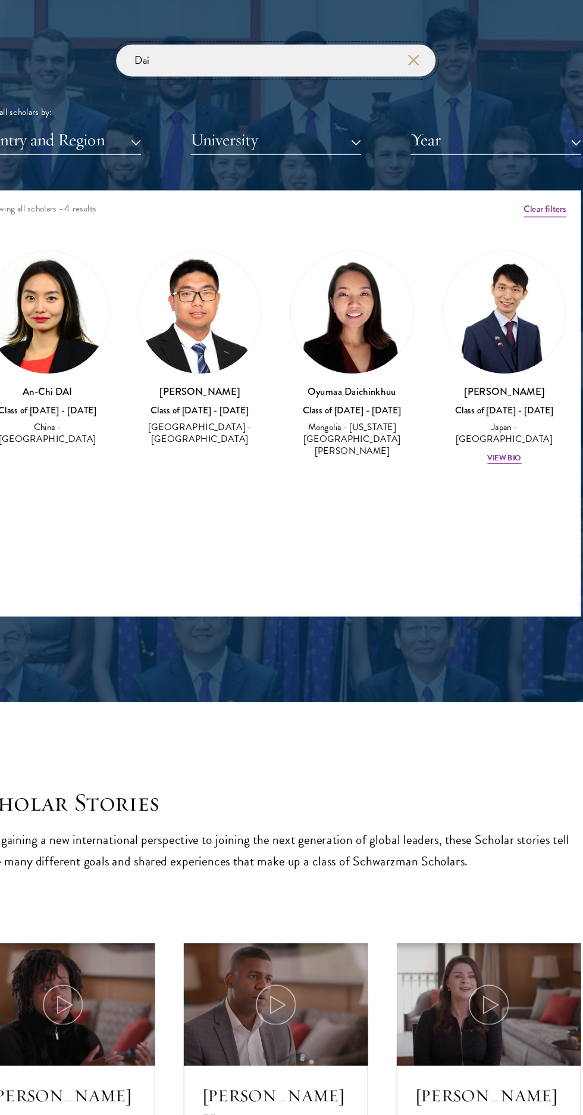
type input "Dai"
click at [407, 239] on use "button" at bounding box center [406, 230] width 17 height 17
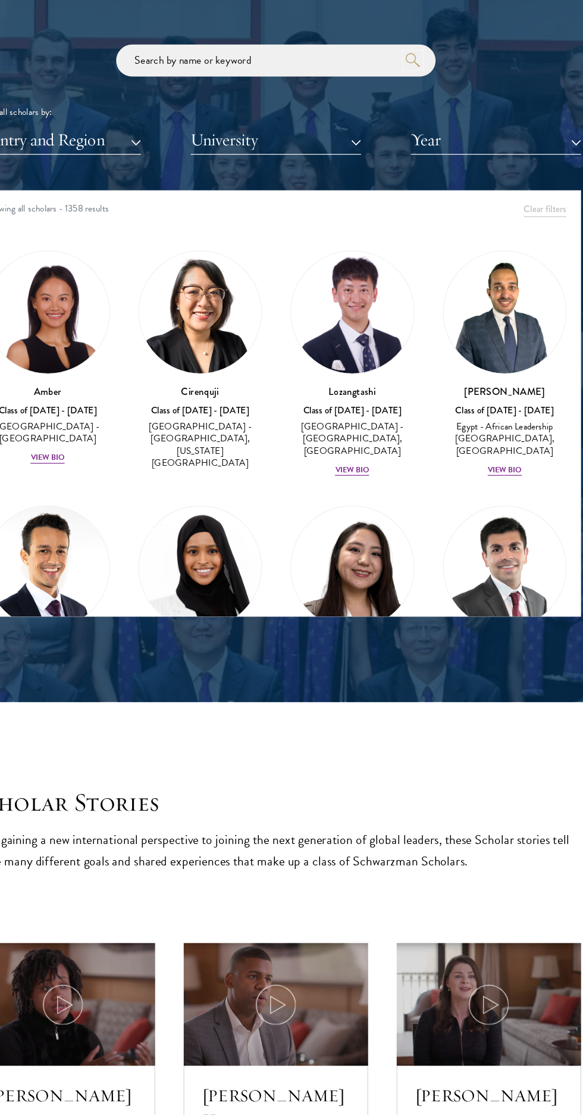
click at [402, 236] on icon "submit" at bounding box center [407, 230] width 12 height 12
click at [308, 244] on input "search" at bounding box center [292, 230] width 268 height 27
click at [302, 244] on input "search" at bounding box center [292, 230] width 268 height 27
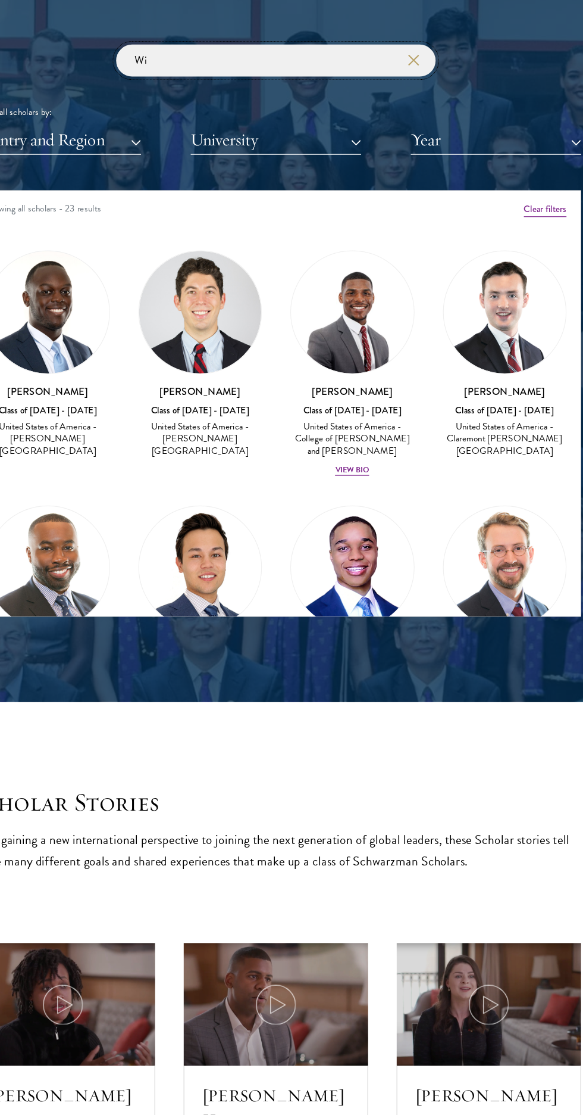
type input "W"
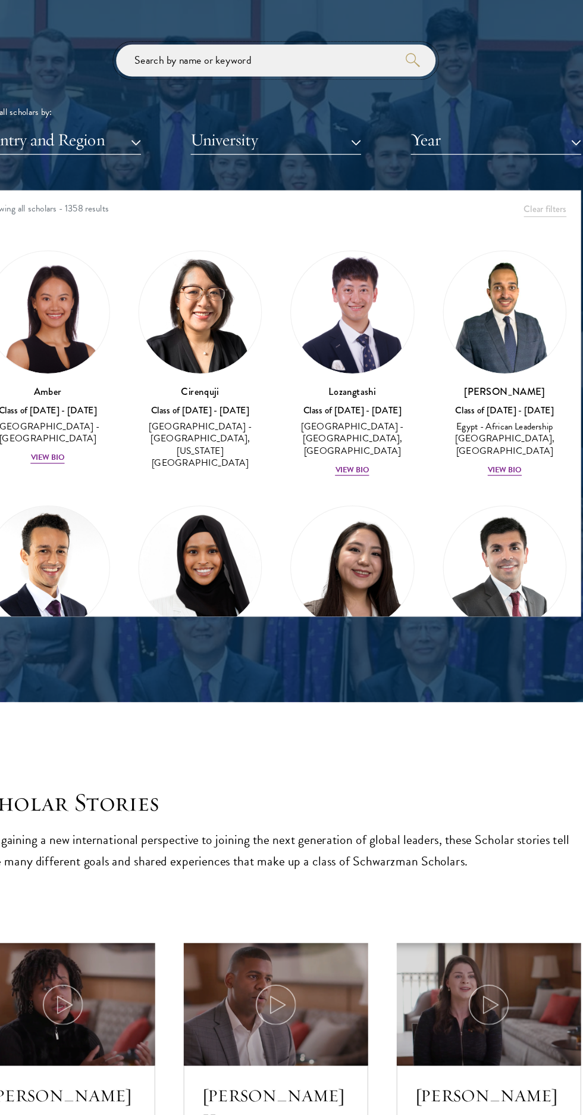
click at [285, 244] on input "search" at bounding box center [292, 230] width 268 height 27
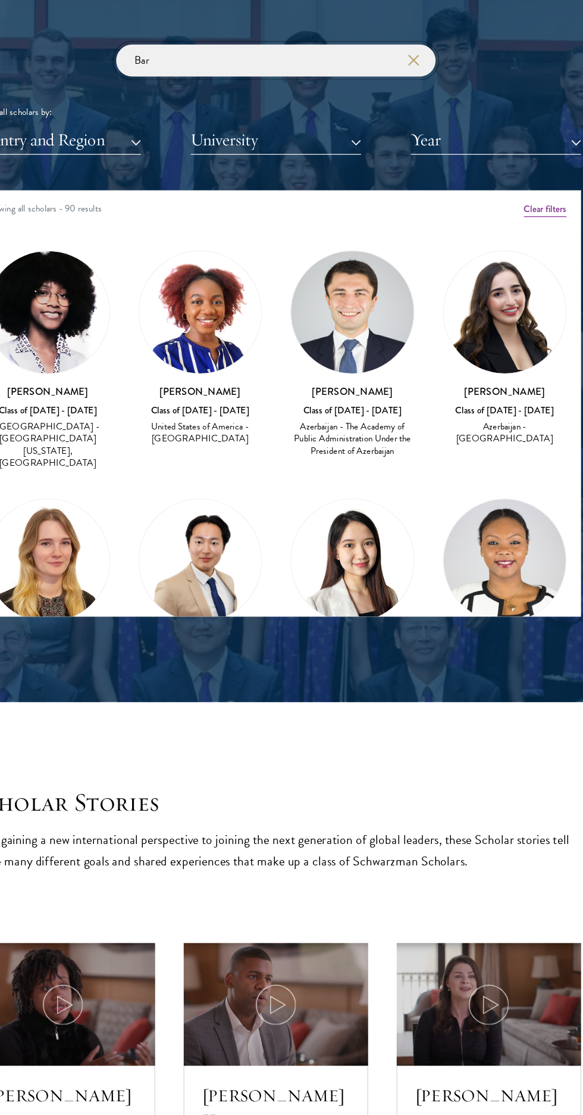
type input "Bari"
